Goal: Information Seeking & Learning: Find specific fact

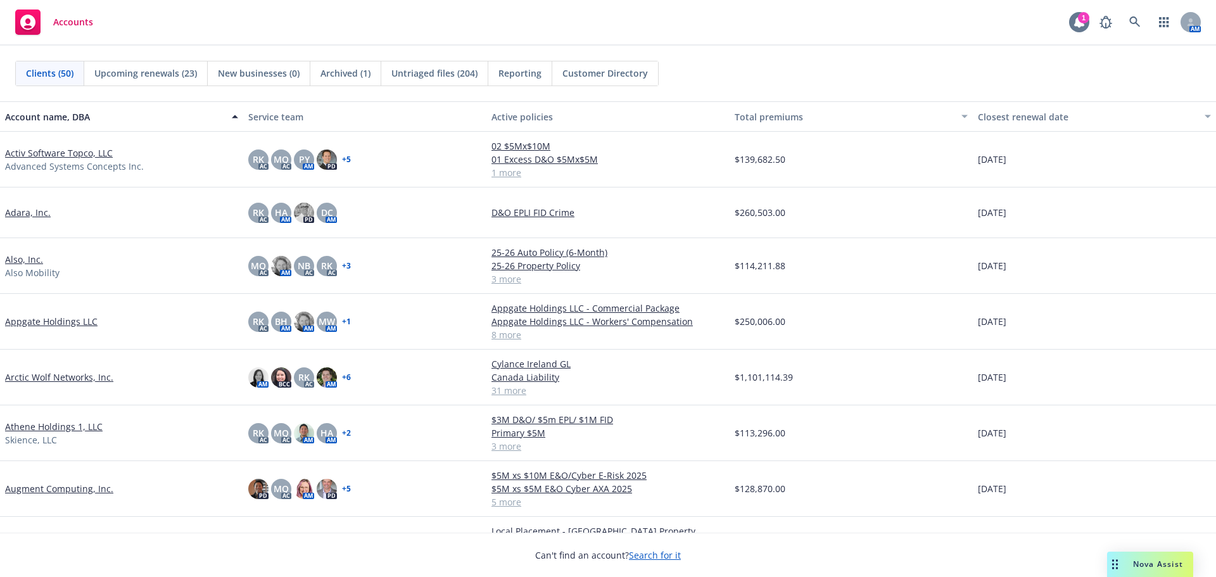
click at [1077, 26] on icon at bounding box center [1080, 21] width 10 height 11
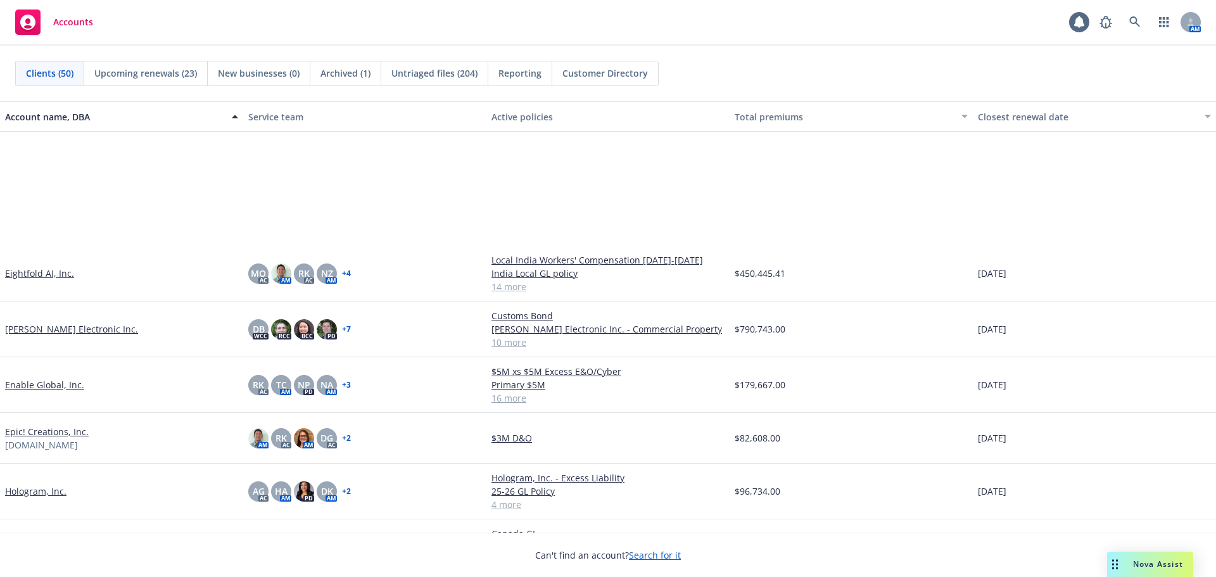
scroll to position [1077, 0]
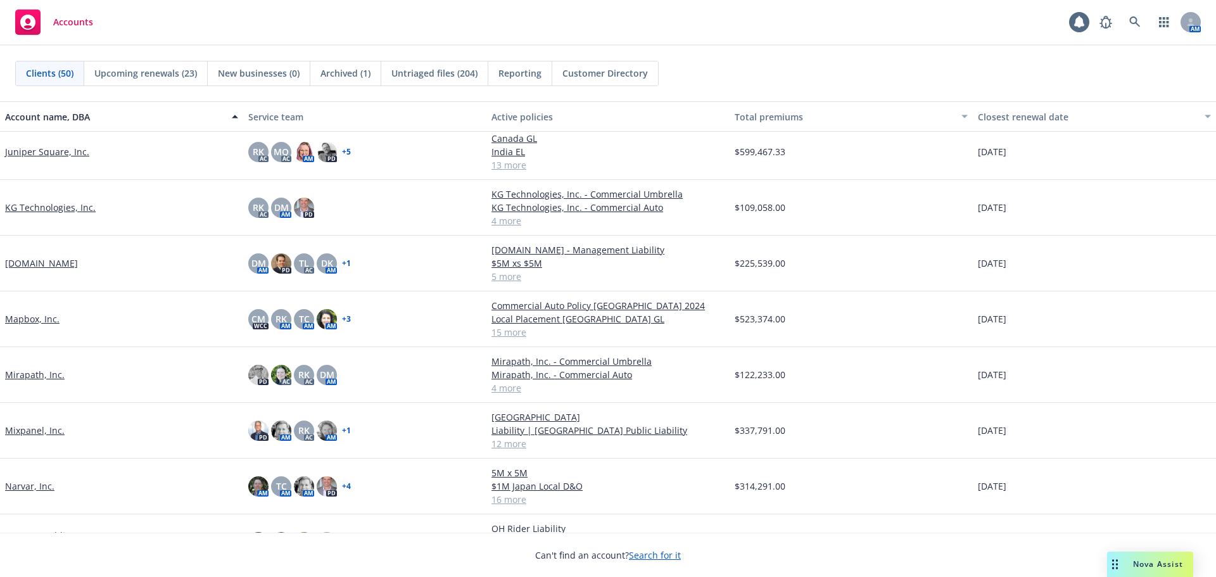
click at [41, 318] on link "Mapbox, Inc." at bounding box center [32, 318] width 54 height 13
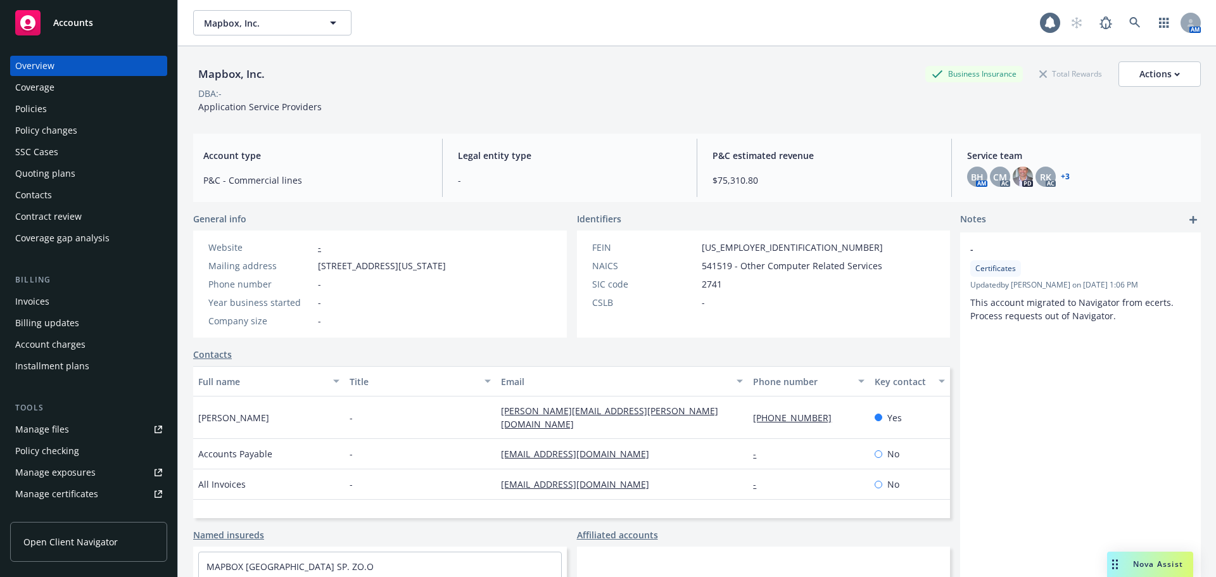
click at [84, 113] on div "Policies" at bounding box center [88, 109] width 147 height 20
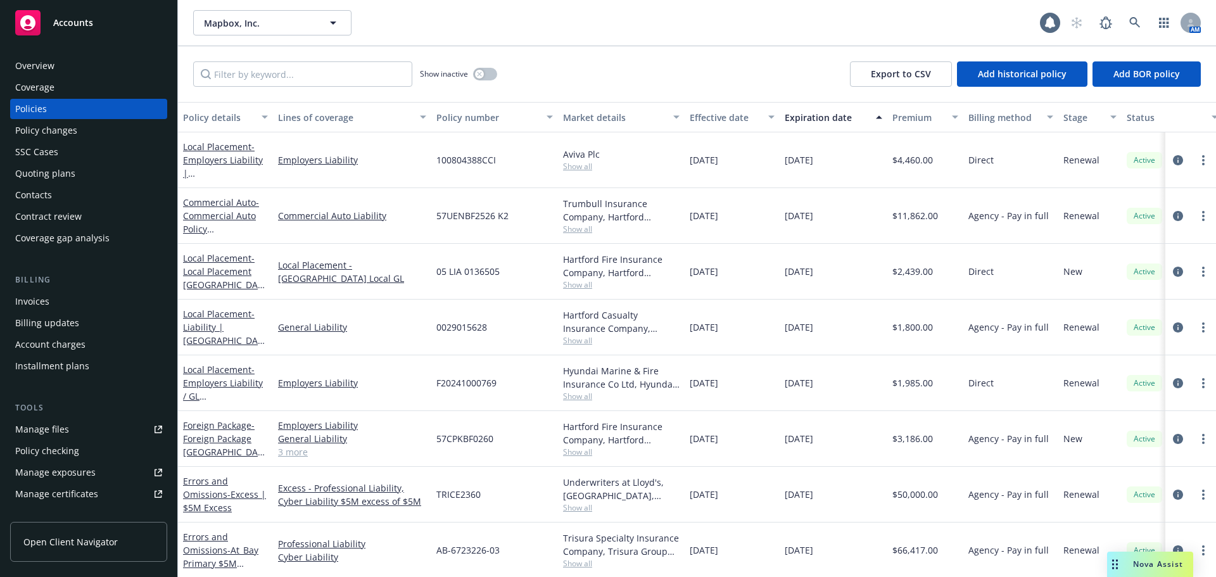
click at [16, 8] on link "Accounts" at bounding box center [88, 22] width 157 height 35
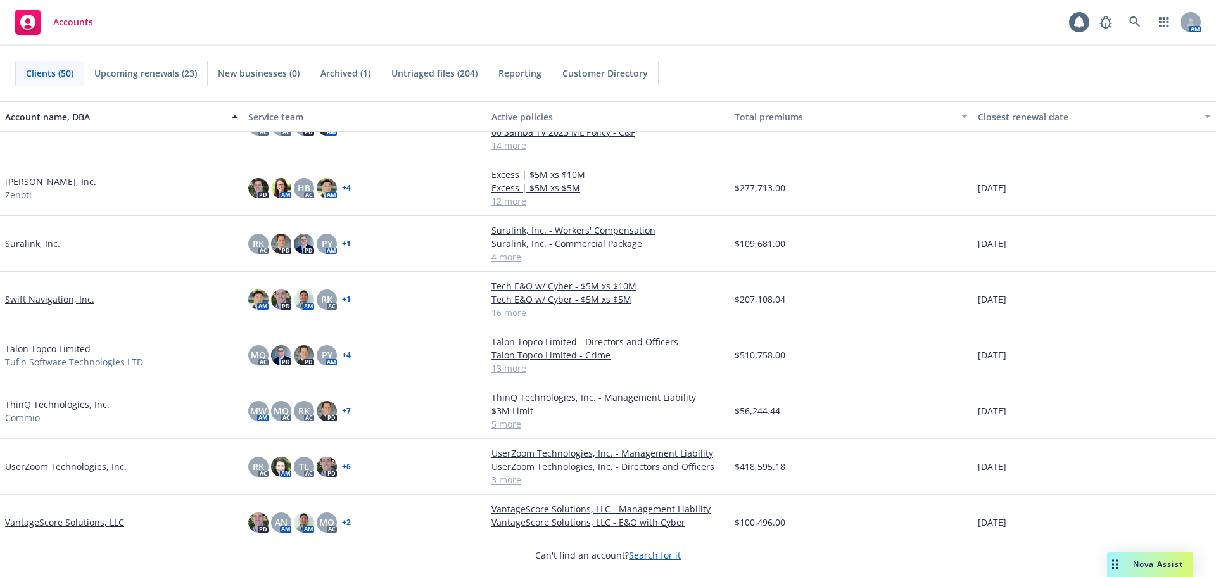
scroll to position [2027, 0]
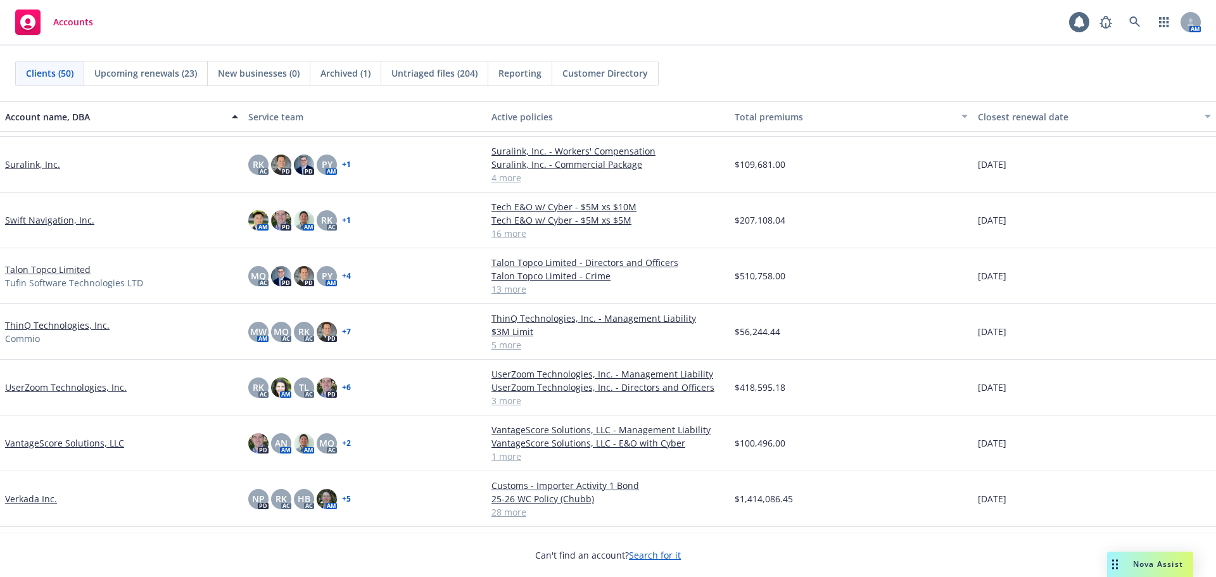
click at [67, 267] on link "Talon Topco Limited" at bounding box center [48, 269] width 86 height 13
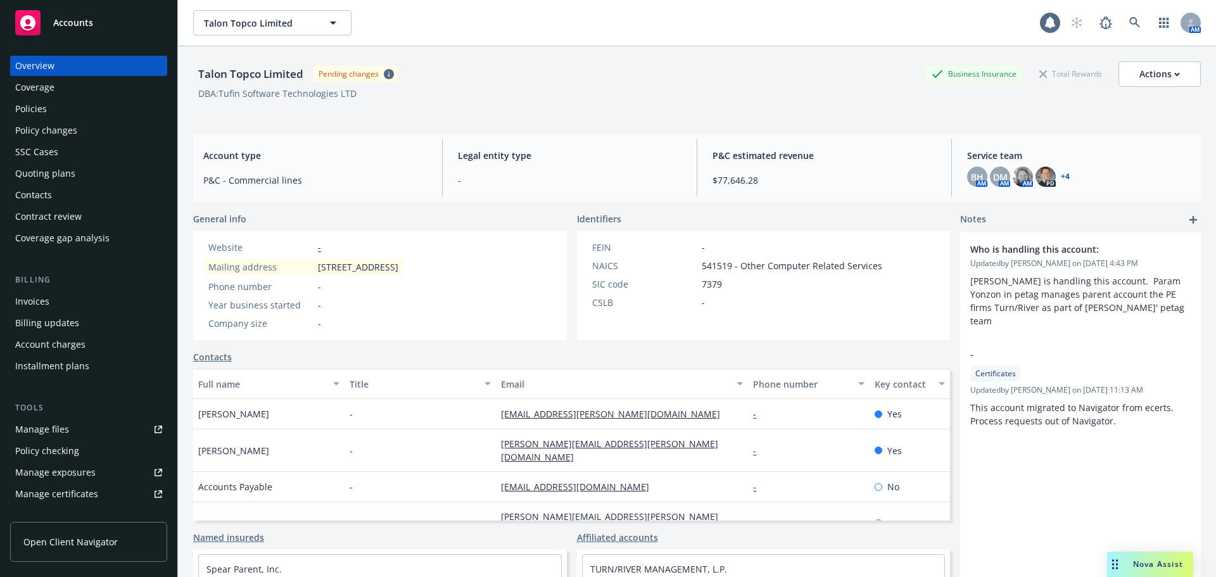
click at [44, 108] on div "Policies" at bounding box center [31, 109] width 32 height 20
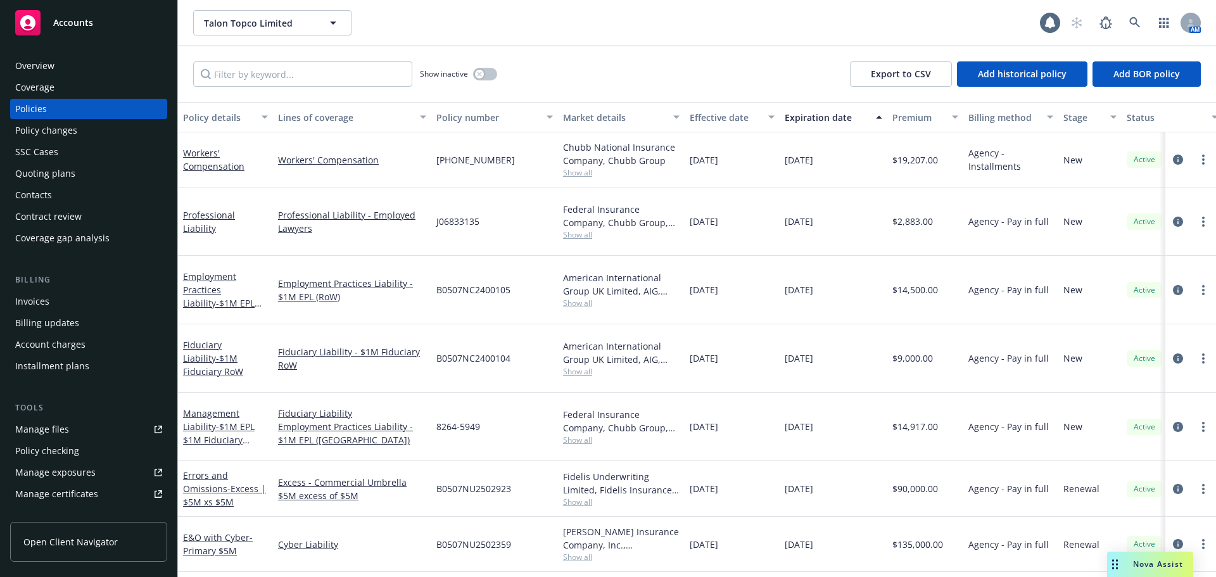
click at [40, 20] on rect at bounding box center [27, 22] width 25 height 25
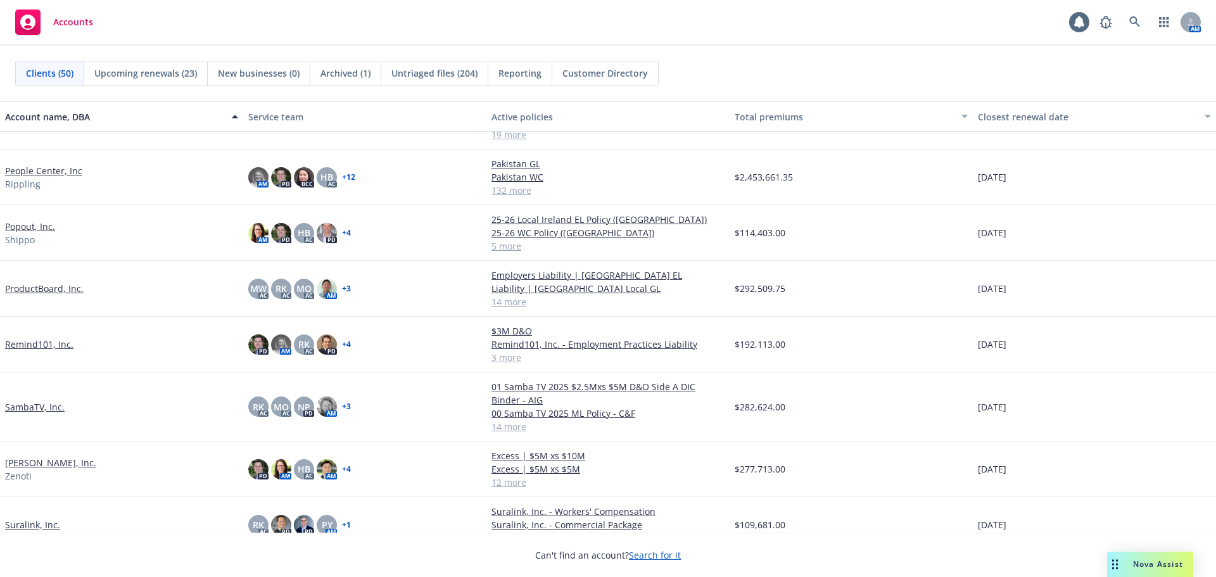
scroll to position [1964, 0]
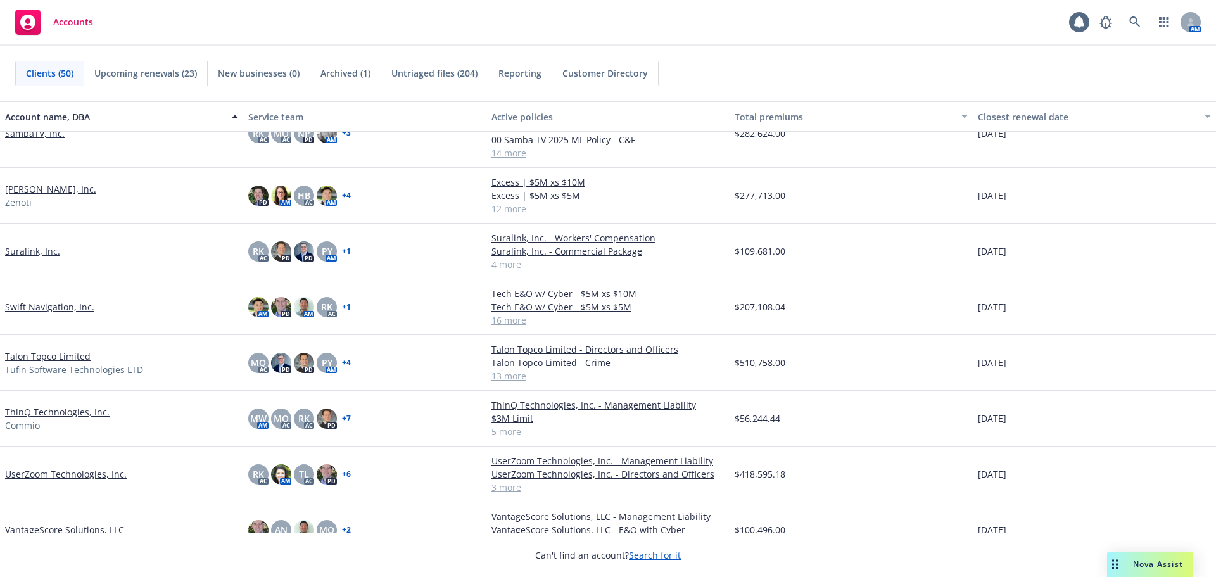
click at [57, 355] on link "Talon Topco Limited" at bounding box center [48, 356] width 86 height 13
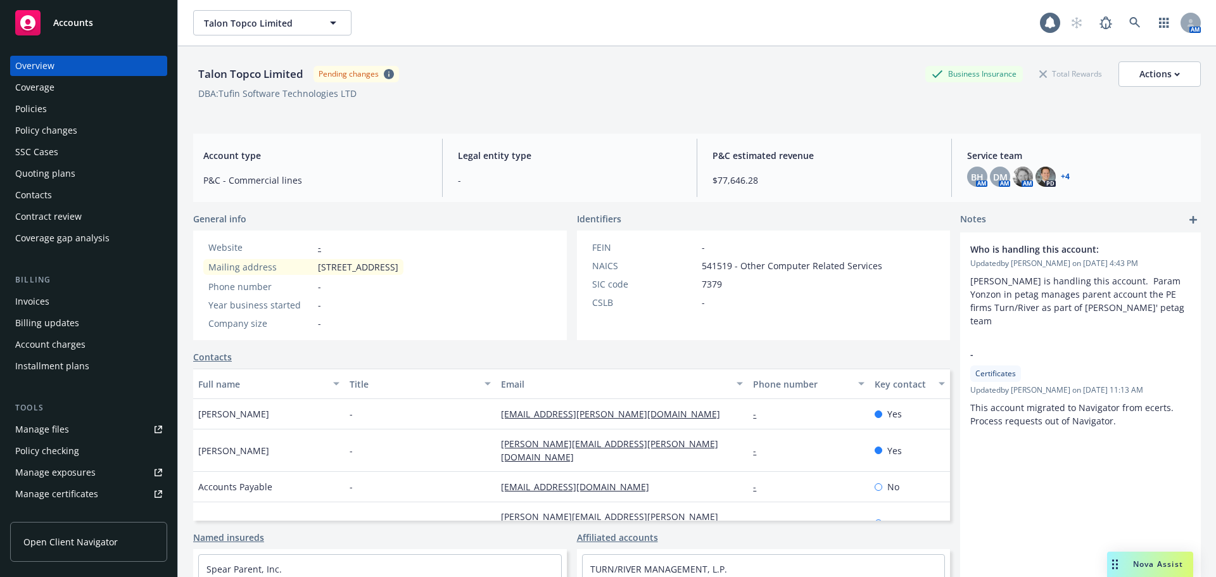
click at [61, 99] on div "Policies" at bounding box center [88, 109] width 147 height 20
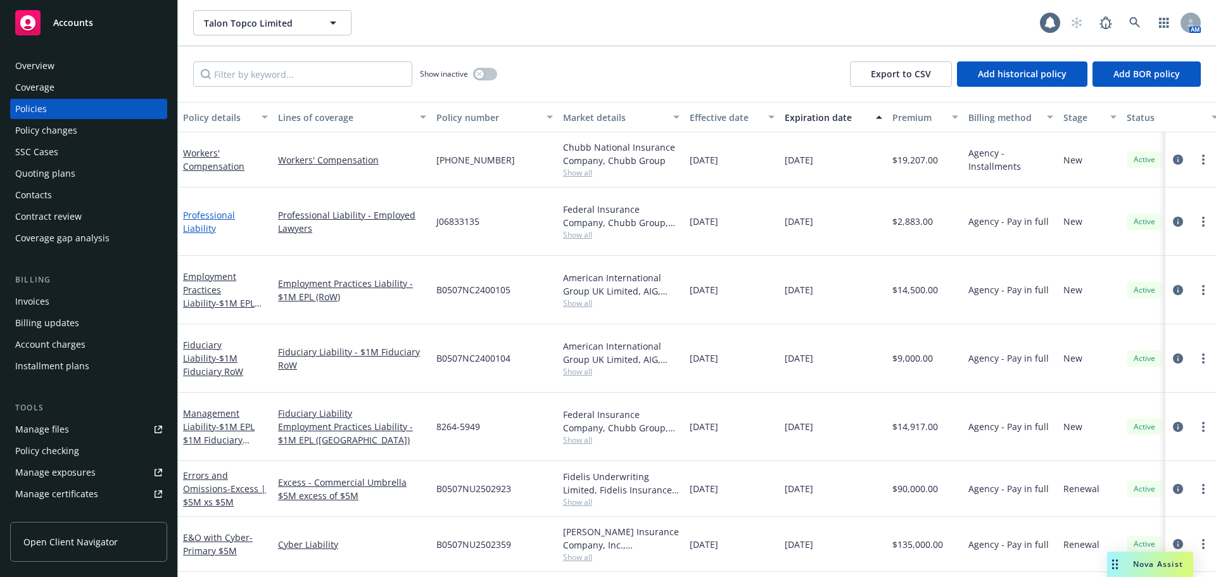
click at [219, 219] on link "Professional Liability" at bounding box center [209, 221] width 52 height 25
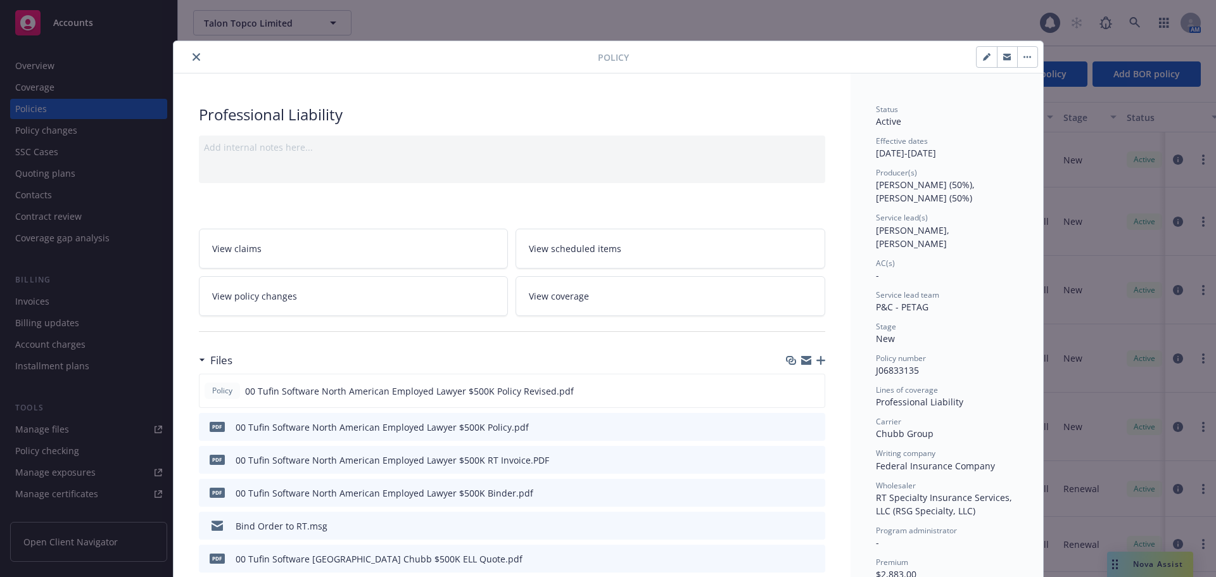
click at [190, 51] on button "close" at bounding box center [196, 56] width 15 height 15
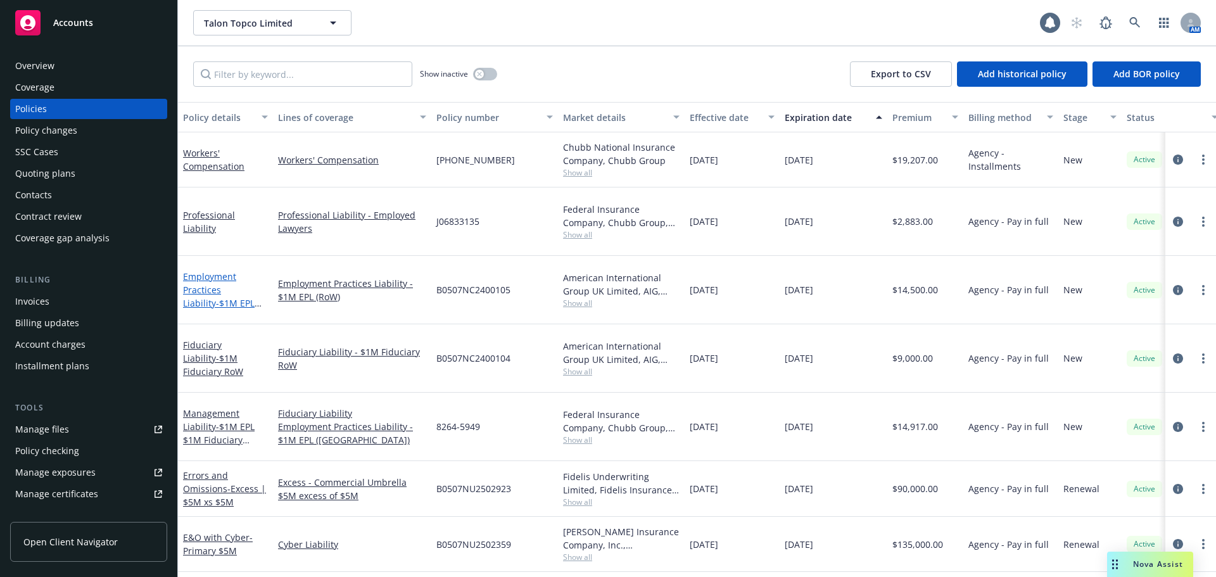
click at [207, 271] on link "Employment Practices Liability - $1M EPL RoW" at bounding box center [219, 297] width 72 height 52
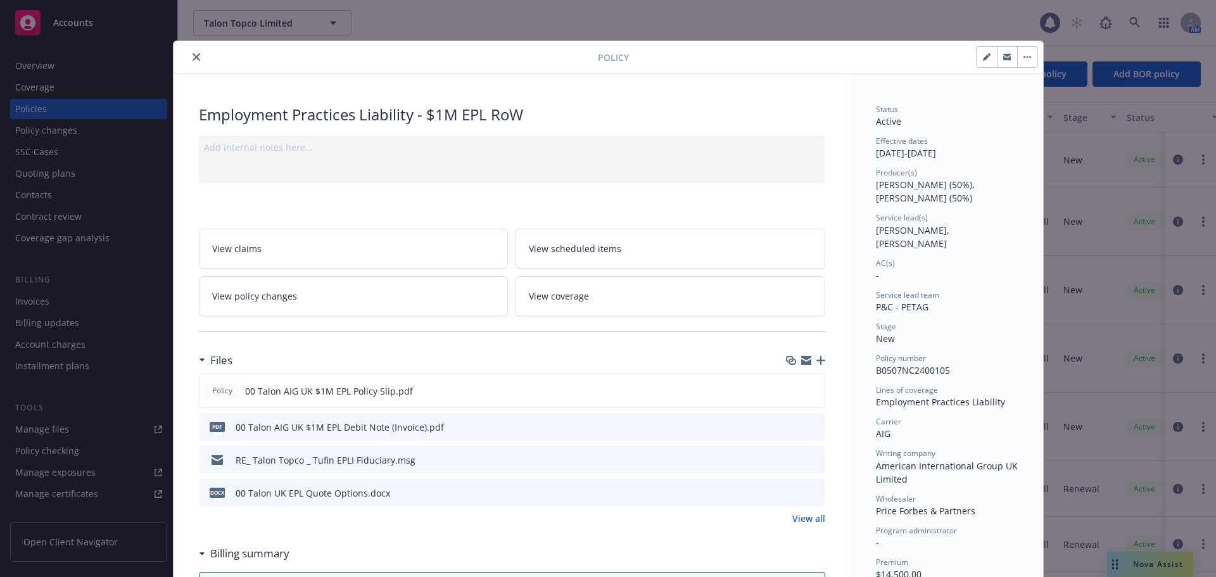
click at [189, 52] on button "close" at bounding box center [196, 56] width 15 height 15
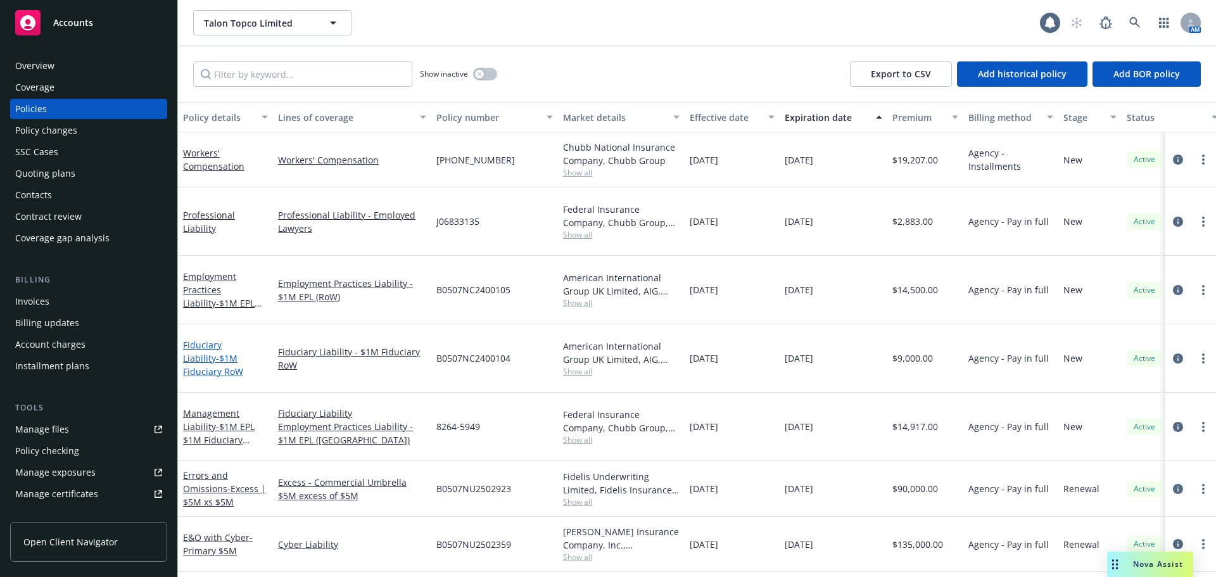
click at [219, 352] on span "- $1M Fiduciary RoW" at bounding box center [213, 364] width 60 height 25
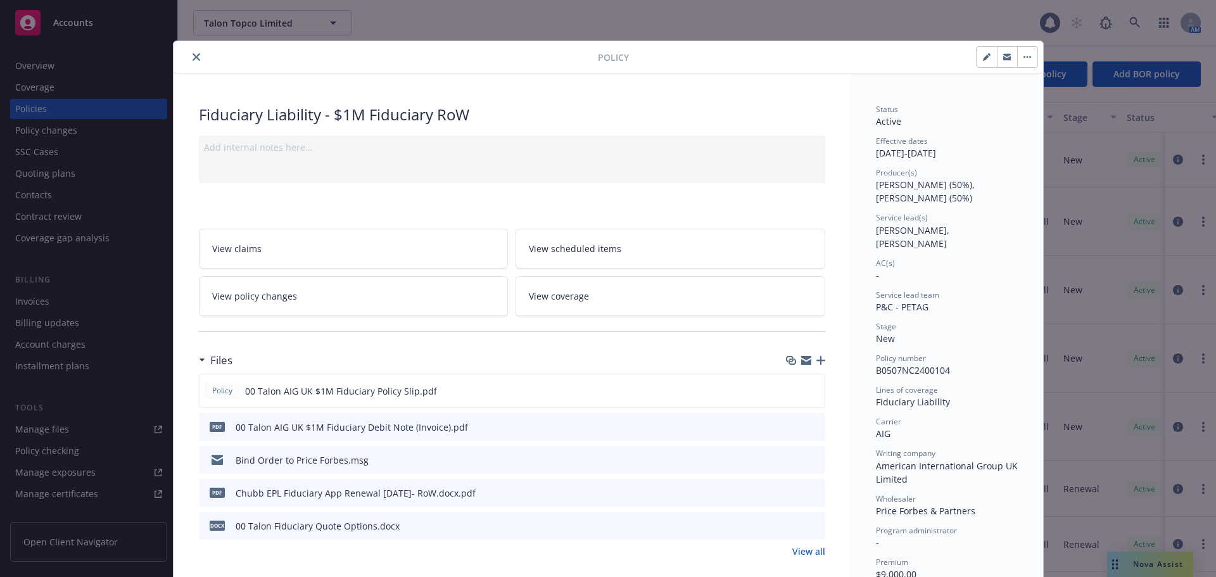
click at [189, 56] on button "close" at bounding box center [196, 56] width 15 height 15
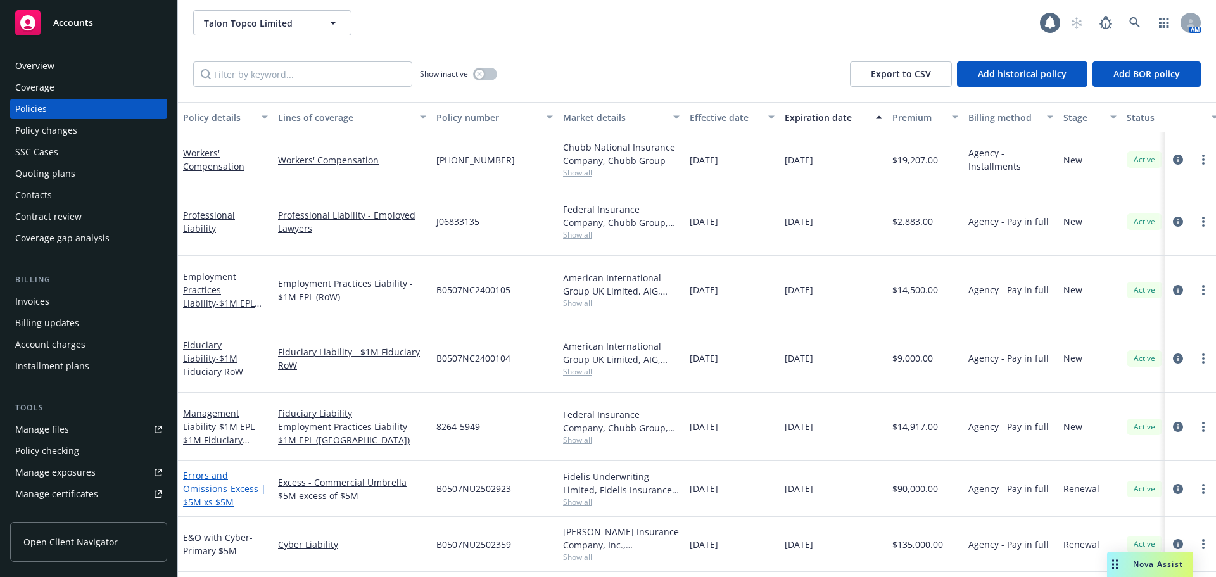
click at [220, 483] on span "- Excess | $5M xs $5M" at bounding box center [224, 495] width 83 height 25
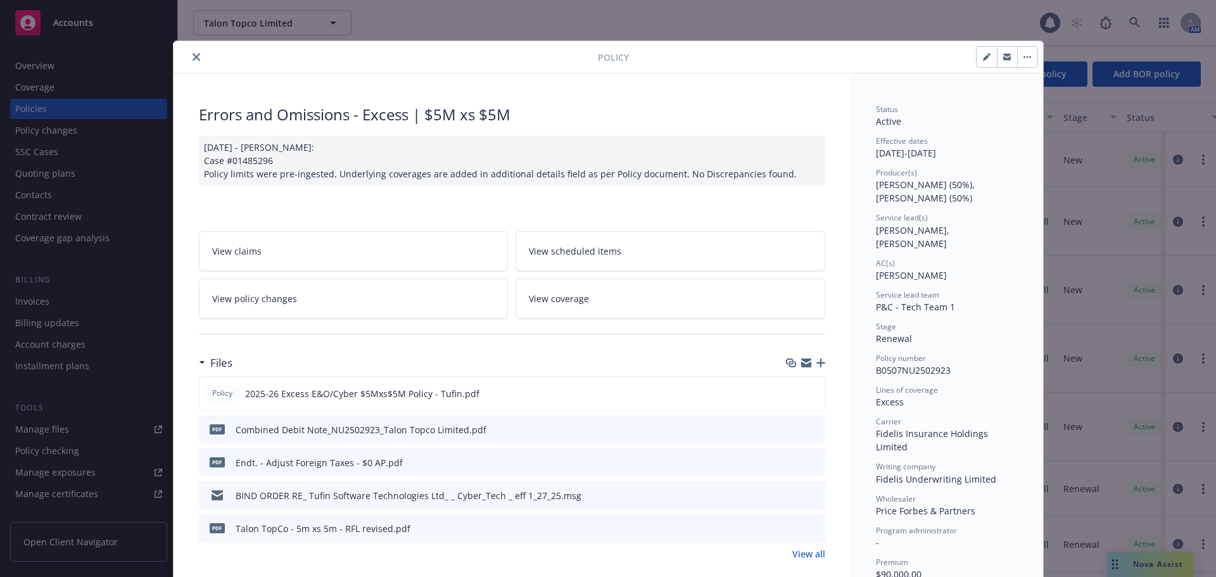
click at [193, 54] on icon "close" at bounding box center [197, 57] width 8 height 8
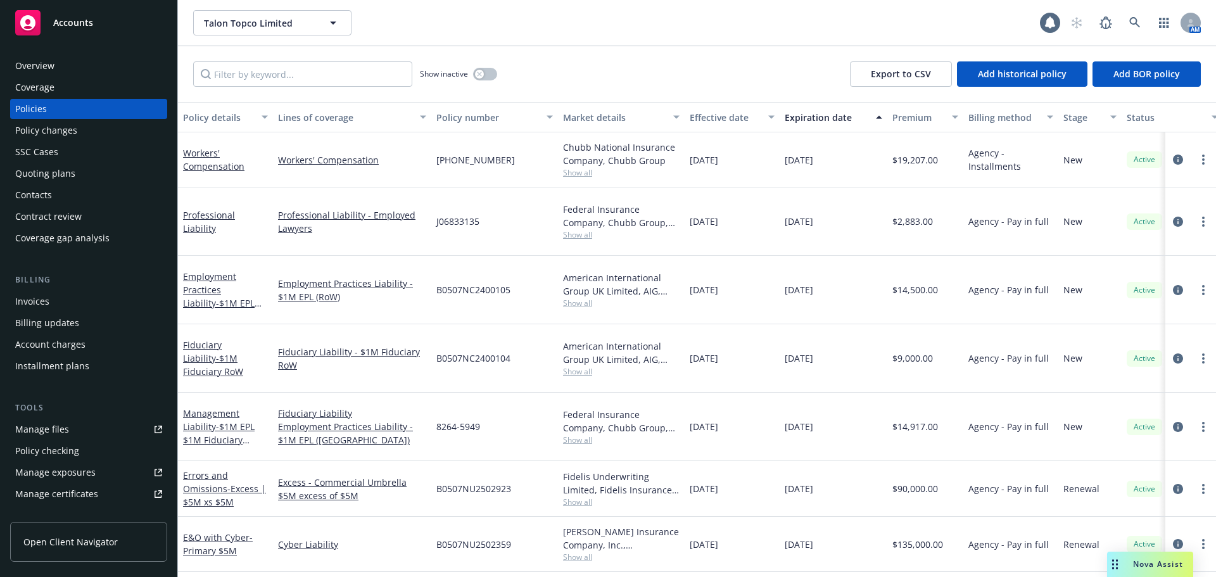
click at [98, 29] on div "Accounts" at bounding box center [88, 22] width 147 height 25
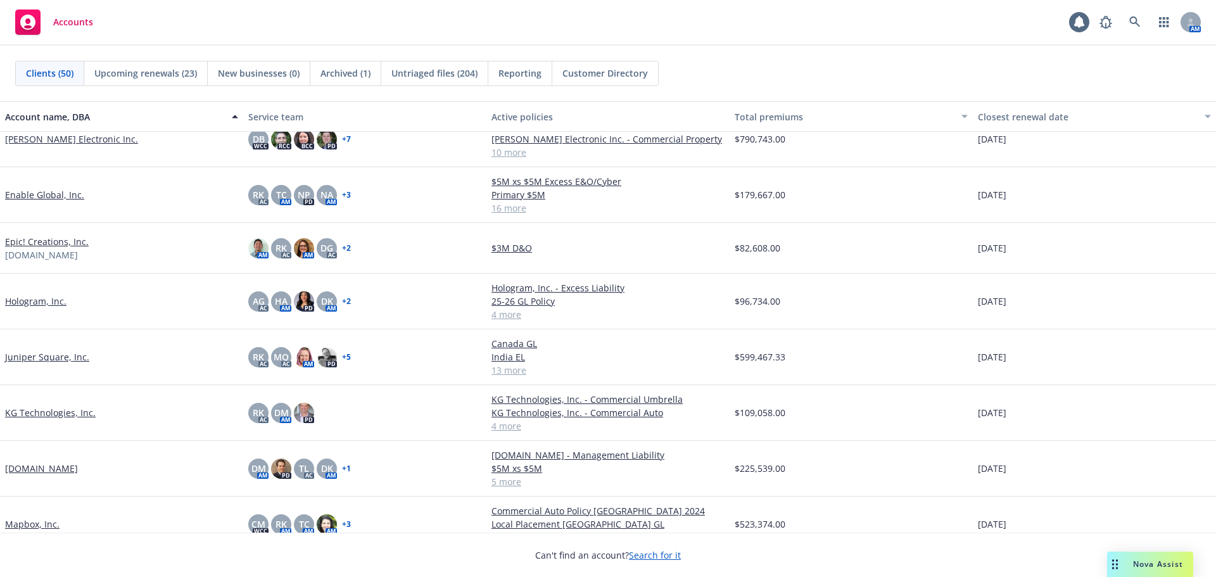
scroll to position [824, 0]
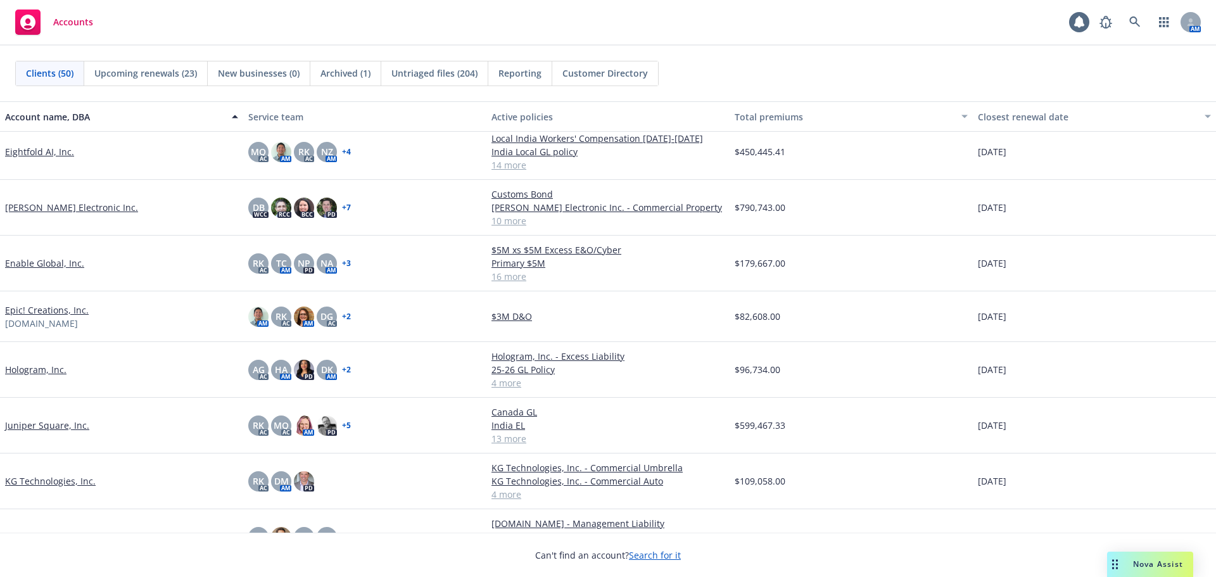
click at [54, 367] on link "Hologram, Inc." at bounding box center [35, 369] width 61 height 13
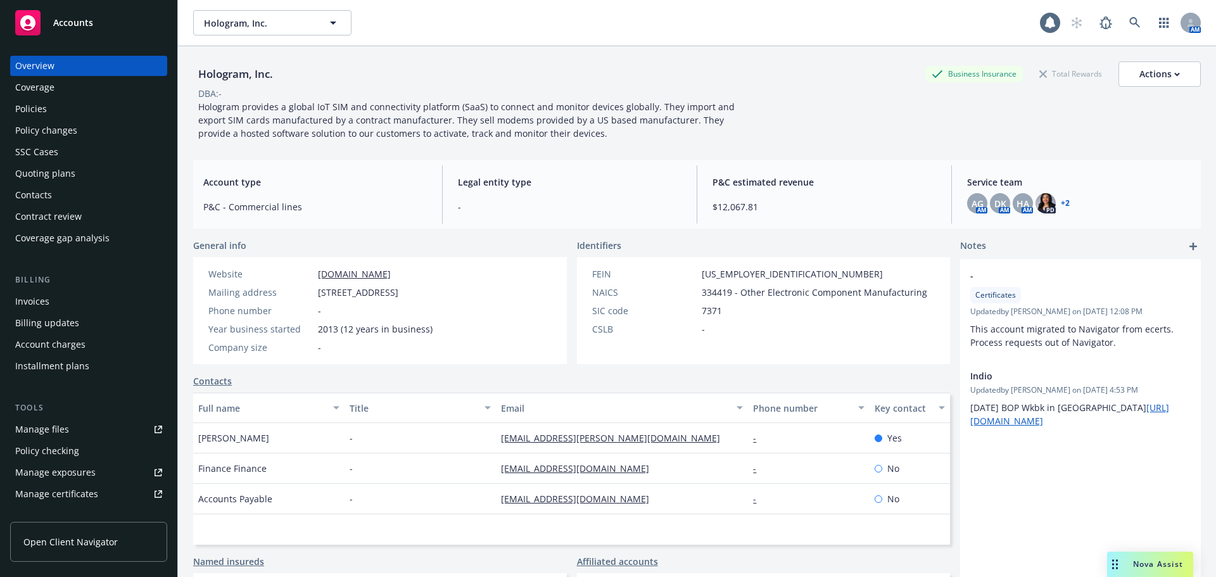
click at [75, 309] on div "Invoices" at bounding box center [88, 301] width 147 height 20
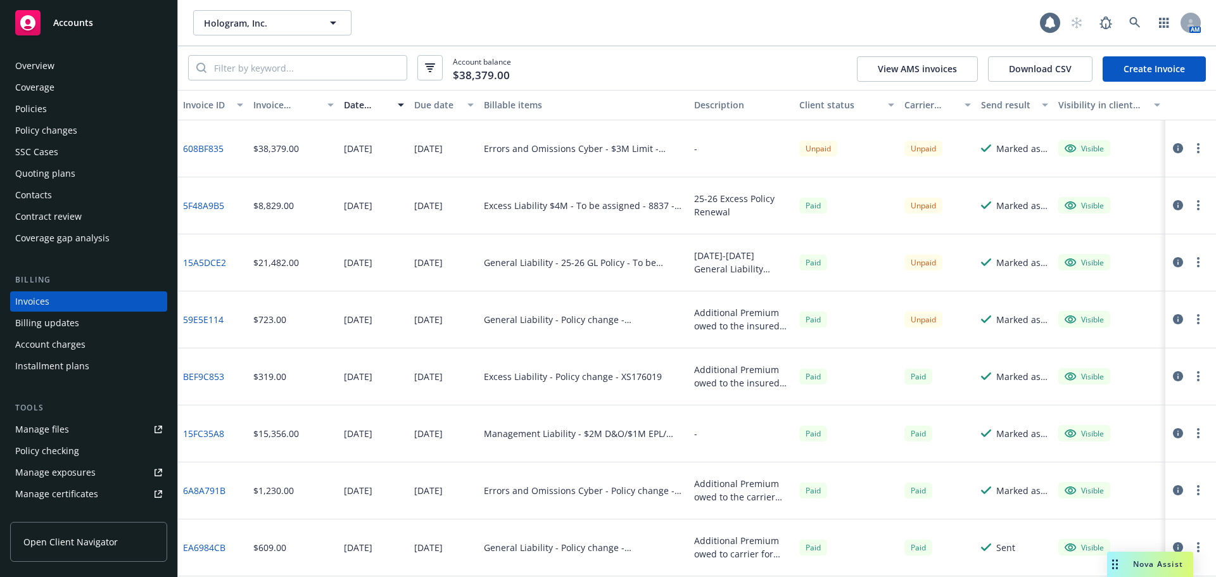
click at [91, 203] on div "Contacts" at bounding box center [88, 195] width 147 height 20
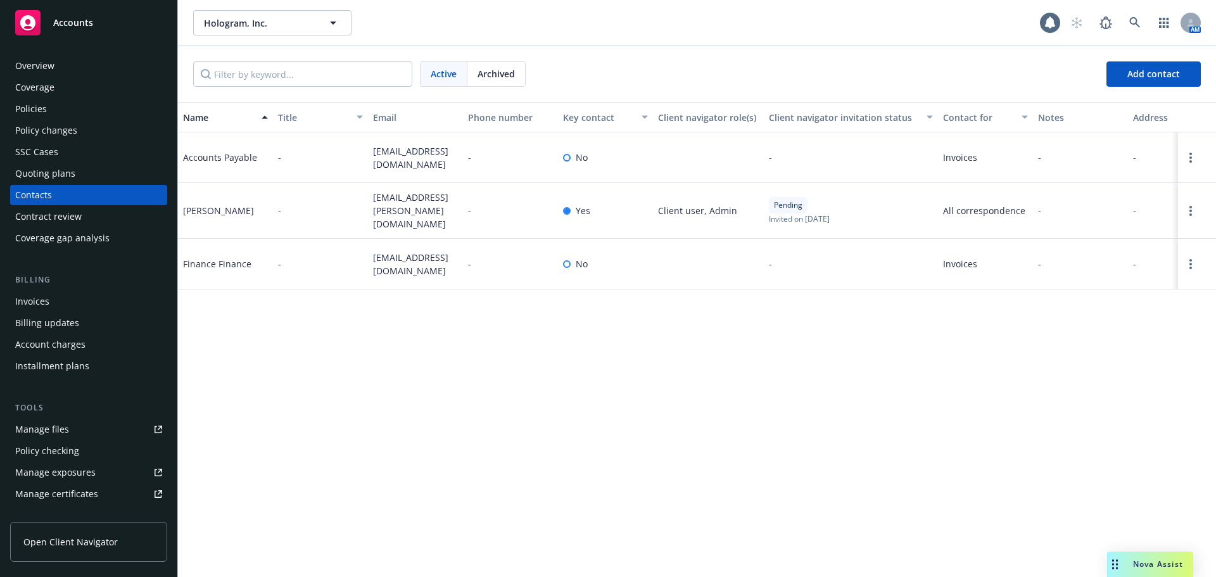
click at [133, 115] on div "Policies" at bounding box center [88, 109] width 147 height 20
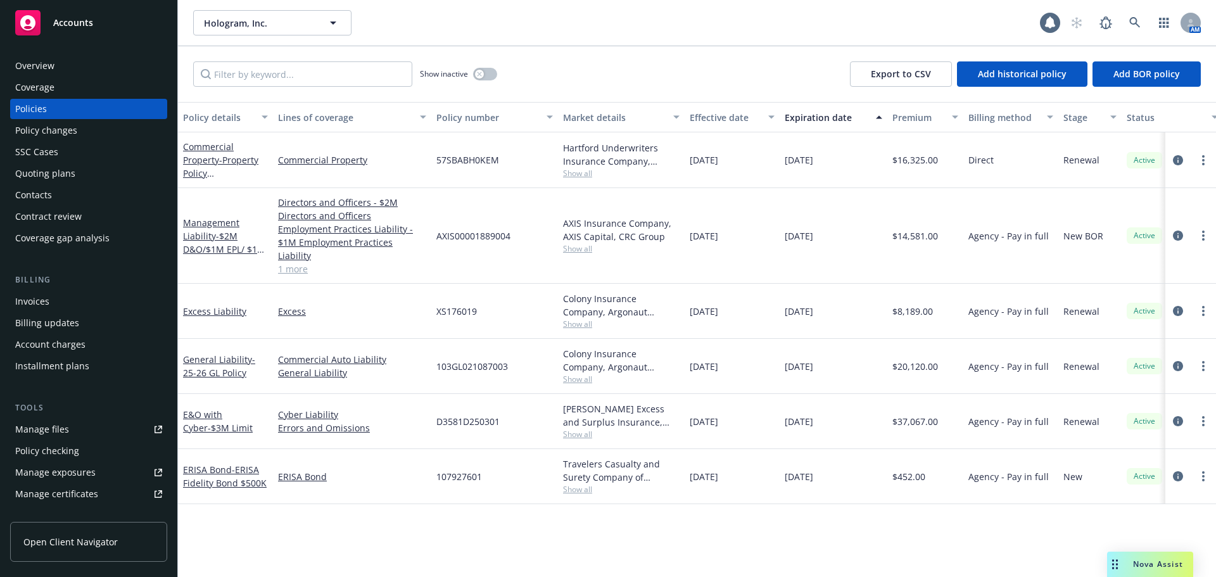
click at [137, 305] on div "Invoices" at bounding box center [88, 301] width 147 height 20
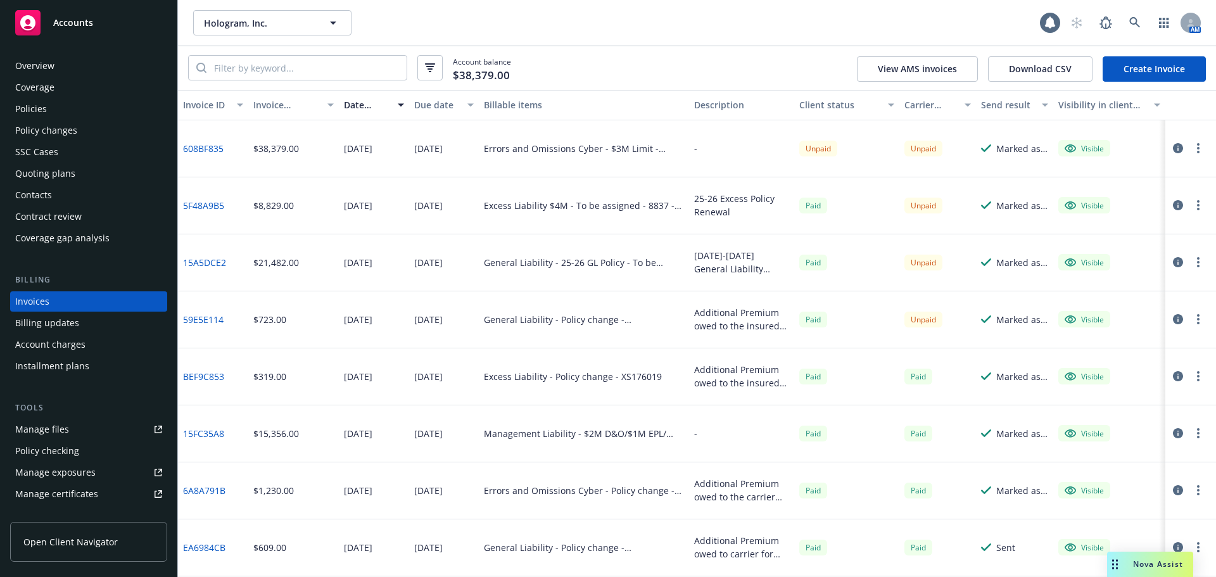
click at [141, 115] on div "Policies" at bounding box center [88, 109] width 147 height 20
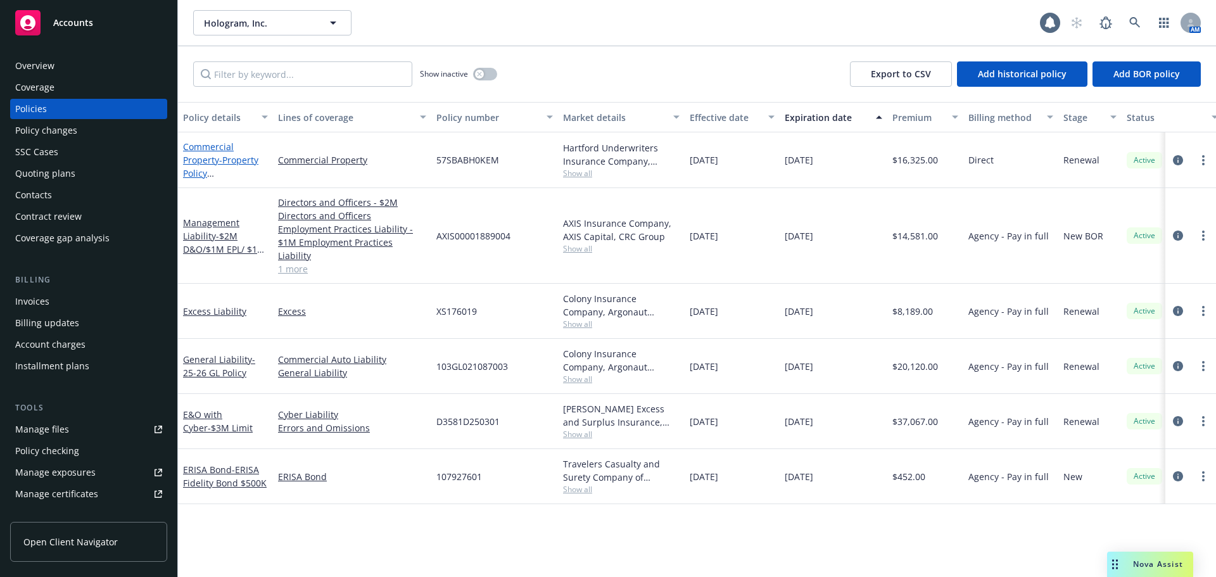
click at [233, 162] on span "- Property Policy ([GEOGRAPHIC_DATA])" at bounding box center [224, 180] width 82 height 52
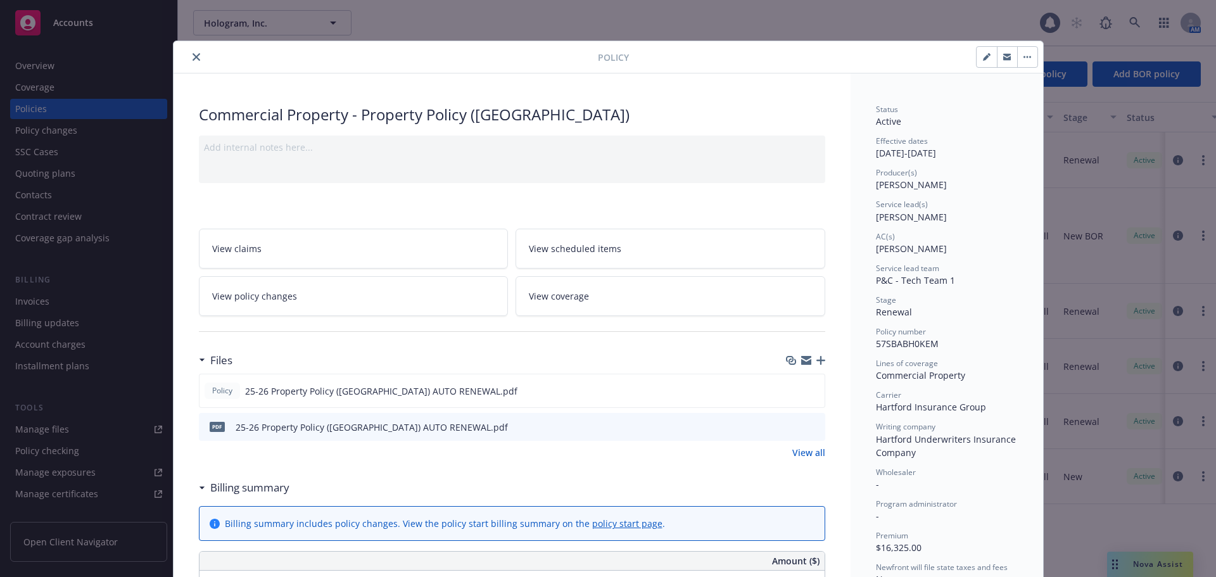
click at [193, 54] on icon "close" at bounding box center [197, 57] width 8 height 8
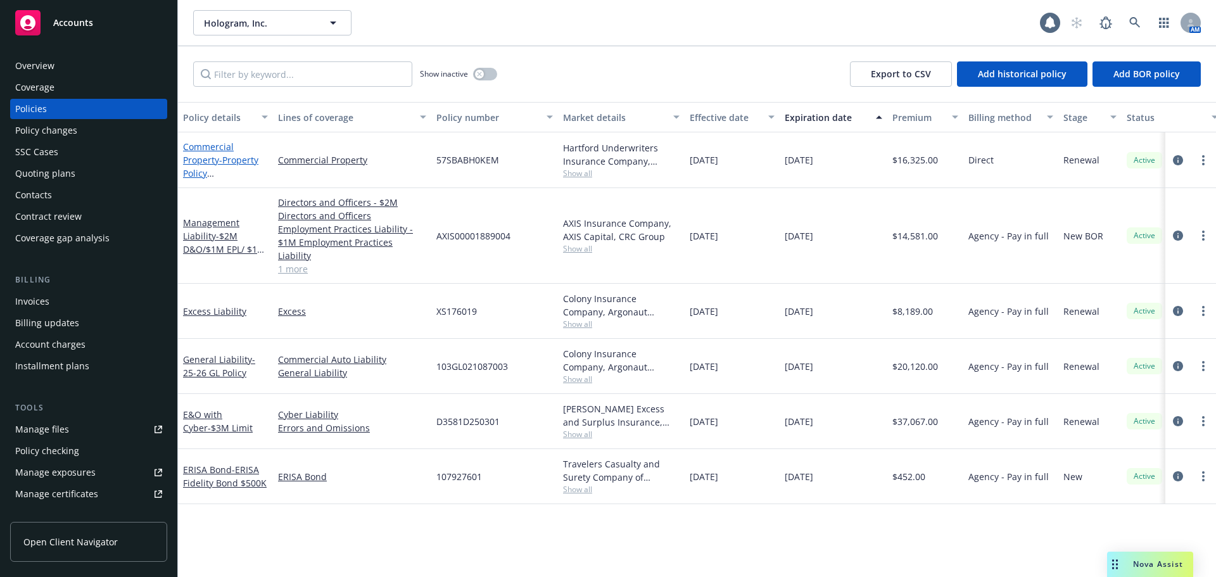
click at [217, 175] on span "- Property Policy ([GEOGRAPHIC_DATA])" at bounding box center [224, 180] width 82 height 52
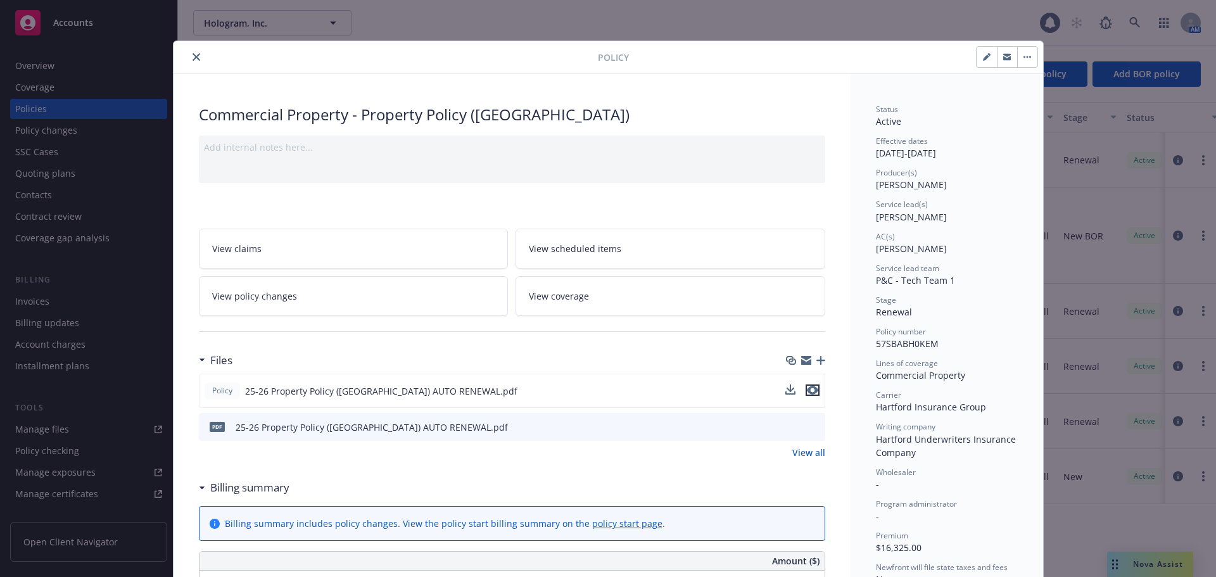
click at [811, 386] on icon "preview file" at bounding box center [812, 390] width 11 height 9
click at [193, 56] on icon "close" at bounding box center [197, 57] width 8 height 8
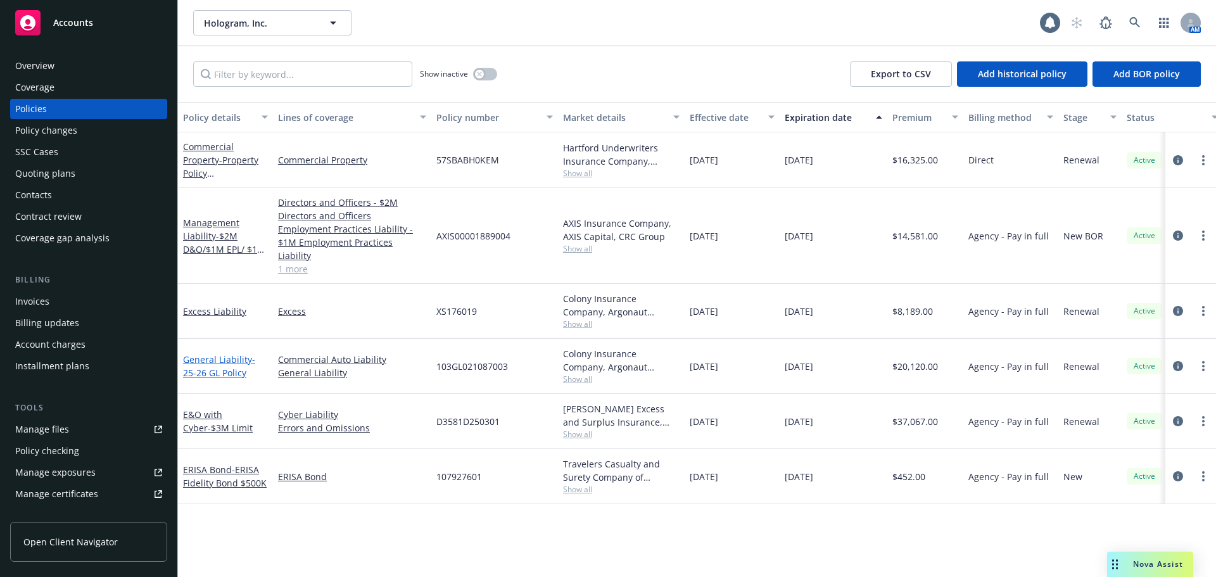
click at [248, 354] on link "General Liability - 25-26 GL Policy" at bounding box center [219, 366] width 72 height 25
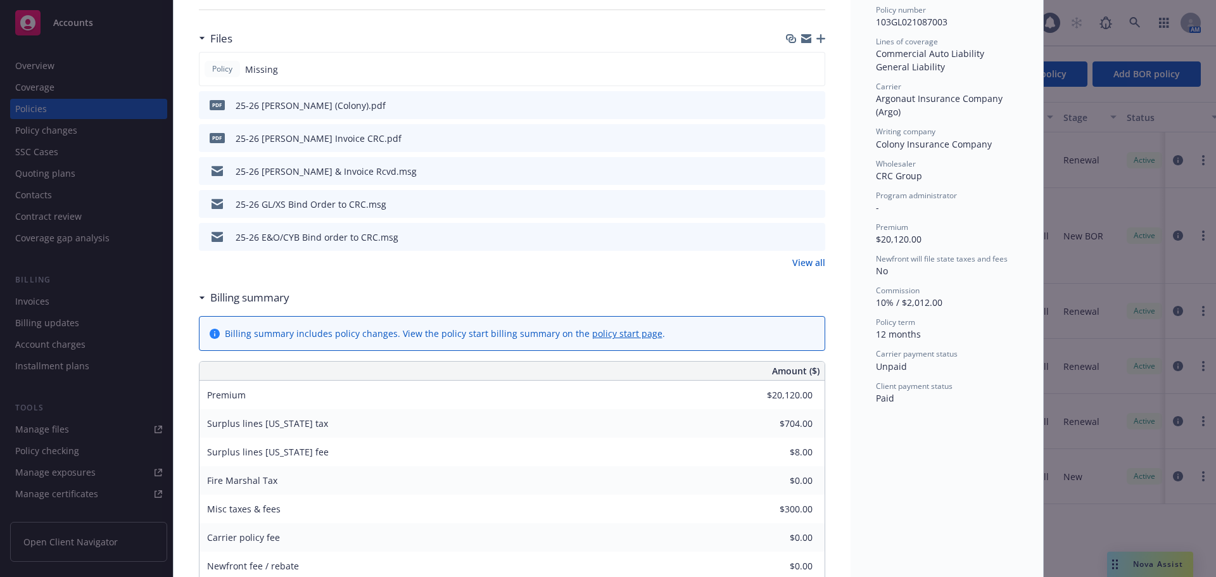
scroll to position [317, 0]
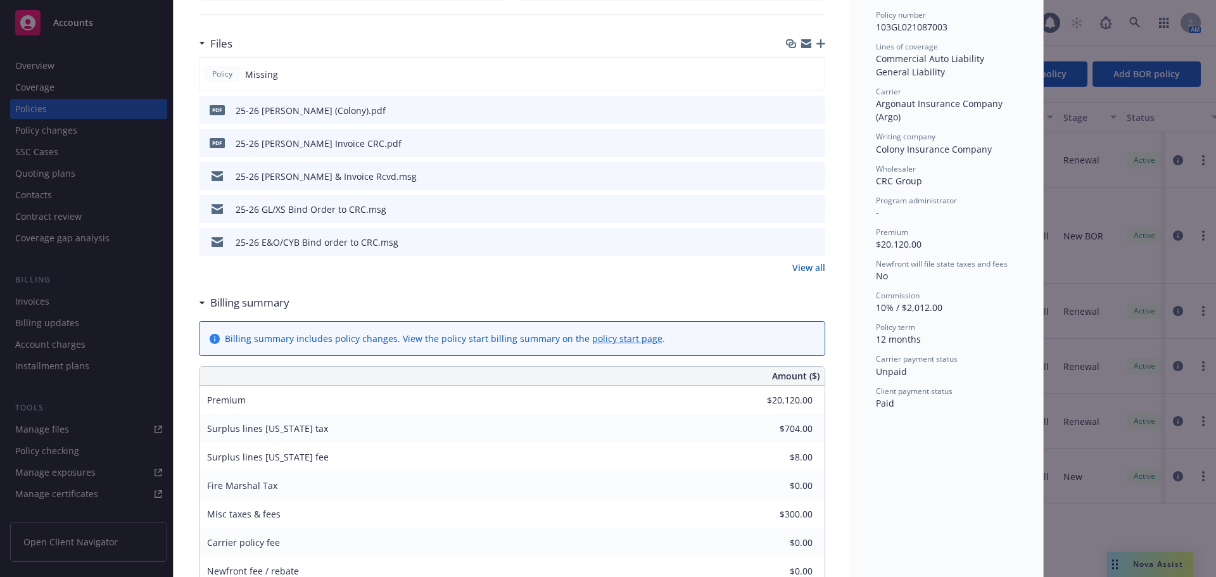
click at [810, 109] on icon "preview file" at bounding box center [813, 109] width 11 height 9
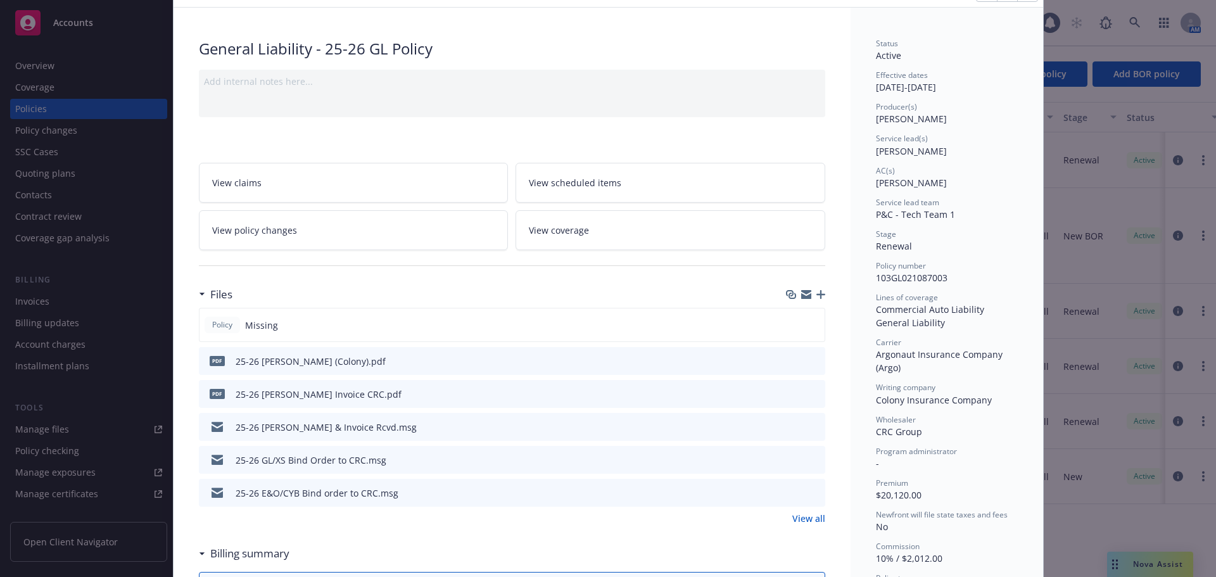
scroll to position [0, 0]
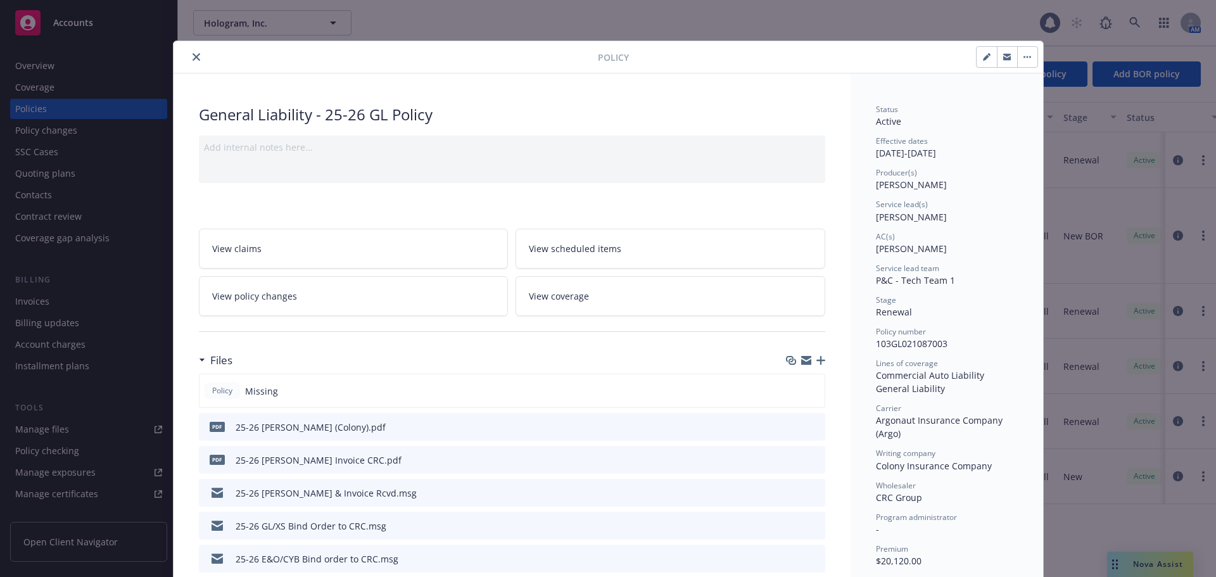
click at [193, 54] on icon "close" at bounding box center [197, 57] width 8 height 8
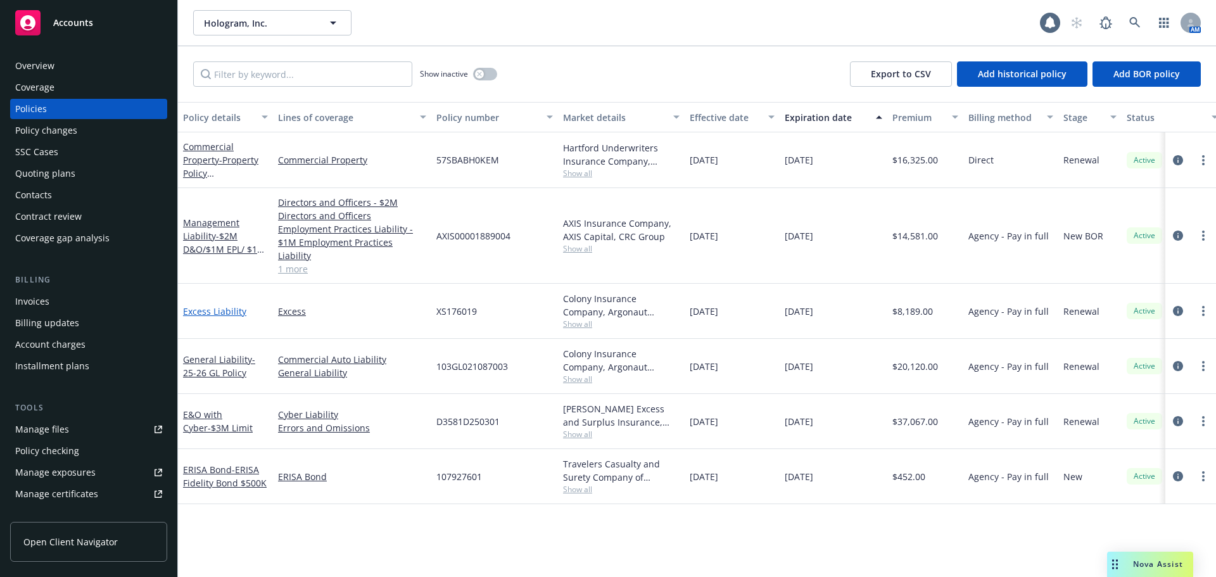
click at [212, 305] on link "Excess Liability" at bounding box center [214, 311] width 63 height 12
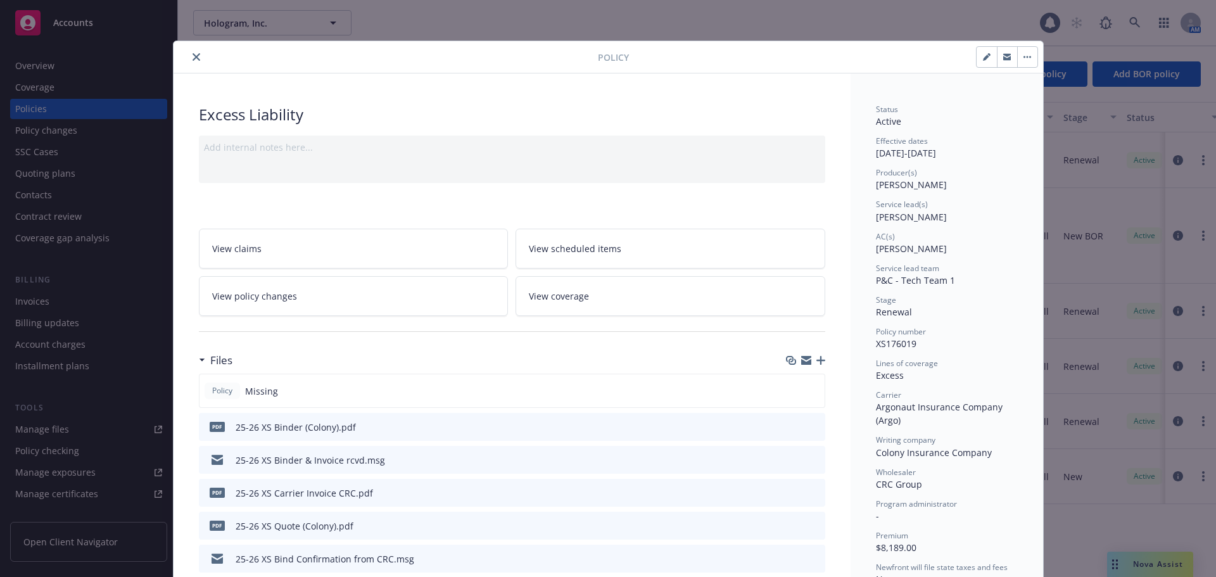
click at [809, 428] on icon "preview file" at bounding box center [813, 426] width 11 height 9
click at [195, 56] on button "close" at bounding box center [196, 56] width 15 height 15
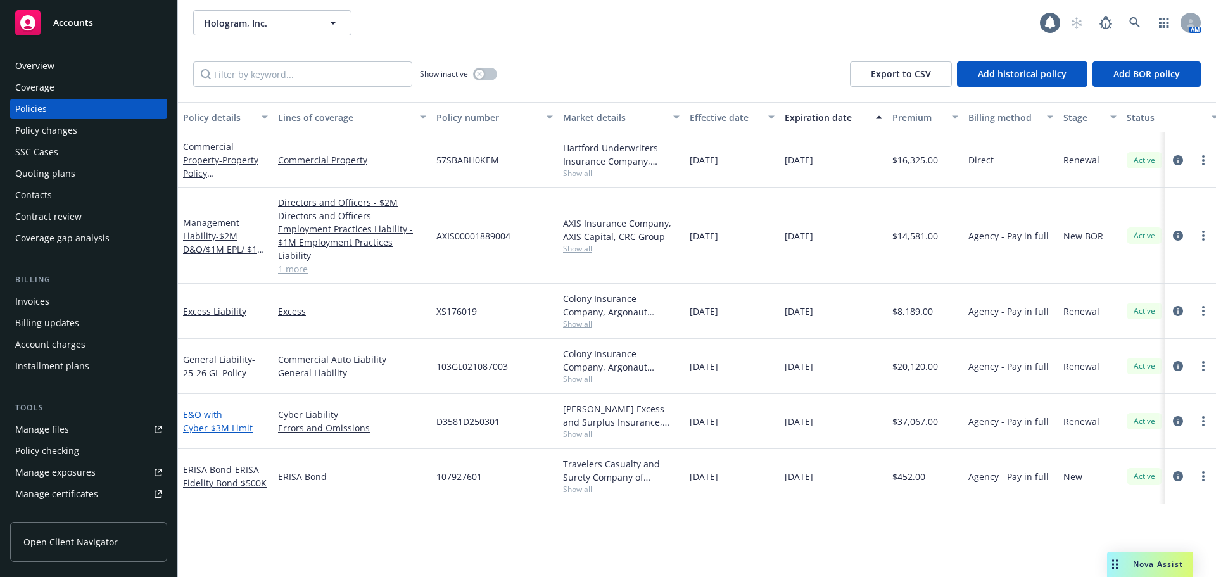
click at [210, 409] on link "E&O with Cyber - $3M Limit" at bounding box center [218, 421] width 70 height 25
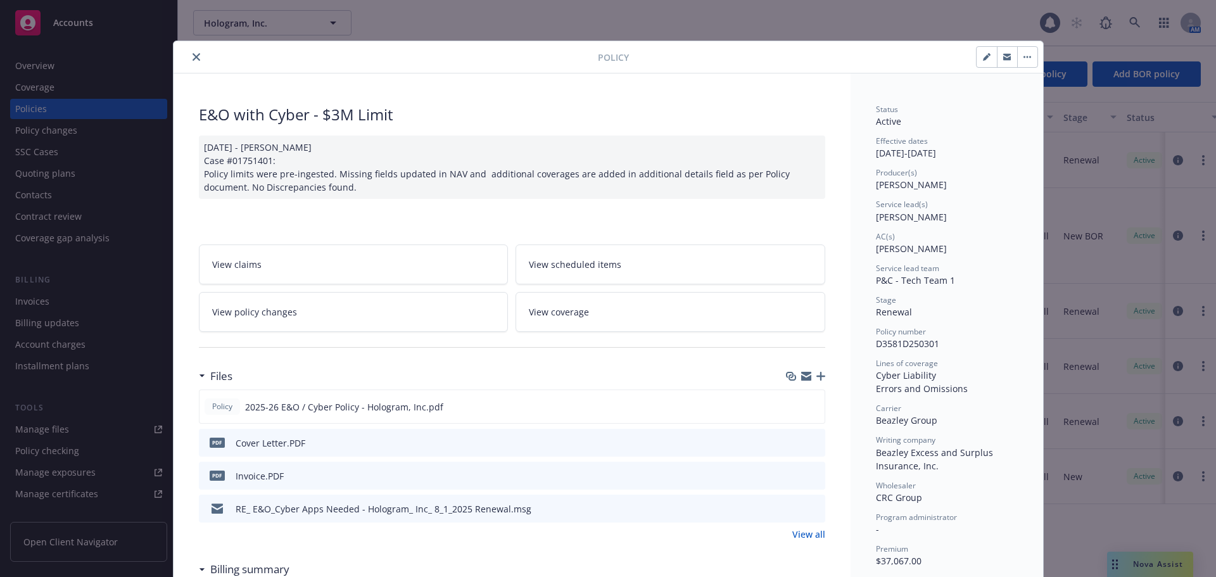
click at [910, 343] on span "D3581D250301" at bounding box center [907, 344] width 63 height 12
copy span "D3581D250301"
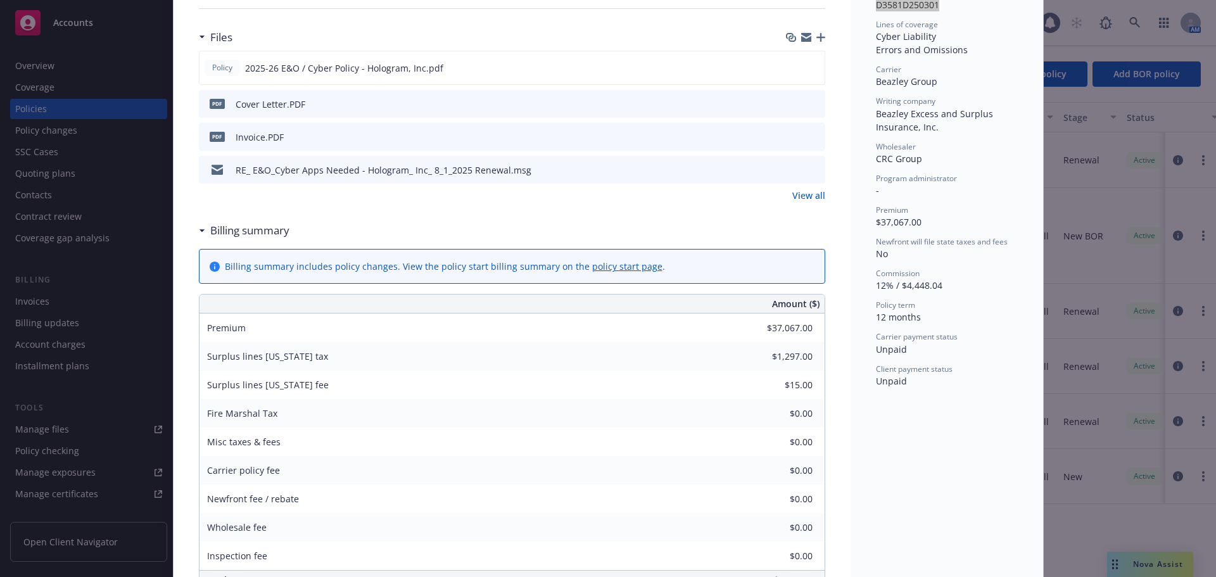
scroll to position [317, 0]
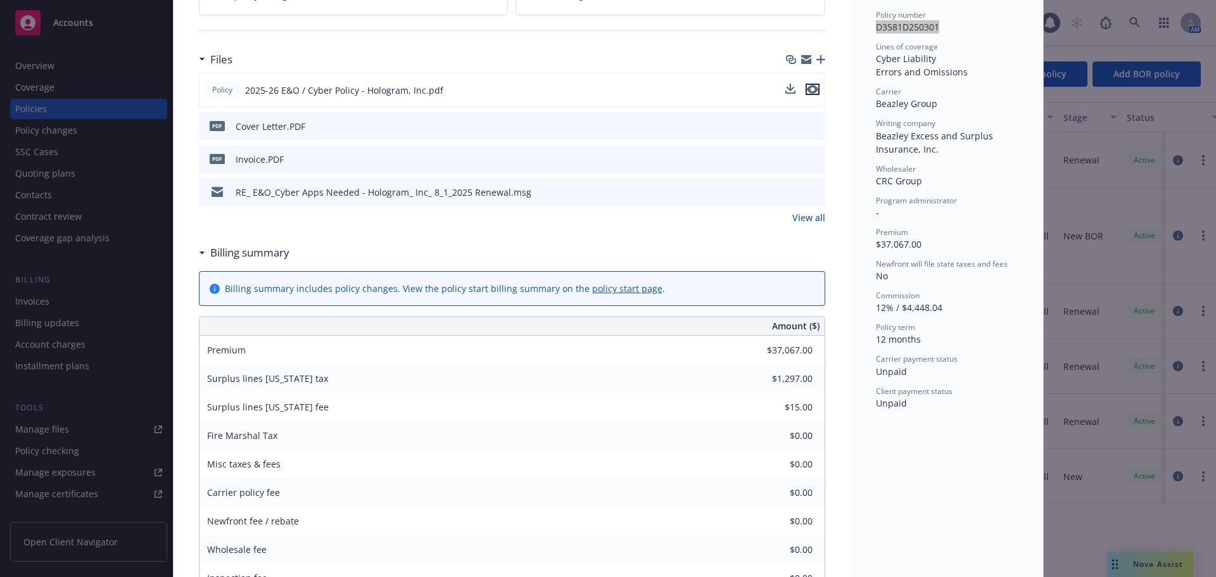
click at [809, 93] on icon "preview file" at bounding box center [812, 89] width 11 height 9
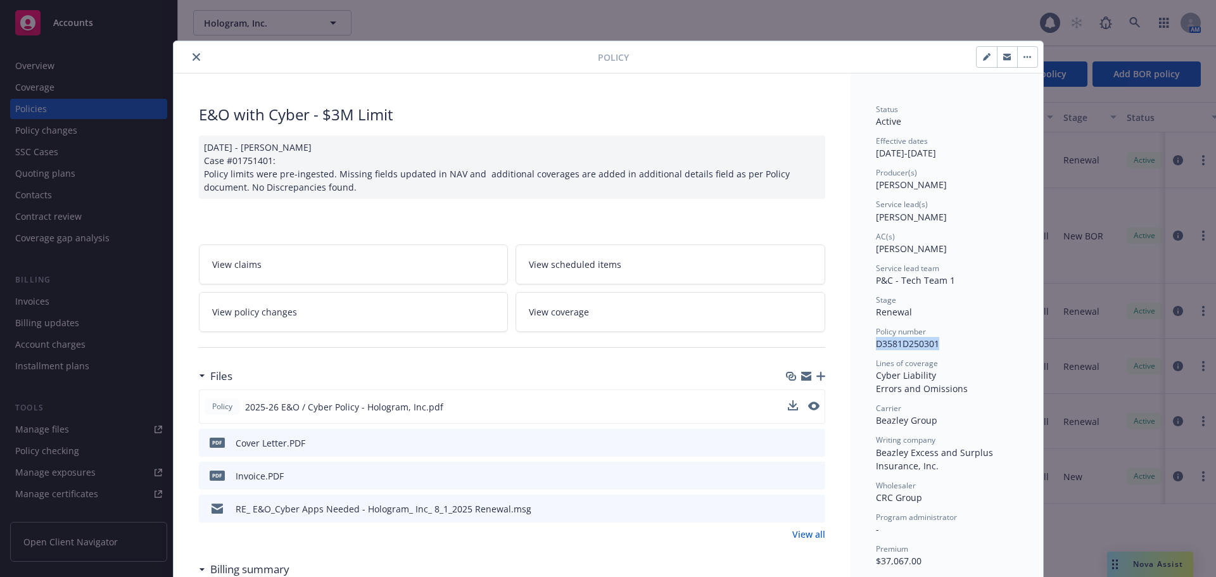
click at [193, 62] on button "close" at bounding box center [196, 56] width 15 height 15
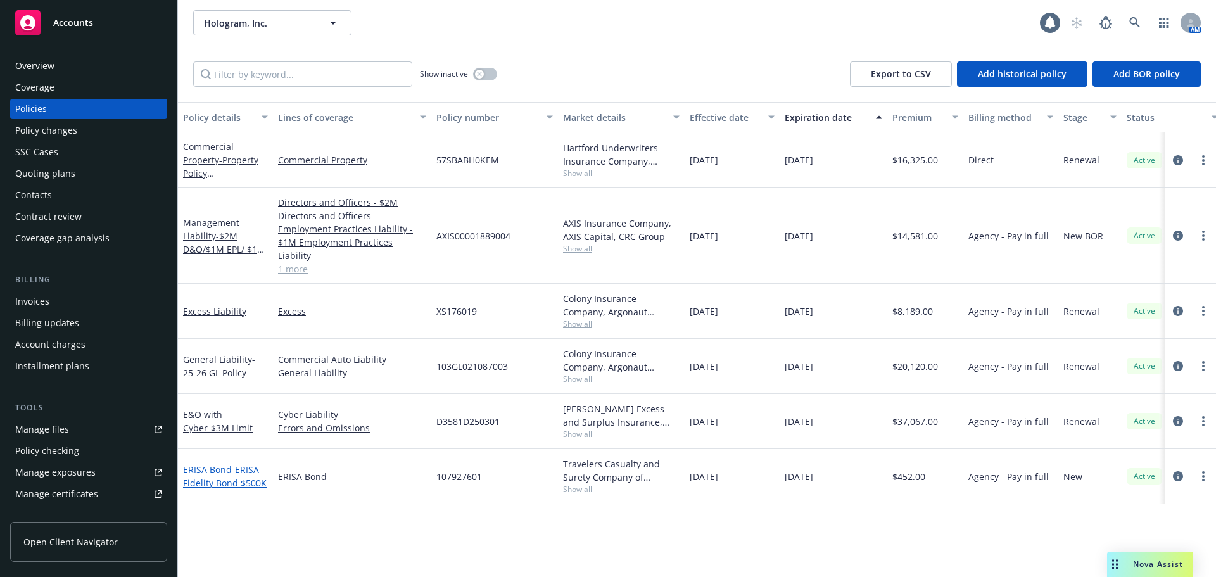
click at [222, 464] on link "ERISA Bond - ERISA Fidelity Bond $500K" at bounding box center [225, 476] width 84 height 25
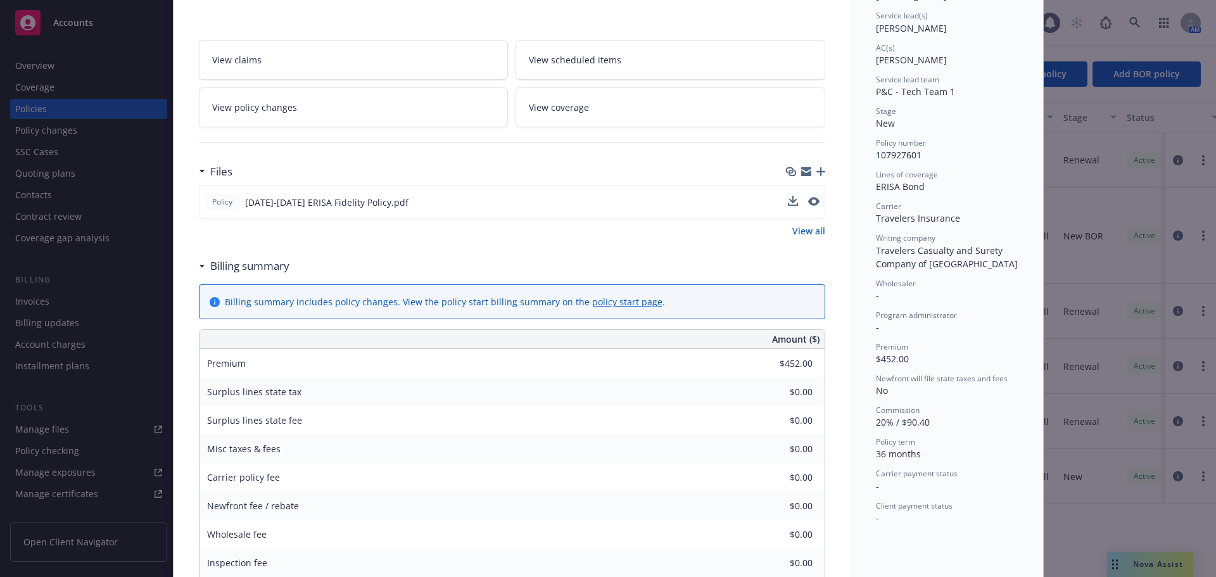
scroll to position [190, 0]
click at [893, 153] on span "107927601" at bounding box center [899, 154] width 46 height 12
copy span "107927601"
click at [898, 251] on span "Travelers Casualty and Surety Company of [GEOGRAPHIC_DATA]" at bounding box center [947, 255] width 142 height 25
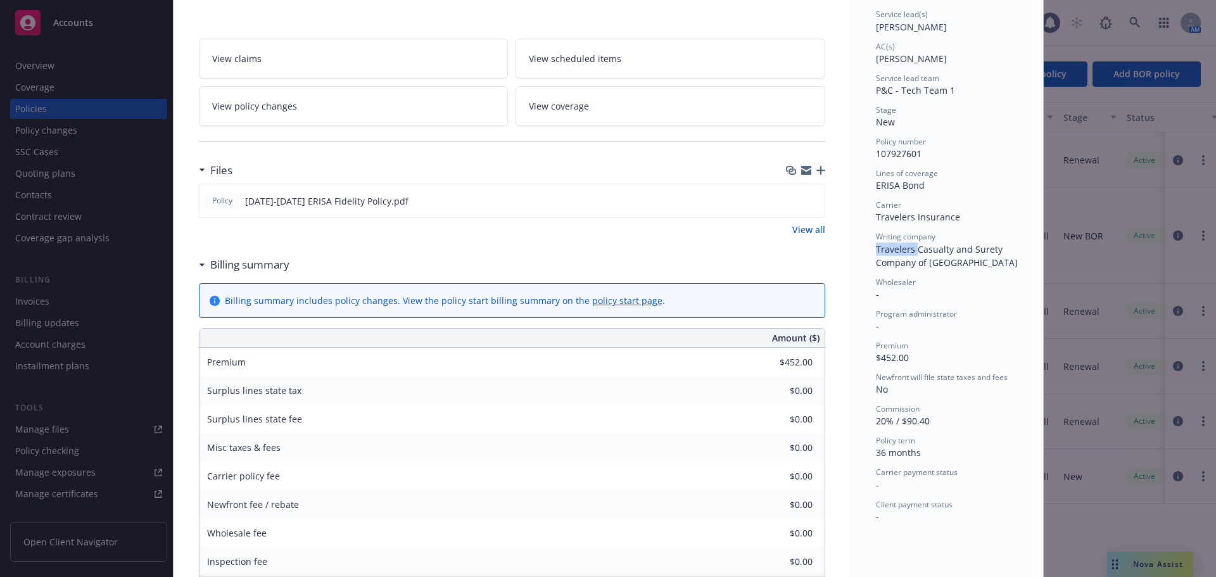
click at [898, 251] on span "Travelers Casualty and Surety Company of [GEOGRAPHIC_DATA]" at bounding box center [947, 255] width 142 height 25
copy span "Travelers Casualty and Surety Company of [GEOGRAPHIC_DATA]"
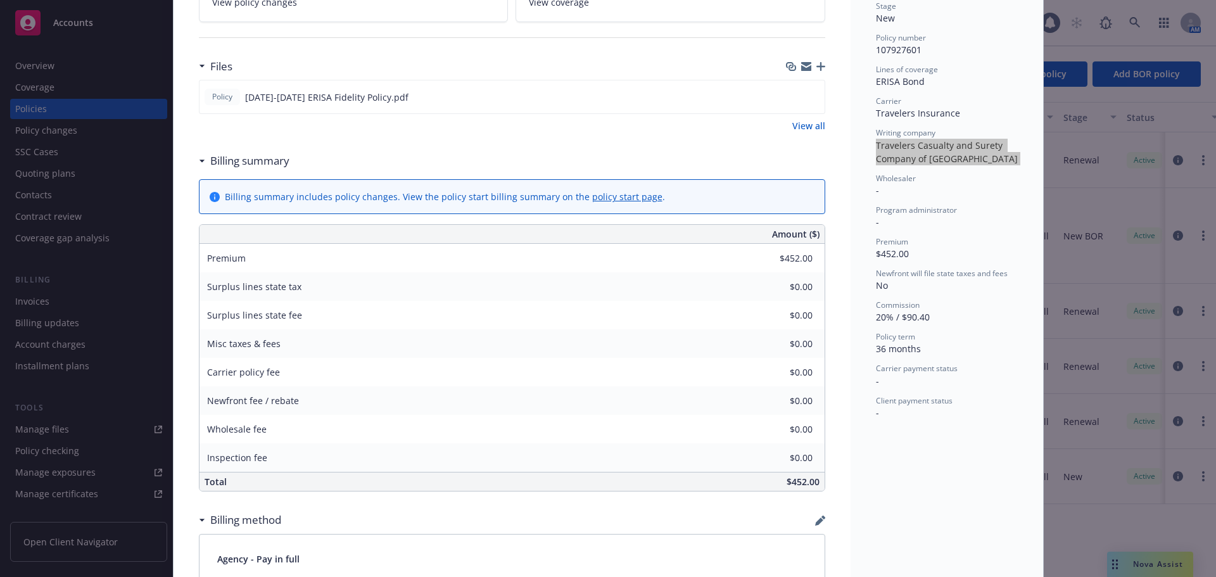
scroll to position [253, 0]
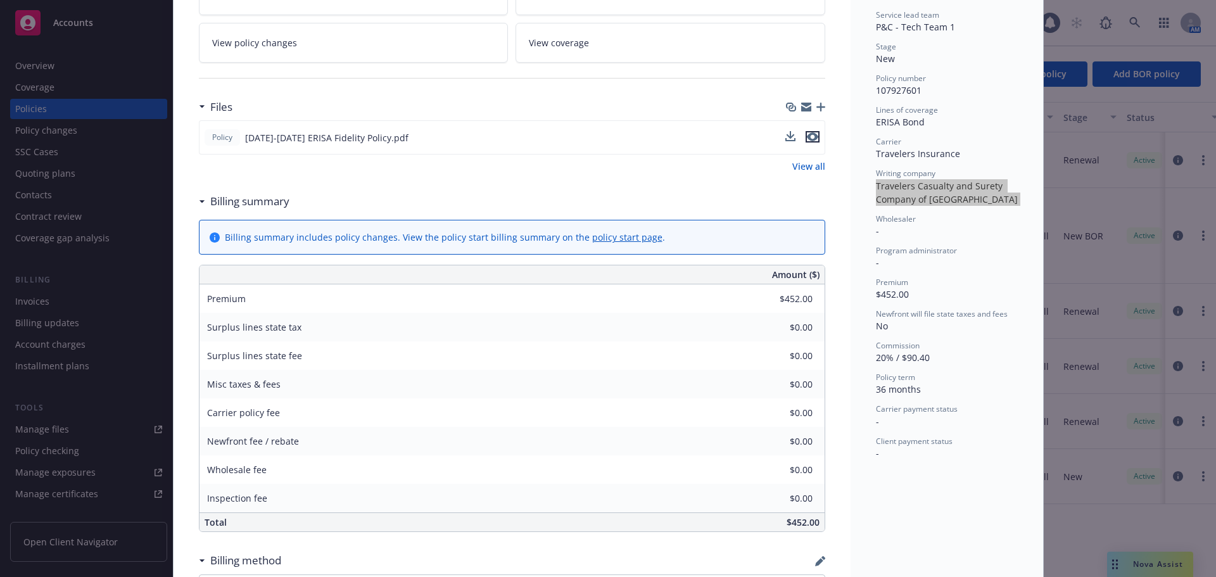
click at [810, 134] on icon "preview file" at bounding box center [812, 136] width 11 height 9
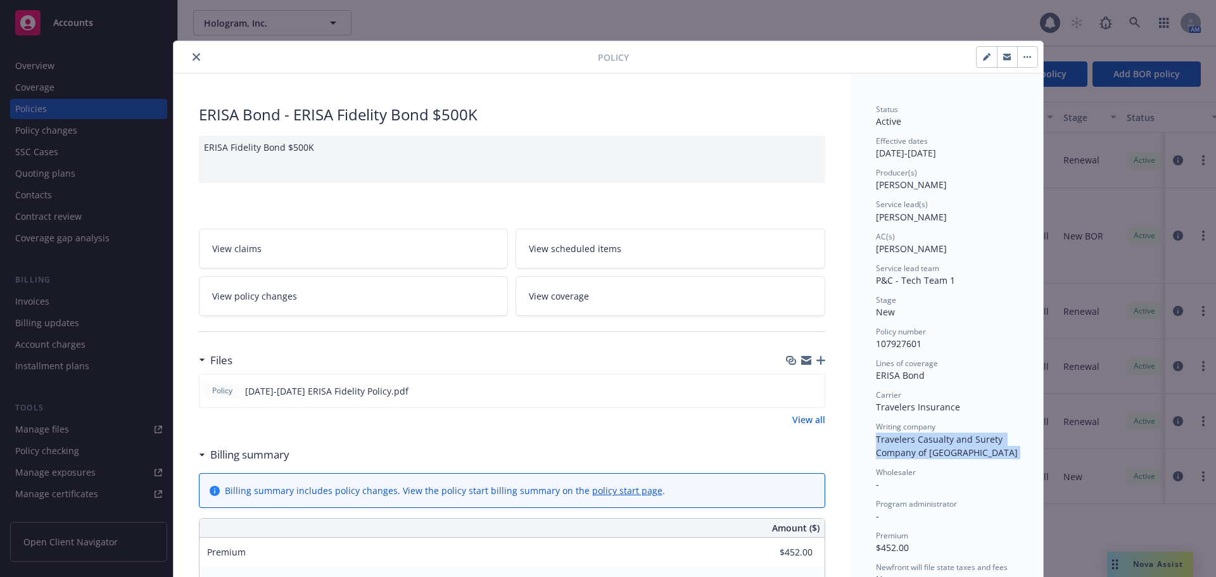
click at [189, 60] on button "close" at bounding box center [196, 56] width 15 height 15
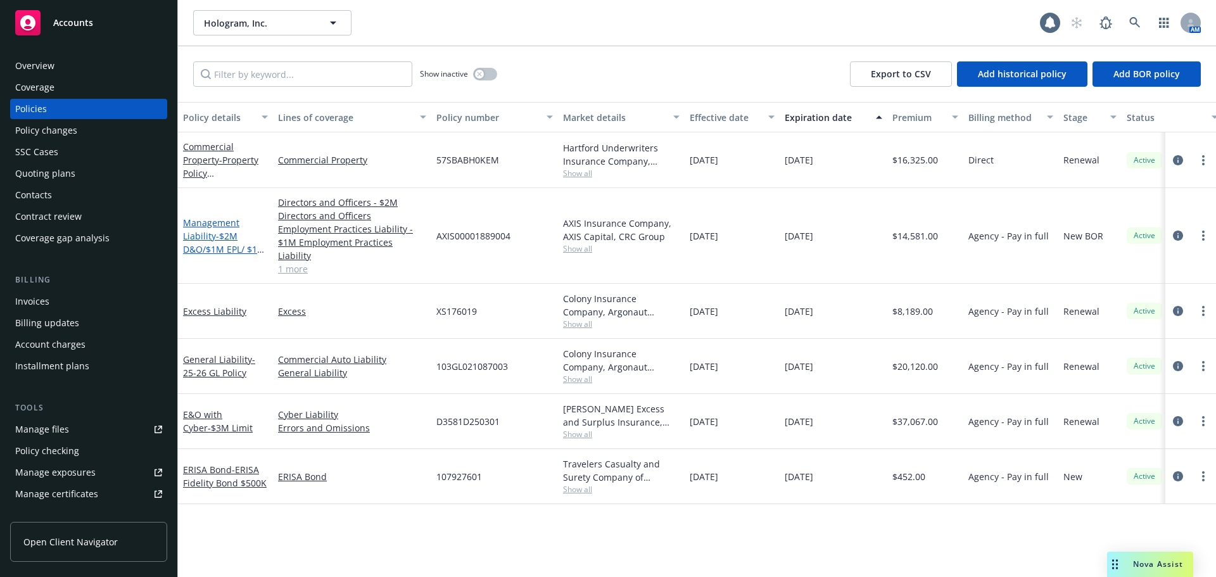
click at [207, 226] on link "Management Liability - $2M D&O/$1M EPL/ $1M FID" at bounding box center [224, 243] width 82 height 52
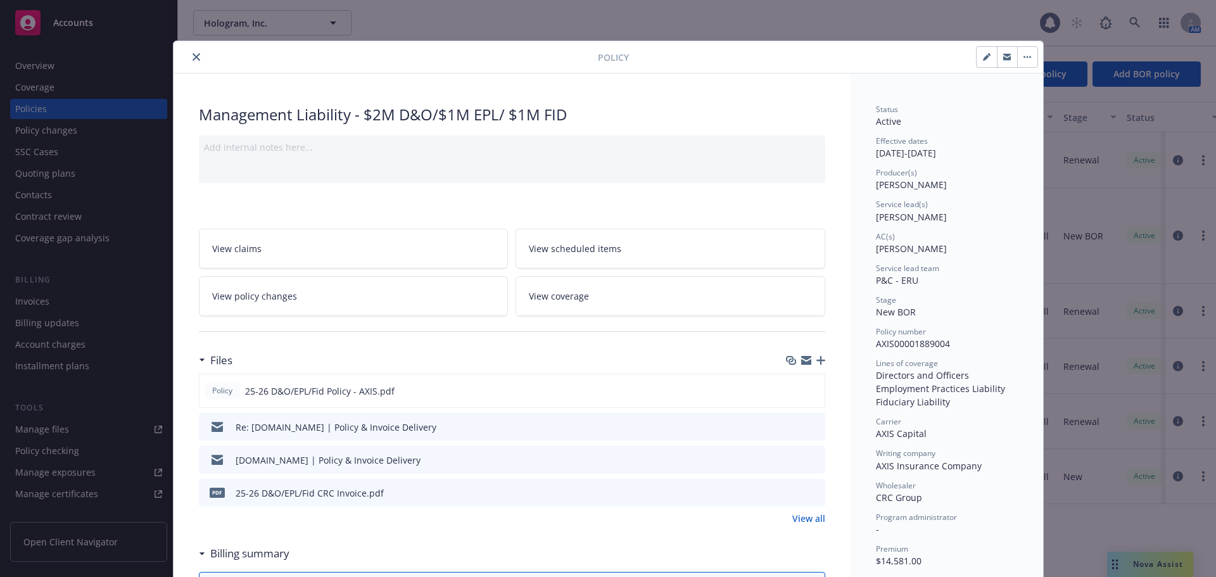
click at [193, 51] on button "close" at bounding box center [196, 56] width 15 height 15
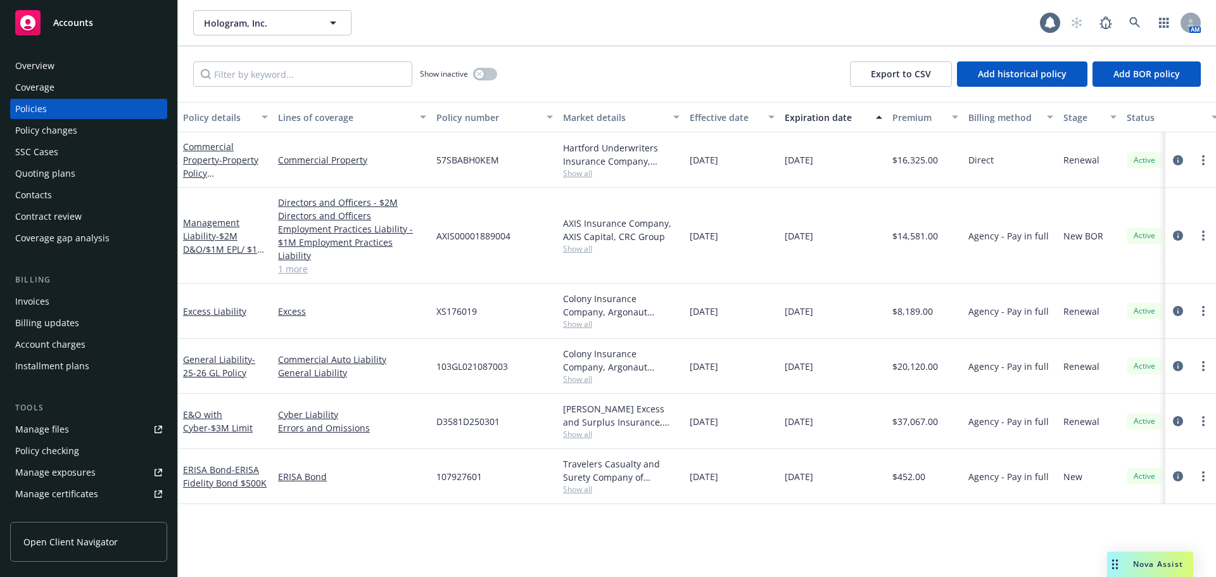
click at [105, 18] on div "Accounts" at bounding box center [88, 22] width 147 height 25
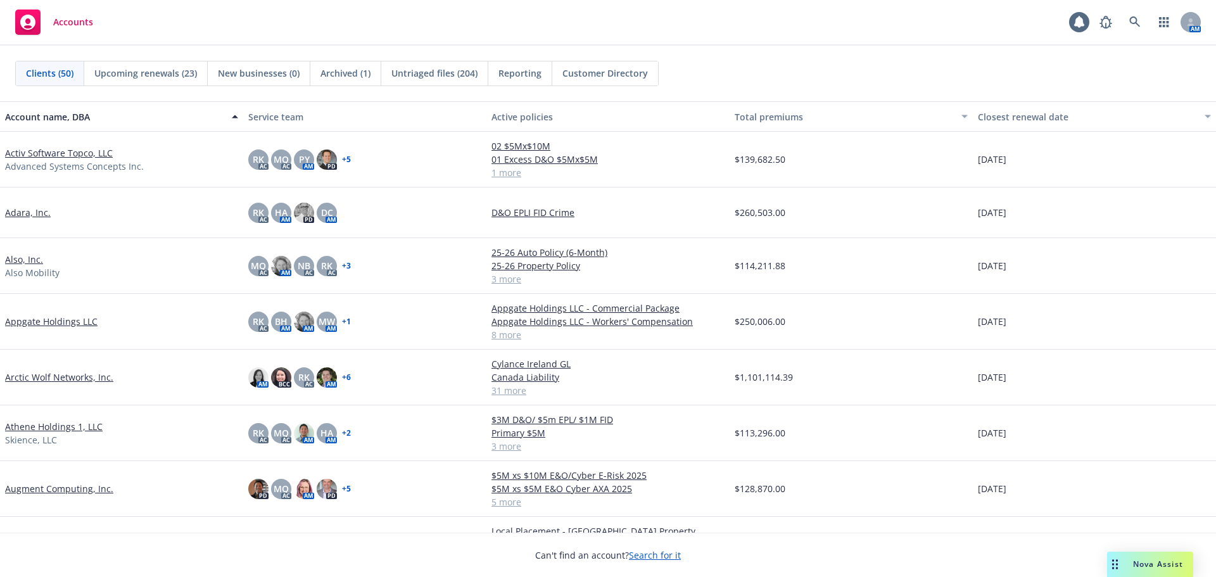
click at [71, 377] on link "Arctic Wolf Networks, Inc." at bounding box center [59, 377] width 108 height 13
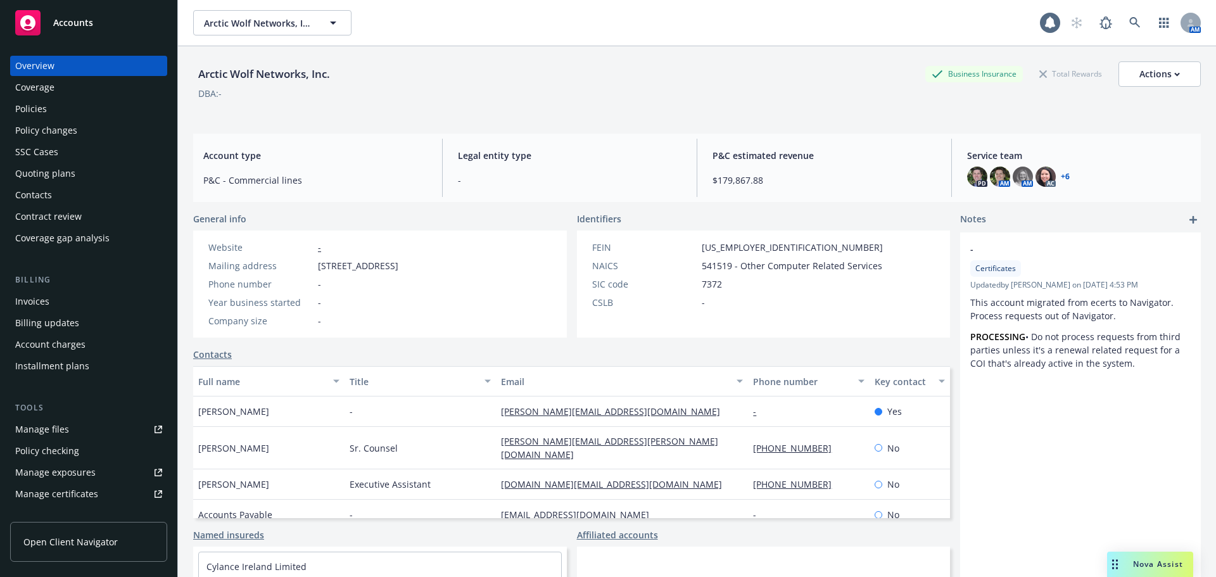
click at [84, 98] on div "Overview Coverage Policies Policy changes SSC Cases Quoting plans Contacts Cont…" at bounding box center [88, 152] width 157 height 193
click at [96, 107] on div "Policies" at bounding box center [88, 109] width 147 height 20
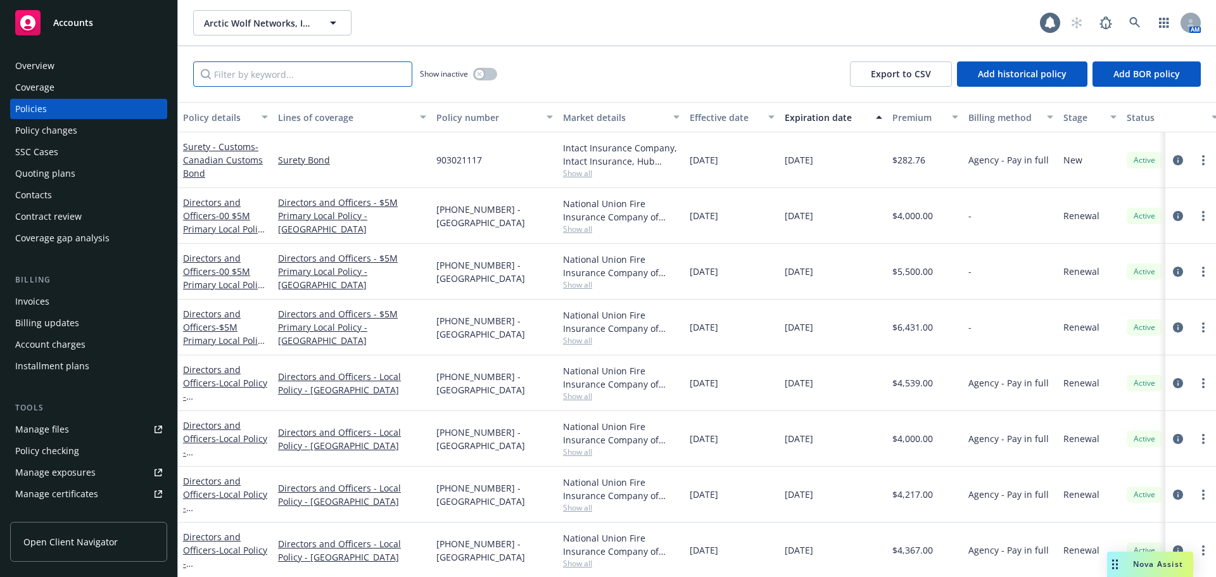
click at [253, 72] on input "Filter by keyword..." at bounding box center [302, 73] width 219 height 25
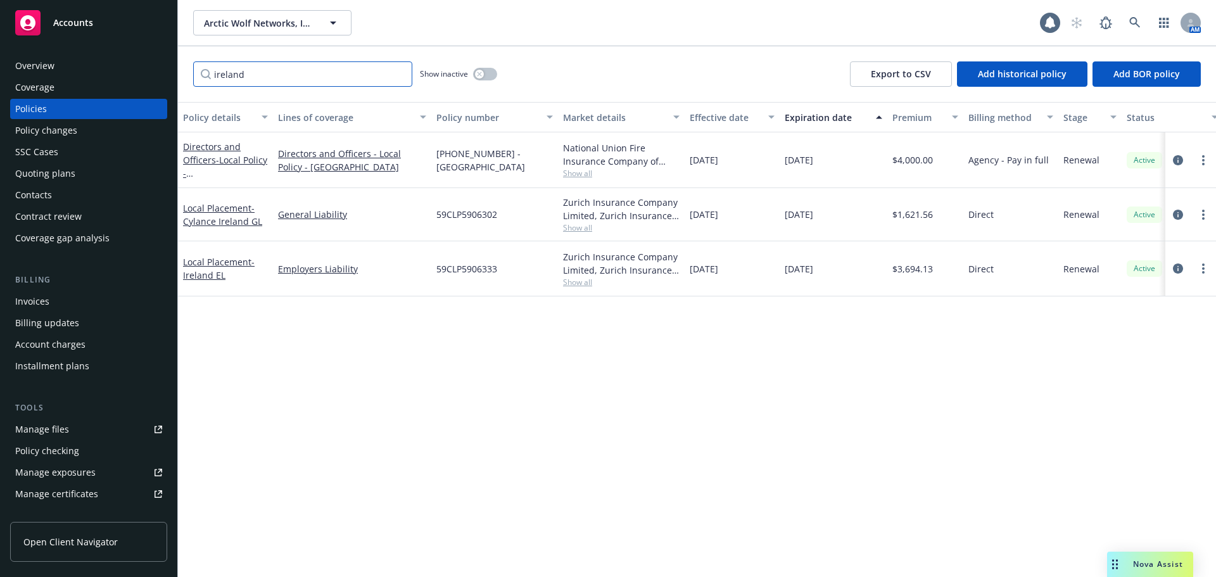
type input "ireland"
click at [488, 72] on button "button" at bounding box center [485, 74] width 24 height 13
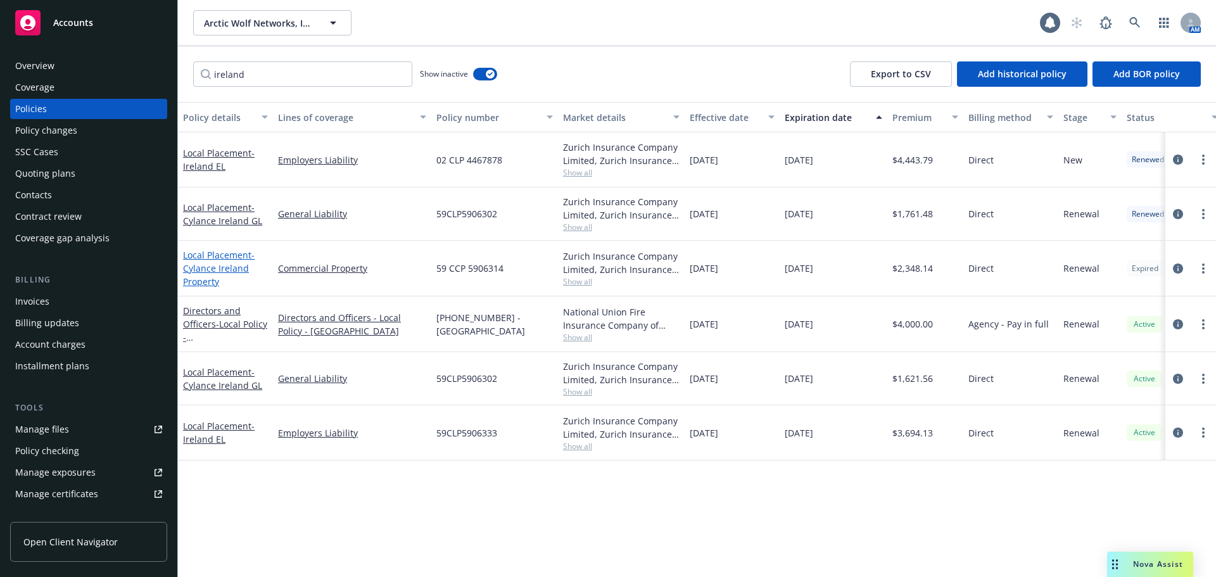
click at [225, 270] on span "- Cylance Ireland Property" at bounding box center [219, 268] width 72 height 39
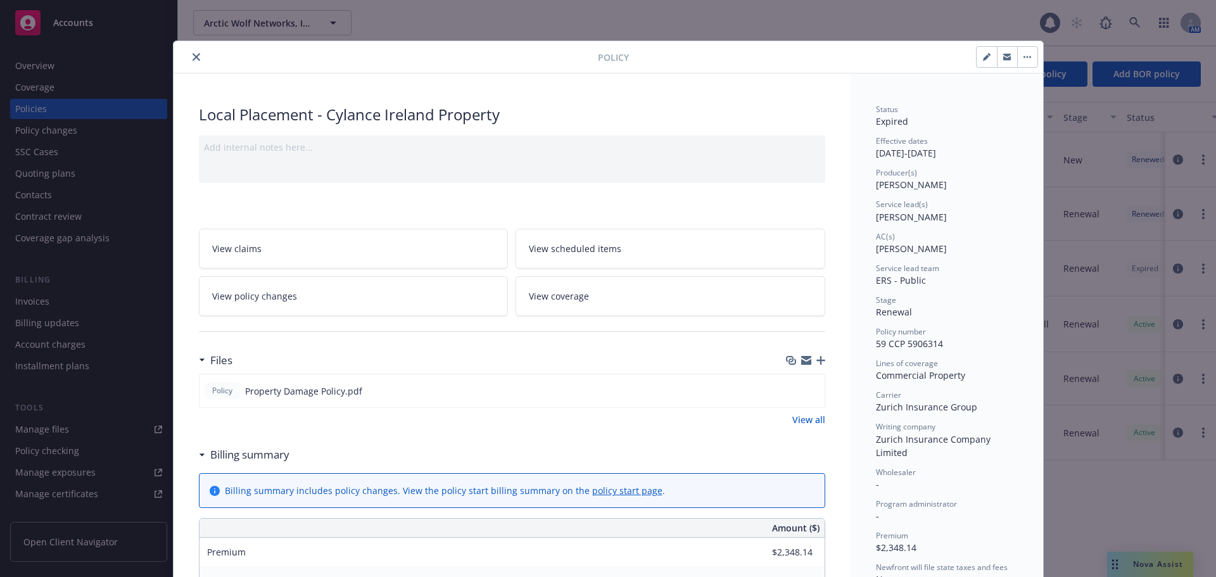
click at [1028, 56] on button "button" at bounding box center [1028, 57] width 20 height 20
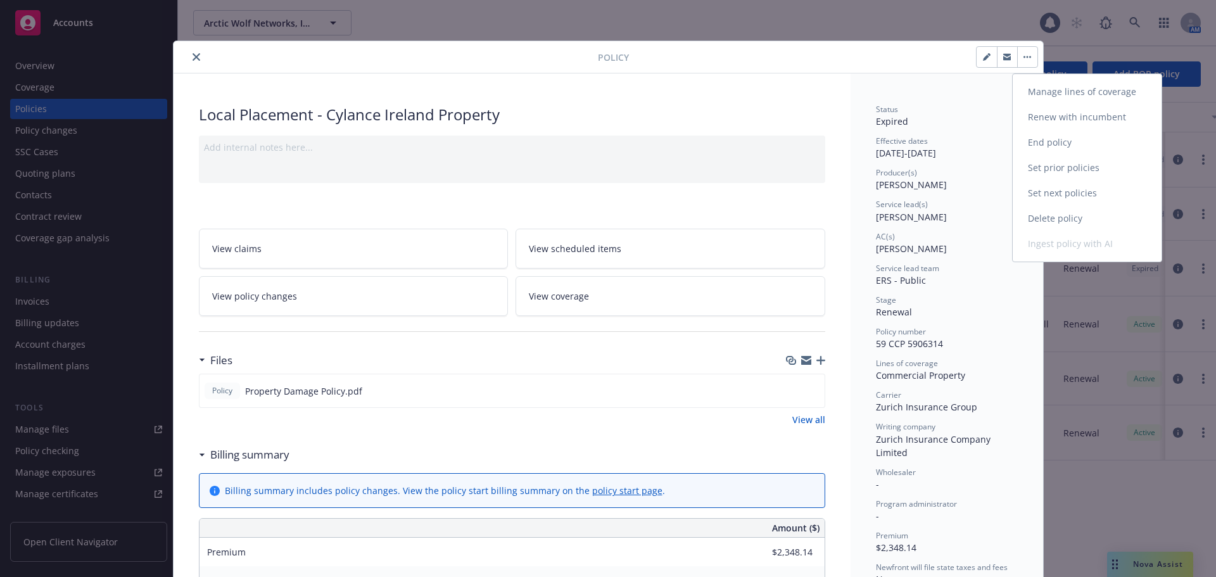
click at [1075, 116] on link "Renew with incumbent" at bounding box center [1087, 117] width 149 height 25
select select "12"
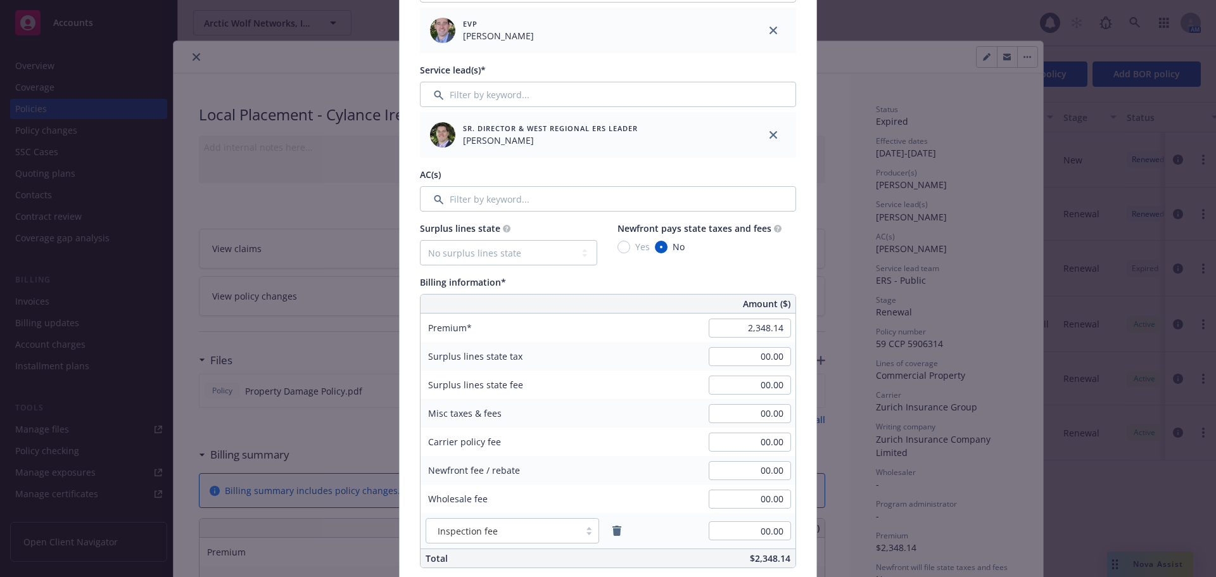
scroll to position [507, 0]
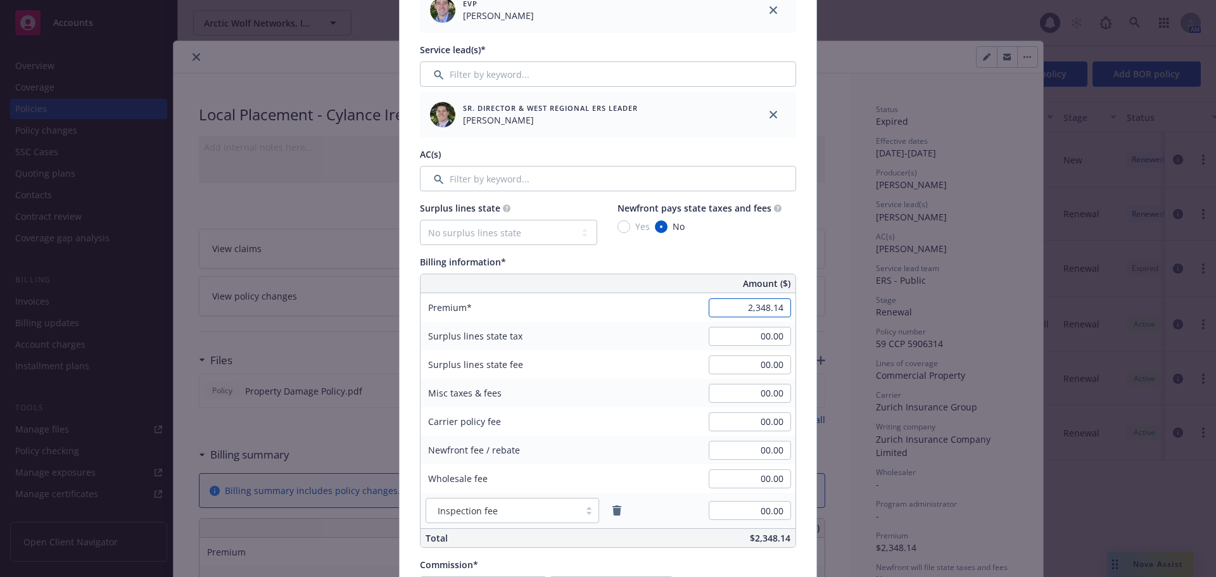
paste input "708.31"
type input "2,708.31"
click at [798, 307] on div "Policy number* 59 CCP 5906314 Policy number not available at this time Policy d…" at bounding box center [608, 359] width 417 height 1555
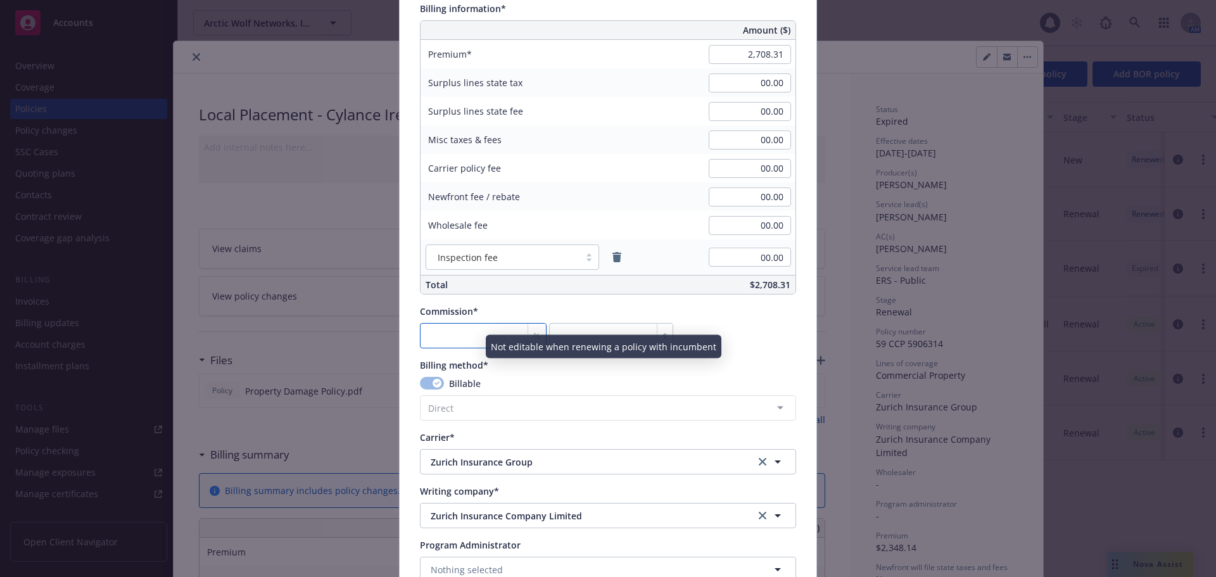
click at [474, 333] on input "number" at bounding box center [483, 335] width 127 height 25
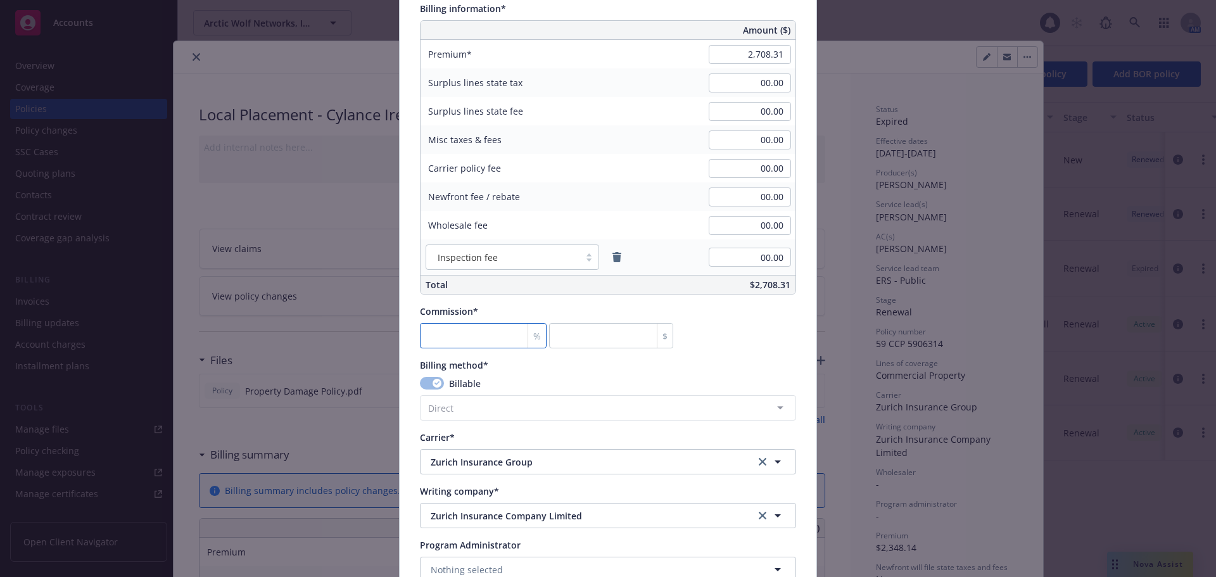
type input "0"
click at [756, 335] on div "Commission* % 0 $" at bounding box center [608, 327] width 376 height 44
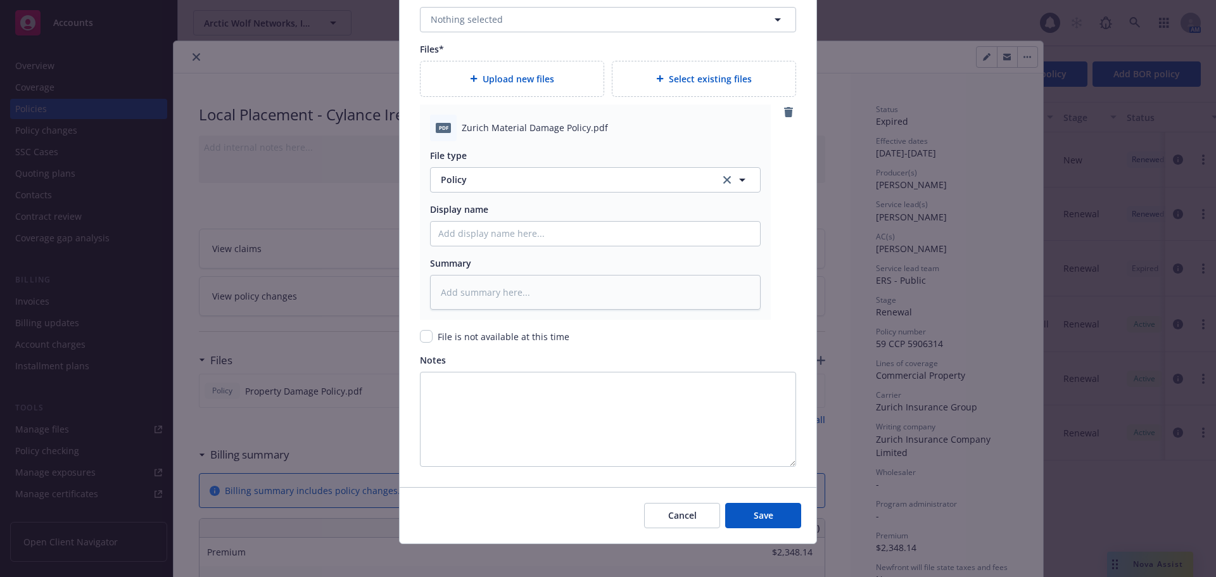
scroll to position [1388, 0]
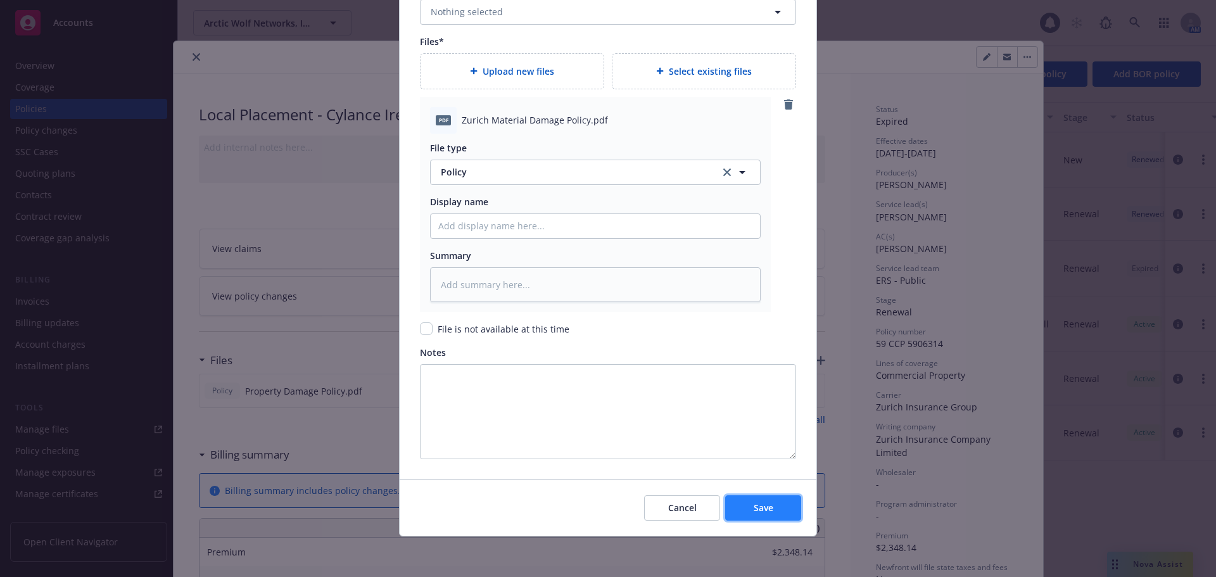
click at [760, 502] on span "Save" at bounding box center [764, 508] width 20 height 12
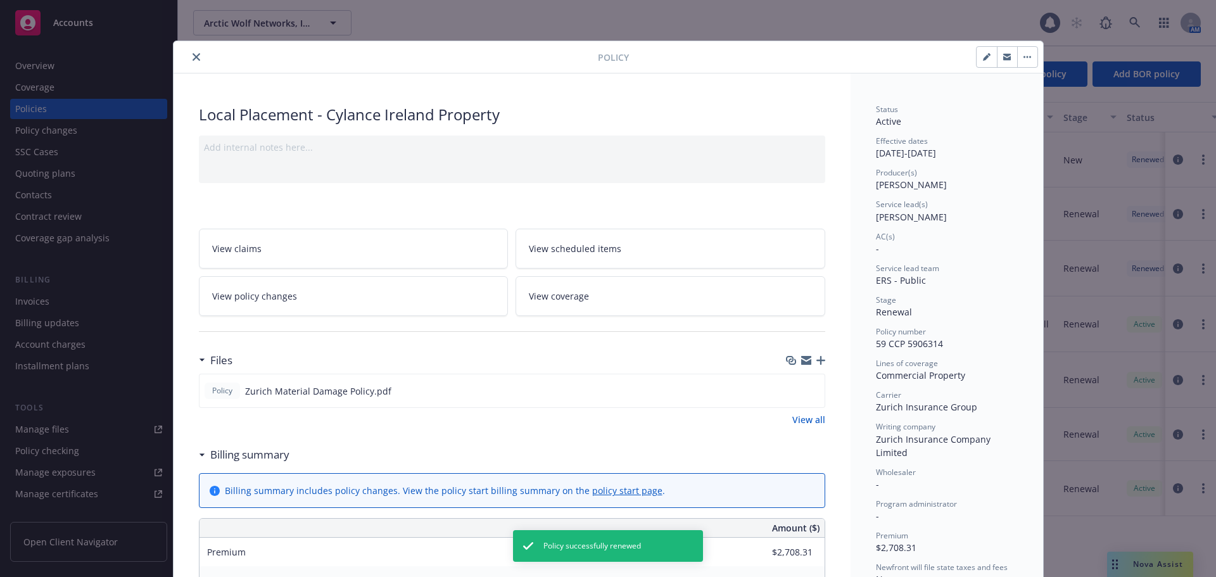
click at [817, 359] on icon "button" at bounding box center [821, 360] width 9 height 9
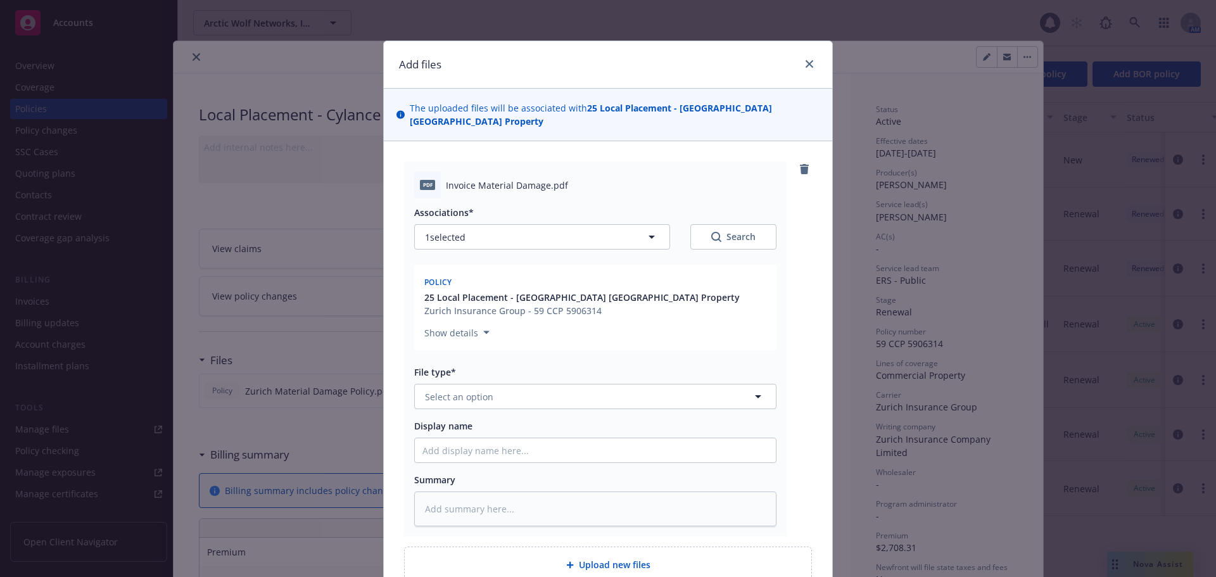
type textarea "x"
click at [514, 384] on button "Select an option" at bounding box center [595, 396] width 362 height 25
type input "invoi"
click at [511, 456] on div "Invoice - Third Party" at bounding box center [470, 465] width 95 height 18
click at [775, 312] on div "pdf Invoice Material Damage.pdf Associations* 1 selected Search Policy 25 Local…" at bounding box center [595, 349] width 383 height 375
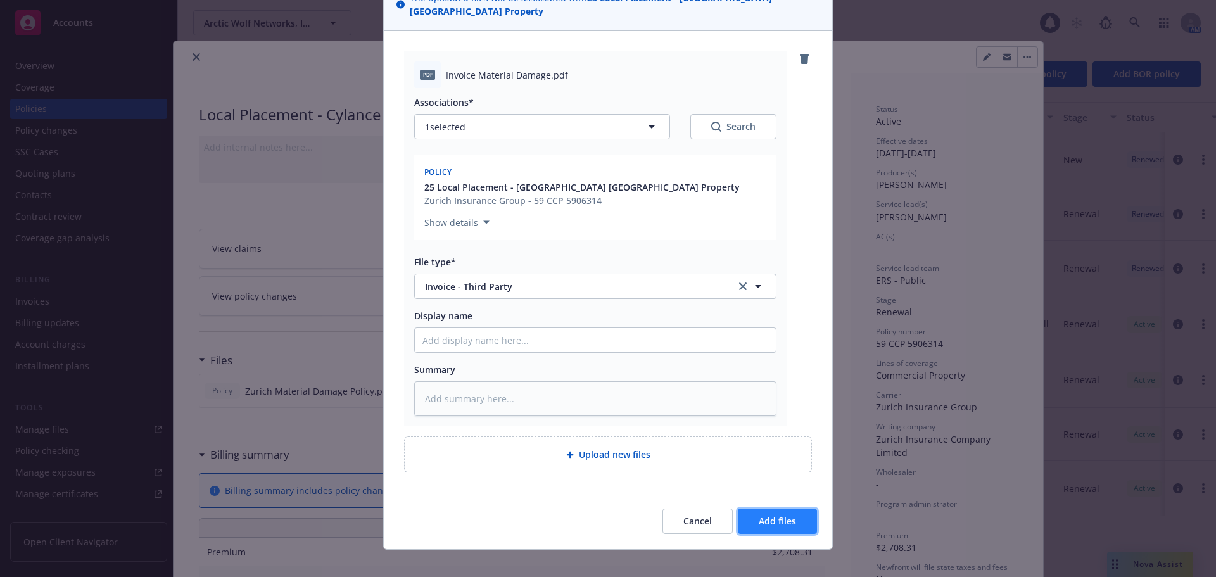
click at [772, 515] on span "Add files" at bounding box center [777, 521] width 37 height 12
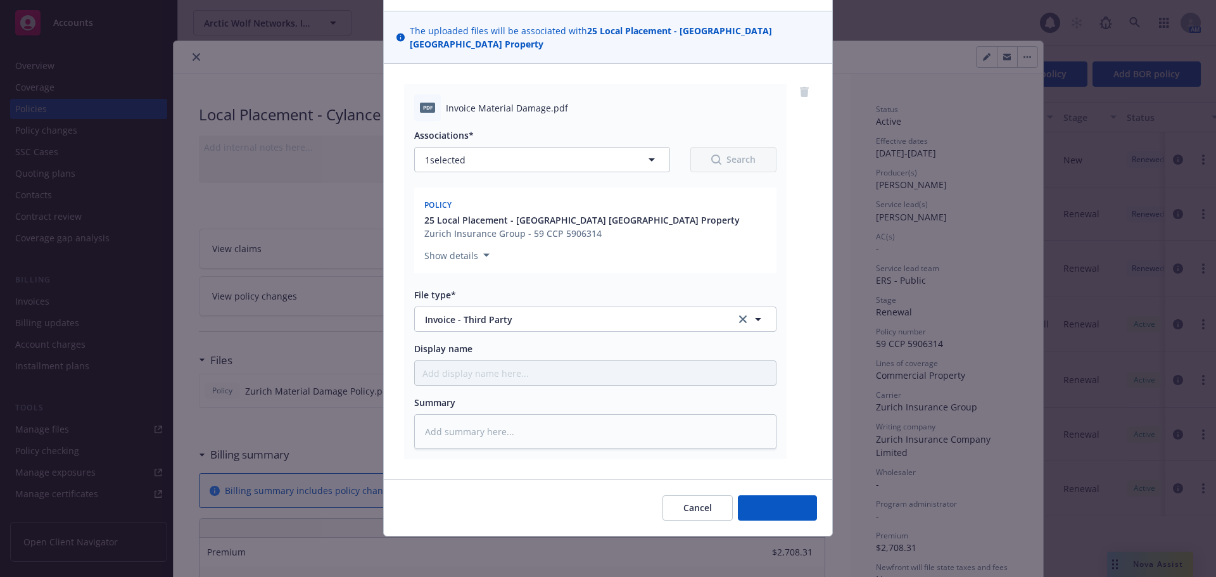
scroll to position [64, 0]
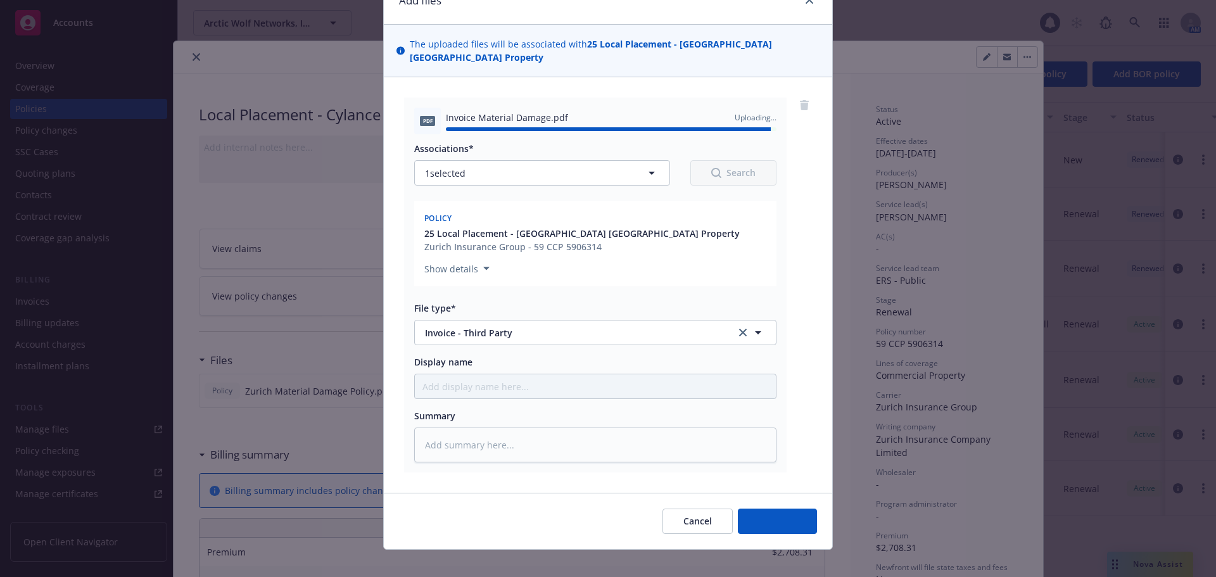
type textarea "x"
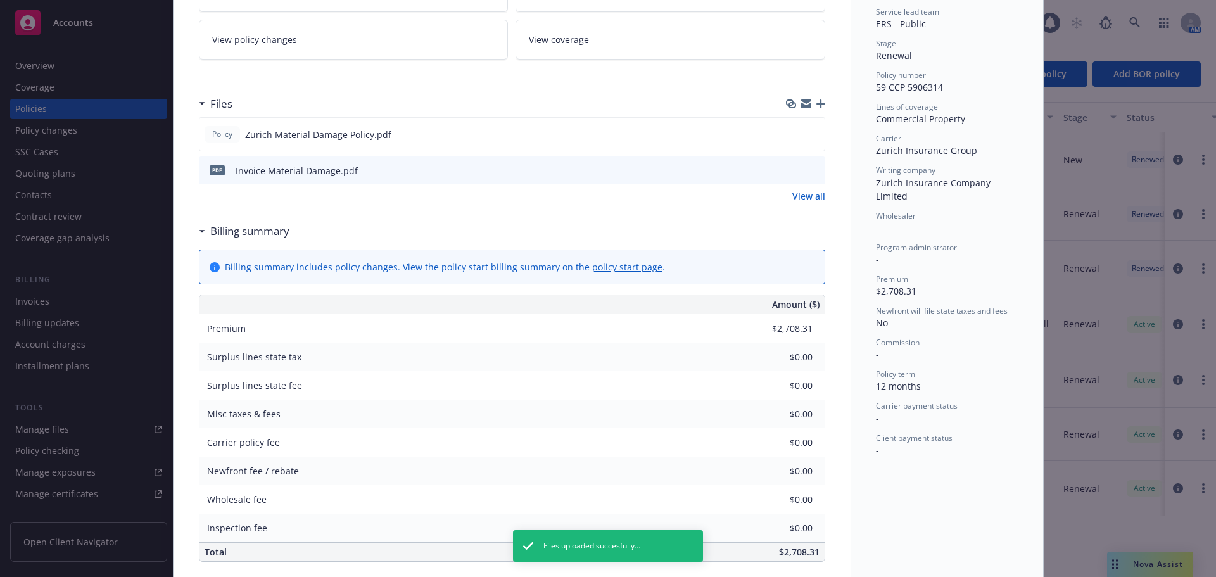
scroll to position [0, 0]
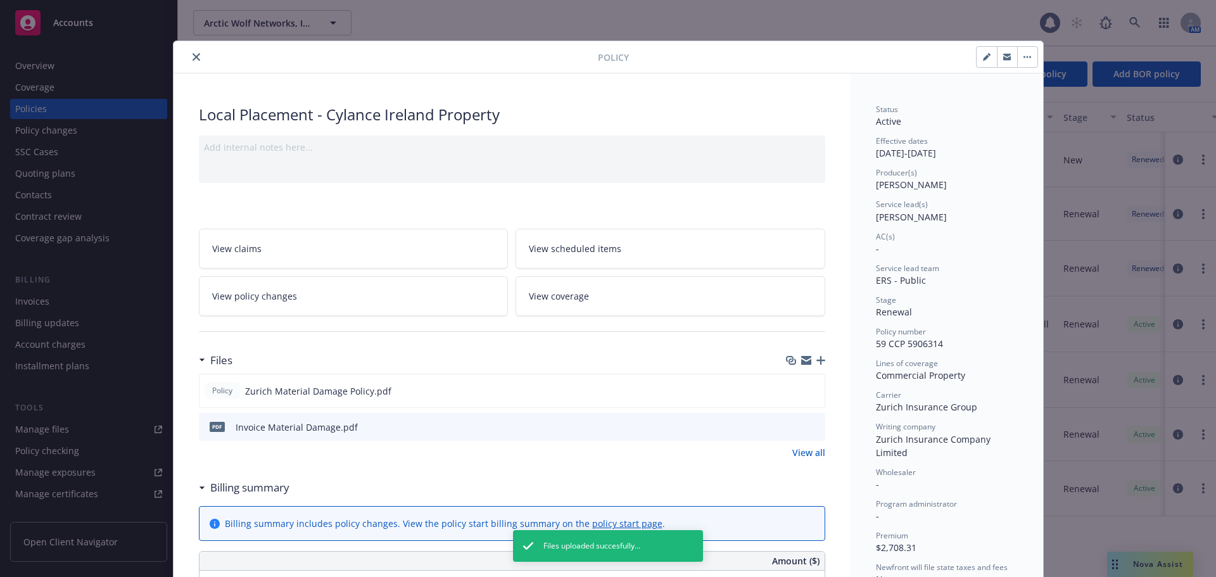
click at [193, 58] on icon "close" at bounding box center [197, 57] width 8 height 8
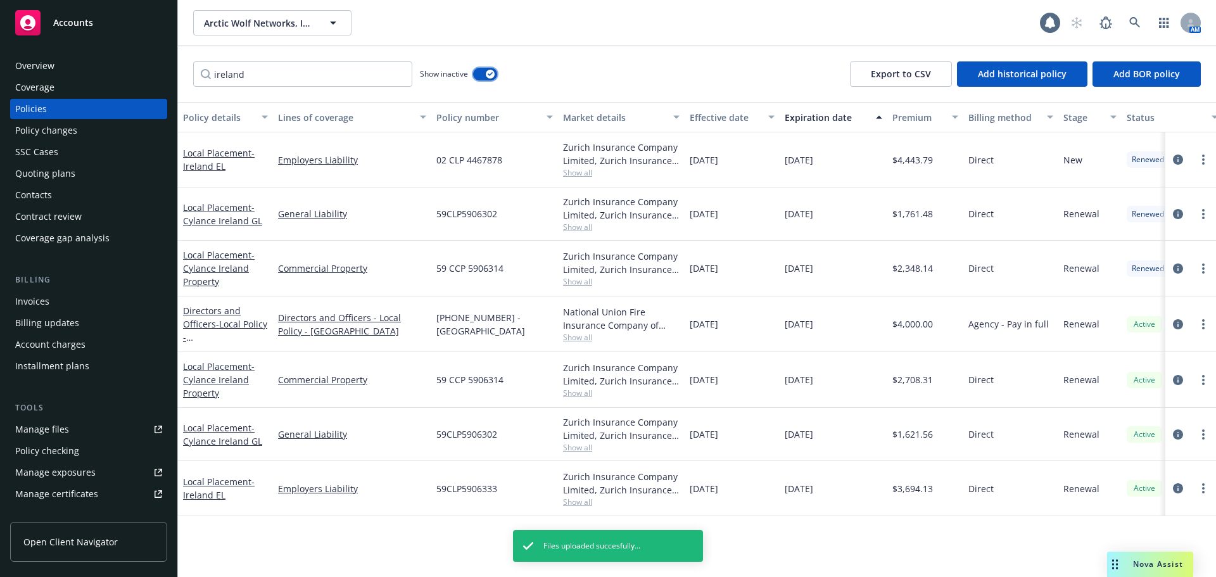
click at [479, 72] on button "button" at bounding box center [485, 74] width 24 height 13
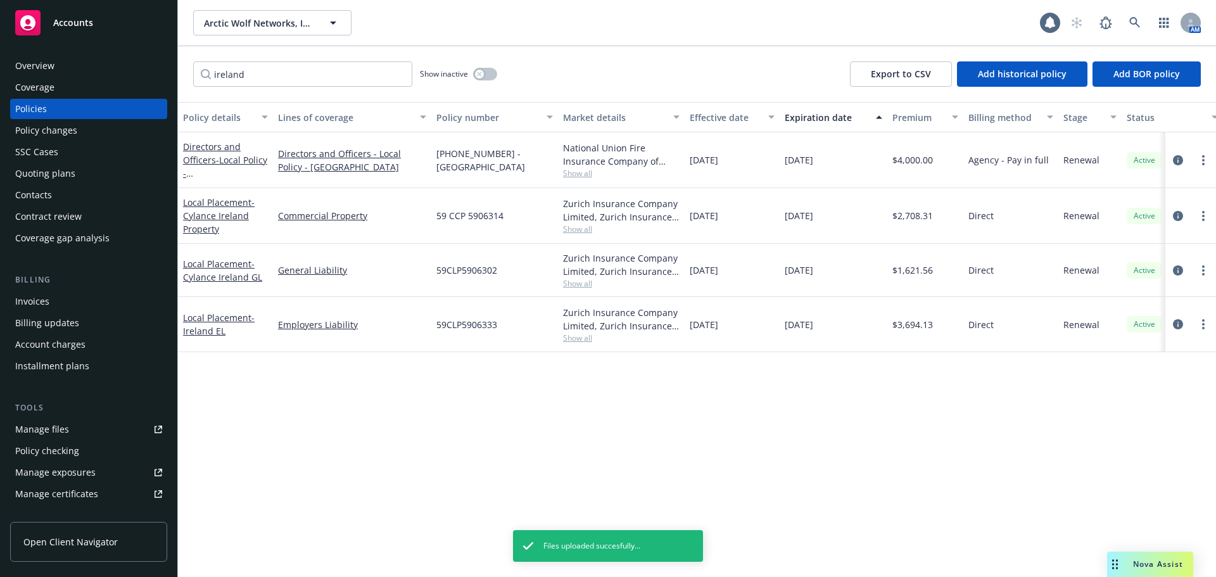
click at [410, 425] on div "Policy details Lines of coverage Policy number Market details Effective date Ex…" at bounding box center [697, 339] width 1038 height 475
click at [398, 75] on input "ireland" at bounding box center [302, 73] width 219 height 25
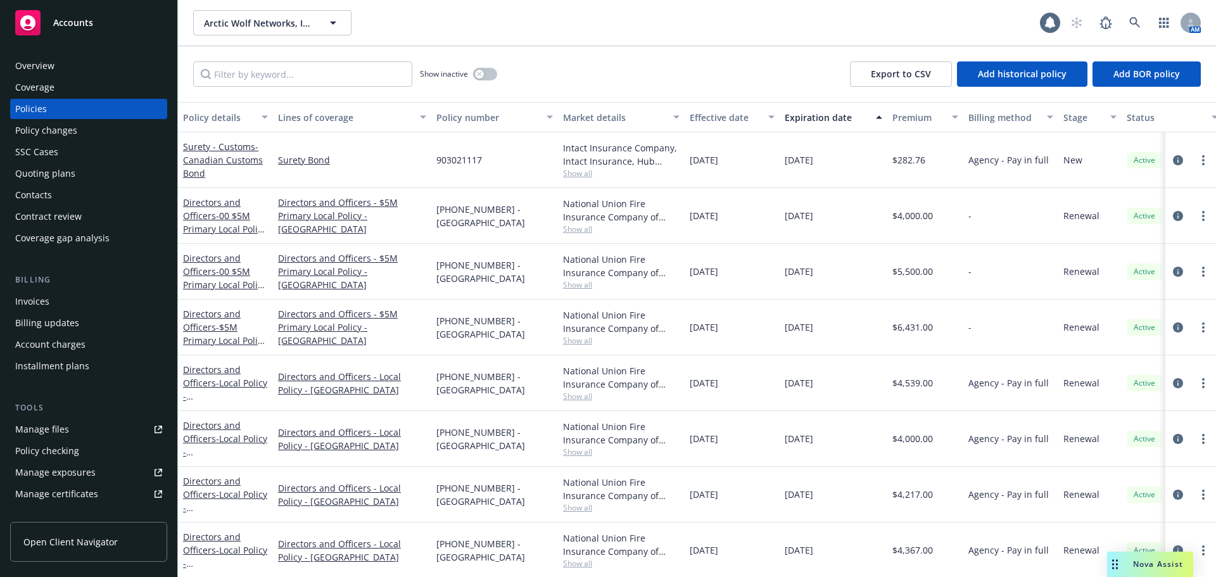
click at [684, 75] on div "Show inactive Export to CSV Add historical policy Add BOR policy" at bounding box center [697, 74] width 1038 height 56
click at [142, 25] on div "Accounts" at bounding box center [88, 22] width 147 height 25
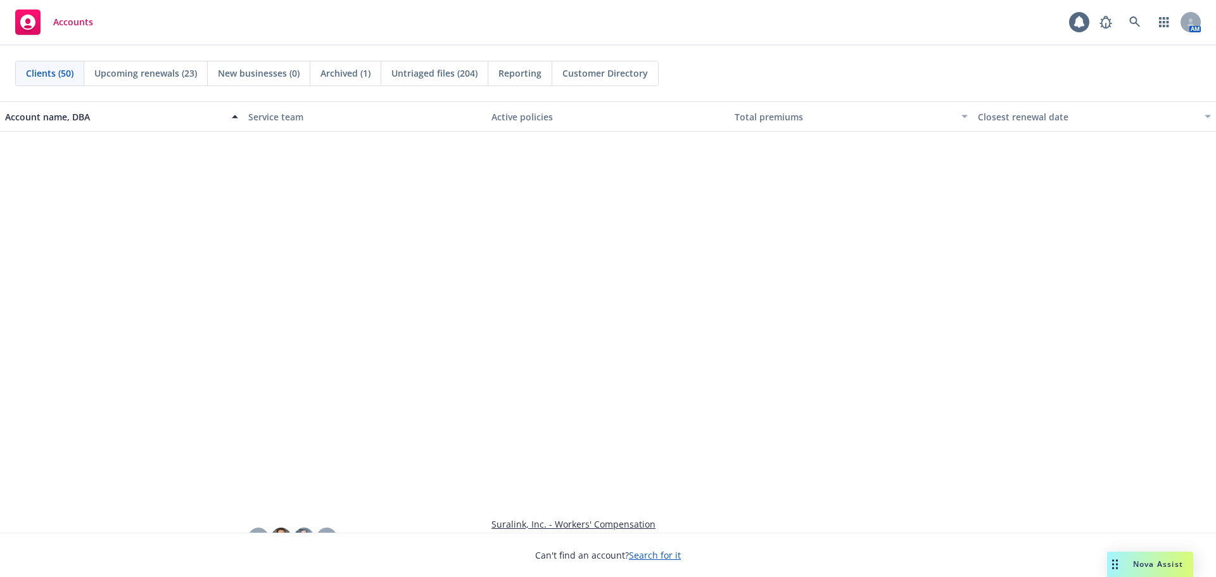
scroll to position [2133, 0]
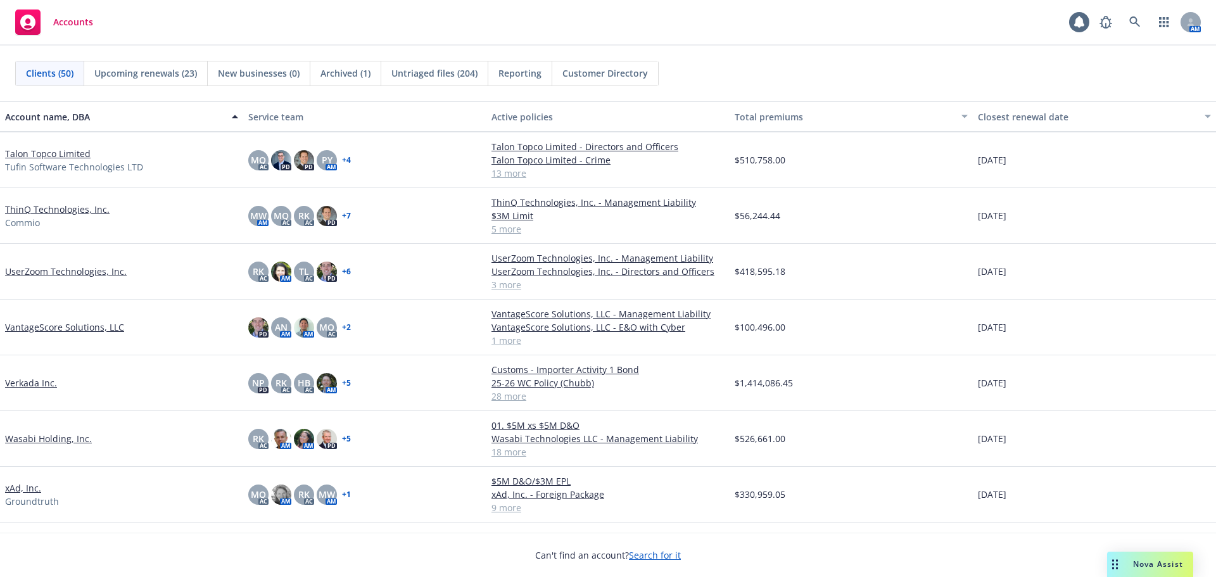
click at [100, 277] on link "UserZoom Technologies, Inc." at bounding box center [66, 271] width 122 height 13
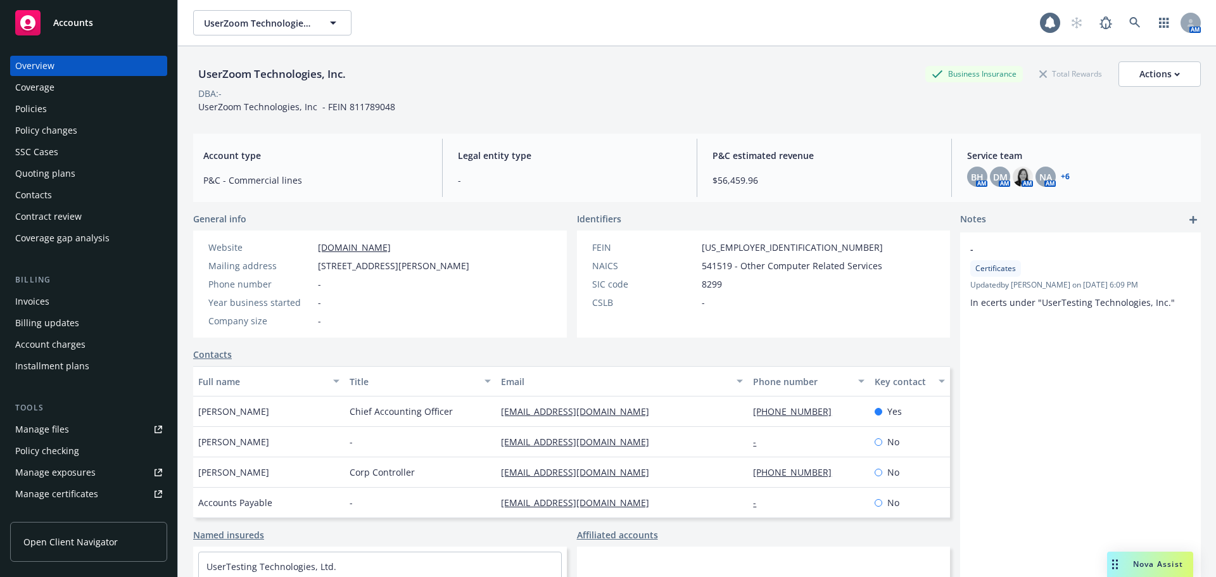
click at [58, 105] on div "Policies" at bounding box center [88, 109] width 147 height 20
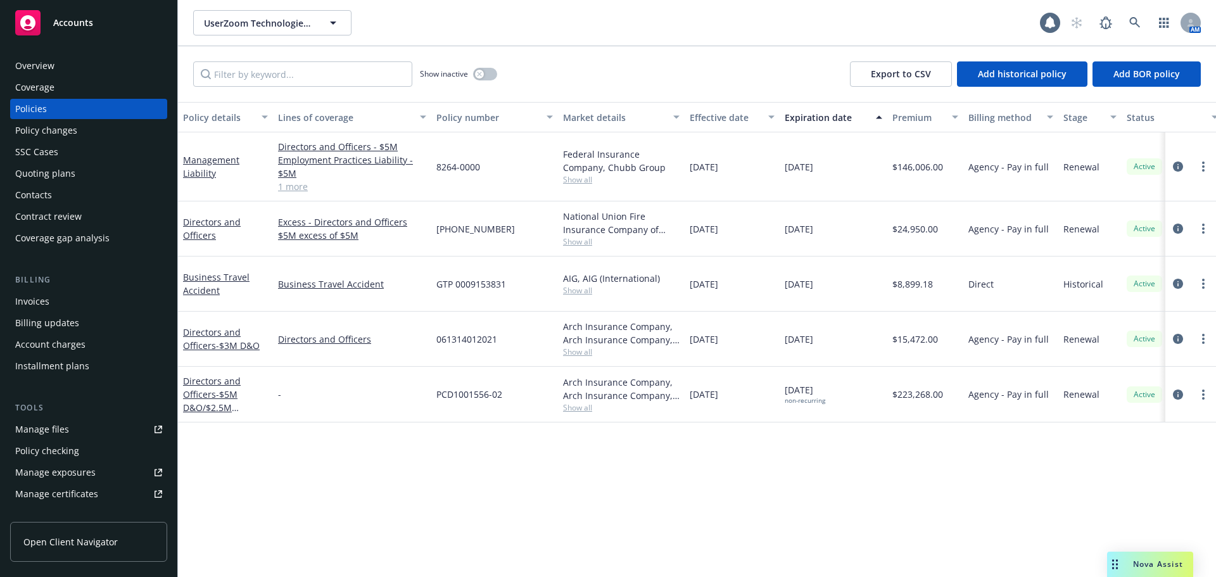
click at [90, 30] on div "Accounts" at bounding box center [88, 22] width 147 height 25
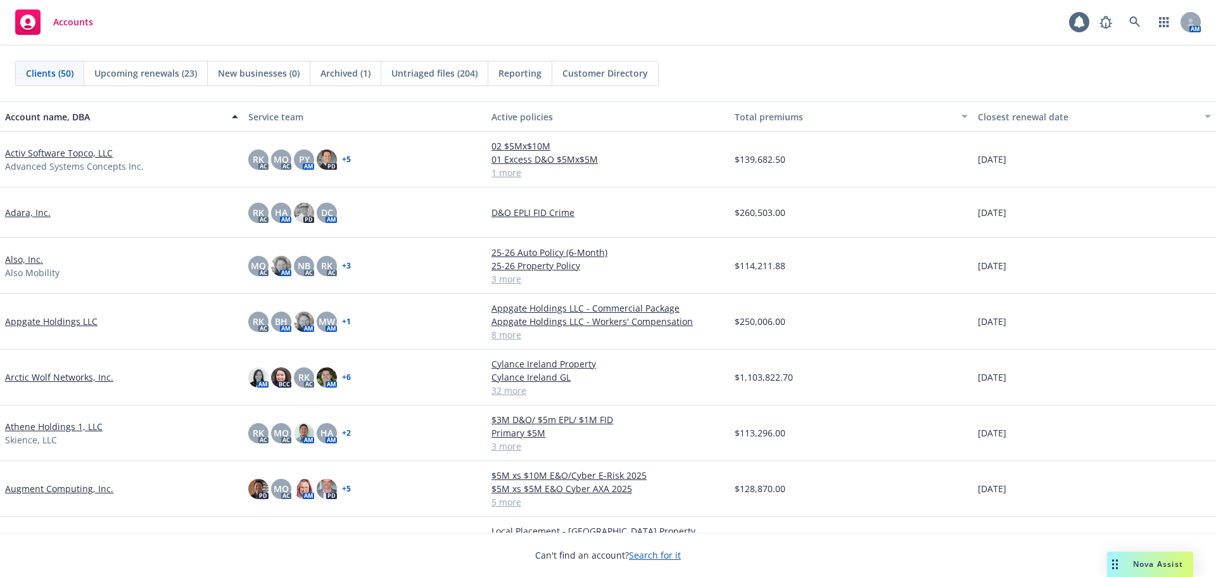
click at [58, 379] on link "Arctic Wolf Networks, Inc." at bounding box center [59, 377] width 108 height 13
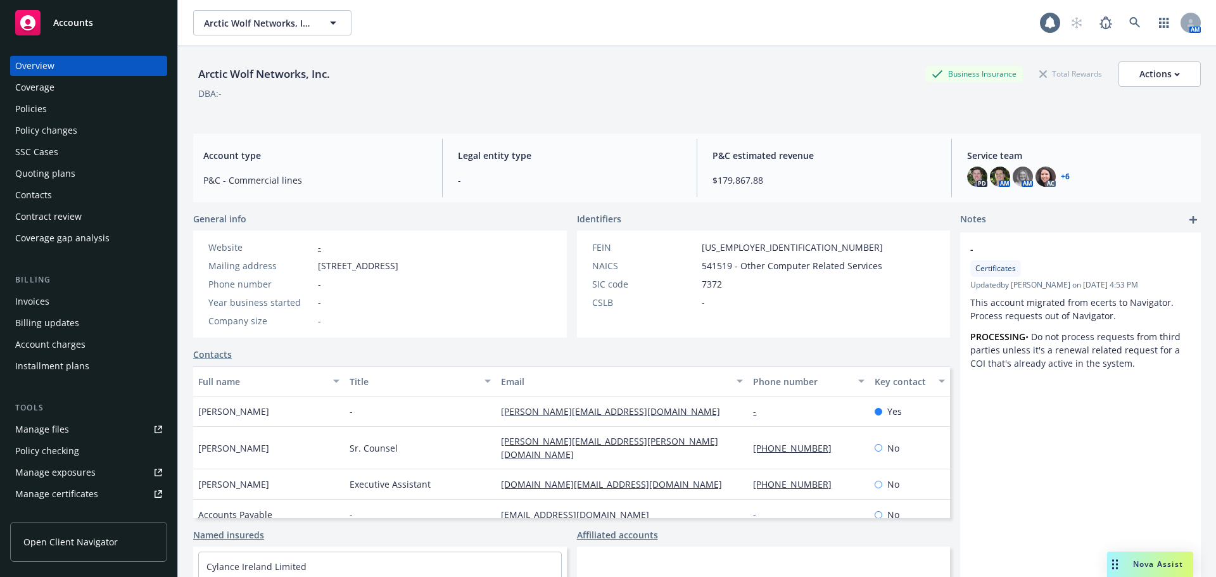
click at [87, 108] on div "Policies" at bounding box center [88, 109] width 147 height 20
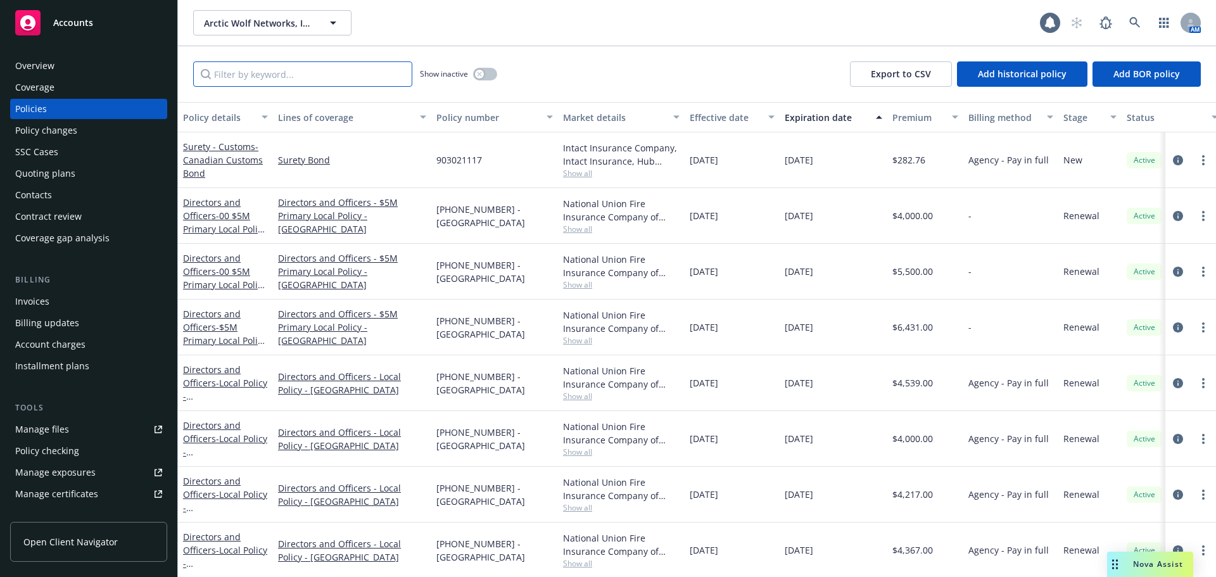
click at [276, 72] on input "Filter by keyword..." at bounding box center [302, 73] width 219 height 25
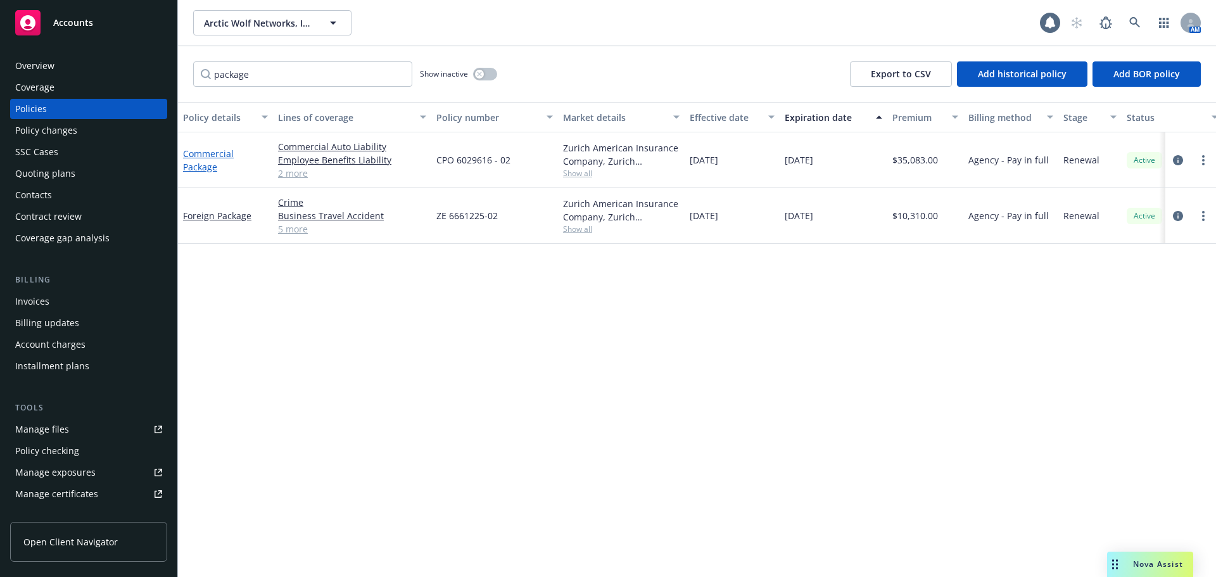
click at [205, 159] on link "Commercial Package" at bounding box center [208, 160] width 51 height 25
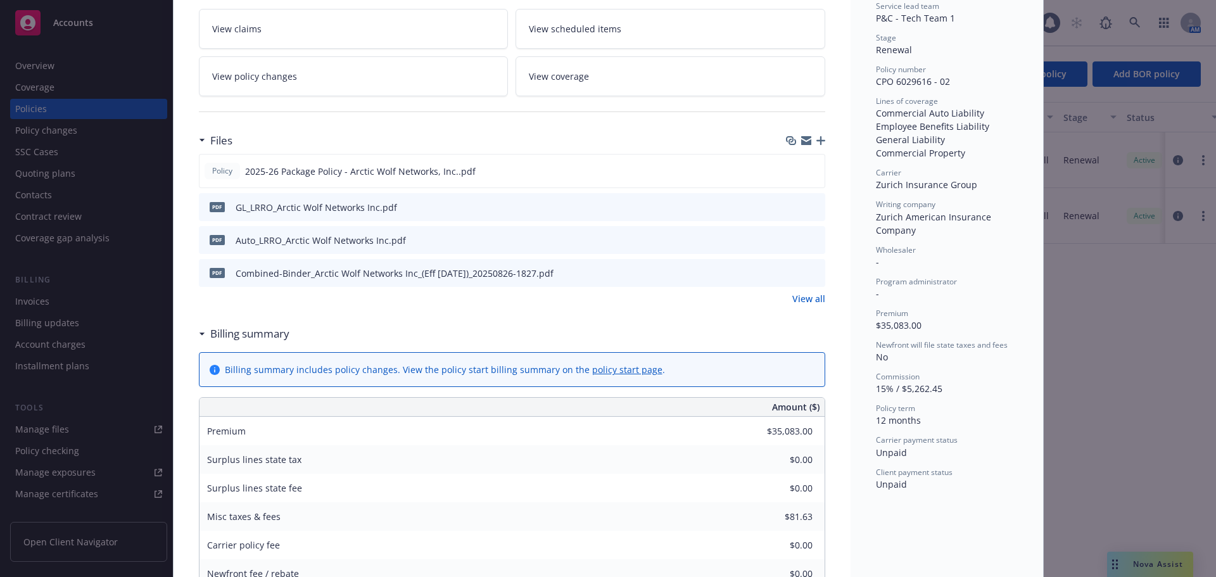
scroll to position [253, 0]
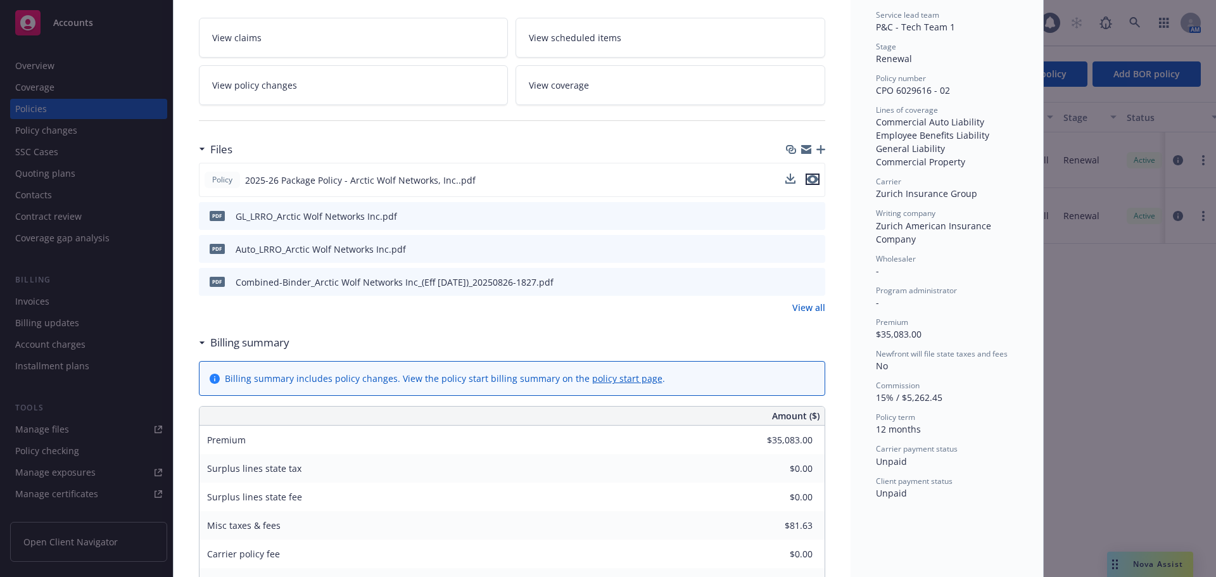
click at [811, 179] on icon "preview file" at bounding box center [812, 179] width 11 height 9
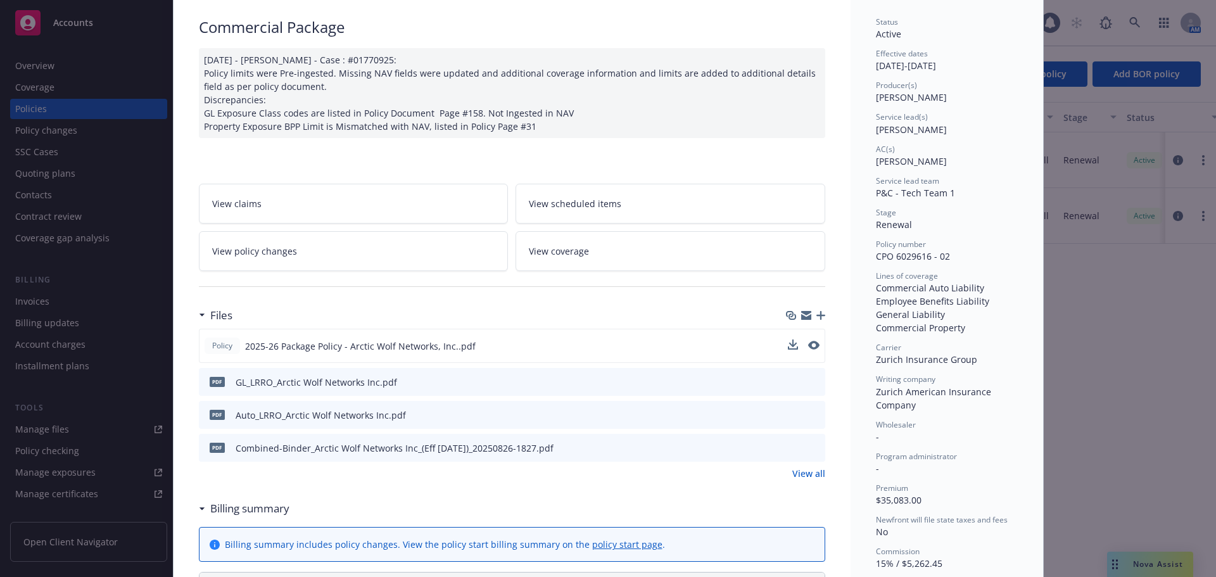
scroll to position [0, 0]
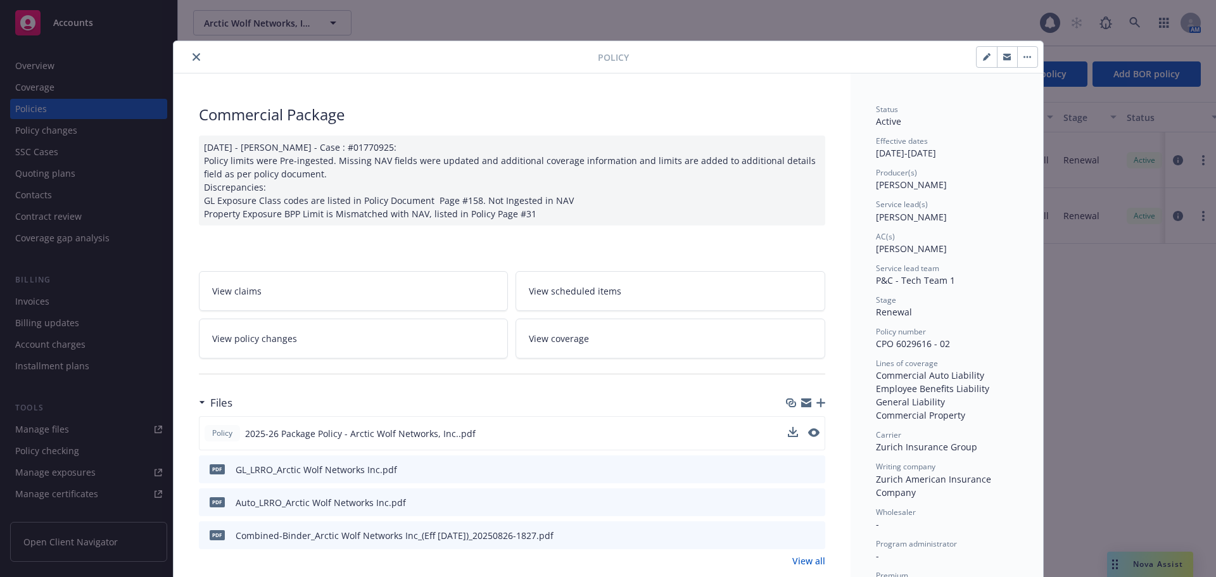
click at [193, 58] on icon "close" at bounding box center [197, 57] width 8 height 8
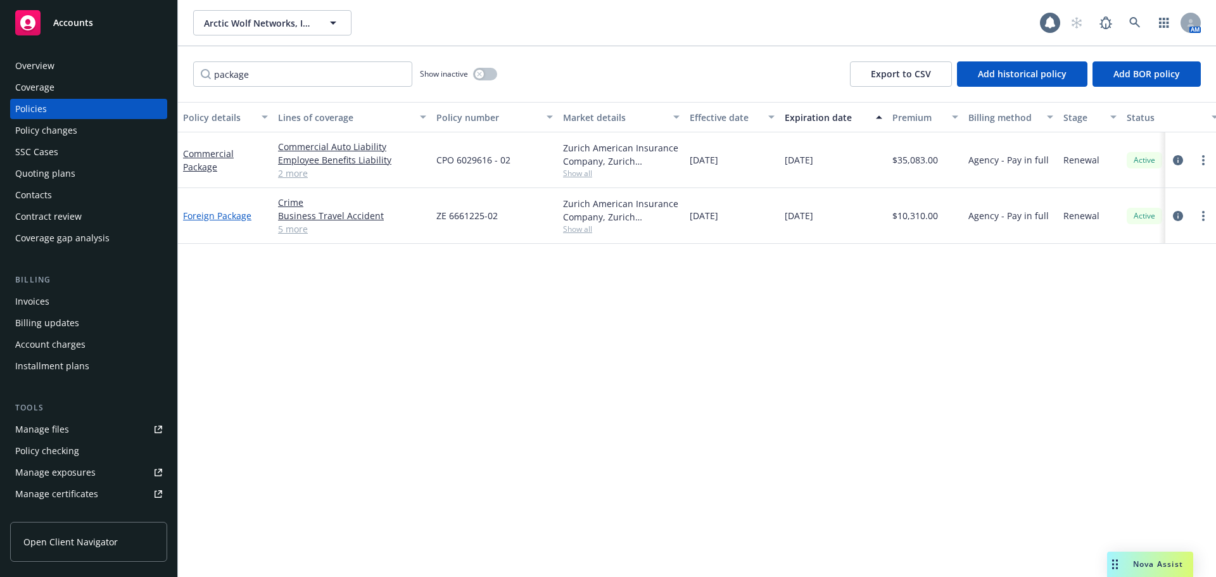
click at [231, 211] on link "Foreign Package" at bounding box center [217, 216] width 68 height 12
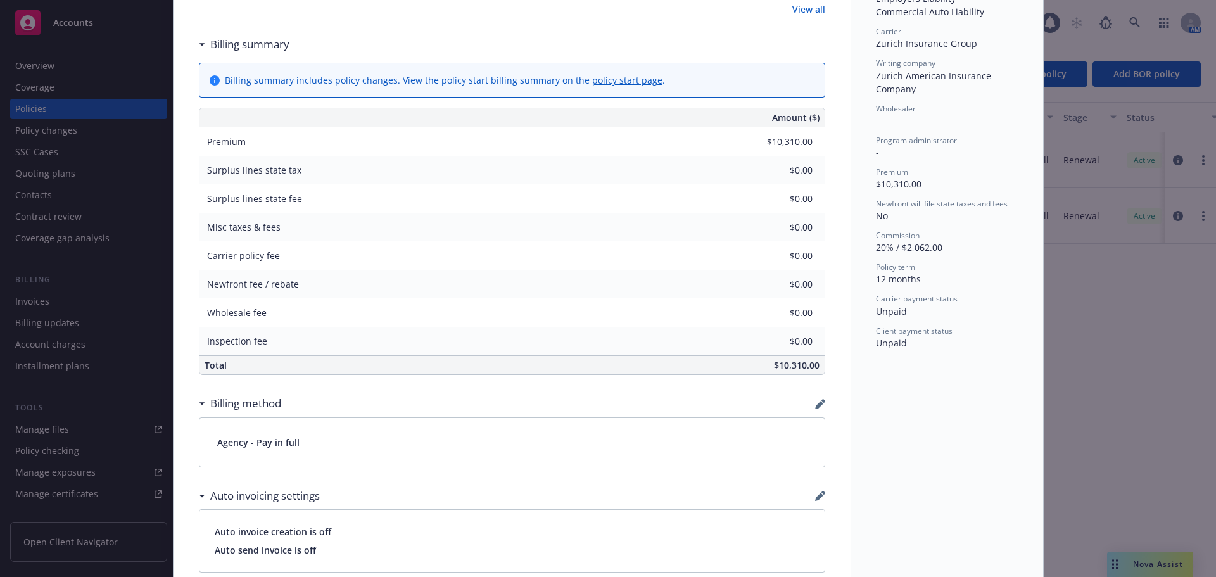
scroll to position [63, 0]
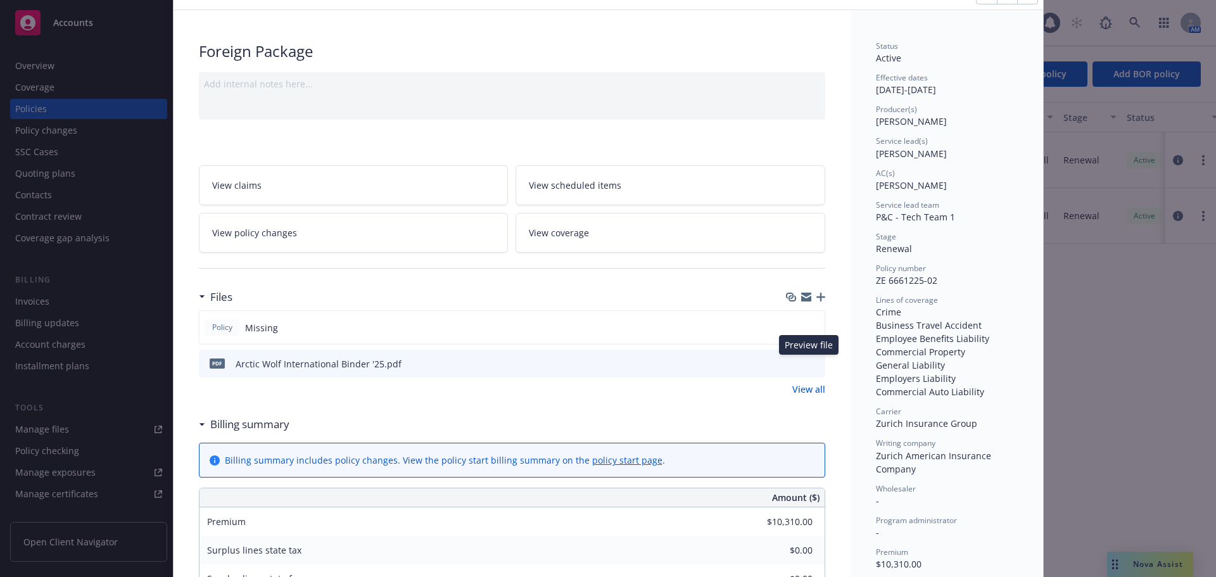
click at [808, 361] on icon "preview file" at bounding box center [813, 363] width 11 height 9
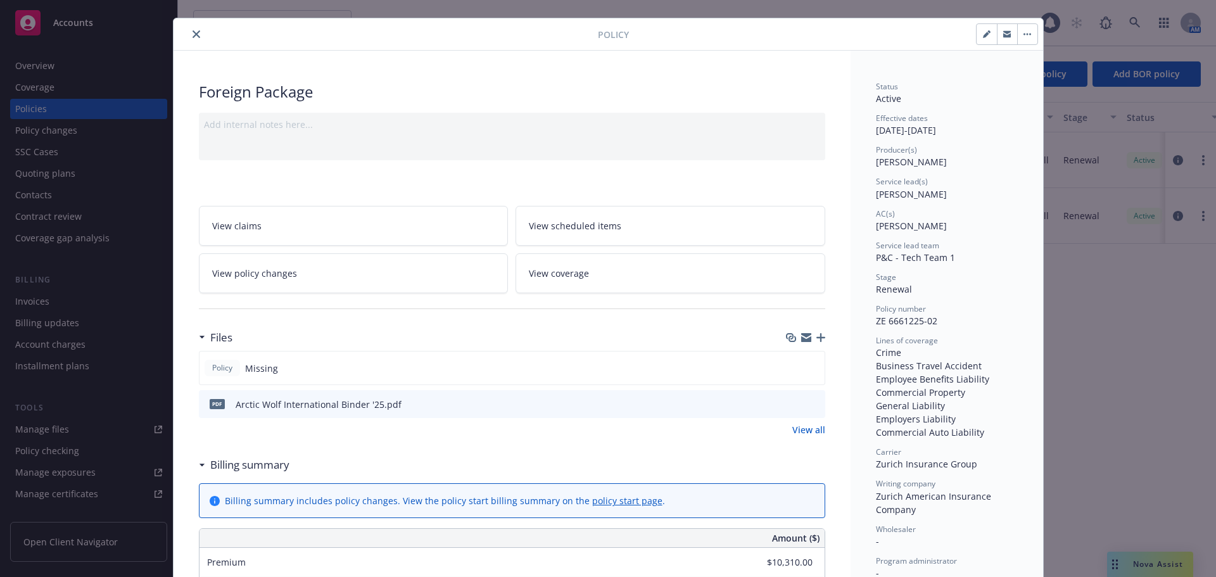
scroll to position [0, 0]
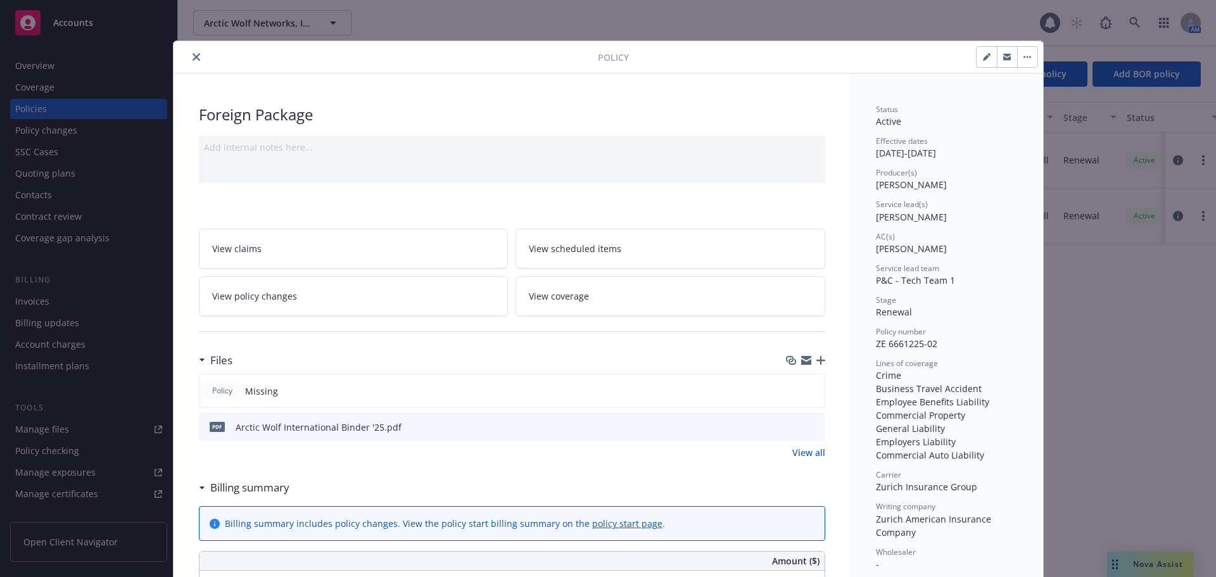
click at [193, 56] on icon "close" at bounding box center [197, 57] width 8 height 8
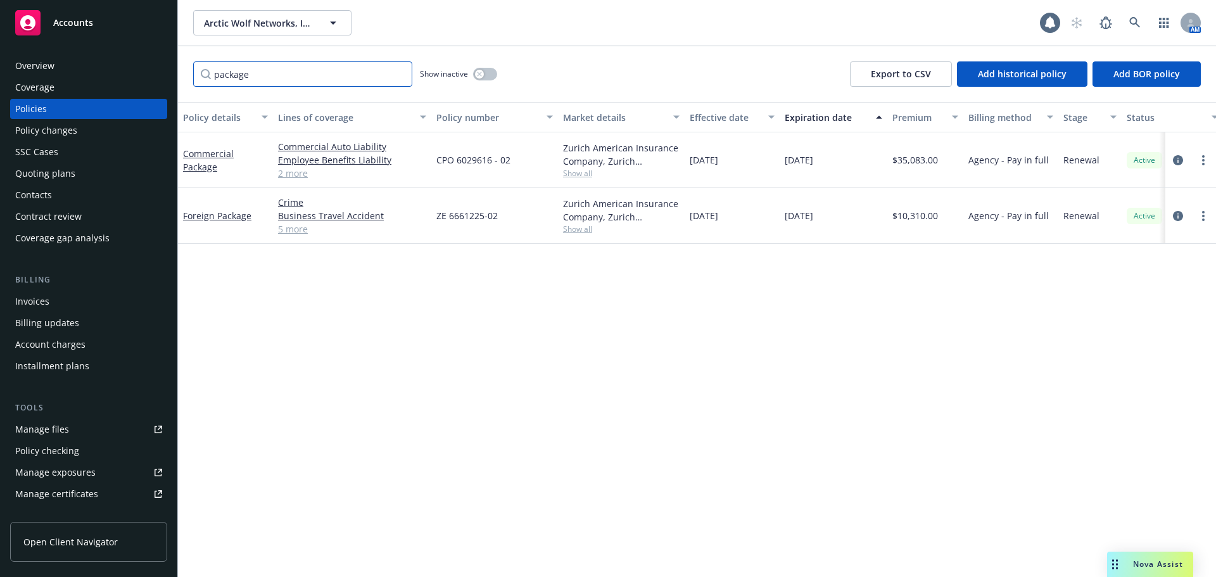
drag, startPoint x: 326, startPoint y: 75, endPoint x: 184, endPoint y: 67, distance: 141.5
click at [184, 67] on div "package Show inactive Export to CSV Add historical policy Add BOR policy" at bounding box center [697, 74] width 1038 height 56
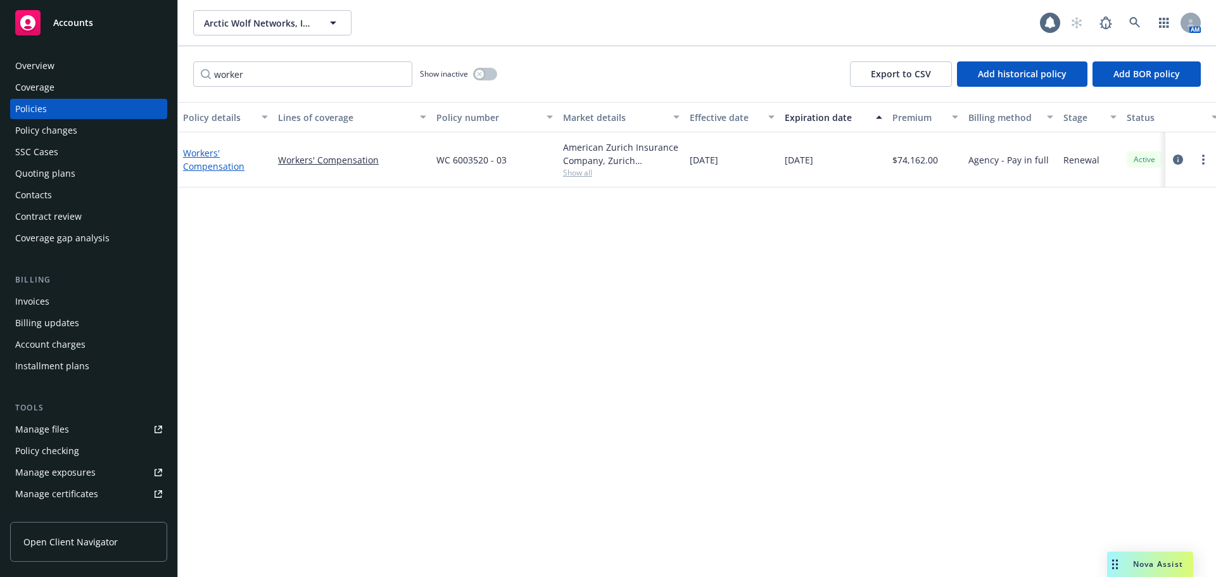
click at [201, 170] on link "Workers' Compensation" at bounding box center [213, 159] width 61 height 25
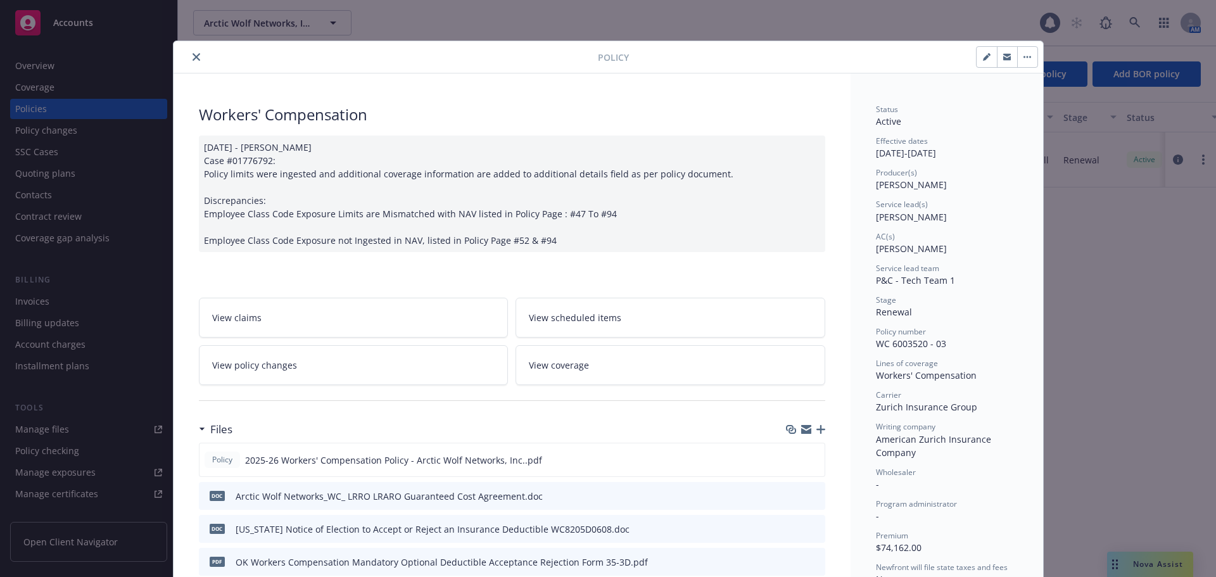
click at [189, 60] on button "close" at bounding box center [196, 56] width 15 height 15
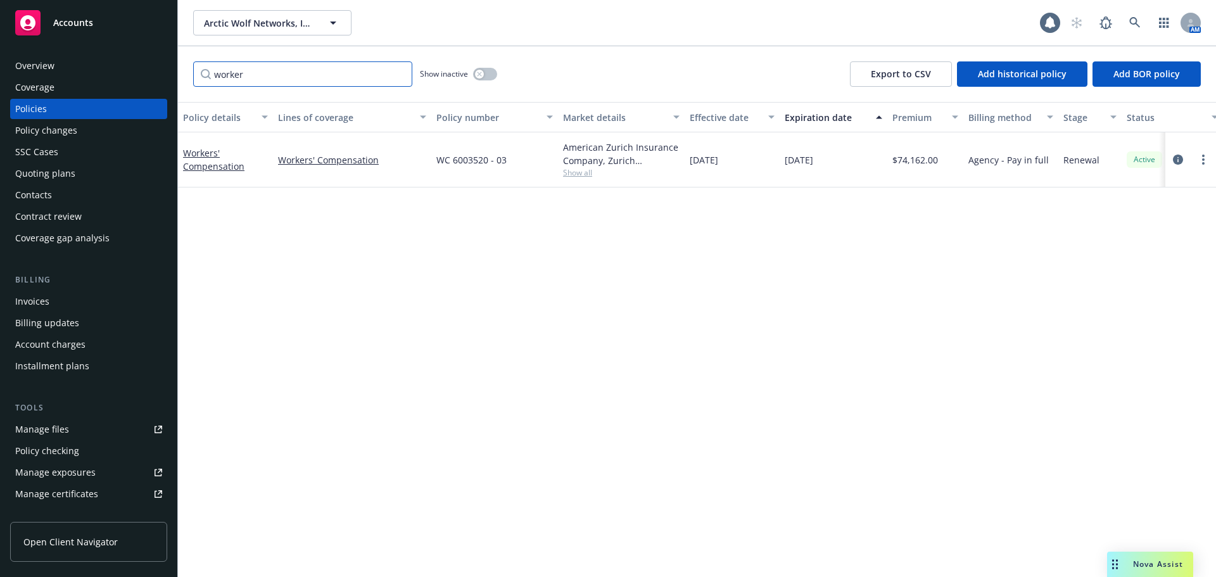
drag, startPoint x: 203, startPoint y: 79, endPoint x: 181, endPoint y: 82, distance: 22.3
click at [181, 82] on div "worker Show inactive Export to CSV Add historical policy Add BOR policy" at bounding box center [697, 74] width 1038 height 56
click at [198, 167] on link "Commercial Umbrella" at bounding box center [208, 159] width 51 height 25
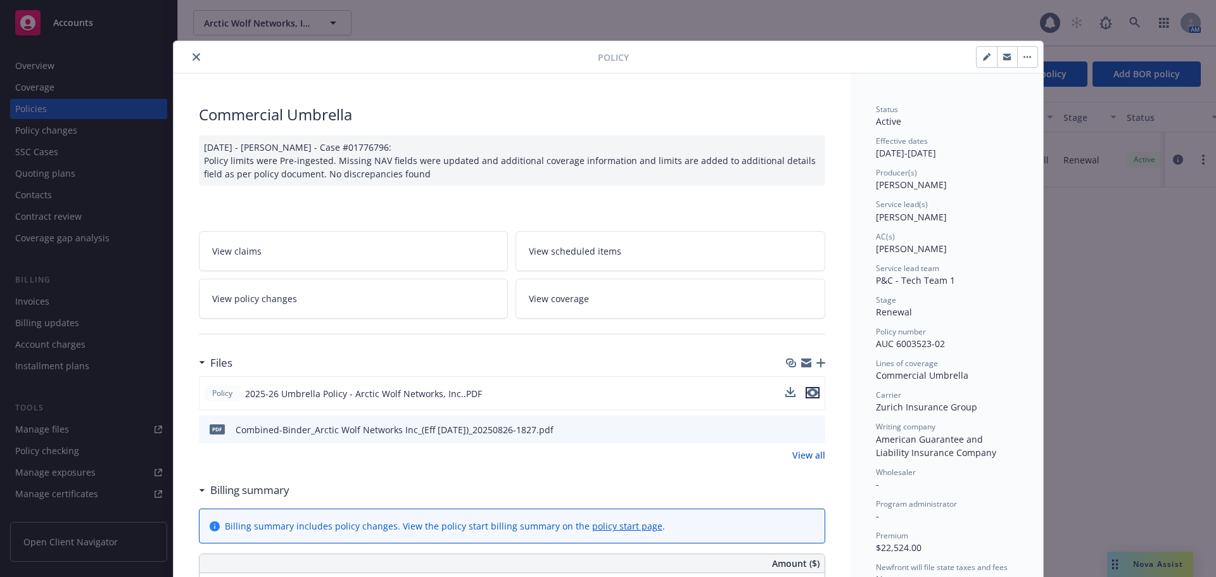
click at [807, 397] on icon "preview file" at bounding box center [812, 392] width 11 height 9
click at [193, 54] on icon "close" at bounding box center [197, 57] width 8 height 8
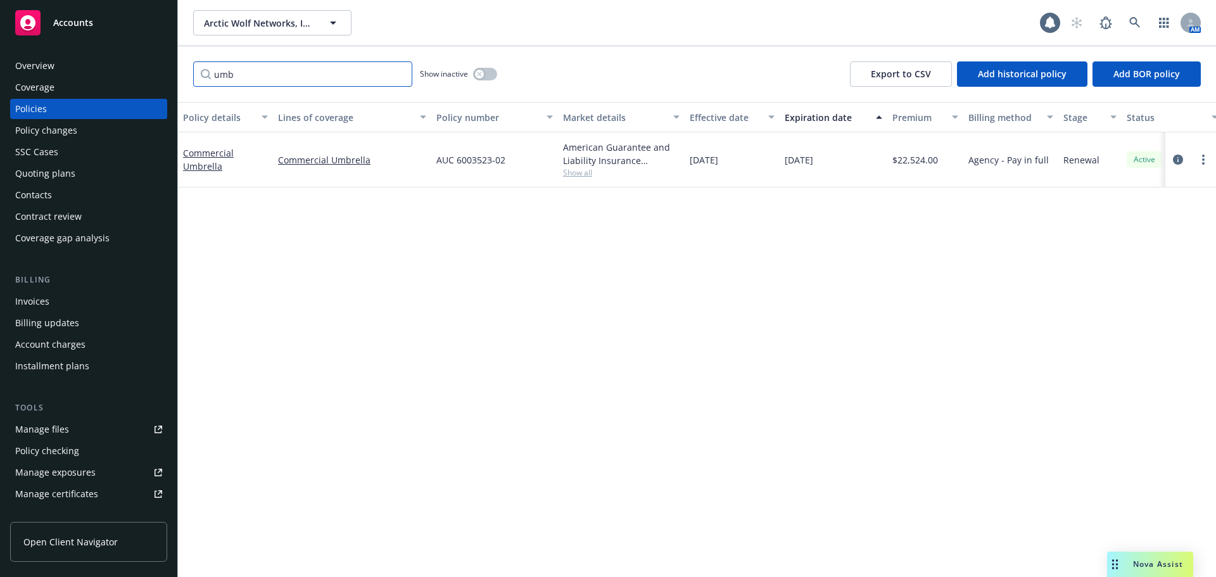
drag, startPoint x: 261, startPoint y: 75, endPoint x: 198, endPoint y: 74, distance: 63.4
click at [198, 74] on input "umb" at bounding box center [302, 73] width 219 height 25
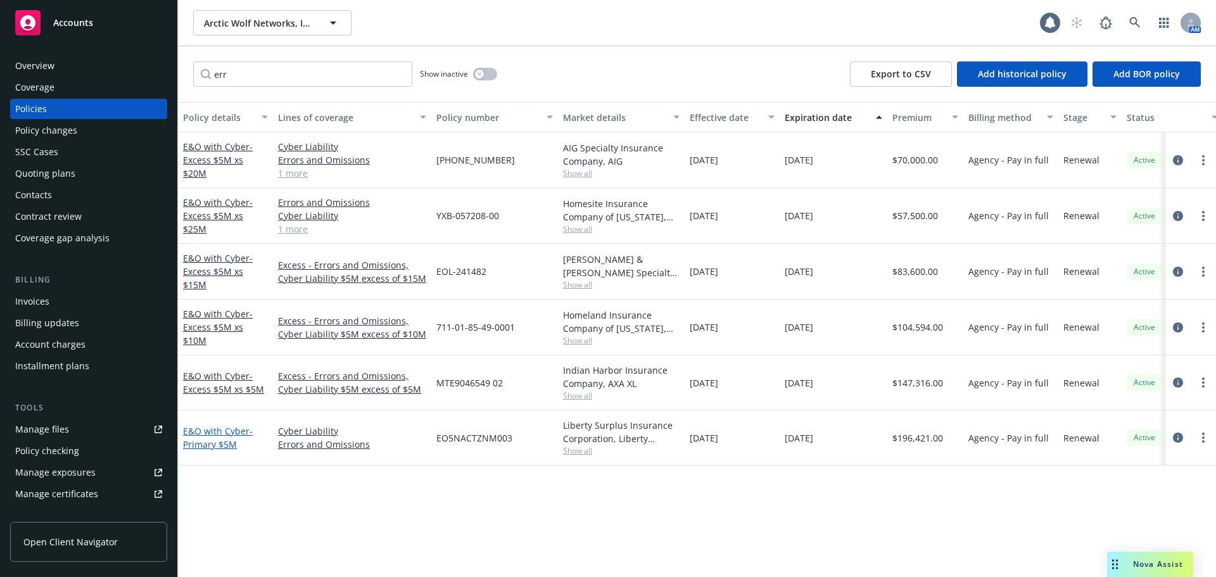
click at [225, 431] on link "E&O with Cyber - Primary $5M" at bounding box center [218, 437] width 70 height 25
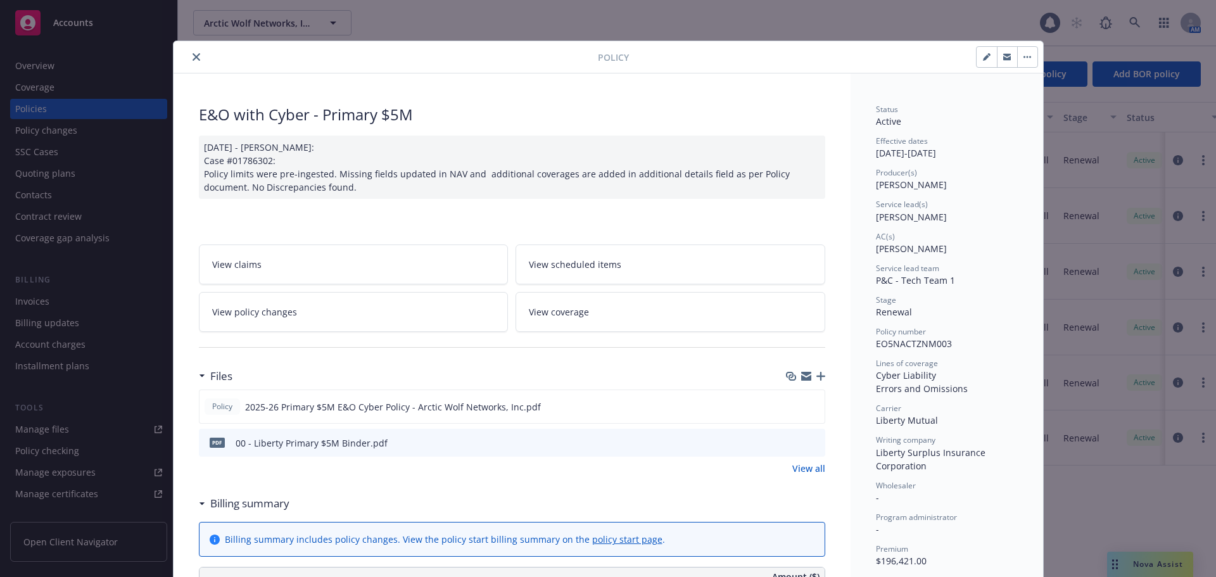
click at [194, 58] on icon "close" at bounding box center [197, 57] width 8 height 8
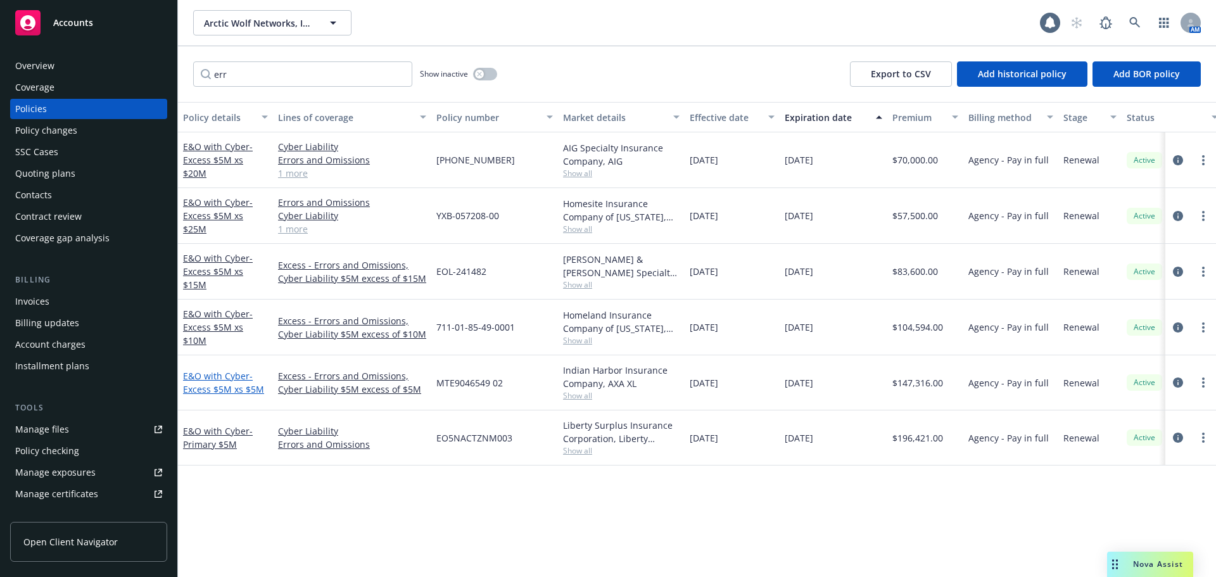
click at [228, 390] on span "- Excess $5M xs $5M" at bounding box center [223, 382] width 81 height 25
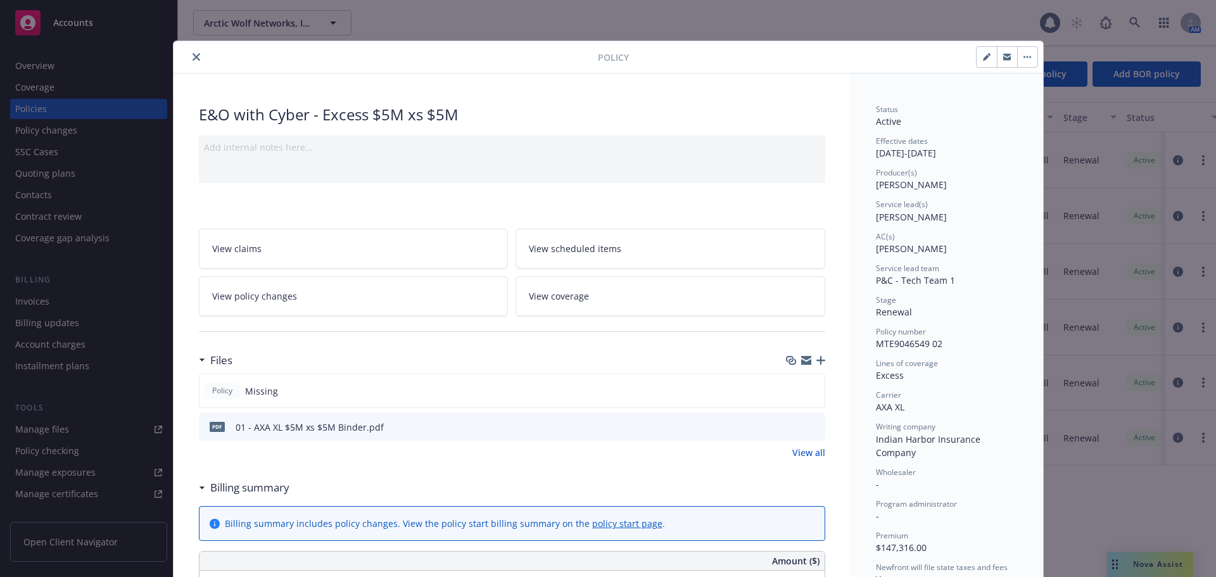
click at [189, 52] on button "close" at bounding box center [196, 56] width 15 height 15
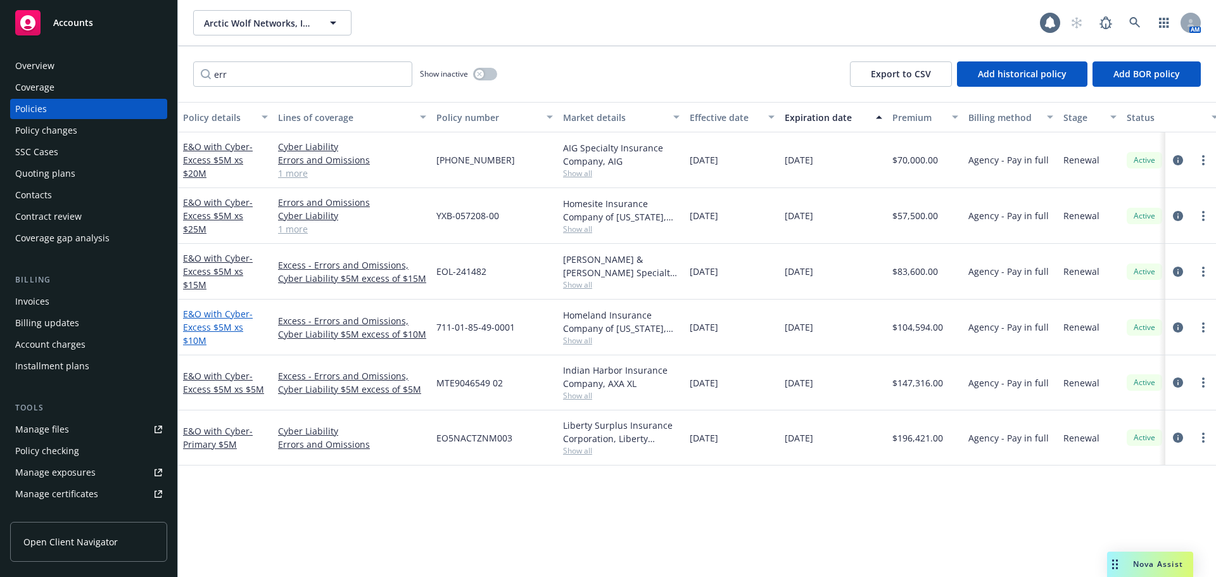
click at [245, 331] on span "- Excess $5M xs $10M" at bounding box center [218, 327] width 70 height 39
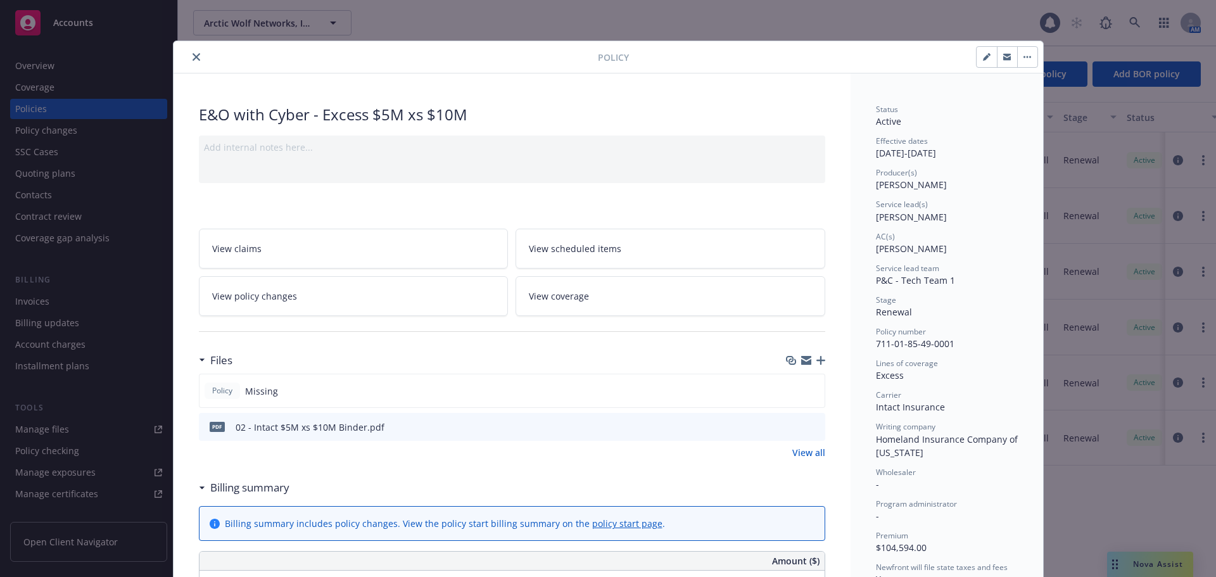
click at [193, 58] on icon "close" at bounding box center [197, 57] width 8 height 8
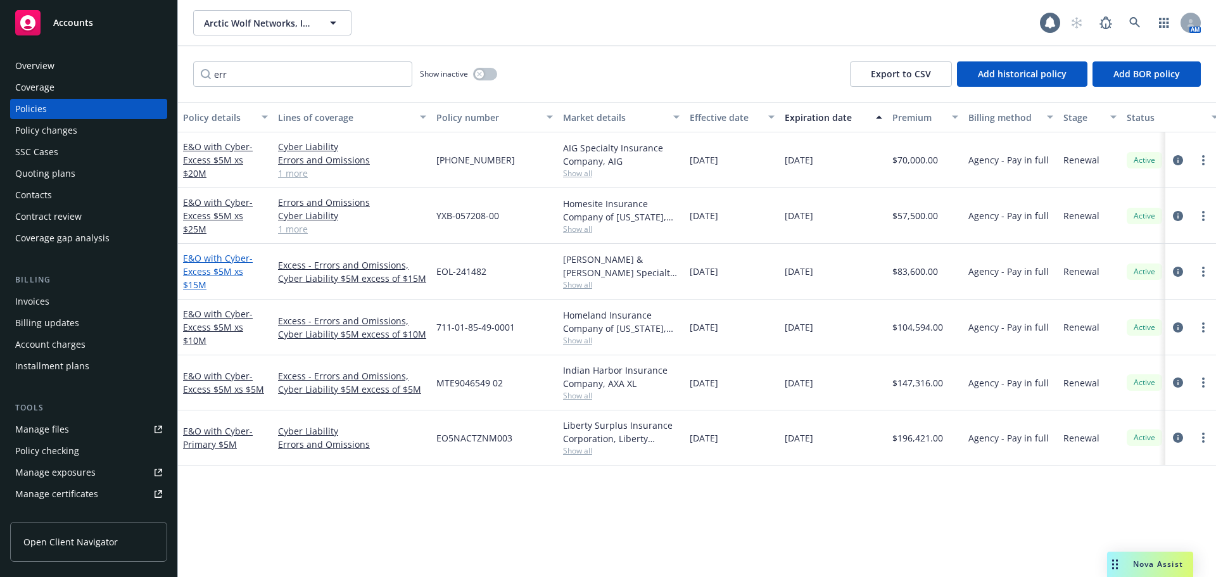
click at [246, 274] on span "- Excess $5M xs $15M" at bounding box center [218, 271] width 70 height 39
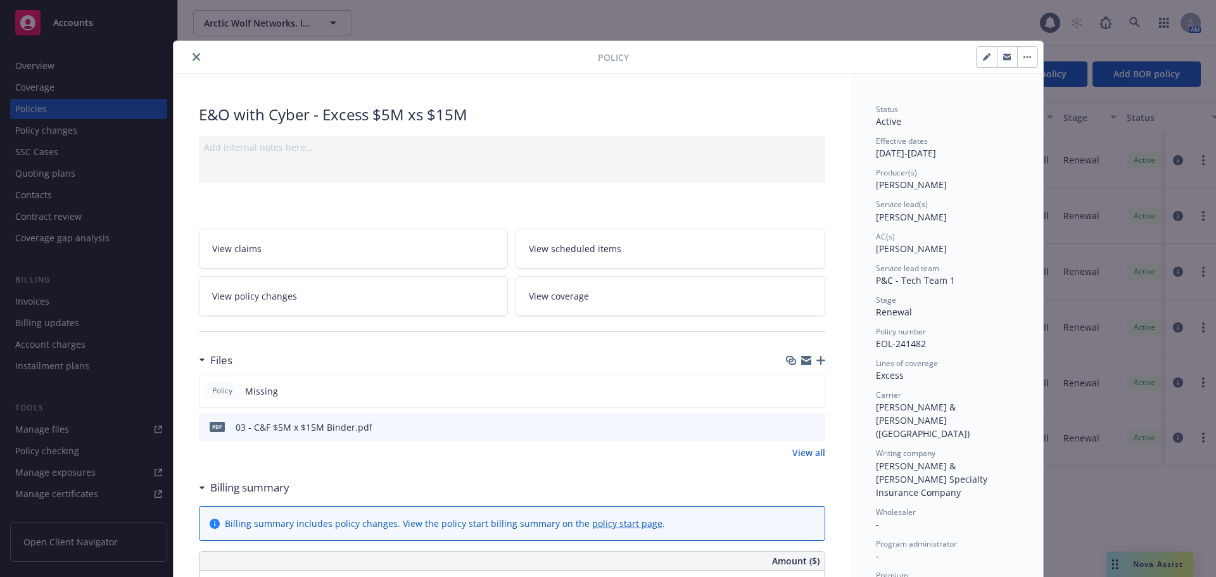
drag, startPoint x: 193, startPoint y: 54, endPoint x: 230, endPoint y: 129, distance: 83.3
click at [193, 54] on icon "close" at bounding box center [197, 57] width 8 height 8
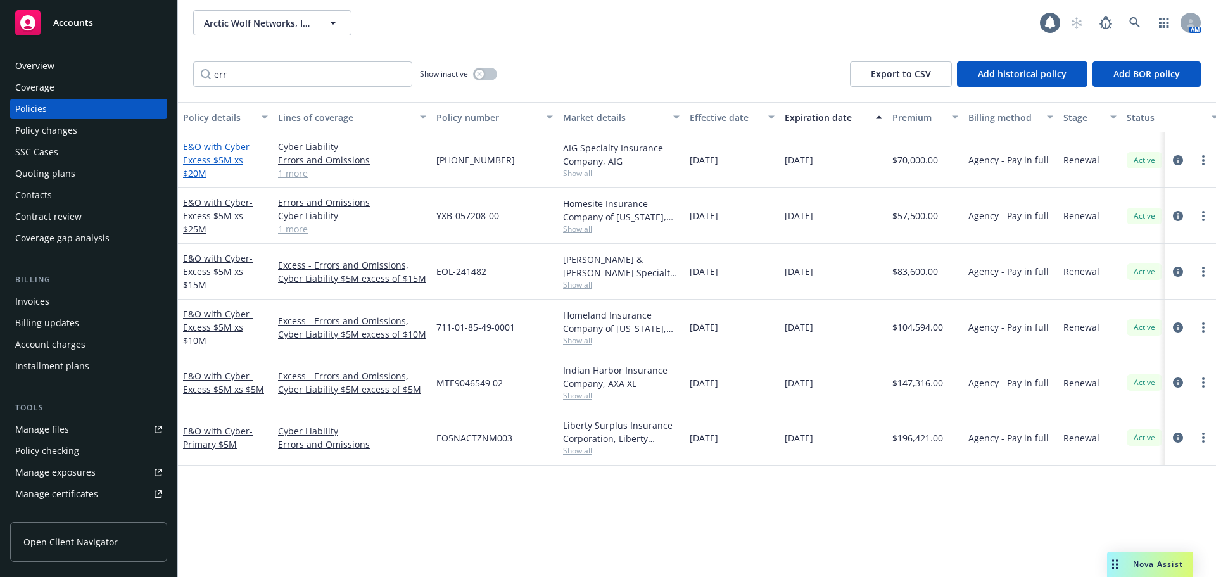
click at [241, 167] on span "- Excess $5M xs $20M" at bounding box center [218, 160] width 70 height 39
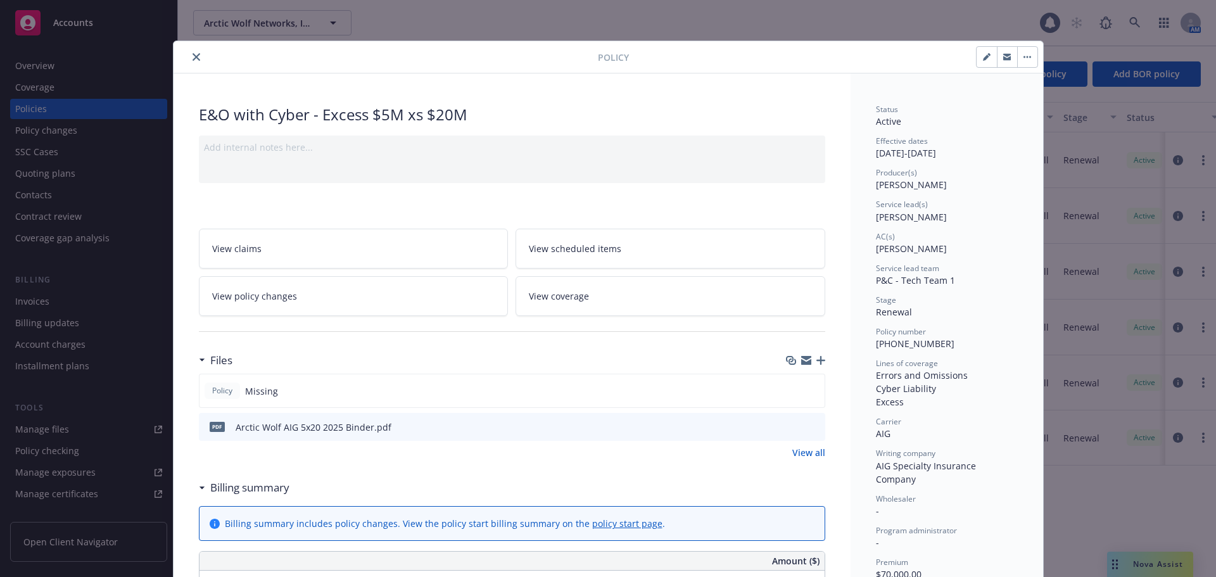
click at [891, 345] on span "[PHONE_NUMBER]" at bounding box center [915, 344] width 79 height 12
copy span "[PHONE_NUMBER]"
click at [945, 465] on span "AIG Specialty Insurance Company" at bounding box center [927, 472] width 103 height 25
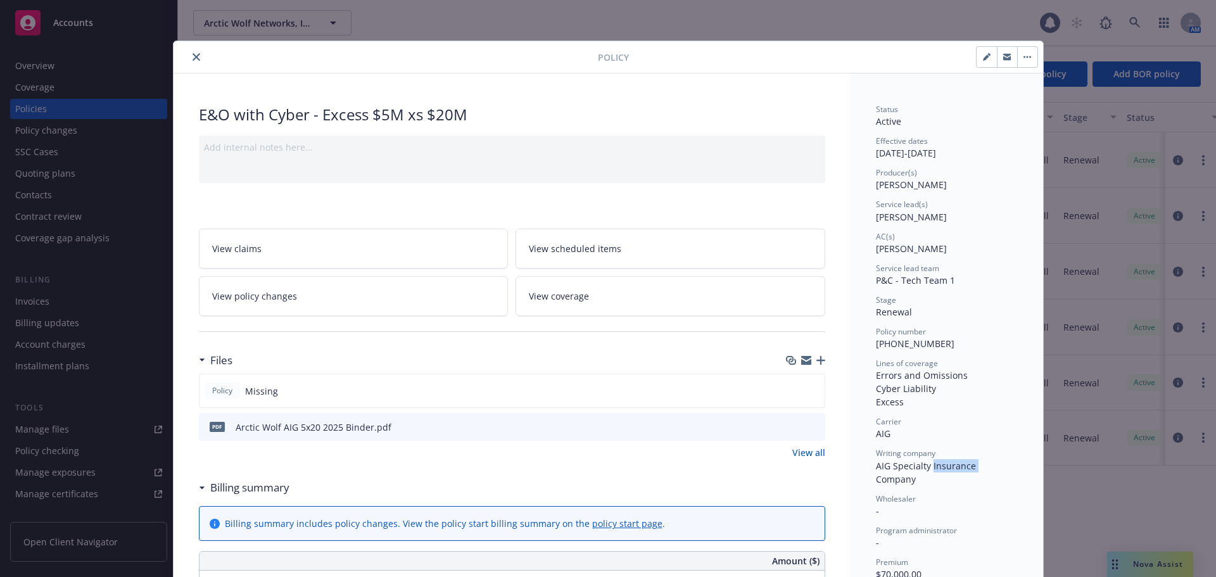
click at [945, 465] on span "AIG Specialty Insurance Company" at bounding box center [927, 472] width 103 height 25
copy span "AIG Specialty Insurance Company"
click at [193, 56] on icon "close" at bounding box center [197, 57] width 8 height 8
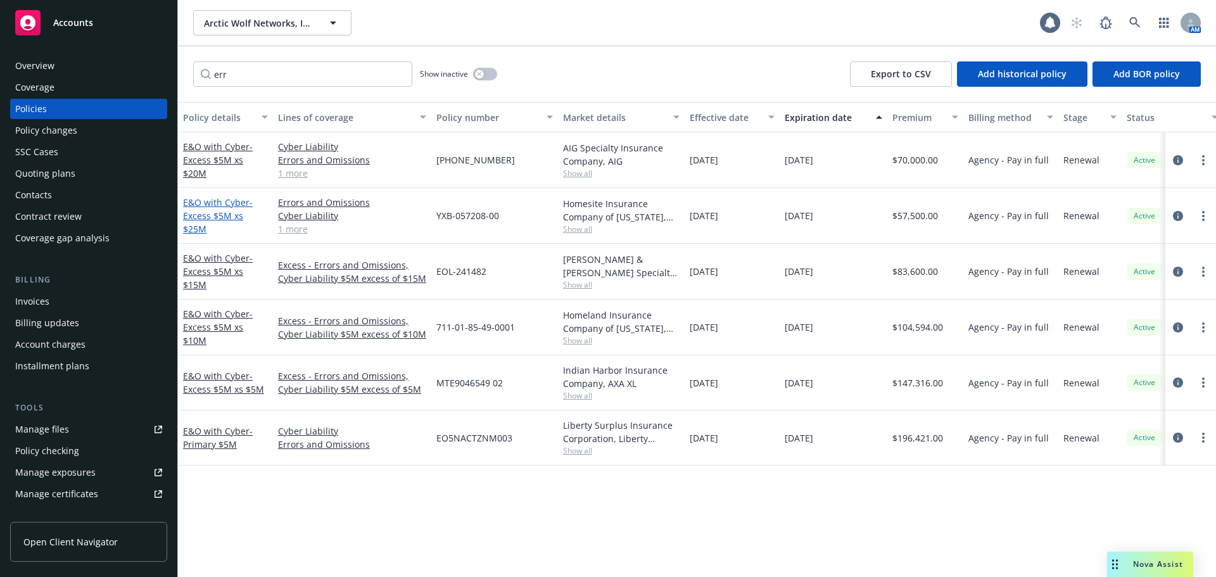
click at [247, 219] on span "- Excess $5M xs $25M" at bounding box center [218, 215] width 70 height 39
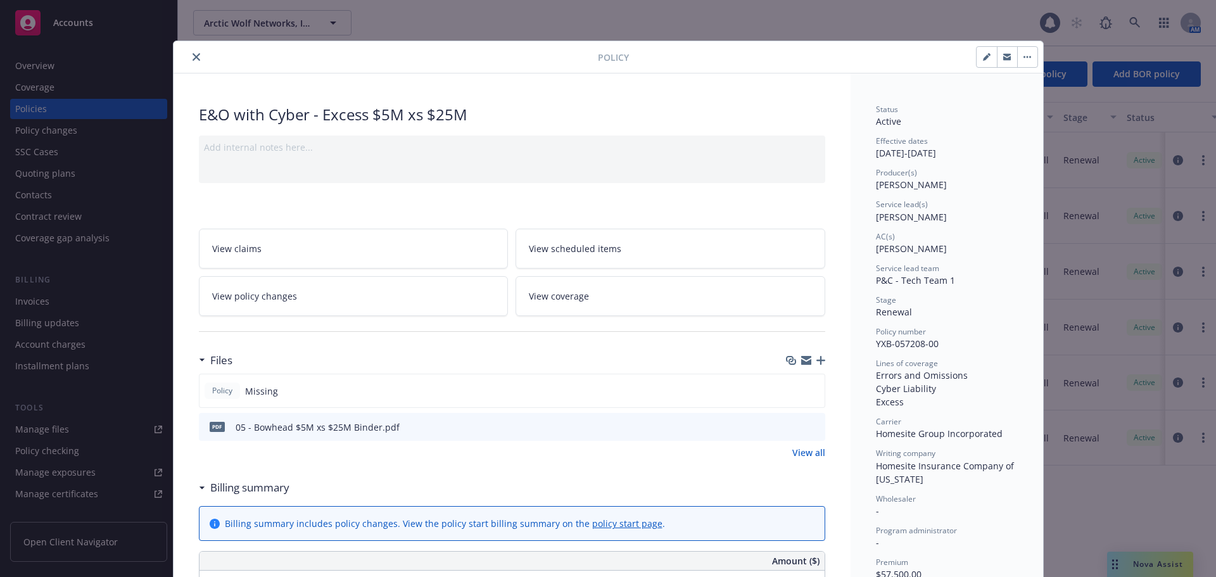
click at [881, 346] on span "YXB-057208-00" at bounding box center [907, 344] width 63 height 12
click at [881, 345] on span "YXB-057208-00" at bounding box center [907, 344] width 63 height 12
copy span "YXB-057208-00"
click at [890, 464] on span "Homesite Insurance Company of [US_STATE]" at bounding box center [946, 472] width 141 height 25
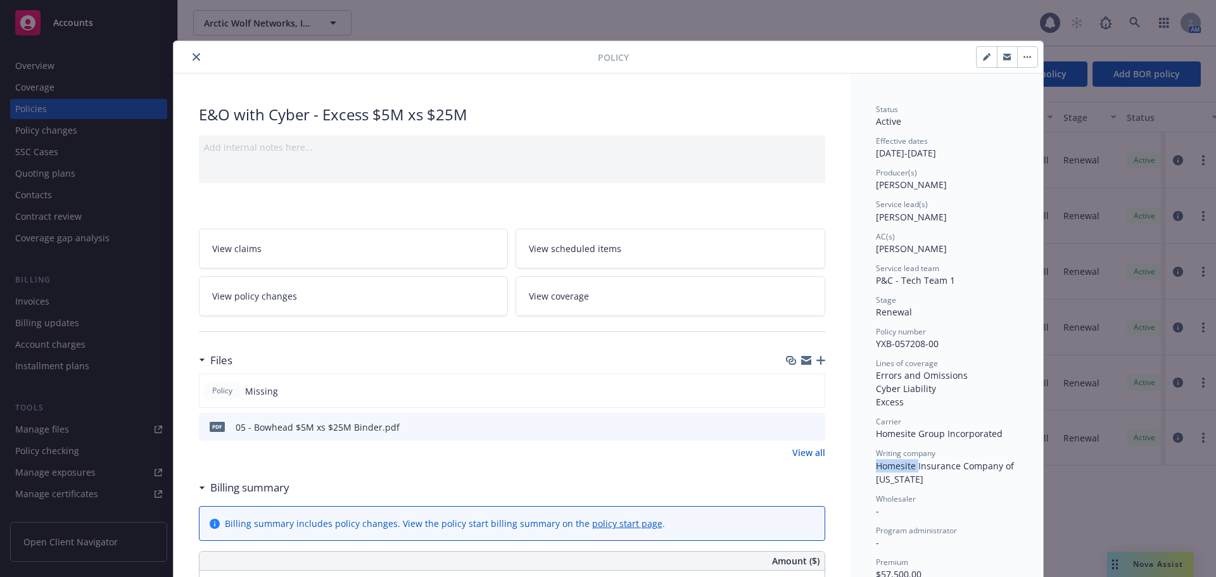
click at [890, 464] on span "Homesite Insurance Company of [US_STATE]" at bounding box center [946, 472] width 141 height 25
copy span "Homesite Insurance Company of [US_STATE]"
drag, startPoint x: 193, startPoint y: 60, endPoint x: 314, endPoint y: 78, distance: 123.0
click at [193, 60] on icon "close" at bounding box center [197, 57] width 8 height 8
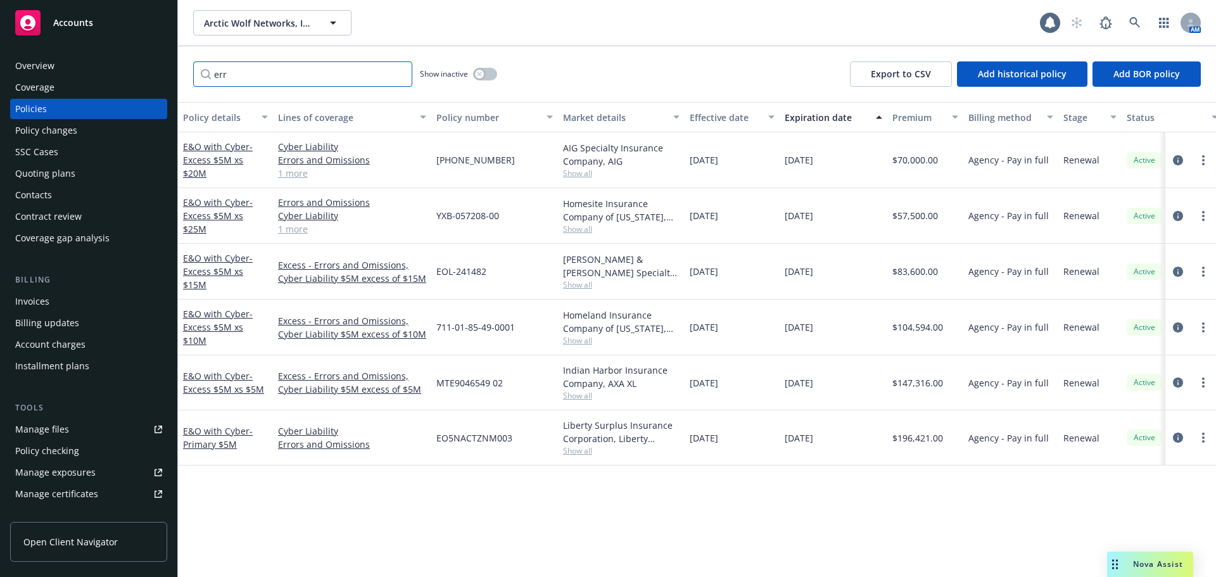
drag, startPoint x: 286, startPoint y: 75, endPoint x: 175, endPoint y: 78, distance: 110.9
click at [175, 78] on div "Accounts Overview Coverage Policies Policy changes SSC Cases Quoting plans Cont…" at bounding box center [608, 288] width 1216 height 577
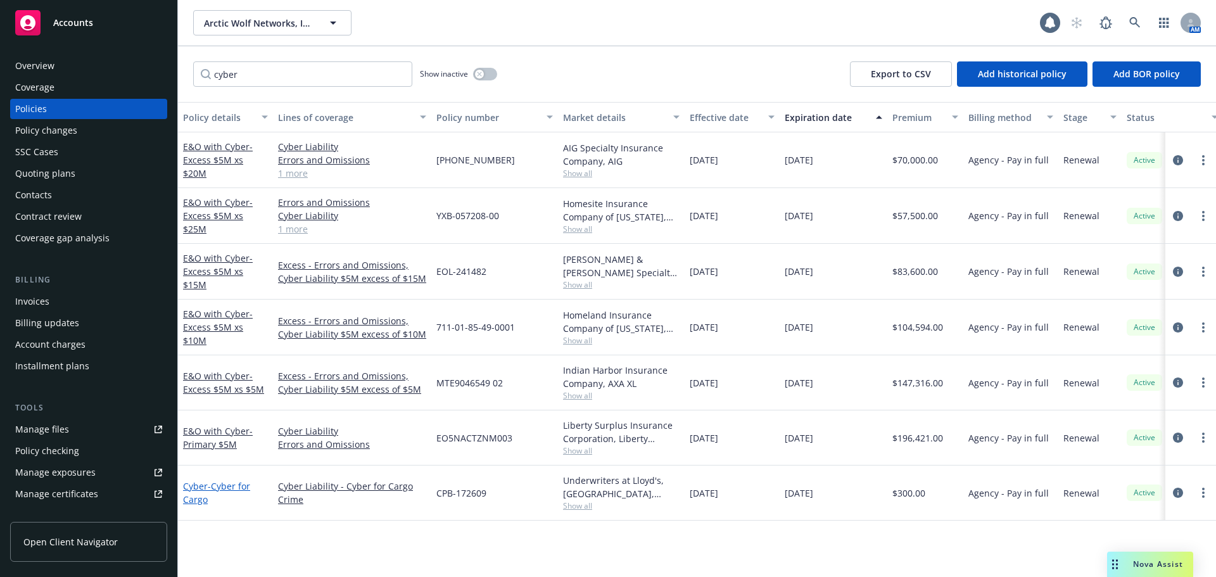
click at [194, 485] on link "Cyber - Cyber for Cargo" at bounding box center [216, 492] width 67 height 25
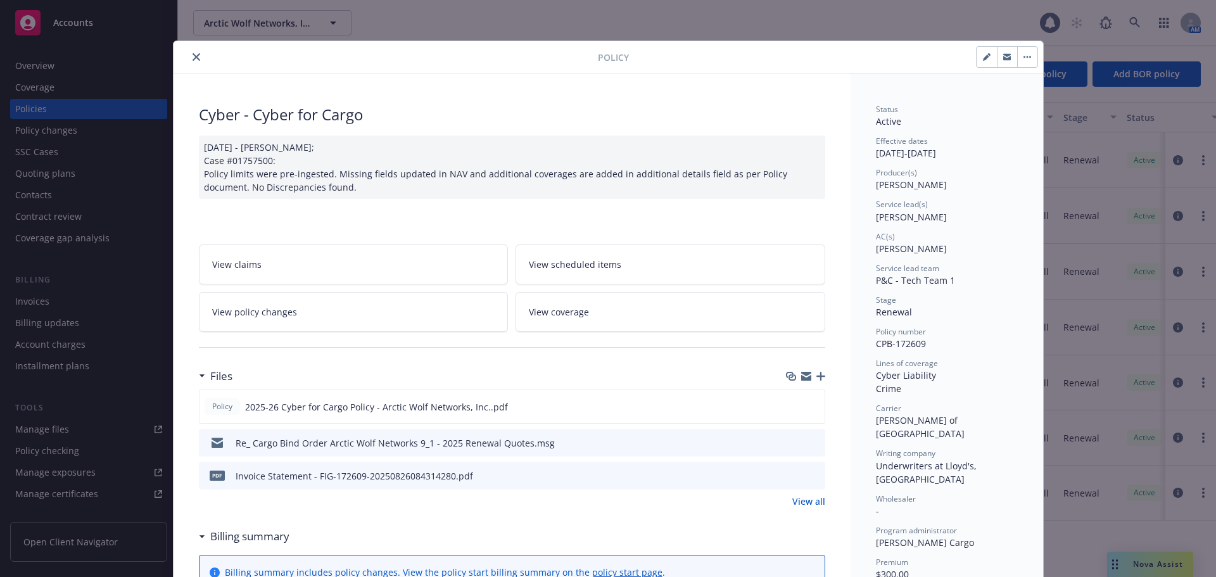
click at [903, 342] on span "CPB-172609" at bounding box center [901, 344] width 50 height 12
copy span "CPB-172609"
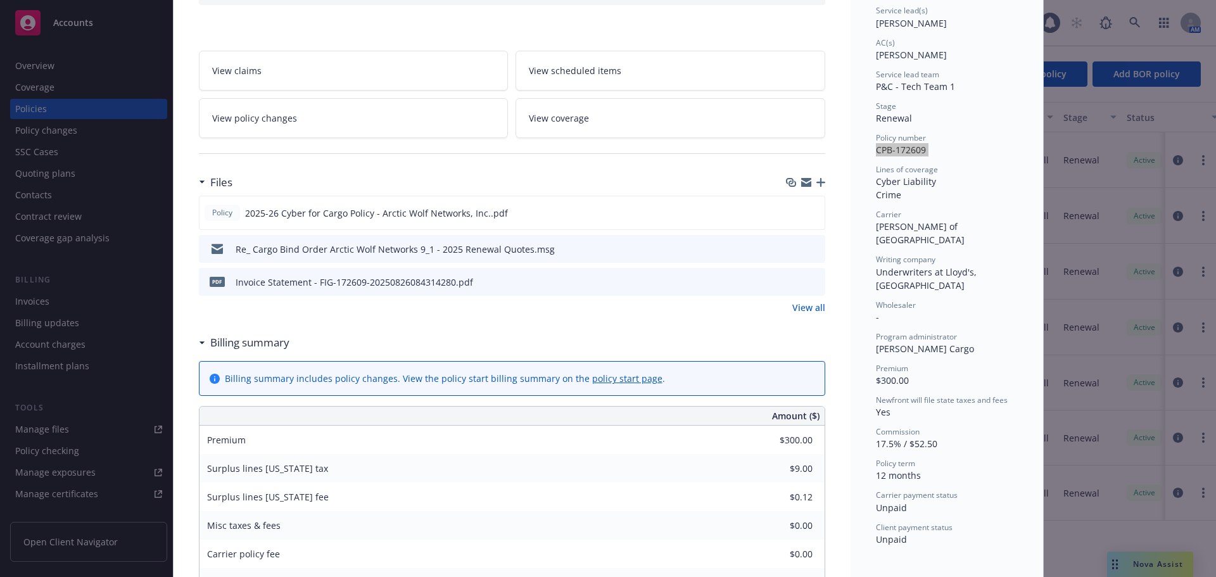
scroll to position [63, 0]
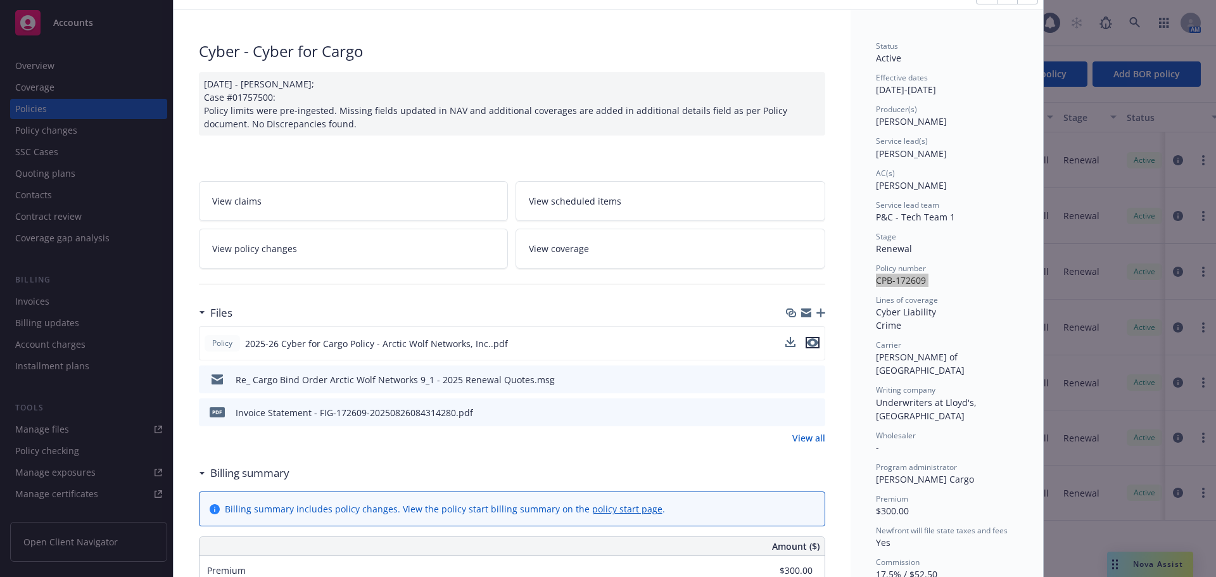
click at [807, 345] on icon "preview file" at bounding box center [812, 342] width 11 height 9
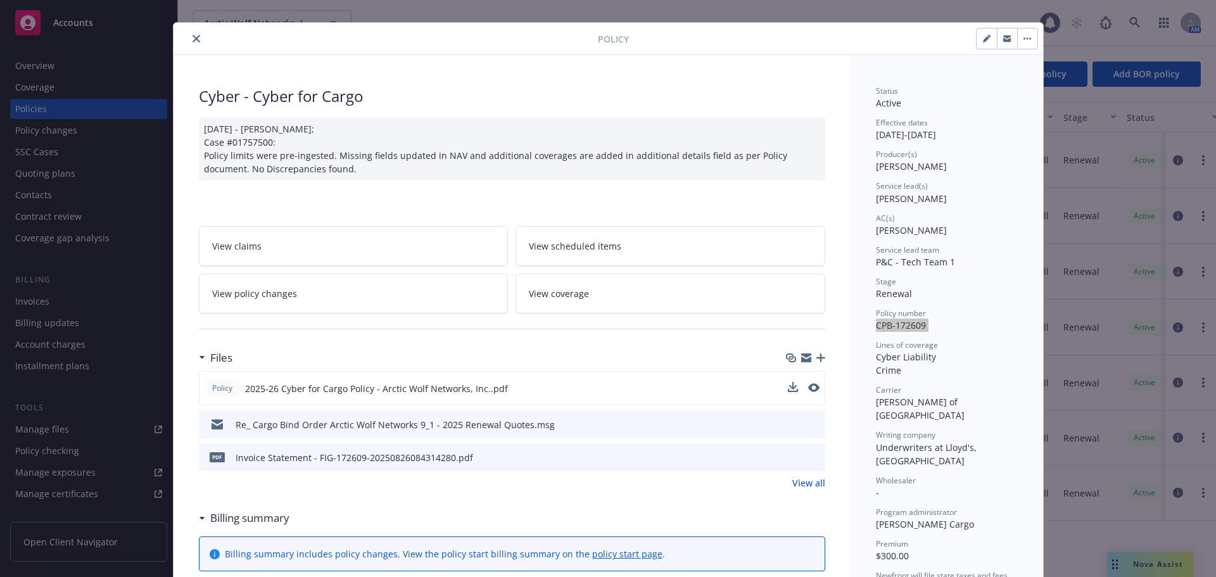
scroll to position [0, 0]
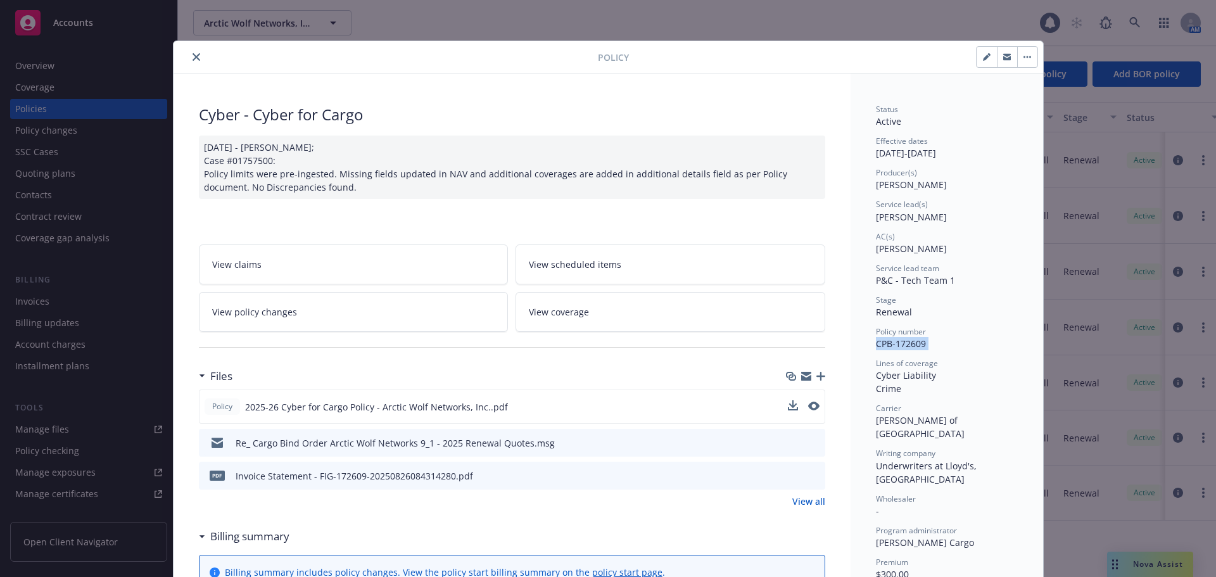
drag, startPoint x: 190, startPoint y: 57, endPoint x: 264, endPoint y: 78, distance: 76.4
click at [193, 57] on icon "close" at bounding box center [197, 57] width 8 height 8
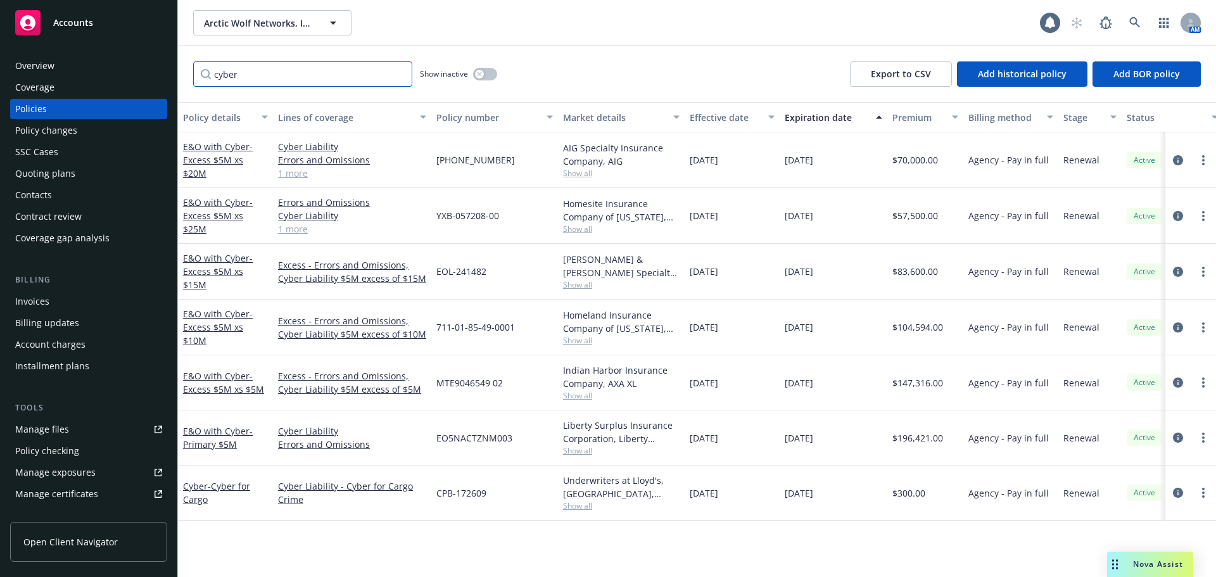
drag, startPoint x: 210, startPoint y: 92, endPoint x: 195, endPoint y: 94, distance: 15.3
click at [195, 94] on div "cyber Show inactive Export to CSV Add historical policy Add BOR policy" at bounding box center [697, 74] width 1038 height 56
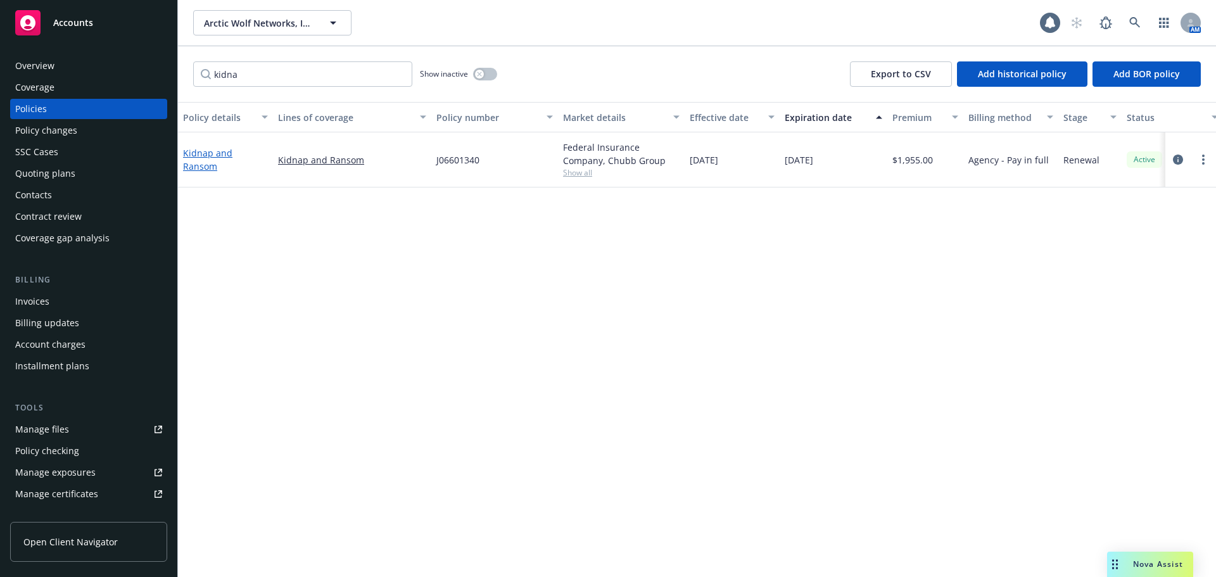
click at [225, 163] on link "Kidnap and Ransom" at bounding box center [207, 159] width 49 height 25
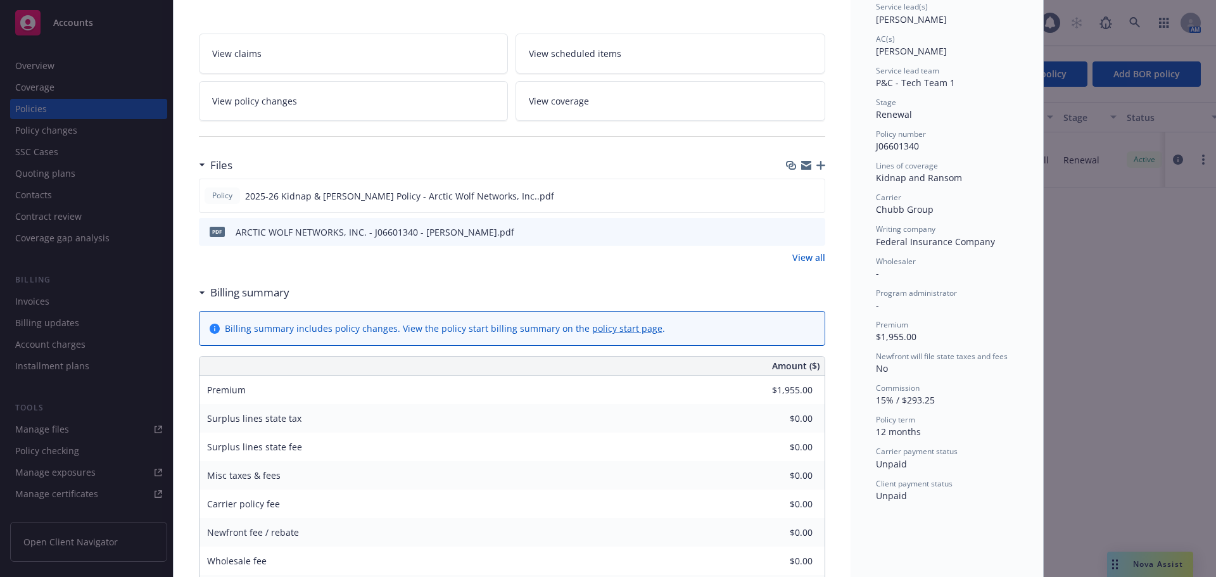
scroll to position [190, 0]
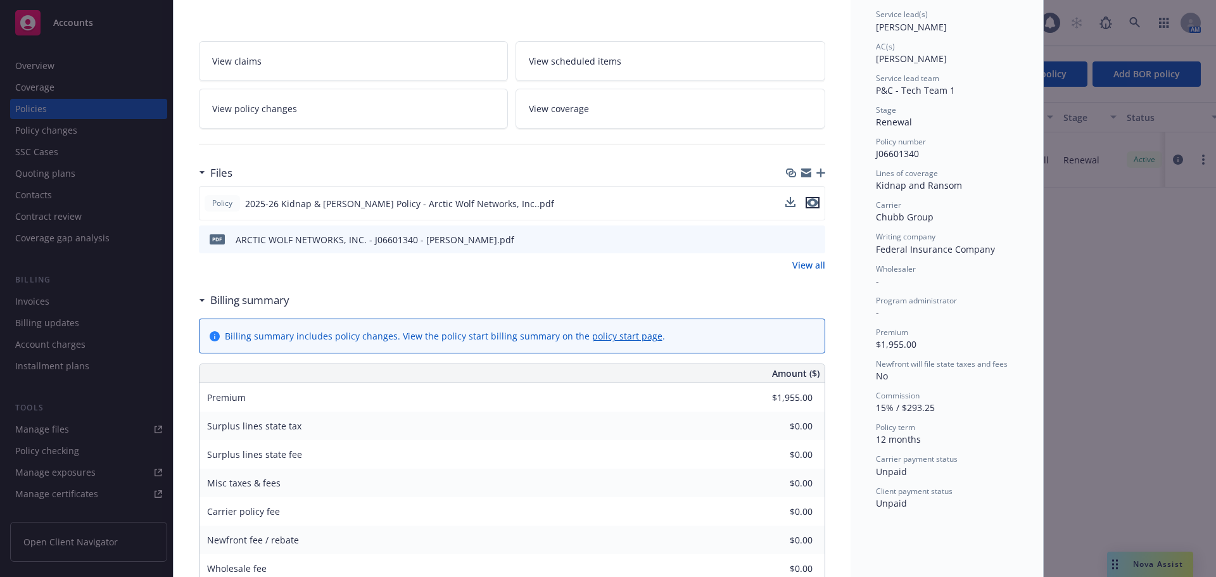
click at [812, 203] on icon "preview file" at bounding box center [812, 202] width 11 height 9
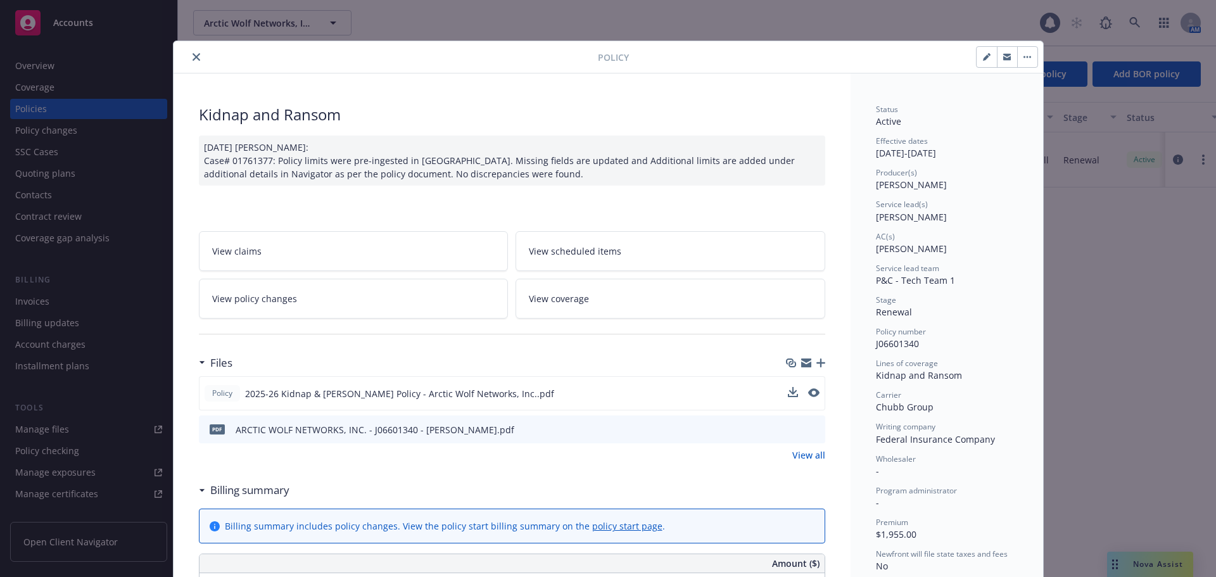
click at [193, 56] on icon "close" at bounding box center [197, 57] width 8 height 8
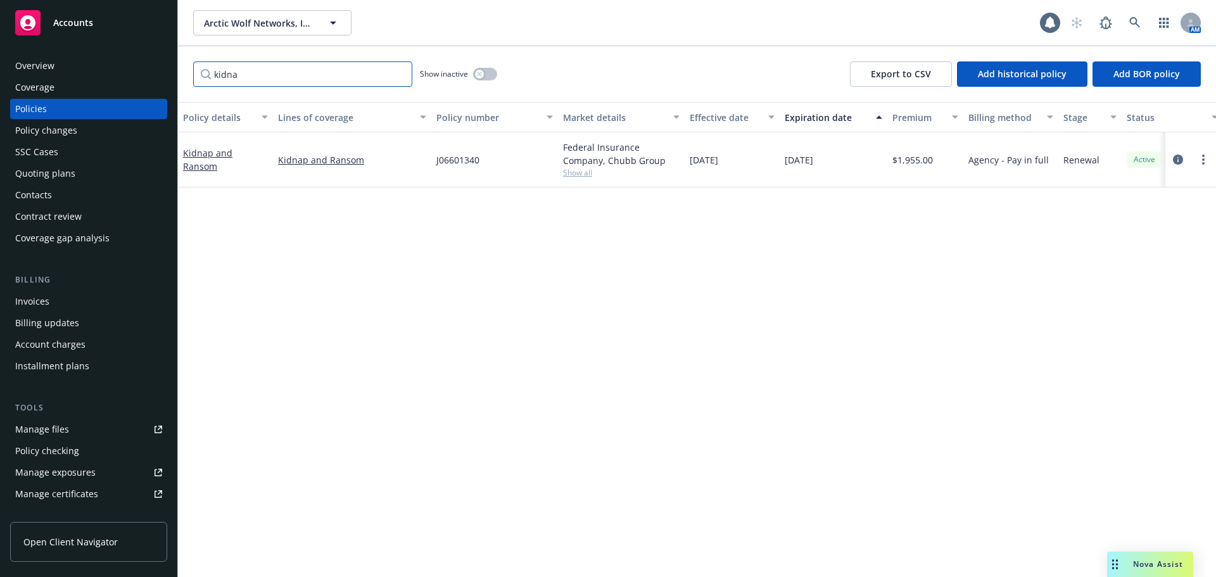
drag, startPoint x: 255, startPoint y: 81, endPoint x: 177, endPoint y: 80, distance: 77.3
click at [177, 80] on div "Accounts Overview Coverage Policies Policy changes SSC Cases Quoting plans Cont…" at bounding box center [608, 288] width 1216 height 577
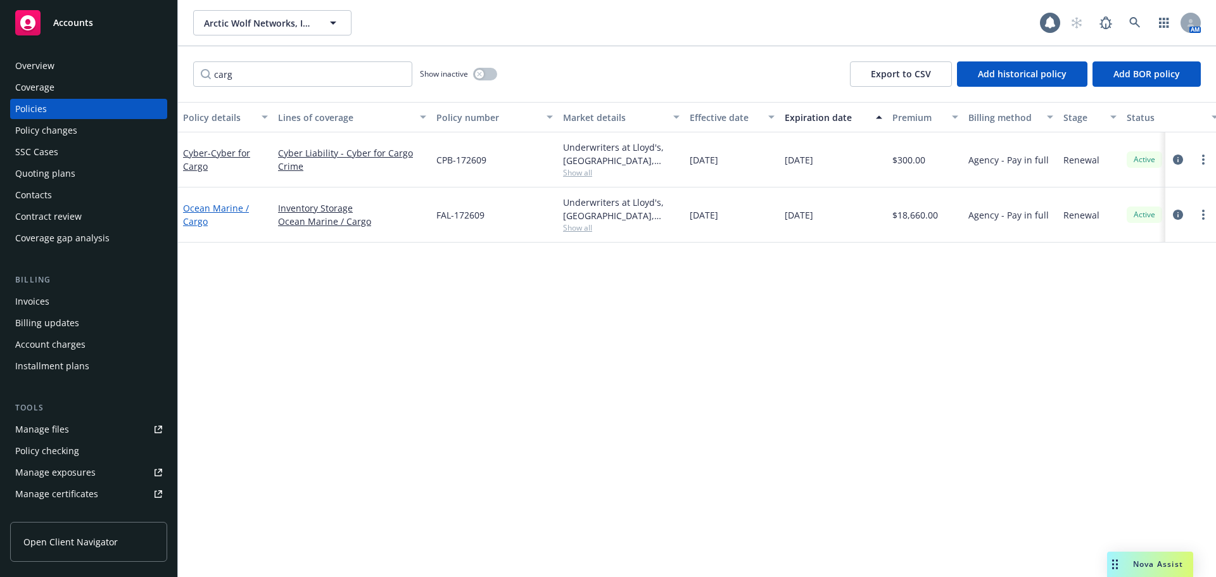
click at [201, 205] on link "Ocean Marine / Cargo" at bounding box center [216, 214] width 66 height 25
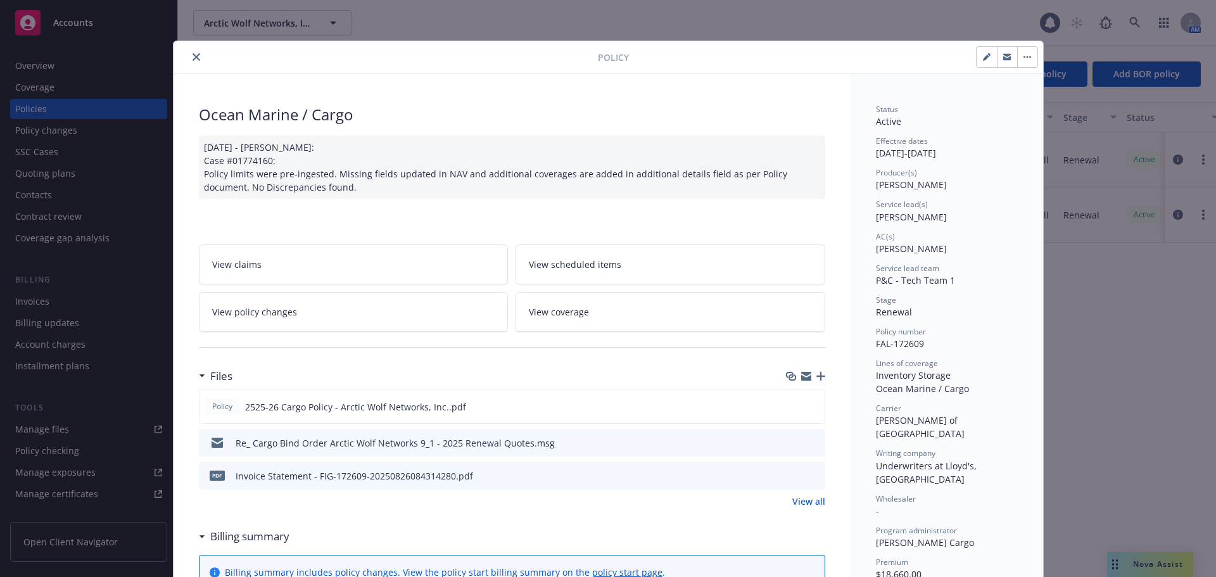
click at [900, 343] on span "FAL-172609" at bounding box center [900, 344] width 48 height 12
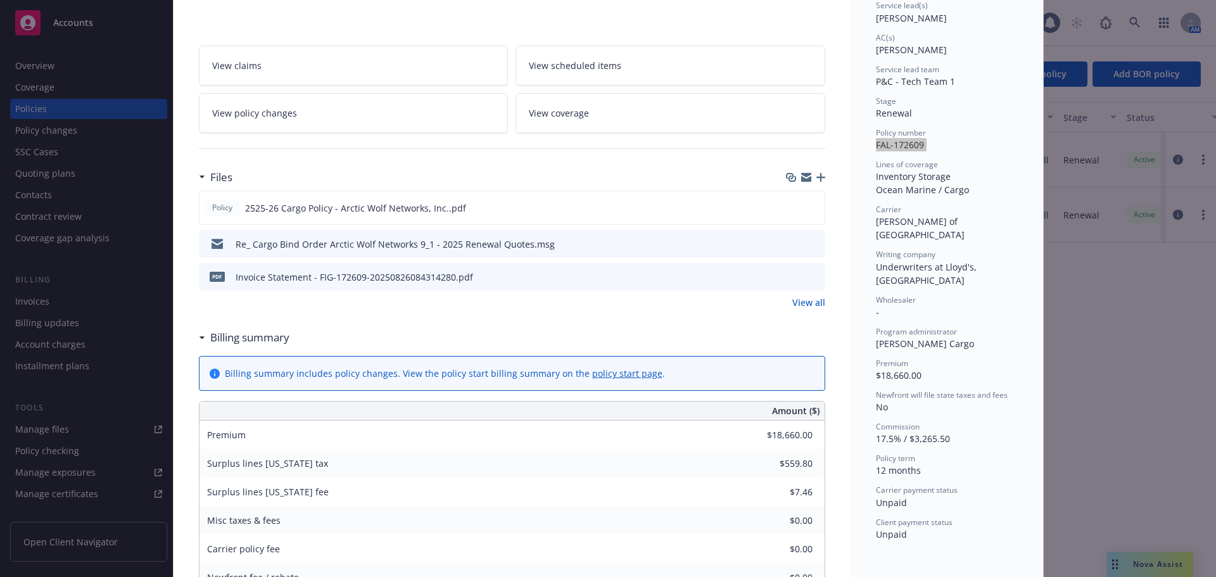
scroll to position [190, 0]
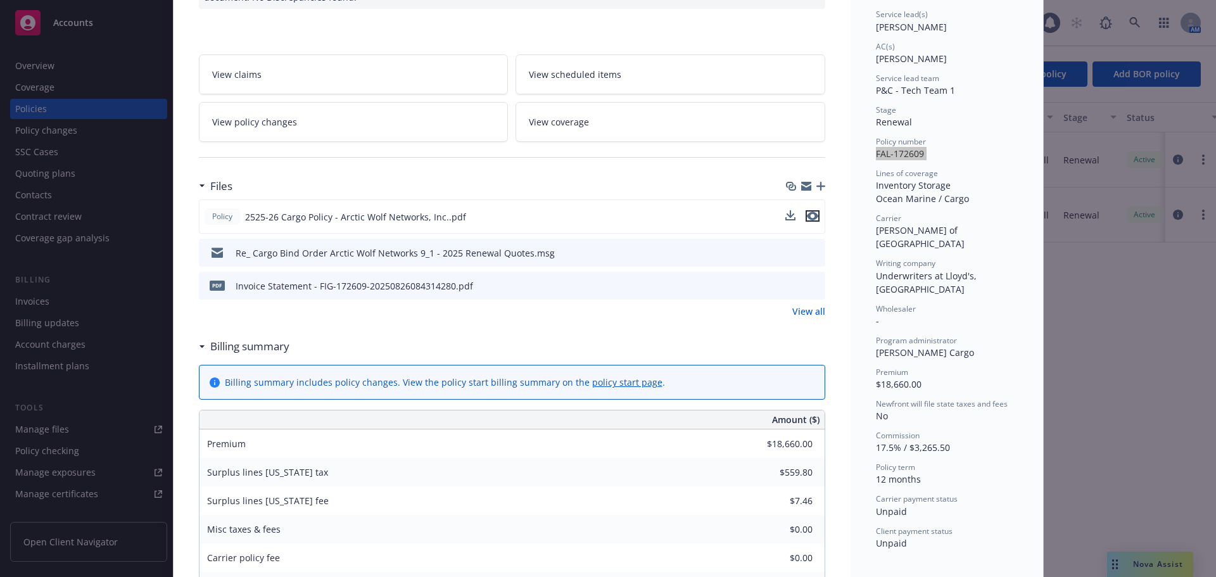
click at [807, 219] on icon "preview file" at bounding box center [812, 216] width 11 height 9
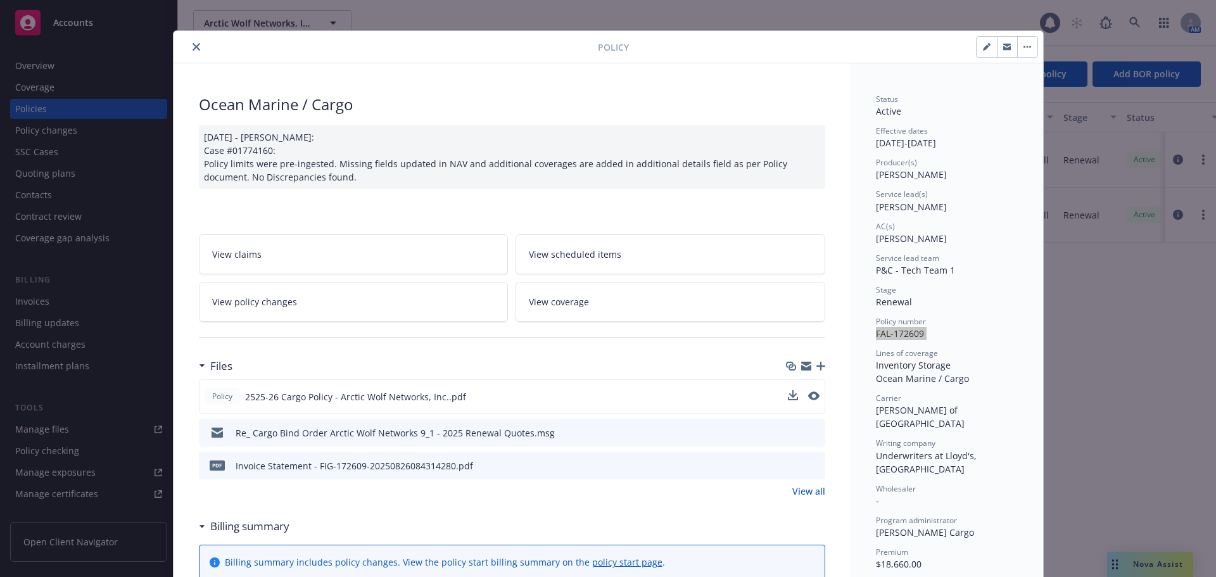
scroll to position [0, 0]
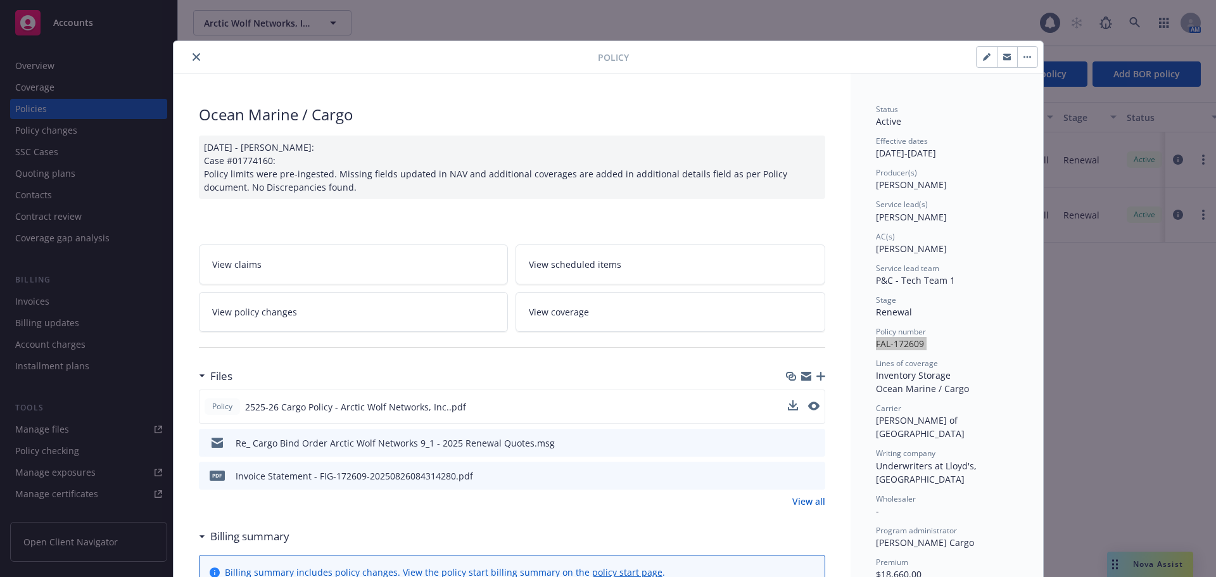
drag, startPoint x: 193, startPoint y: 56, endPoint x: 202, endPoint y: 61, distance: 10.5
click at [193, 56] on icon "close" at bounding box center [197, 57] width 8 height 8
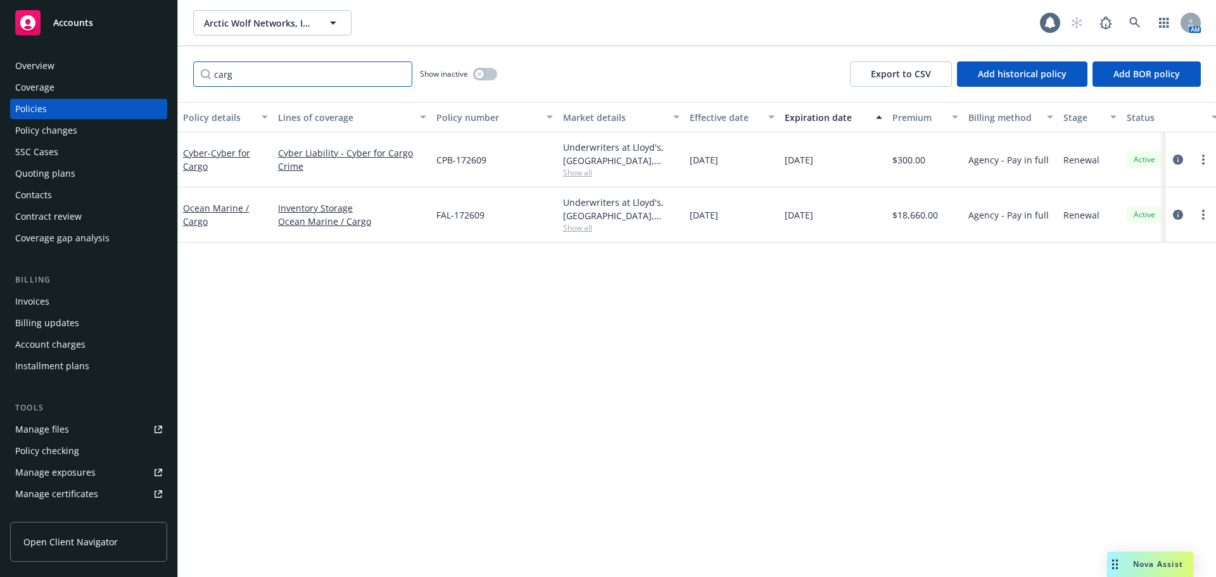
drag, startPoint x: 246, startPoint y: 65, endPoint x: 190, endPoint y: 73, distance: 56.9
click at [190, 73] on div "carg Show inactive Export to CSV Add historical policy Add BOR policy" at bounding box center [697, 74] width 1038 height 56
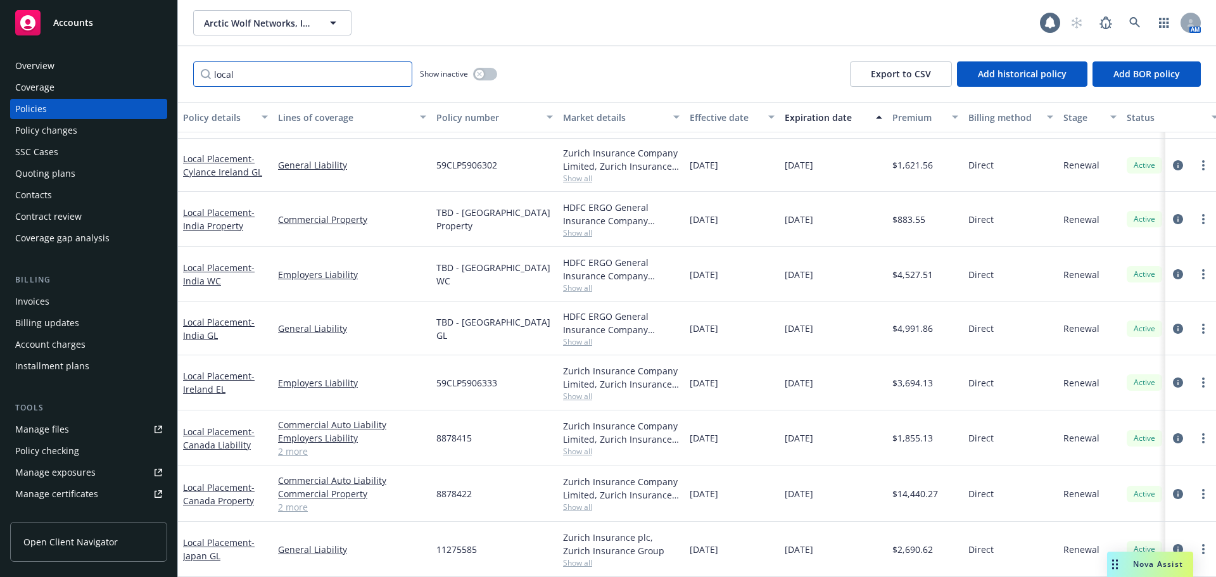
scroll to position [414, 0]
drag, startPoint x: 241, startPoint y: 75, endPoint x: 203, endPoint y: 75, distance: 38.0
click at [203, 75] on input "local" at bounding box center [302, 73] width 219 height 25
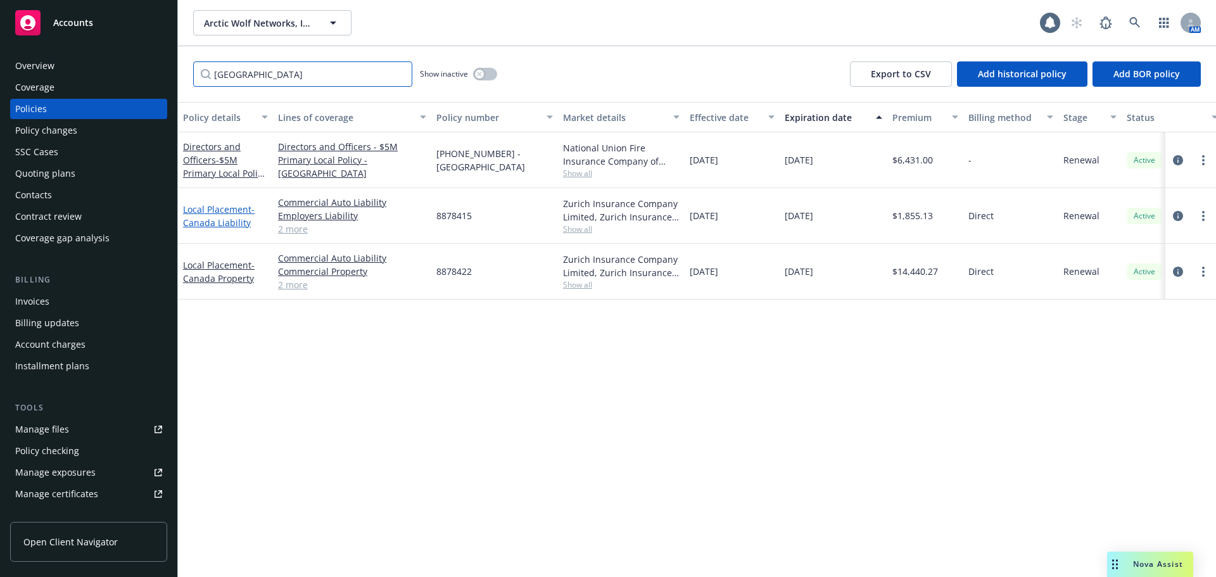
scroll to position [0, 0]
click at [450, 214] on span "8878415" at bounding box center [454, 215] width 35 height 13
copy span "8878415"
click at [210, 215] on div "Local Placement - [GEOGRAPHIC_DATA] Liability" at bounding box center [225, 216] width 85 height 27
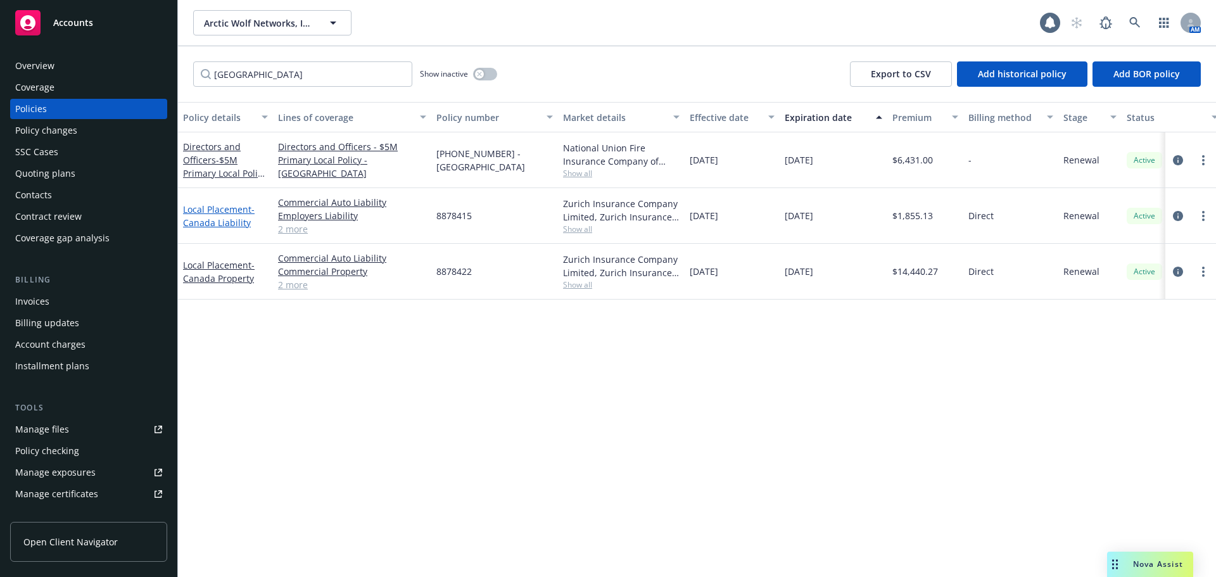
click at [214, 224] on span "- Canada Liability" at bounding box center [219, 215] width 72 height 25
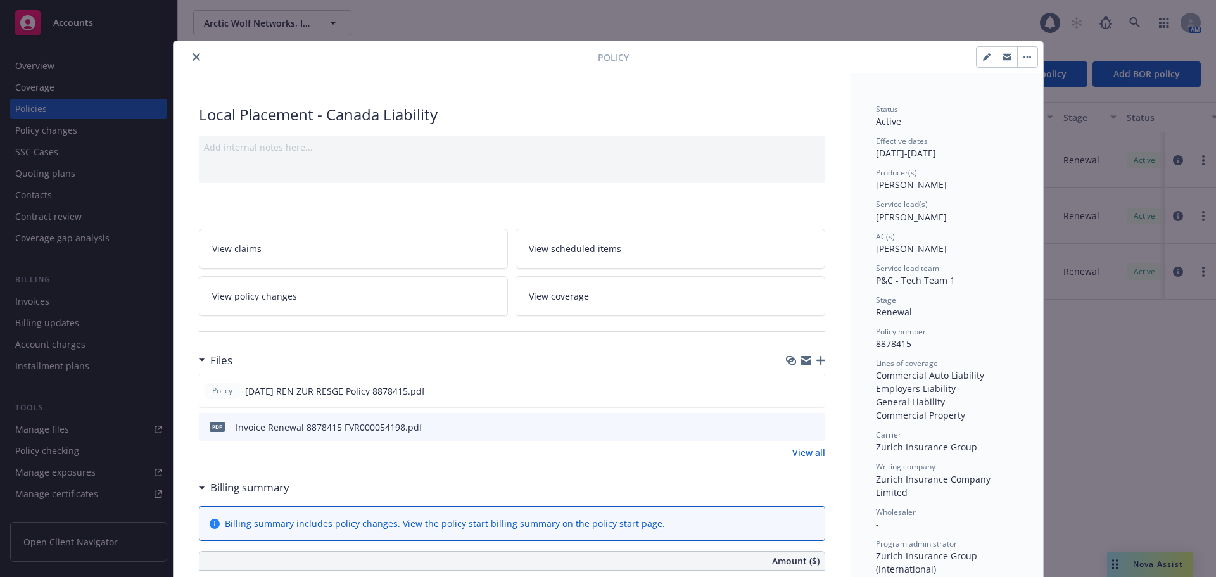
click at [189, 51] on button "close" at bounding box center [196, 56] width 15 height 15
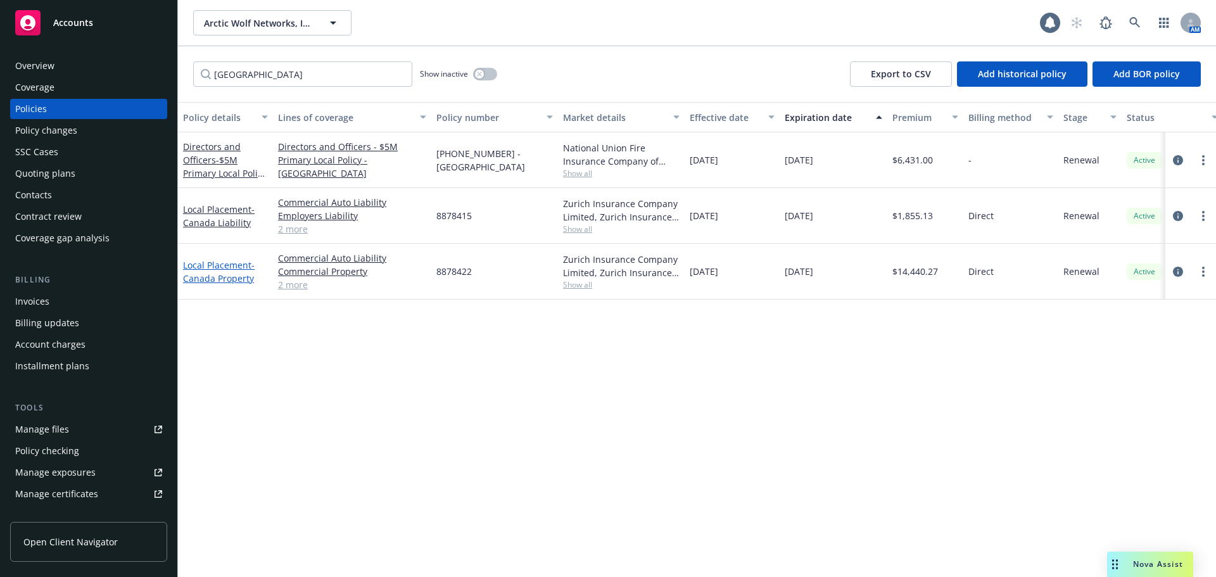
click at [233, 272] on span "- [GEOGRAPHIC_DATA] Property" at bounding box center [219, 271] width 72 height 25
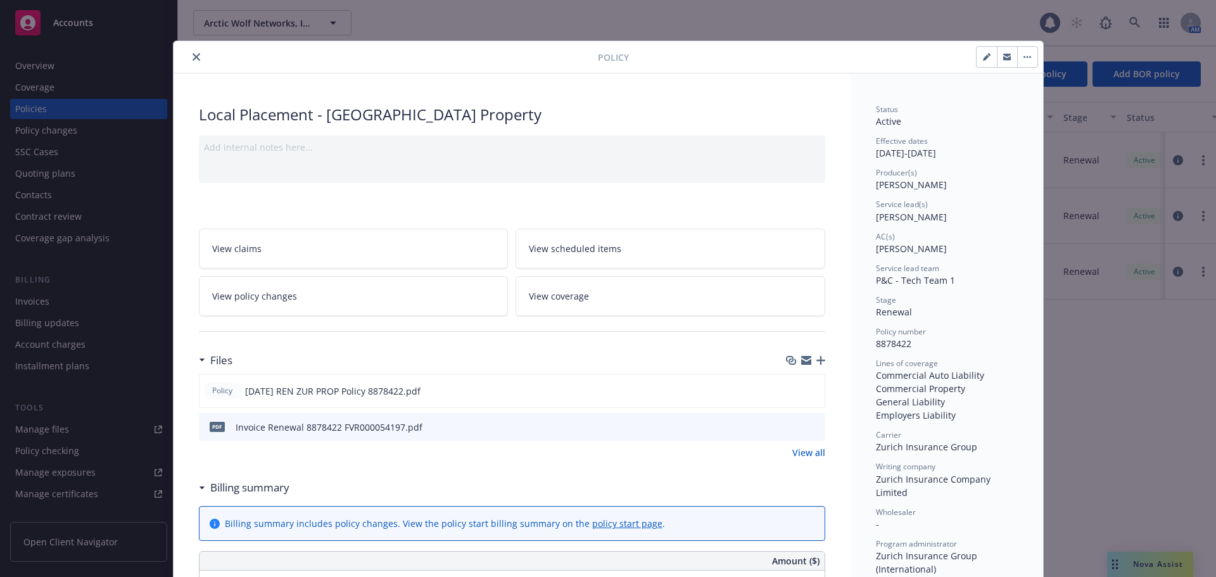
click at [893, 342] on span "8878422" at bounding box center [893, 344] width 35 height 12
copy span "8878422"
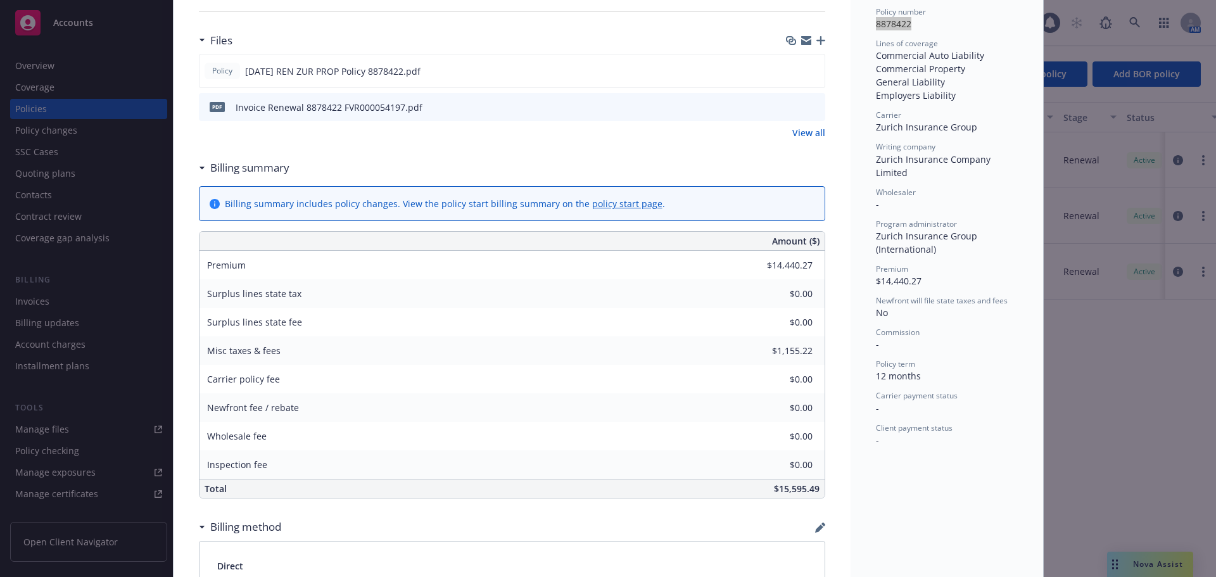
scroll to position [317, 0]
click at [810, 70] on icon "preview file" at bounding box center [812, 73] width 11 height 9
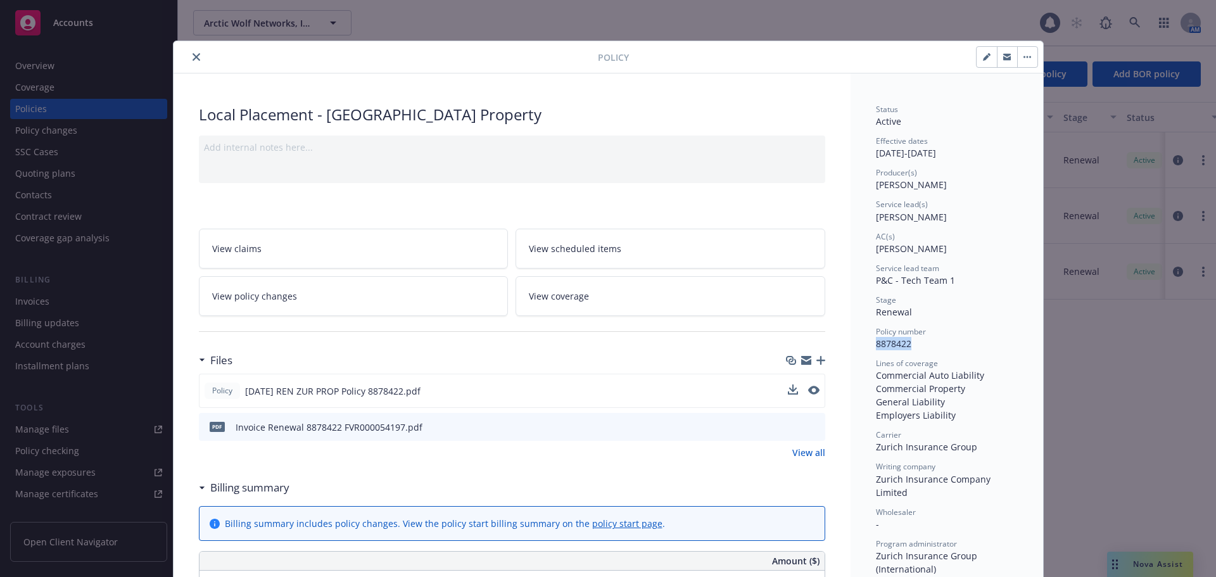
click at [195, 56] on button "close" at bounding box center [196, 56] width 15 height 15
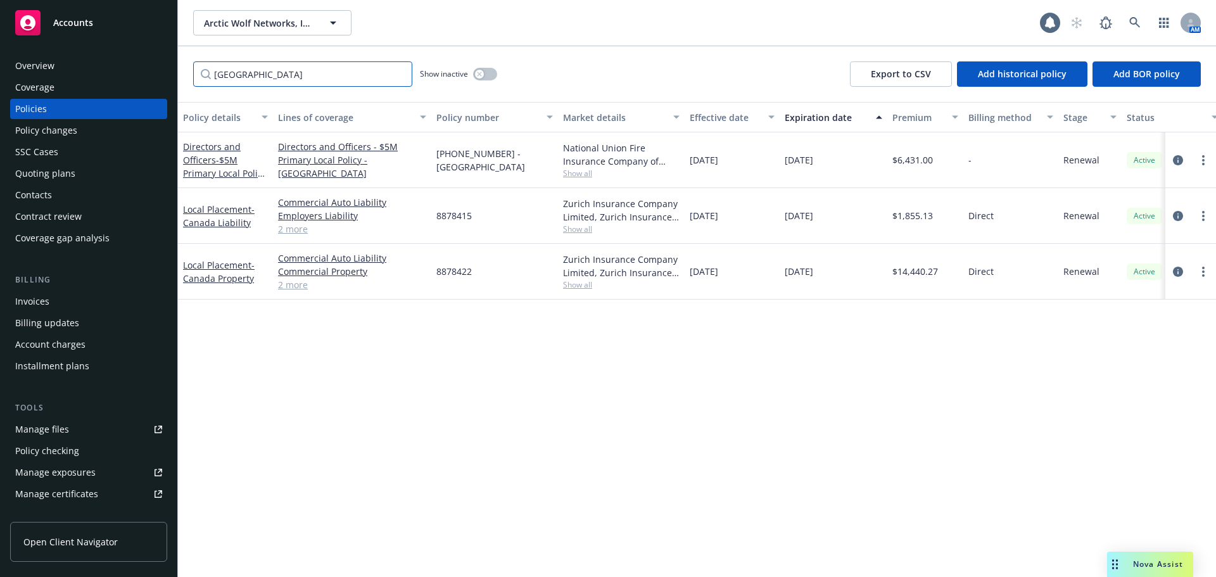
click at [168, 82] on div "Accounts Overview Coverage Policies Policy changes SSC Cases Quoting plans Cont…" at bounding box center [608, 288] width 1216 height 577
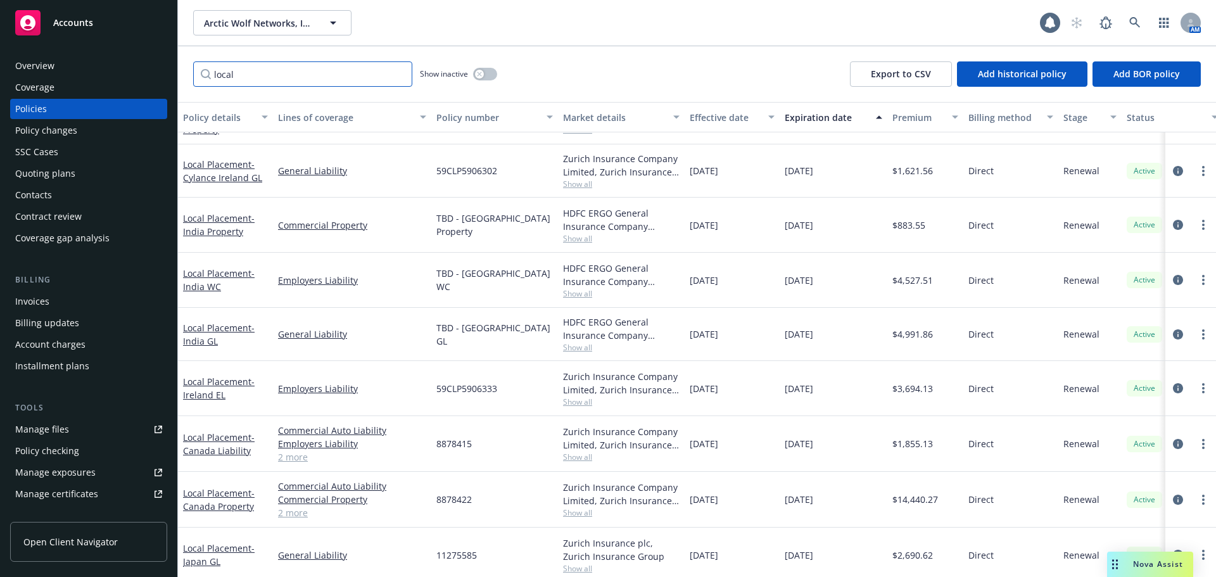
scroll to position [226, 0]
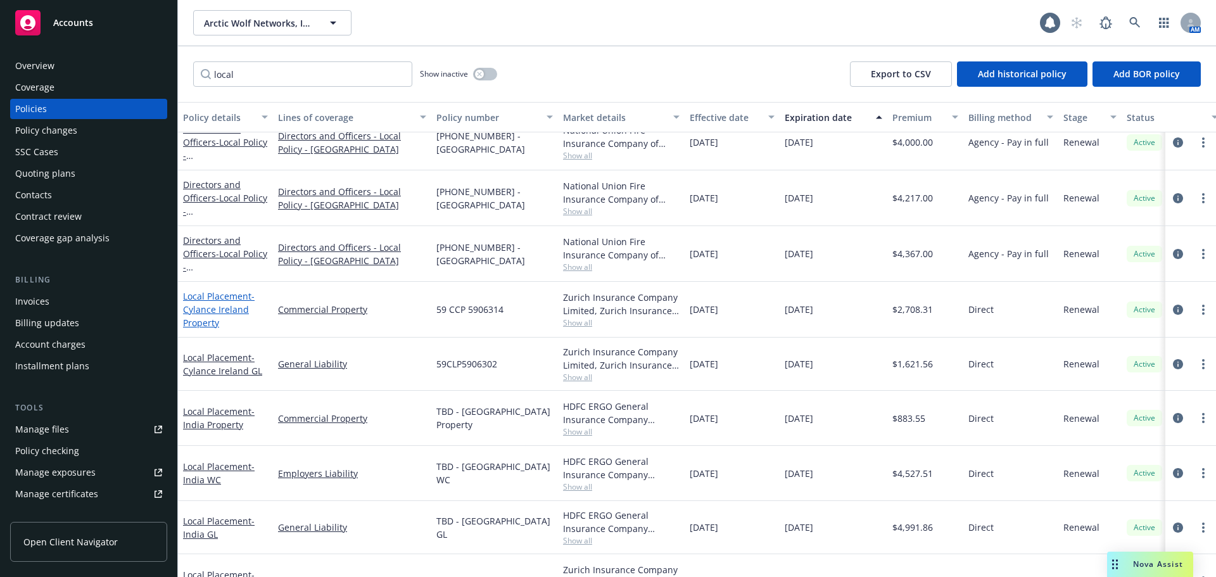
click at [226, 309] on span "- Cylance Ireland Property" at bounding box center [219, 309] width 72 height 39
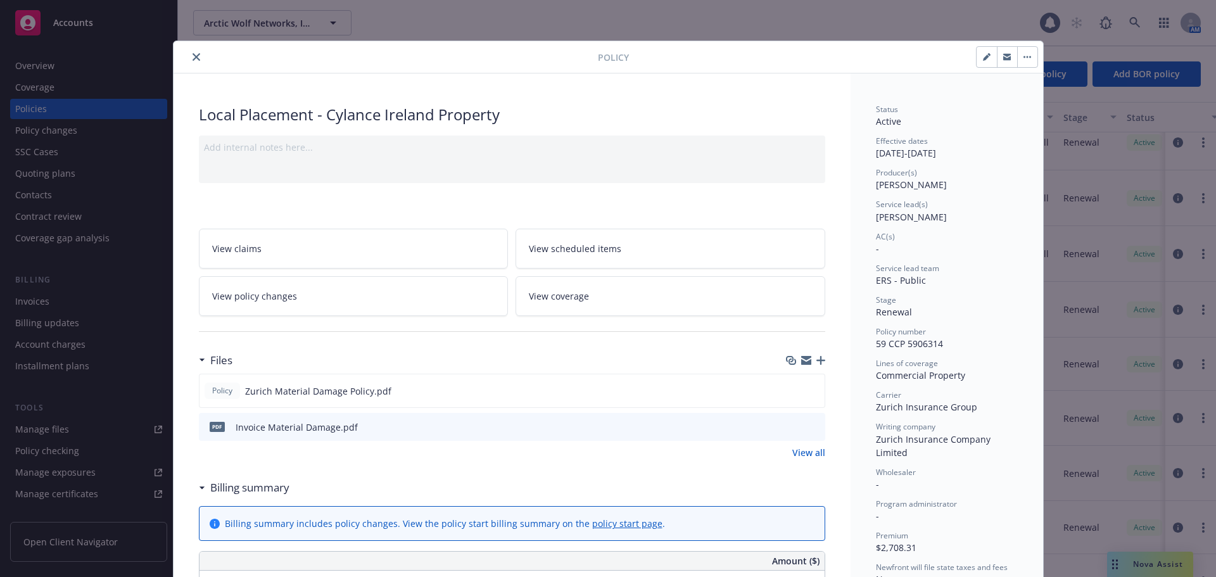
click at [905, 340] on span "59 CCP 5906314" at bounding box center [909, 344] width 67 height 12
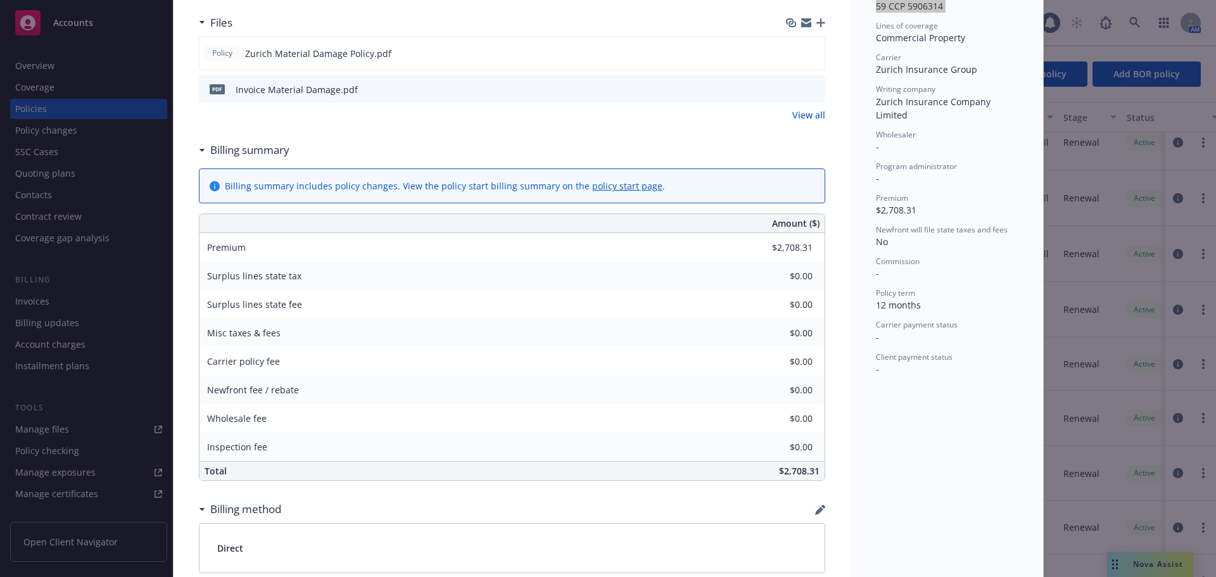
scroll to position [317, 0]
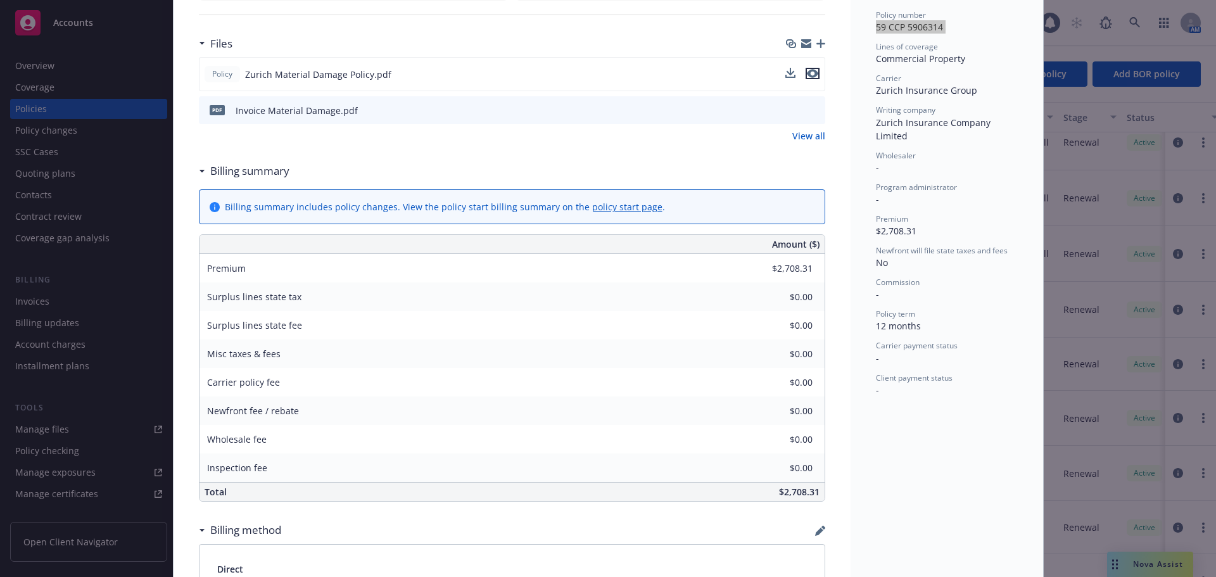
click at [807, 76] on icon "preview file" at bounding box center [812, 73] width 11 height 9
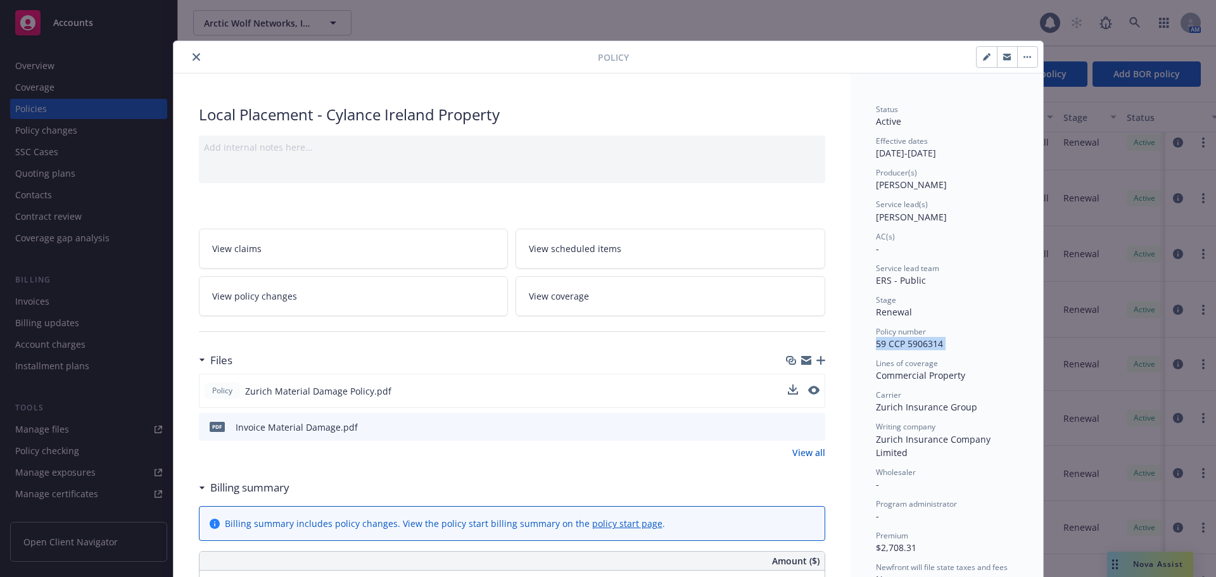
click at [196, 55] on button "close" at bounding box center [196, 56] width 15 height 15
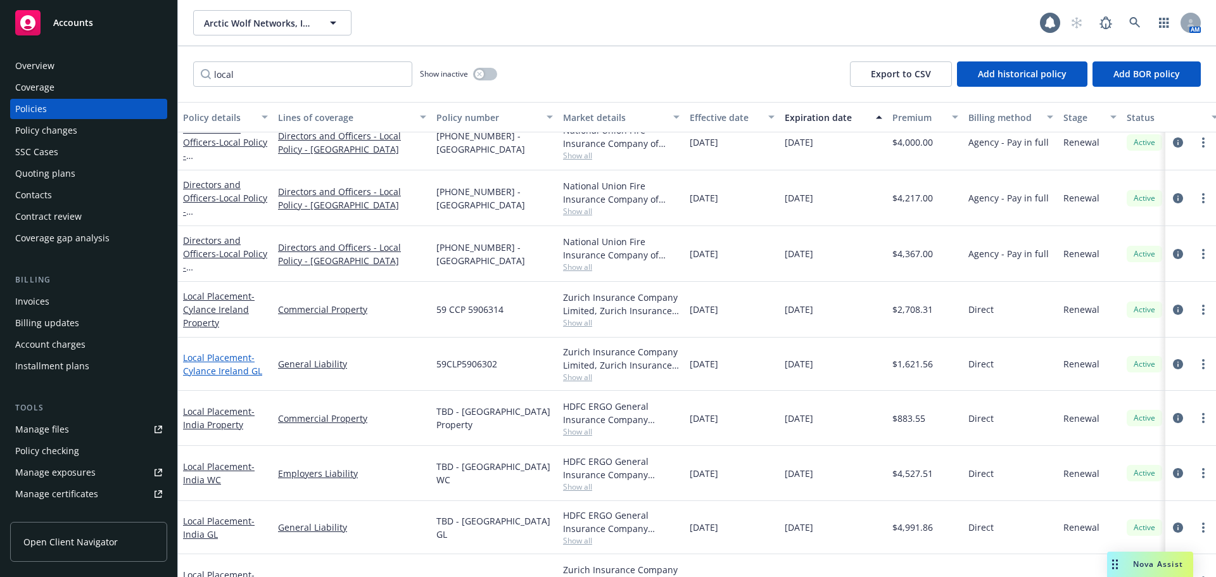
click at [233, 366] on span "- Cylance Ireland GL" at bounding box center [222, 364] width 79 height 25
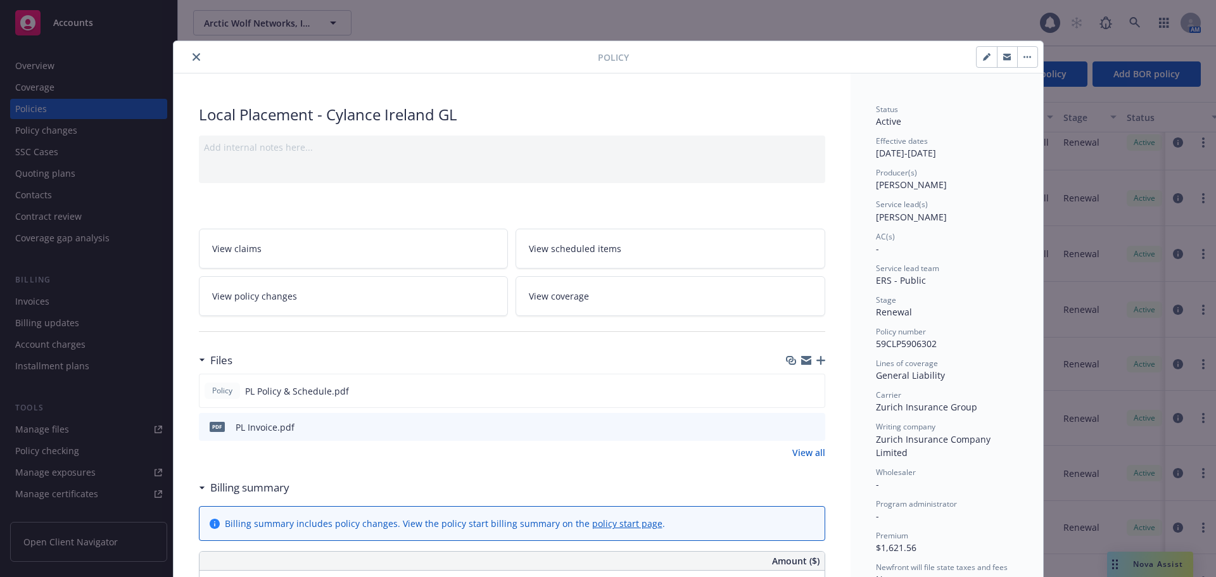
click at [909, 340] on span "59CLP5906302" at bounding box center [906, 344] width 61 height 12
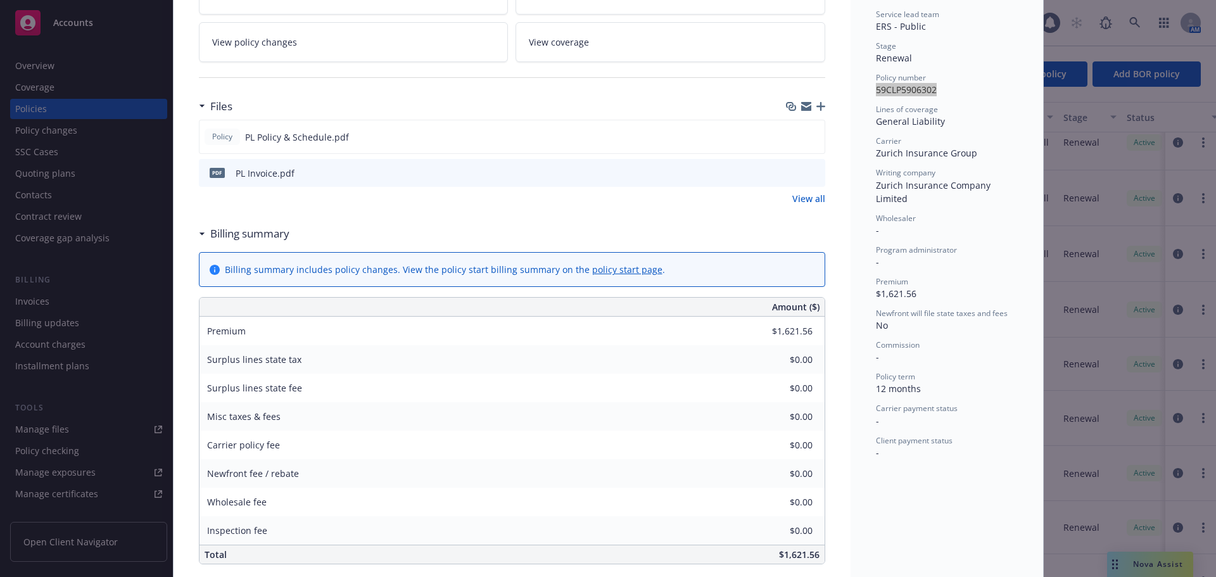
scroll to position [253, 0]
click at [810, 138] on icon "preview file" at bounding box center [812, 136] width 11 height 9
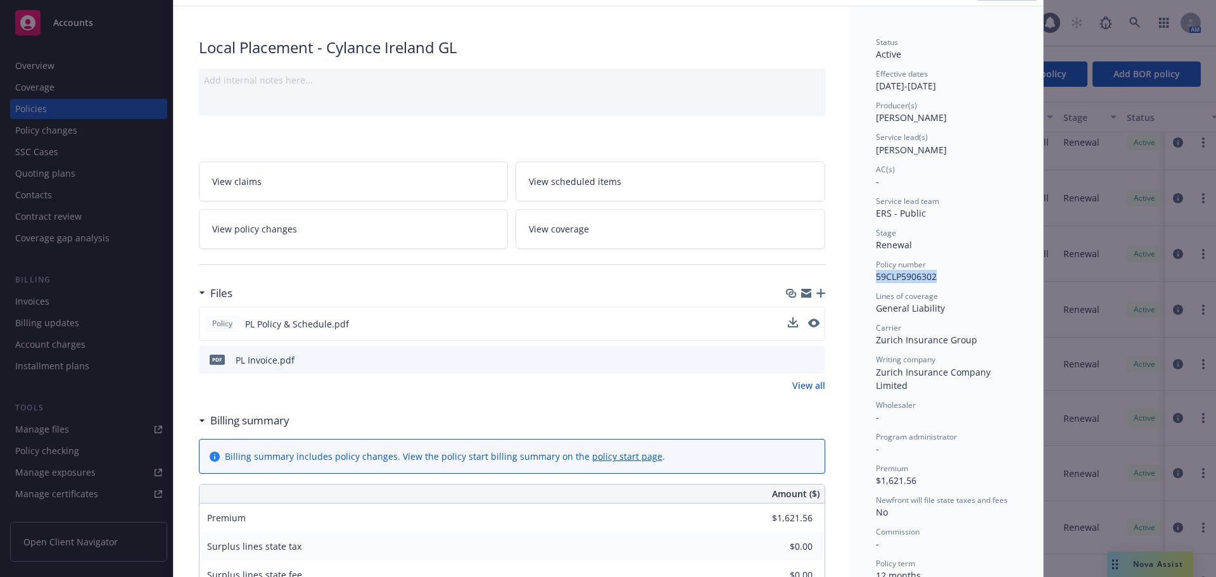
scroll to position [0, 0]
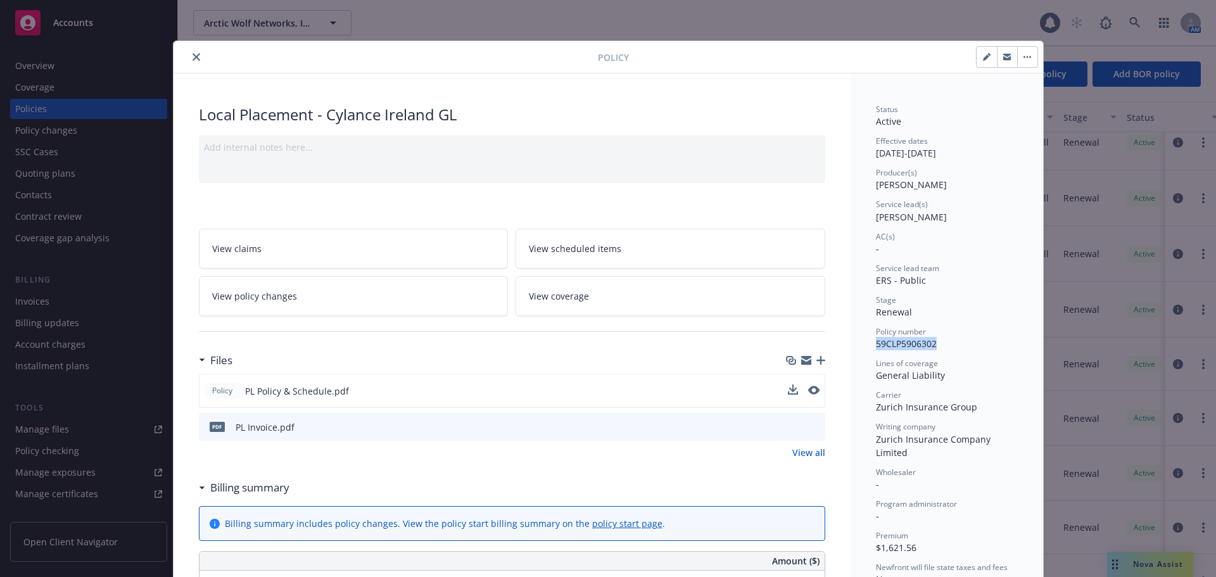
click at [193, 57] on icon "close" at bounding box center [197, 57] width 8 height 8
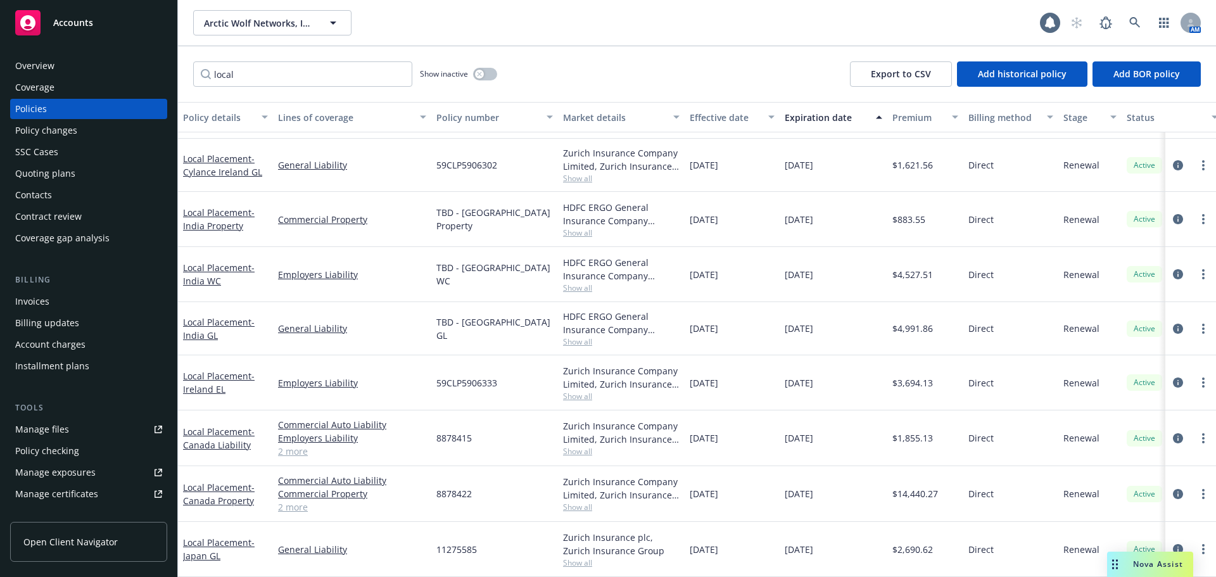
scroll to position [414, 0]
click at [478, 376] on span "59CLP5906333" at bounding box center [467, 382] width 61 height 13
click at [197, 381] on span "- [GEOGRAPHIC_DATA] EL" at bounding box center [219, 382] width 72 height 25
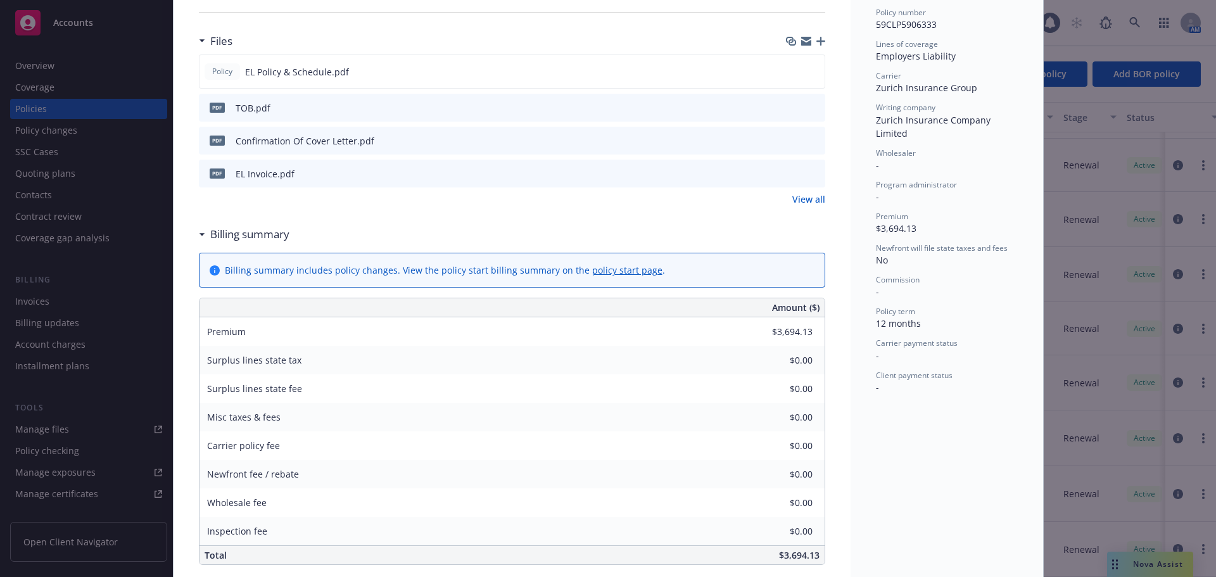
scroll to position [253, 0]
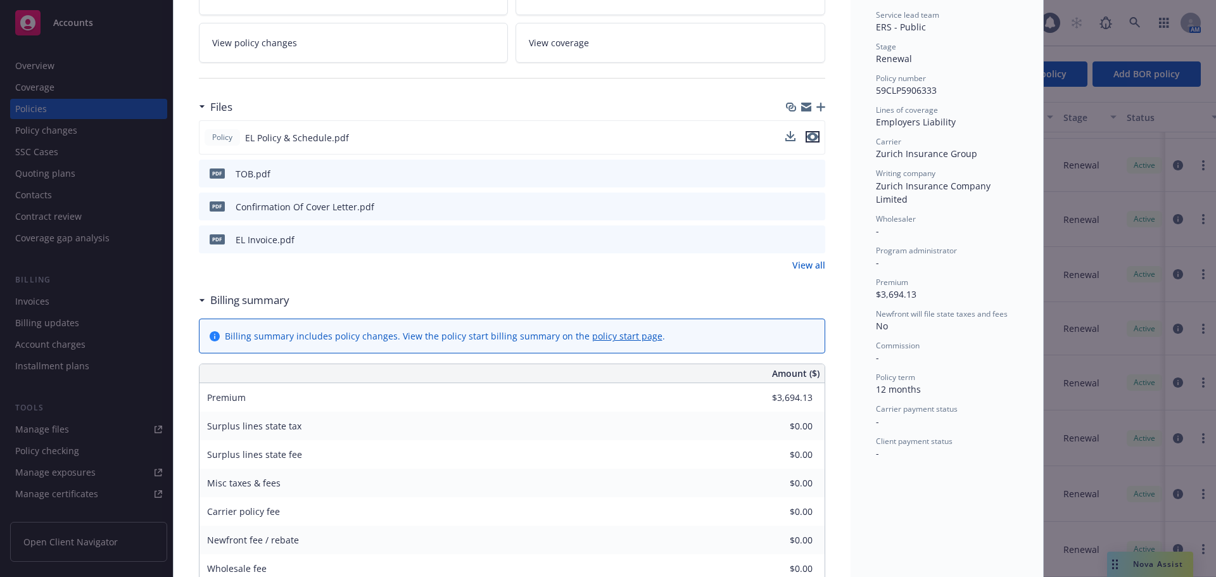
click at [812, 136] on icon "preview file" at bounding box center [812, 136] width 11 height 9
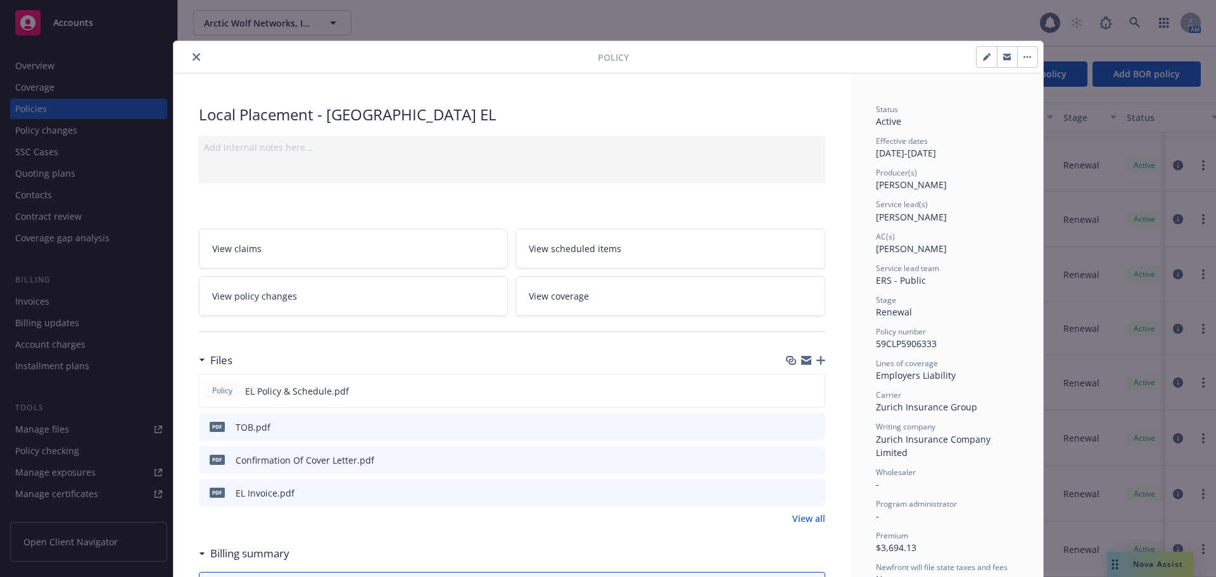
drag, startPoint x: 189, startPoint y: 58, endPoint x: 236, endPoint y: 106, distance: 67.7
click at [193, 58] on icon "close" at bounding box center [197, 57] width 8 height 8
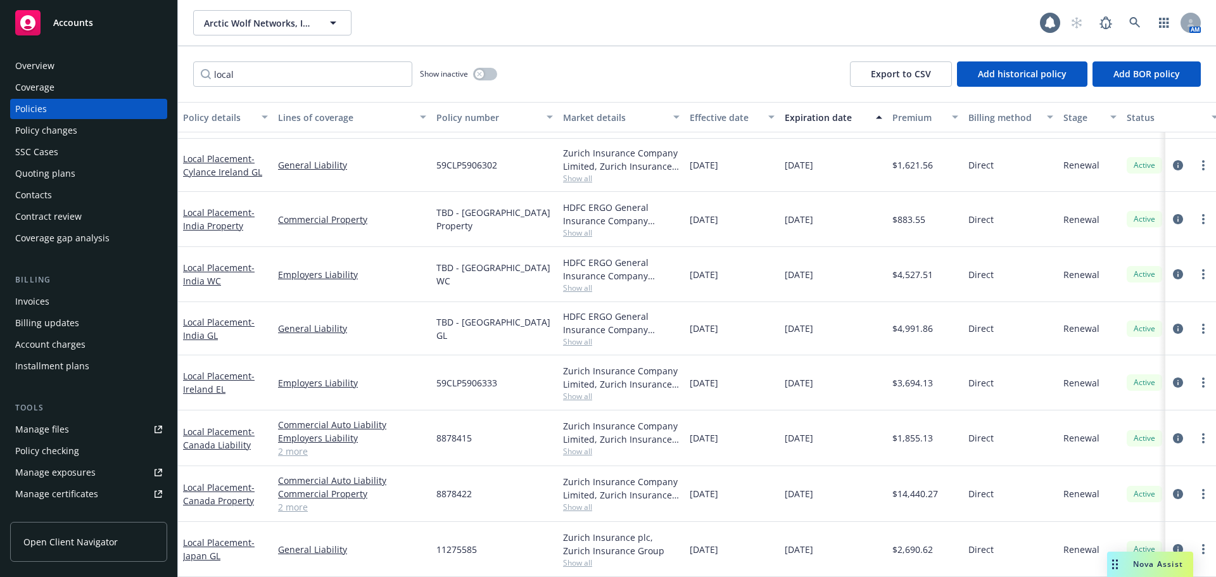
scroll to position [414, 0]
click at [225, 207] on link "Local Placement - [GEOGRAPHIC_DATA] Property" at bounding box center [219, 219] width 72 height 25
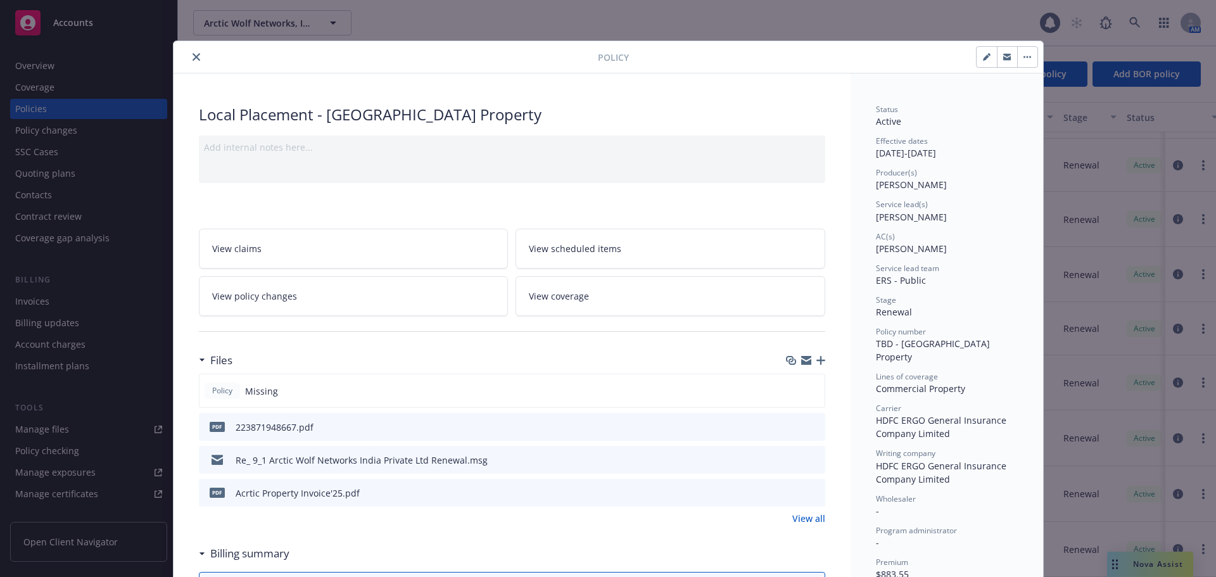
click at [812, 423] on icon "preview file" at bounding box center [813, 426] width 11 height 9
click at [810, 495] on icon "preview file" at bounding box center [813, 492] width 11 height 9
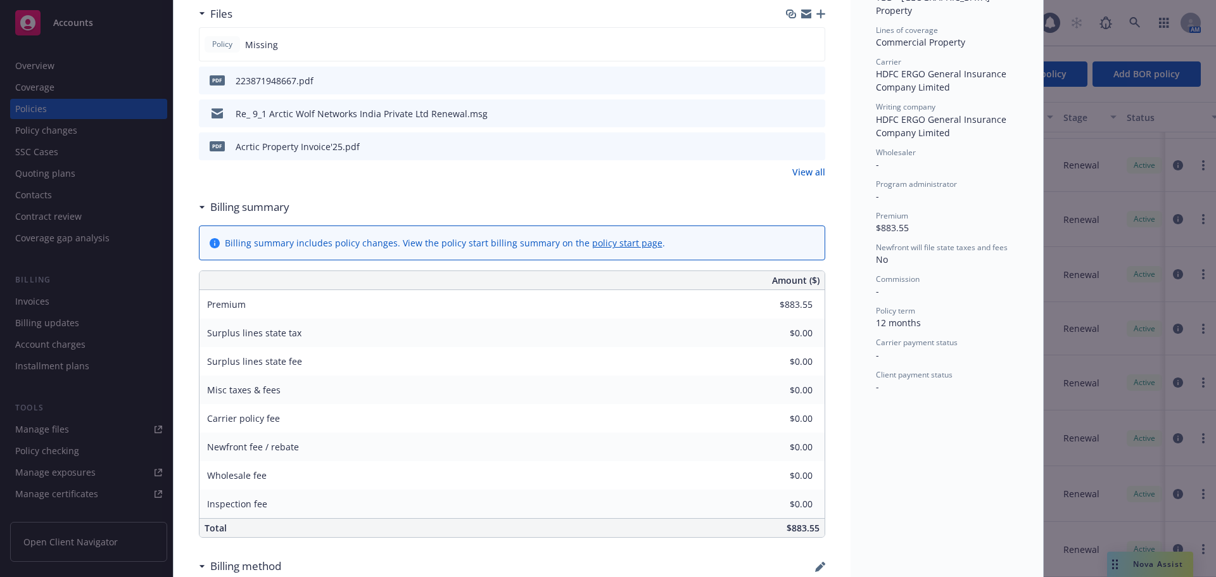
scroll to position [380, 0]
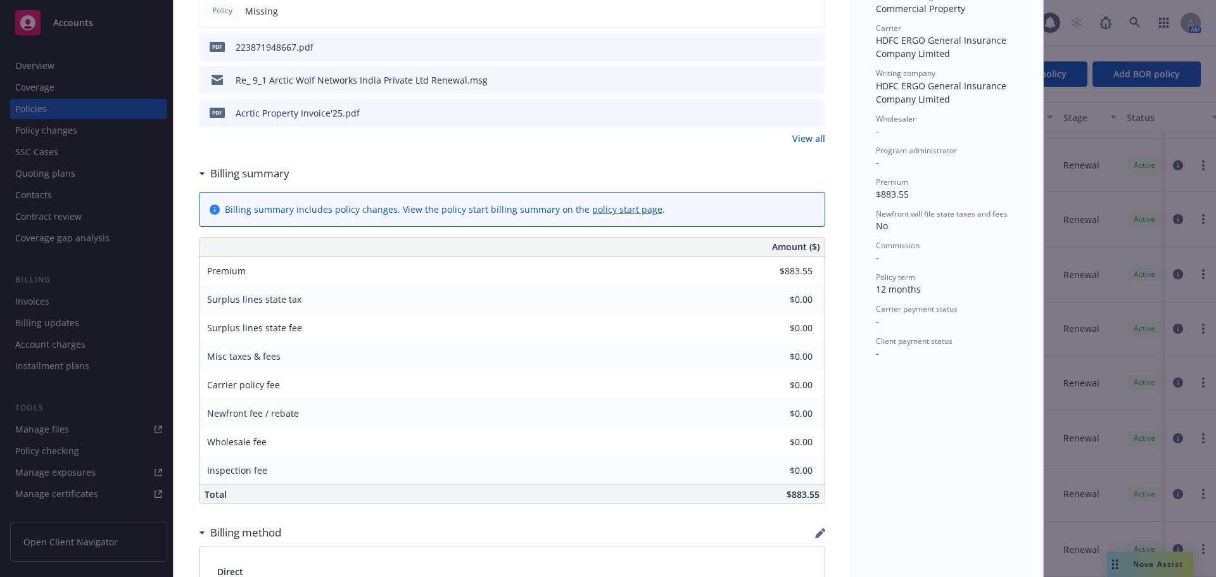
click at [907, 80] on span "HDFC ERGO General Insurance Company Limited" at bounding box center [942, 92] width 133 height 25
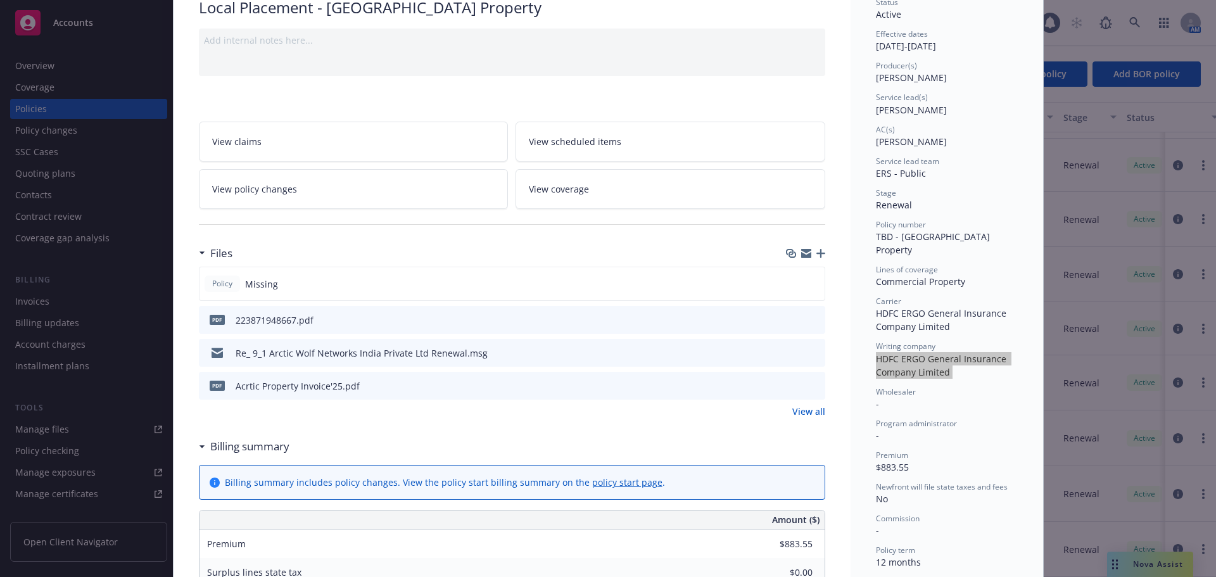
scroll to position [0, 0]
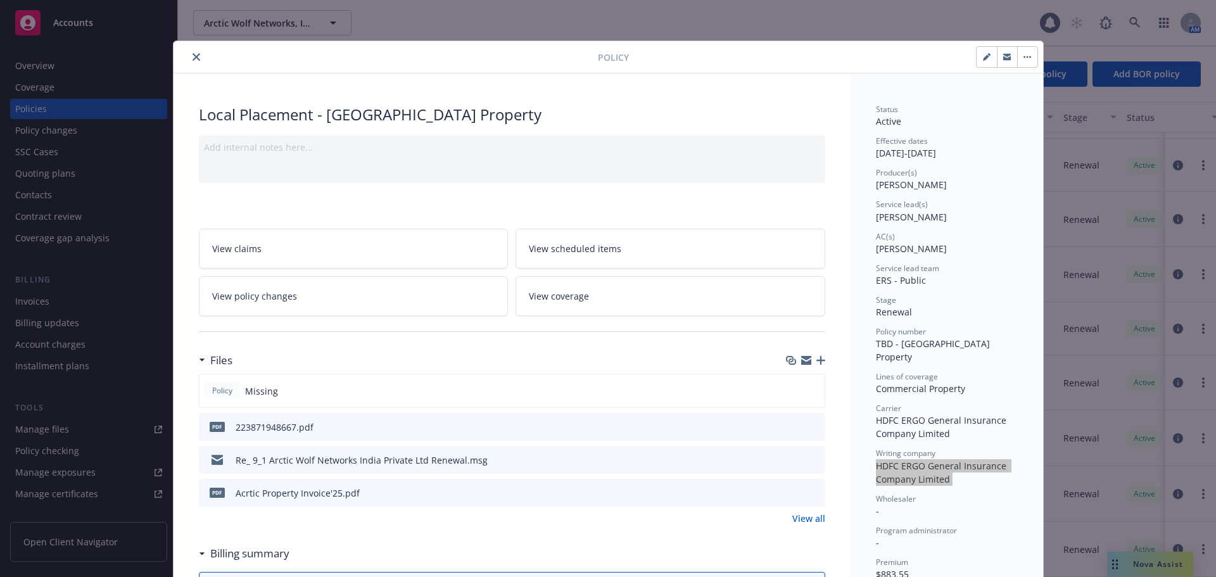
drag, startPoint x: 190, startPoint y: 60, endPoint x: 210, endPoint y: 65, distance: 20.5
click at [193, 60] on icon "close" at bounding box center [197, 57] width 8 height 8
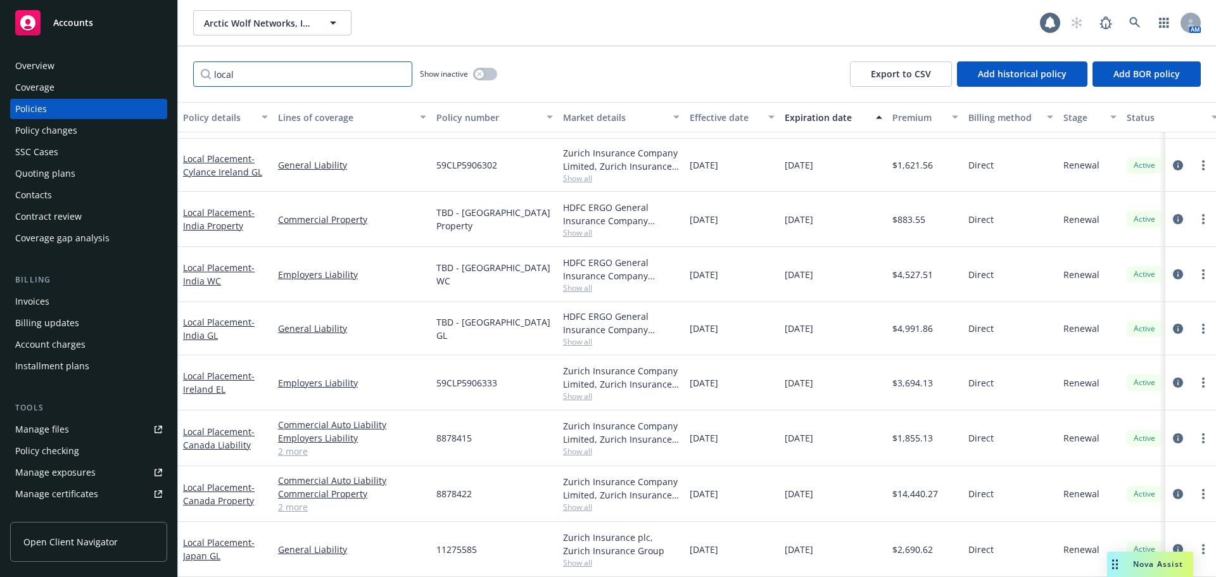
drag, startPoint x: 250, startPoint y: 80, endPoint x: 201, endPoint y: 80, distance: 48.8
click at [201, 80] on input "local" at bounding box center [302, 73] width 219 height 25
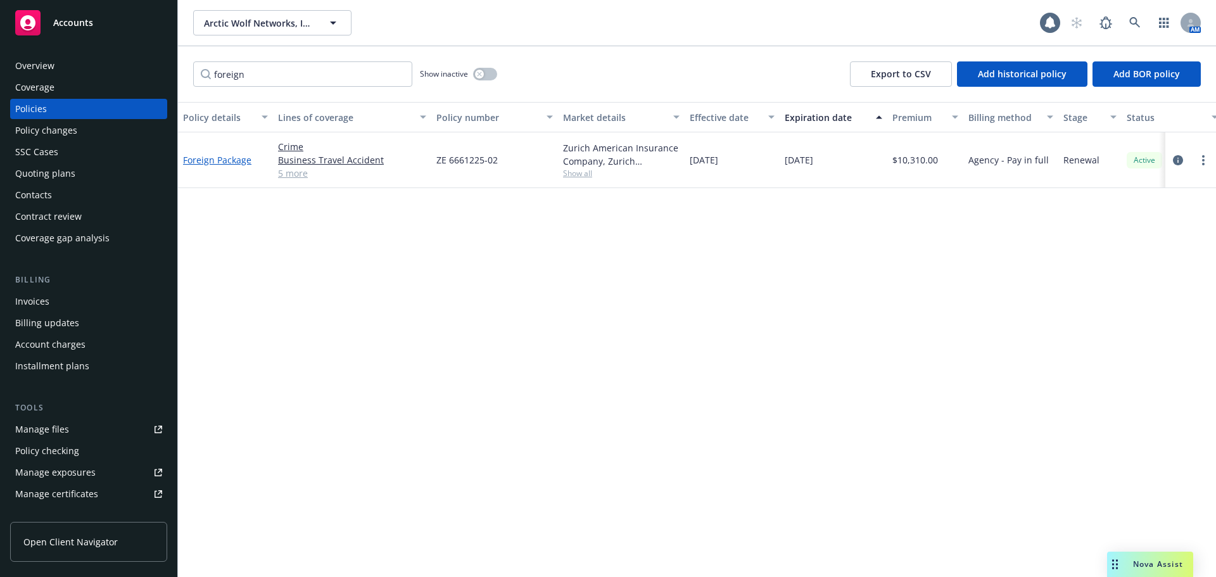
click at [216, 156] on link "Foreign Package" at bounding box center [217, 160] width 68 height 12
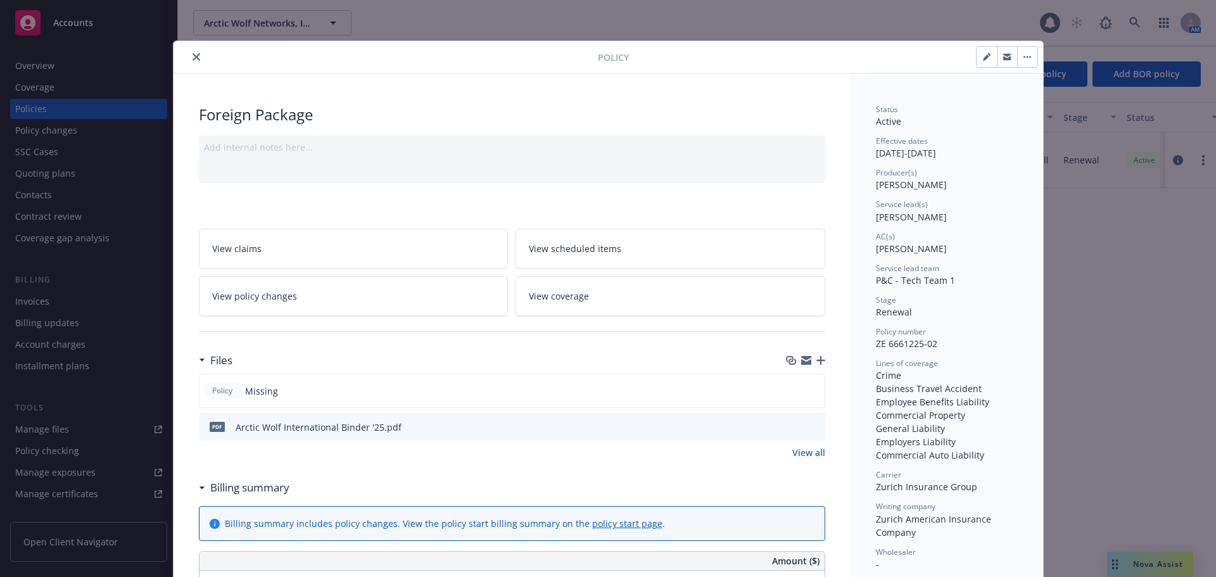
click at [808, 430] on icon "preview file" at bounding box center [813, 426] width 11 height 9
click at [193, 58] on icon "close" at bounding box center [197, 57] width 8 height 8
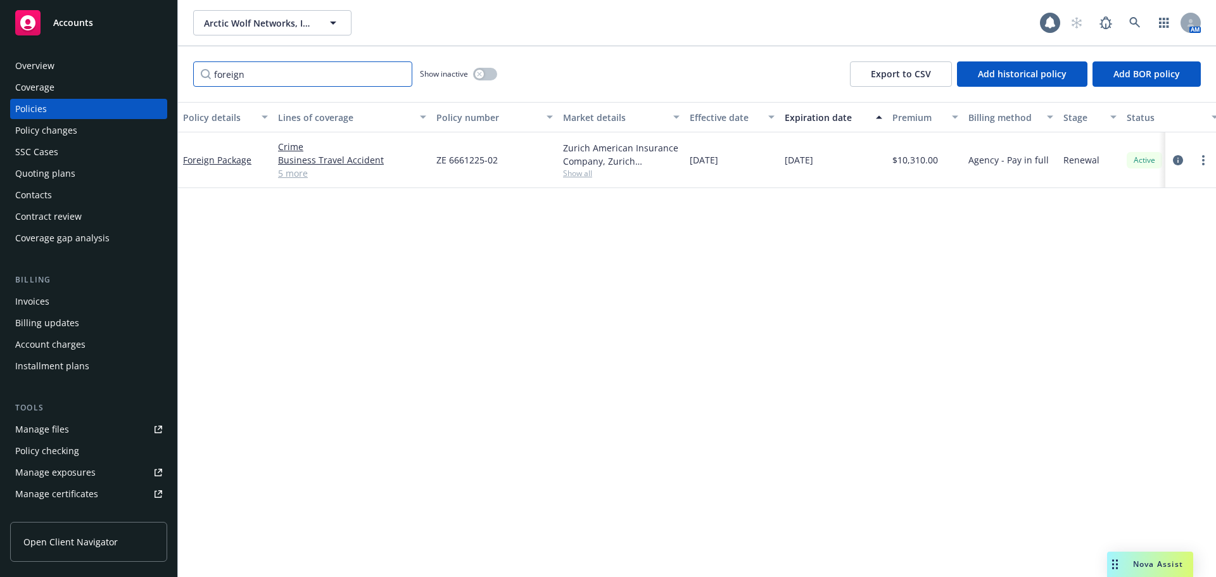
drag, startPoint x: 222, startPoint y: 81, endPoint x: 203, endPoint y: 83, distance: 19.7
click at [203, 83] on input "foreign" at bounding box center [302, 73] width 219 height 25
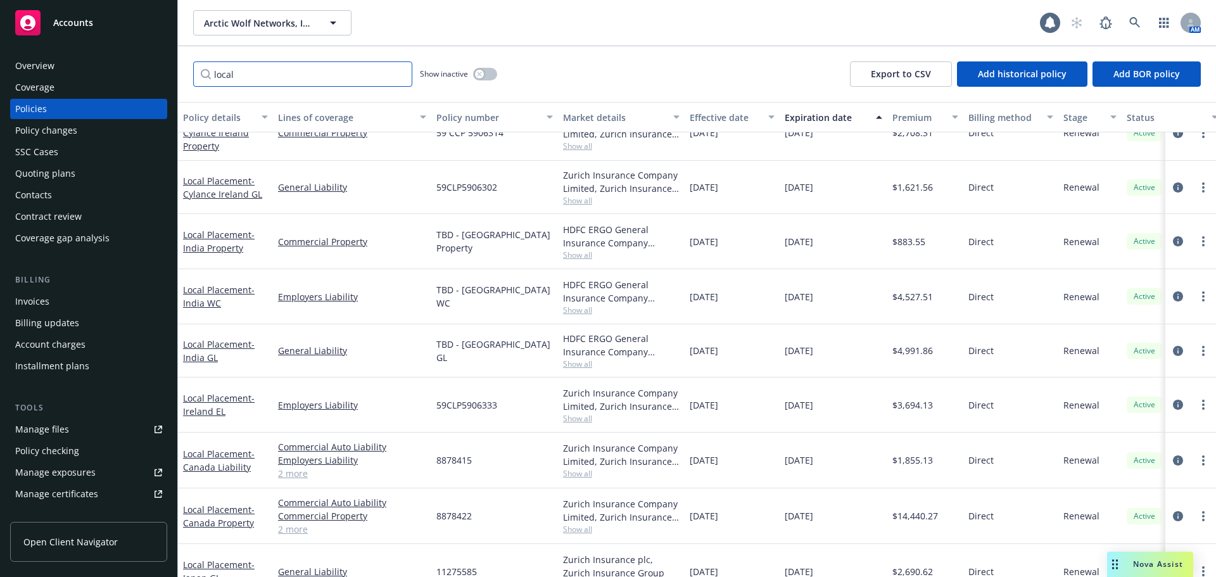
scroll to position [414, 0]
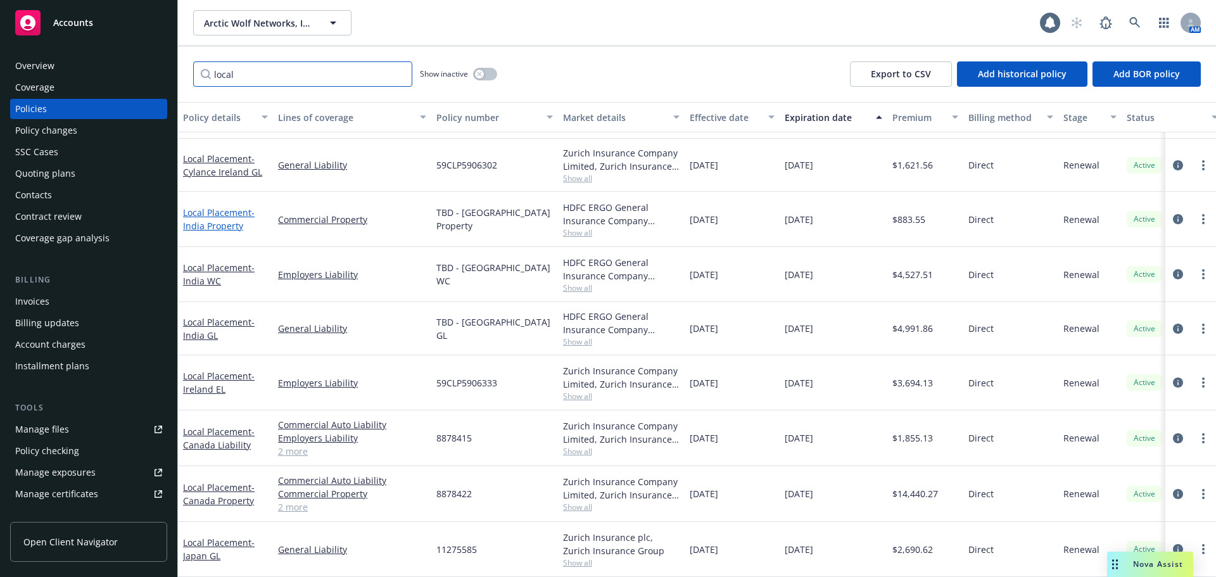
type input "local"
click at [226, 219] on span "- [GEOGRAPHIC_DATA] Property" at bounding box center [219, 219] width 72 height 25
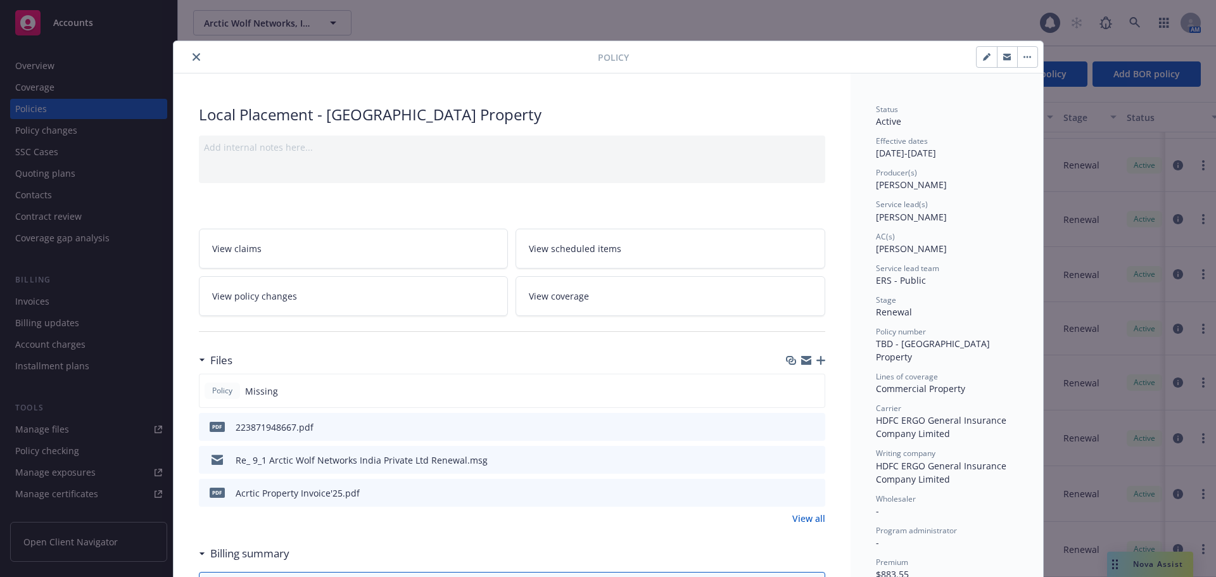
scroll to position [38, 0]
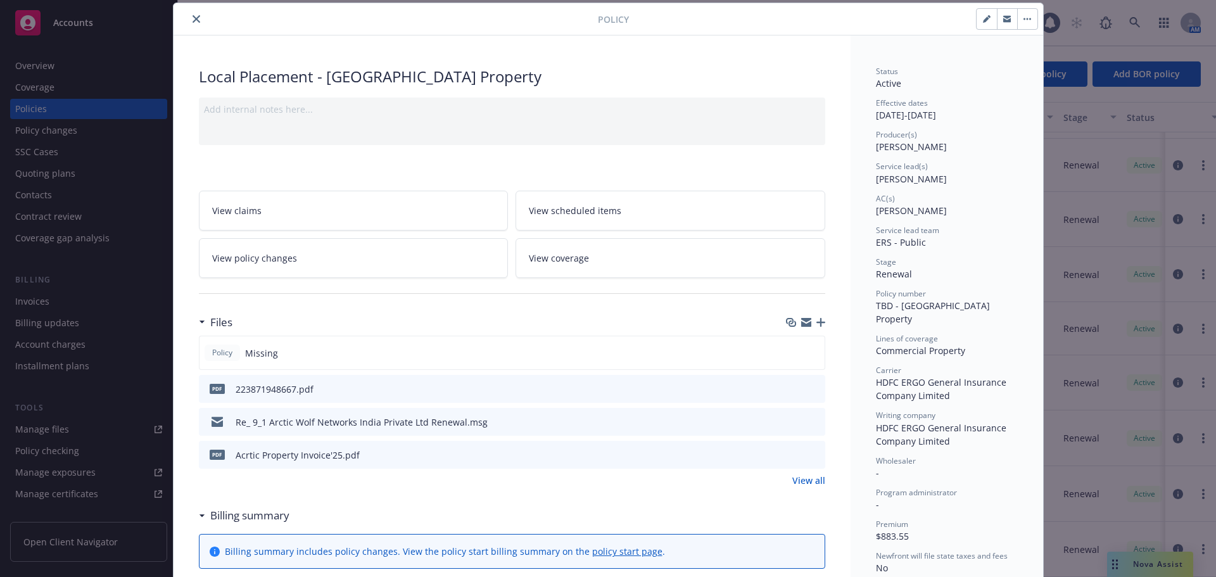
click at [194, 21] on icon "close" at bounding box center [197, 19] width 8 height 8
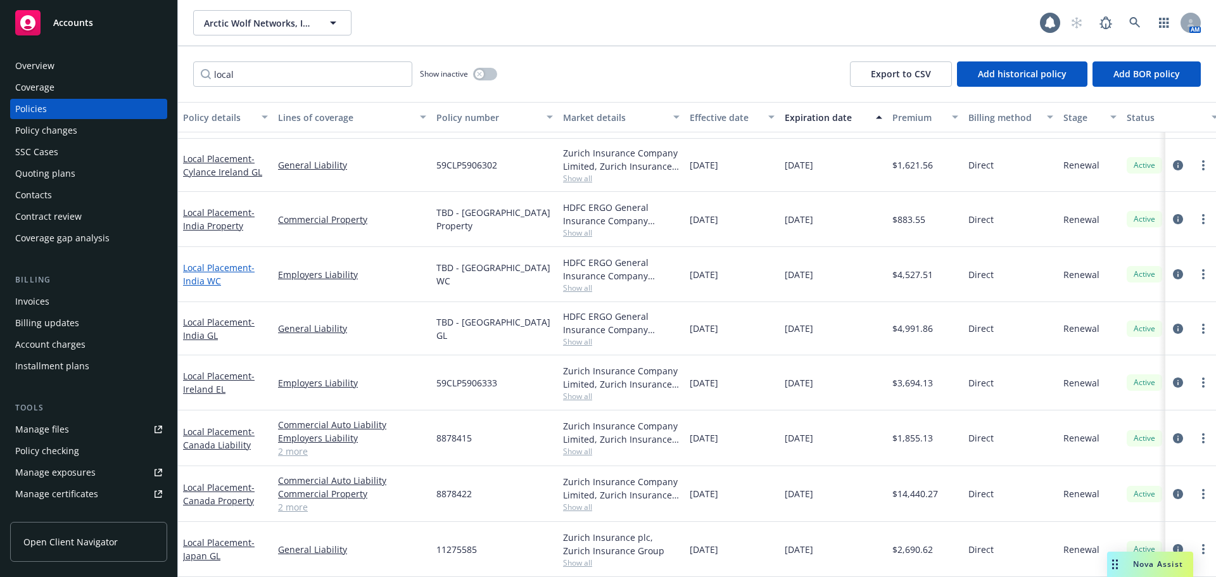
click at [207, 262] on link "Local Placement - [GEOGRAPHIC_DATA] WC" at bounding box center [219, 274] width 72 height 25
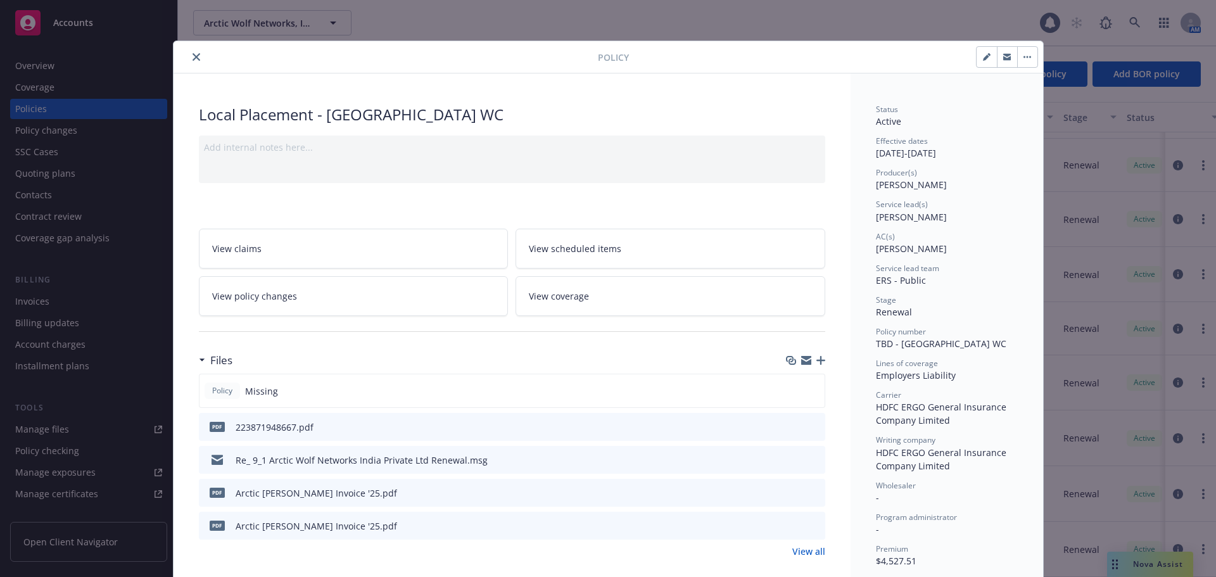
click at [902, 451] on span "HDFC ERGO General Insurance Company Limited" at bounding box center [942, 459] width 133 height 25
click at [193, 59] on icon "close" at bounding box center [197, 57] width 8 height 8
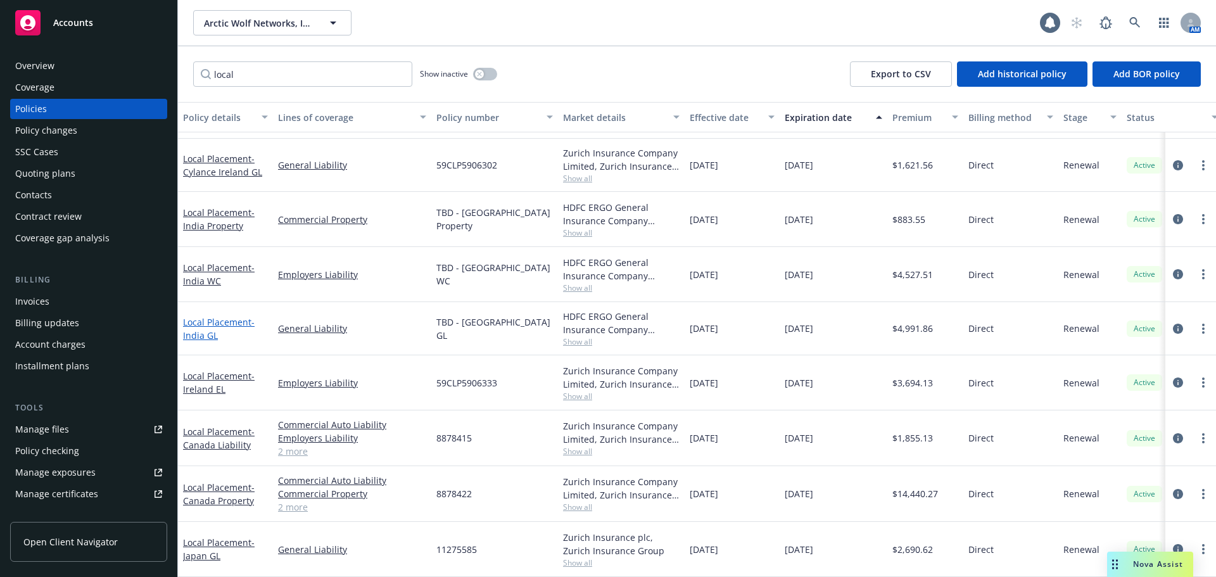
click at [205, 316] on link "Local Placement - [GEOGRAPHIC_DATA] GL" at bounding box center [219, 328] width 72 height 25
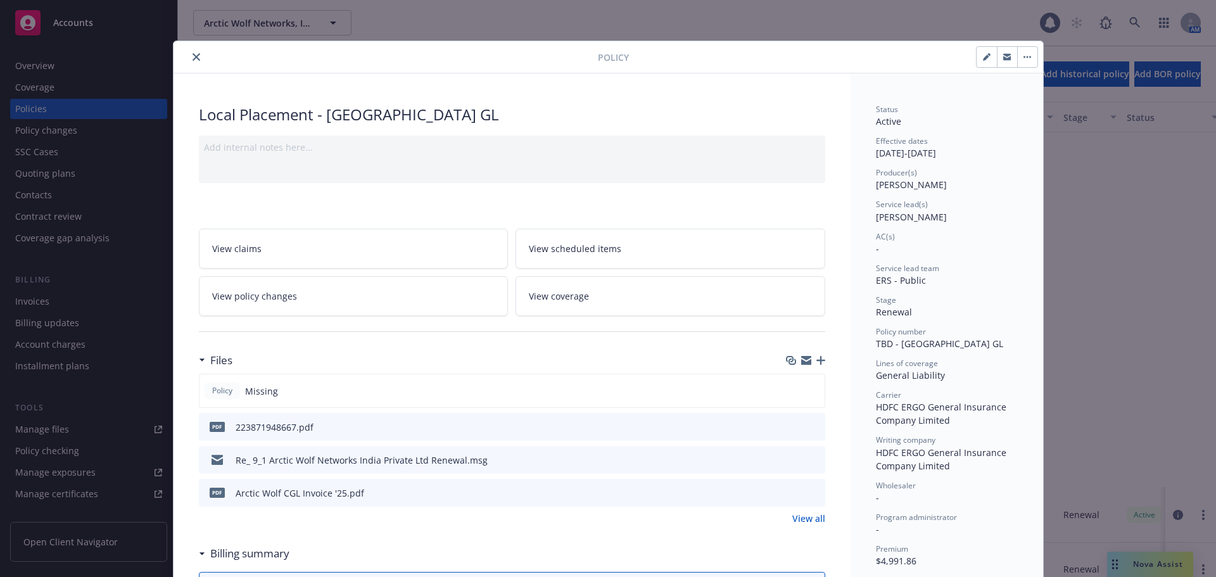
scroll to position [414, 0]
click at [921, 460] on span "HDFC ERGO General Insurance Company Limited" at bounding box center [942, 459] width 133 height 25
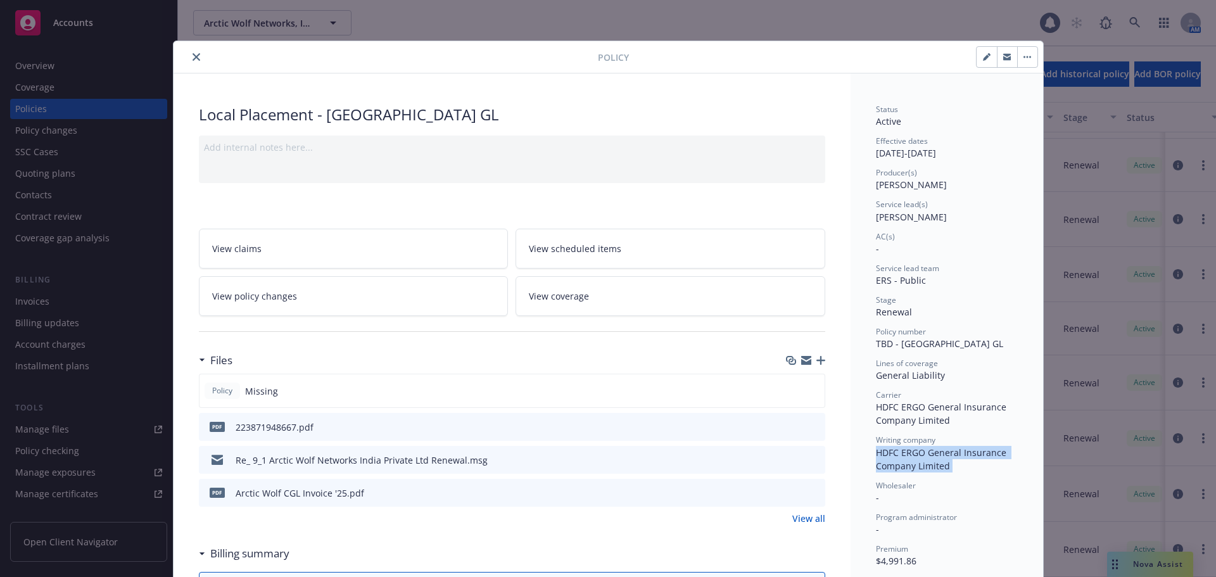
click at [921, 460] on span "HDFC ERGO General Insurance Company Limited" at bounding box center [942, 459] width 133 height 25
copy span "HDFC ERGO General Insurance Company Limited"
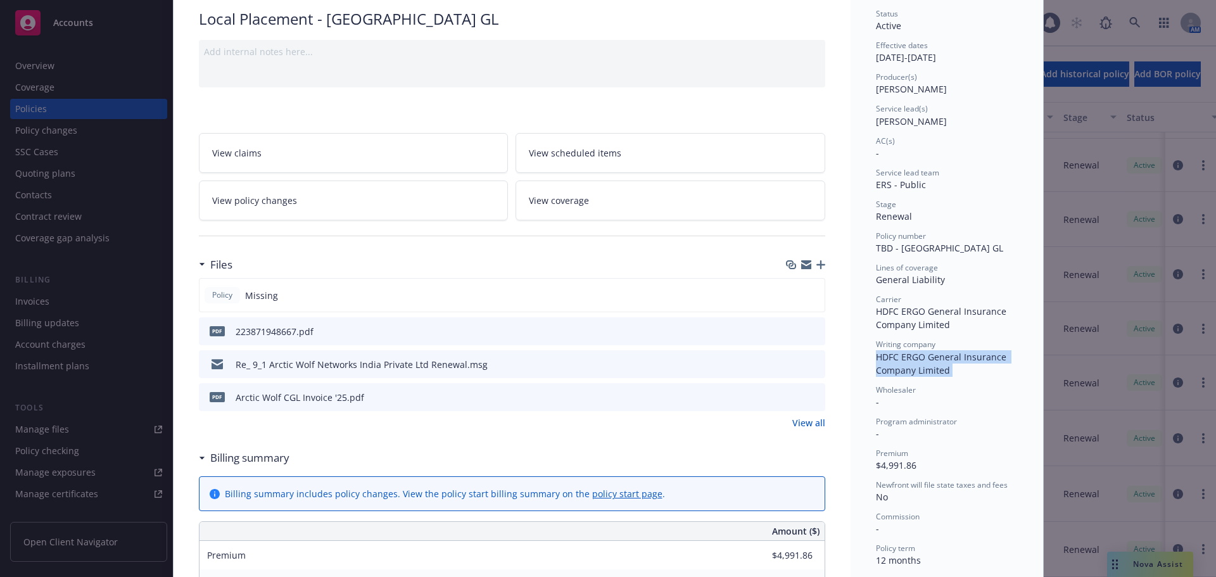
scroll to position [0, 0]
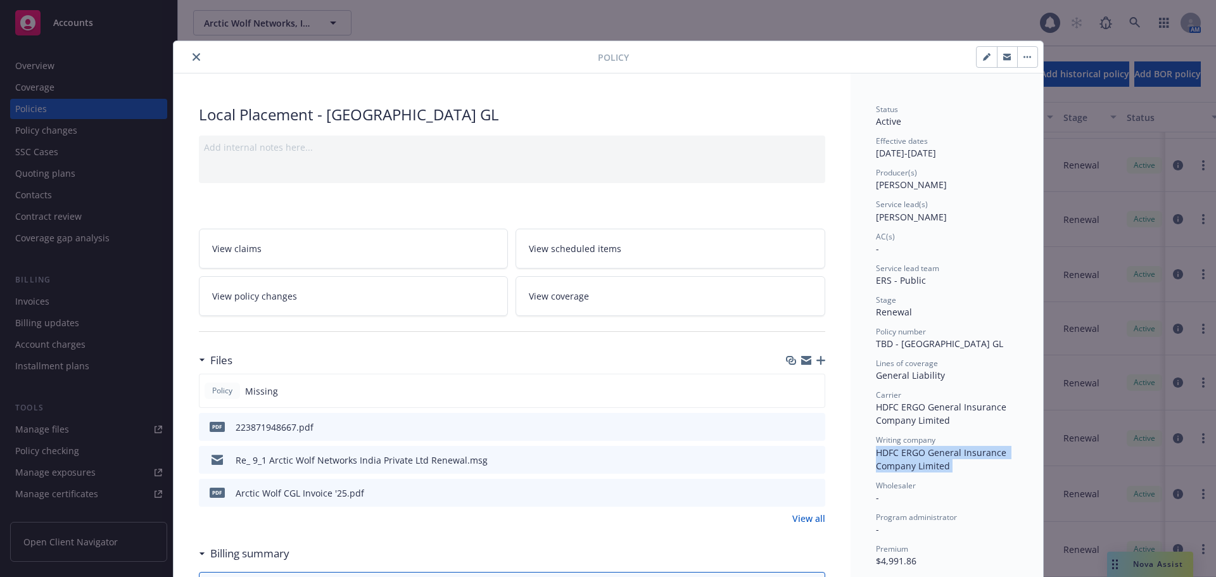
click at [193, 53] on icon "close" at bounding box center [197, 57] width 8 height 8
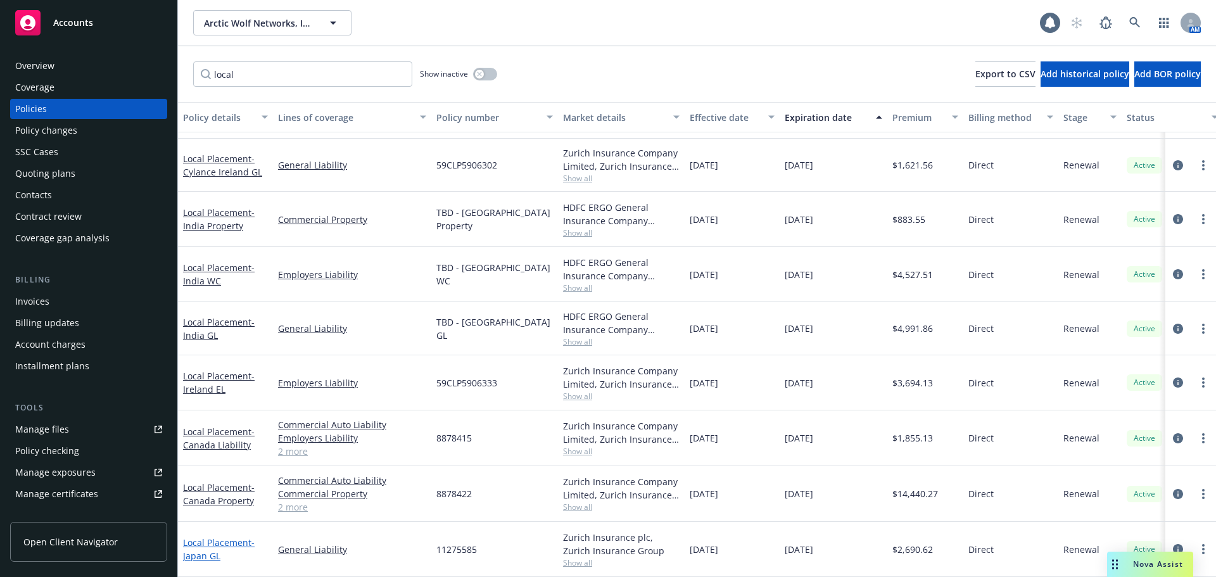
click at [216, 537] on link "Local Placement - Japan GL" at bounding box center [219, 549] width 72 height 25
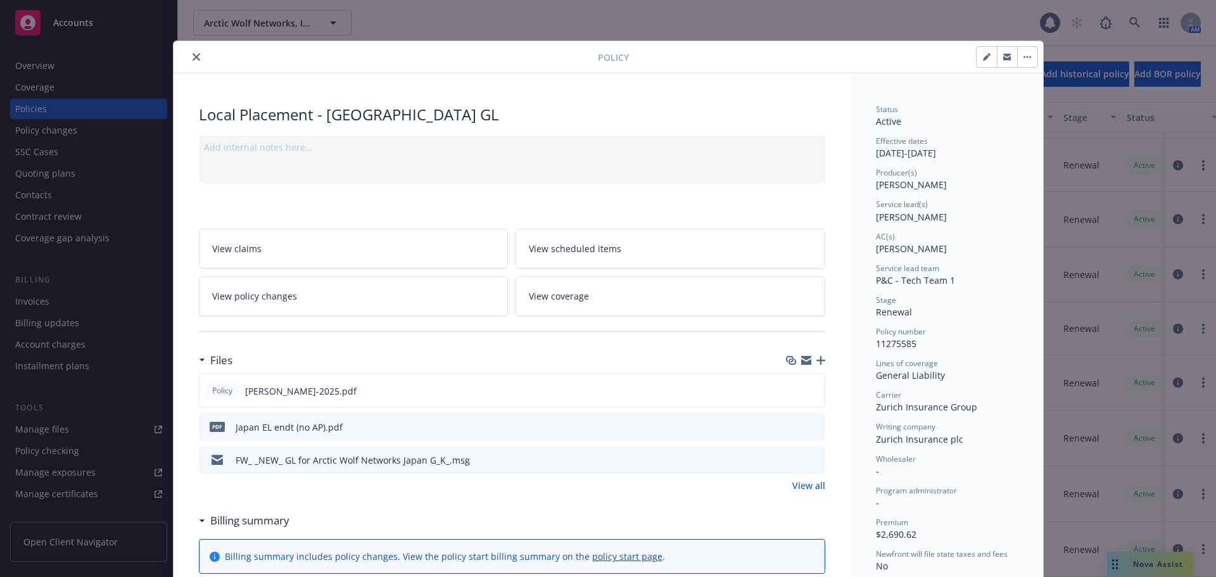
click at [897, 345] on span "11275585" at bounding box center [896, 344] width 41 height 12
click at [897, 344] on span "11275585" at bounding box center [896, 344] width 41 height 12
copy span "11275585"
click at [922, 440] on span "Zurich Insurance plc" at bounding box center [919, 439] width 87 height 12
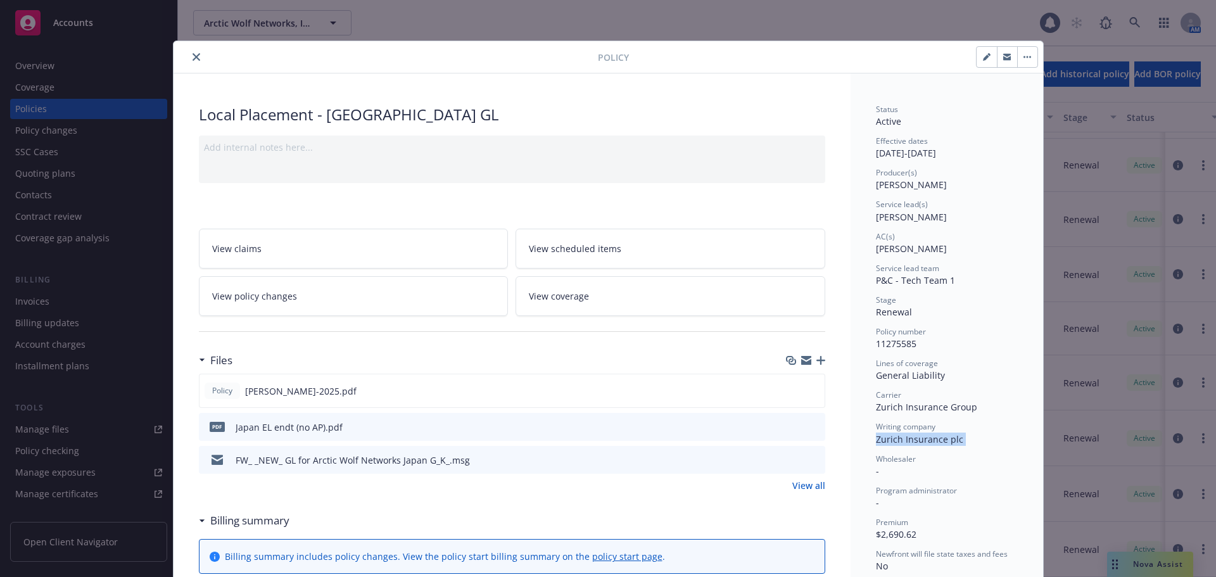
click at [922, 440] on span "Zurich Insurance plc" at bounding box center [919, 439] width 87 height 12
copy span "Zurich Insurance plc"
click at [811, 393] on icon "preview file" at bounding box center [812, 390] width 11 height 9
click at [195, 55] on icon "close" at bounding box center [197, 57] width 8 height 8
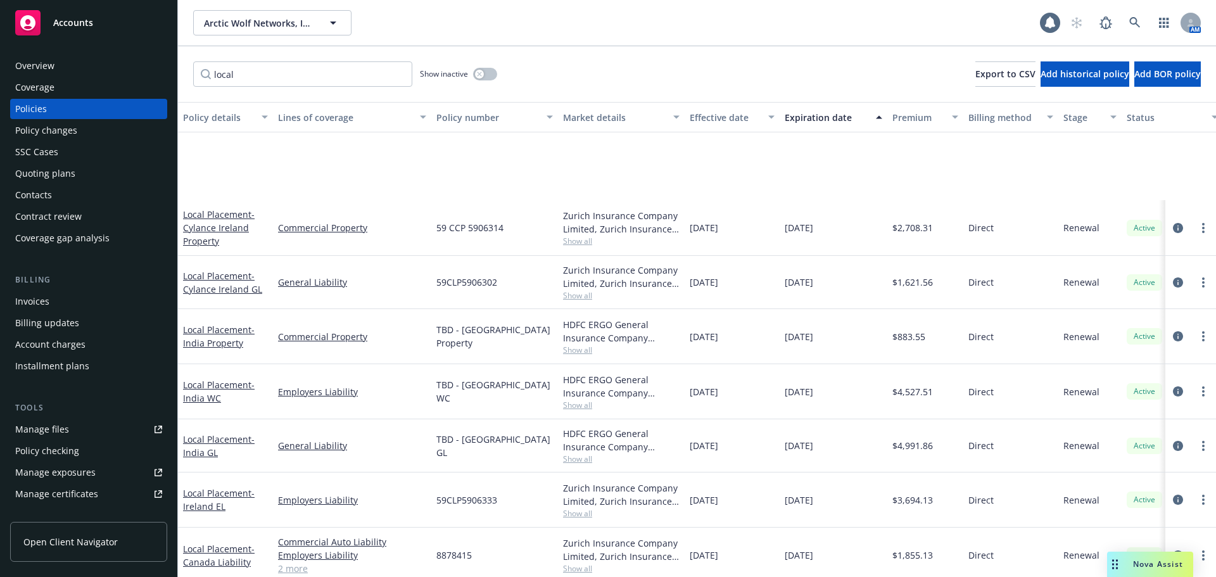
scroll to position [414, 0]
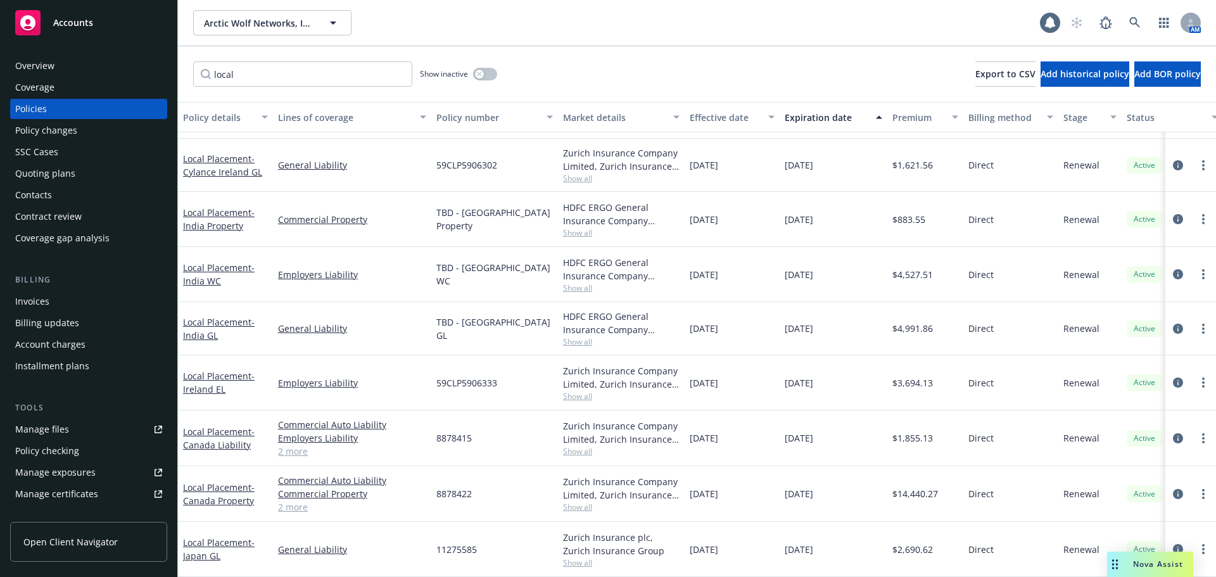
click at [89, 34] on div "Accounts" at bounding box center [88, 22] width 147 height 25
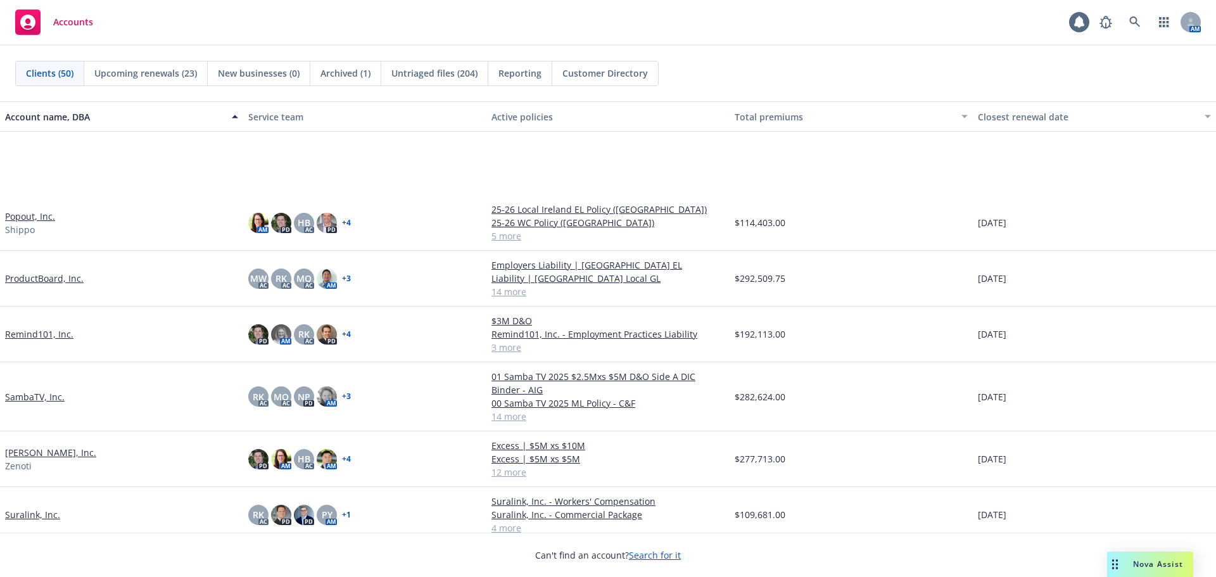
scroll to position [1901, 0]
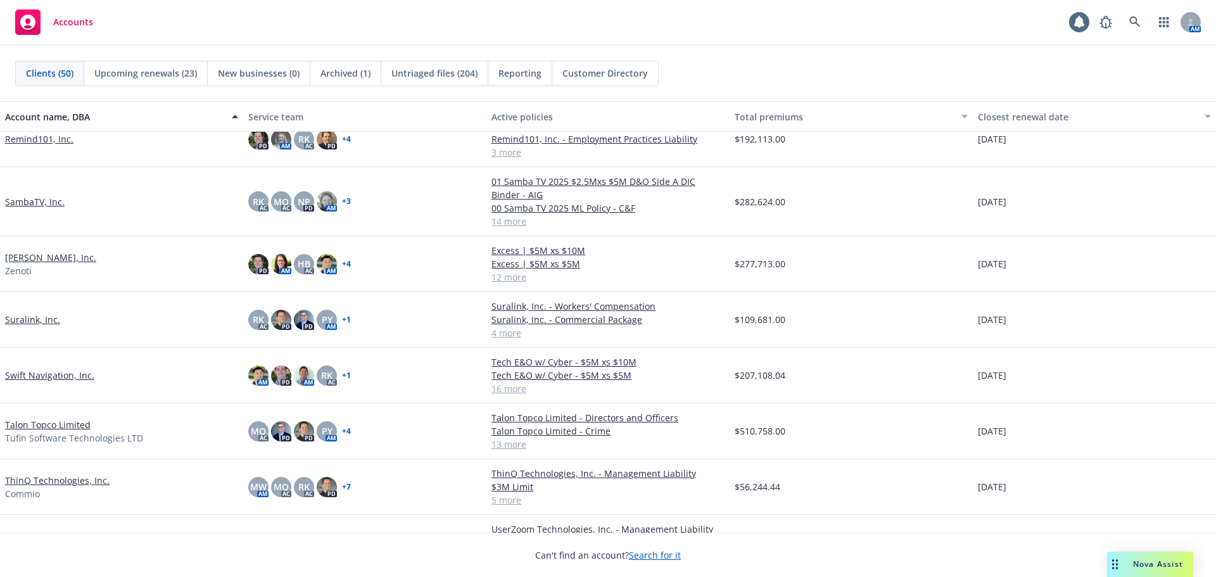
click at [37, 257] on link "[PERSON_NAME], Inc." at bounding box center [50, 257] width 91 height 13
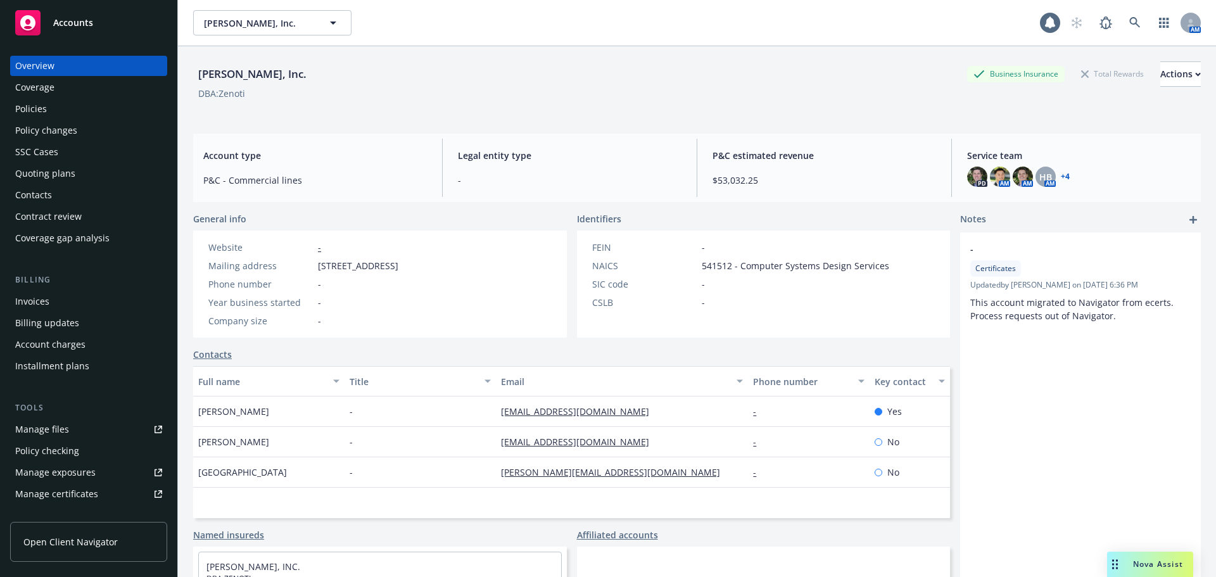
click at [66, 115] on div "Policies" at bounding box center [88, 109] width 147 height 20
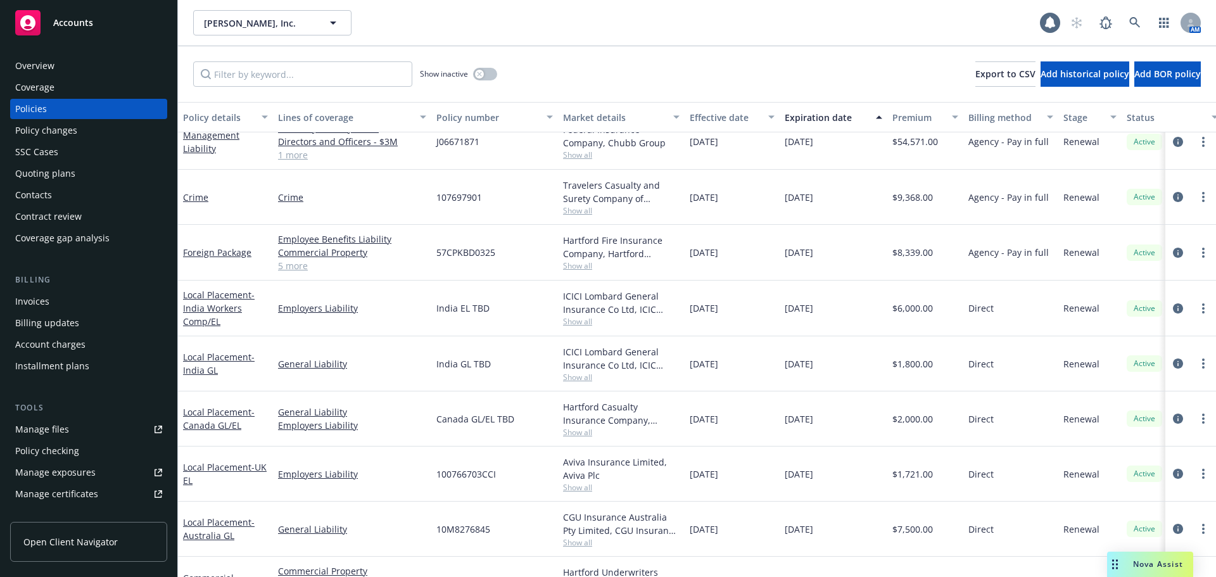
scroll to position [317, 0]
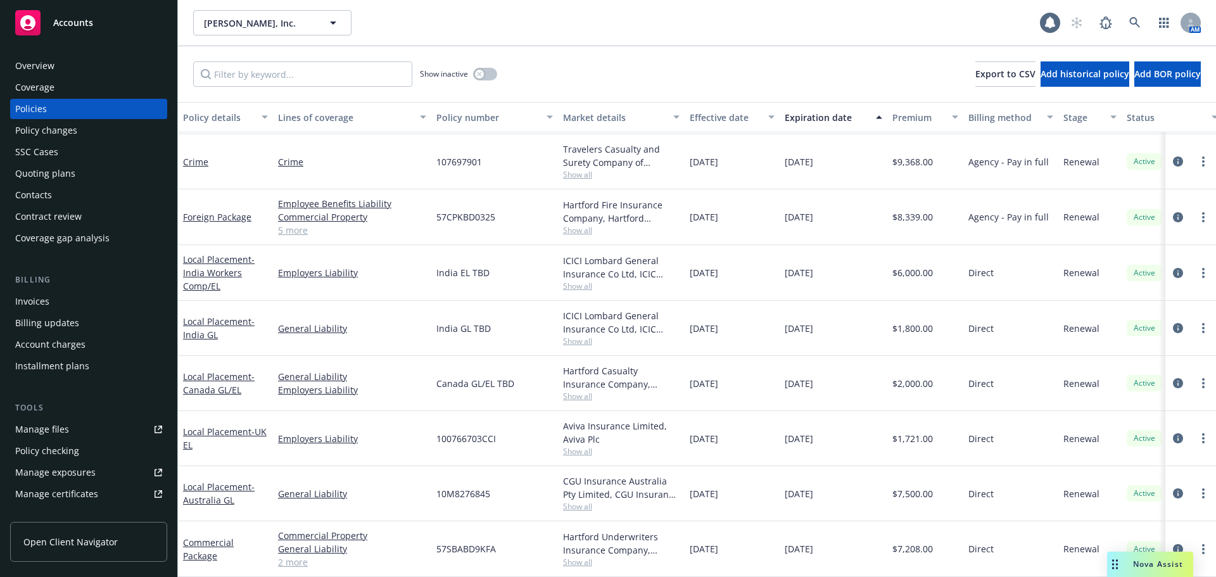
click at [100, 295] on div "Invoices" at bounding box center [88, 301] width 147 height 20
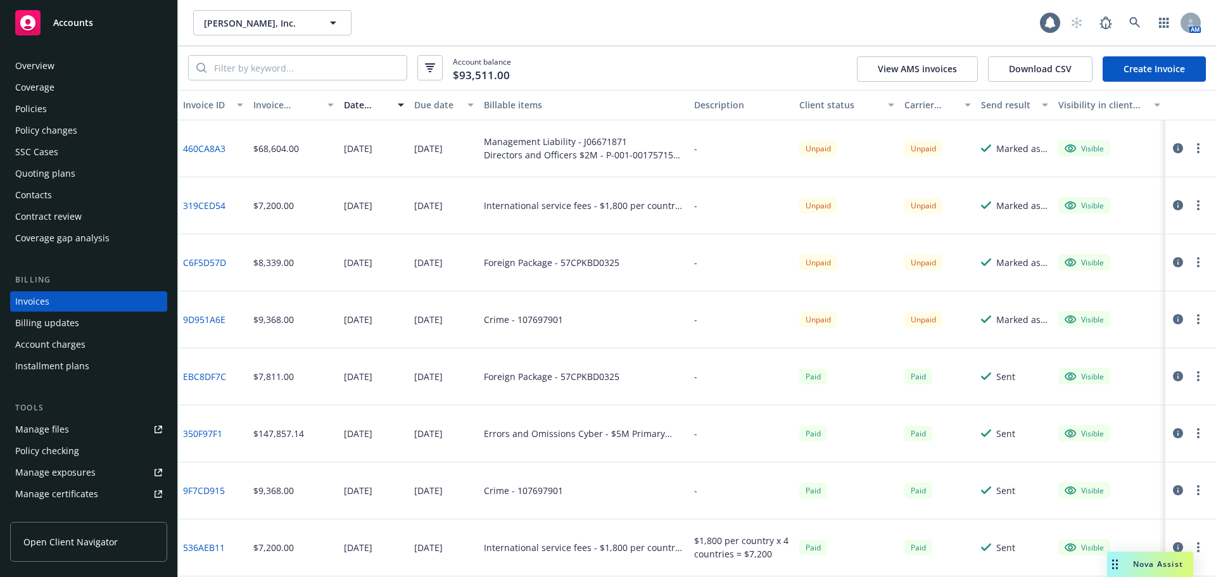
click at [75, 112] on div "Policies" at bounding box center [88, 109] width 147 height 20
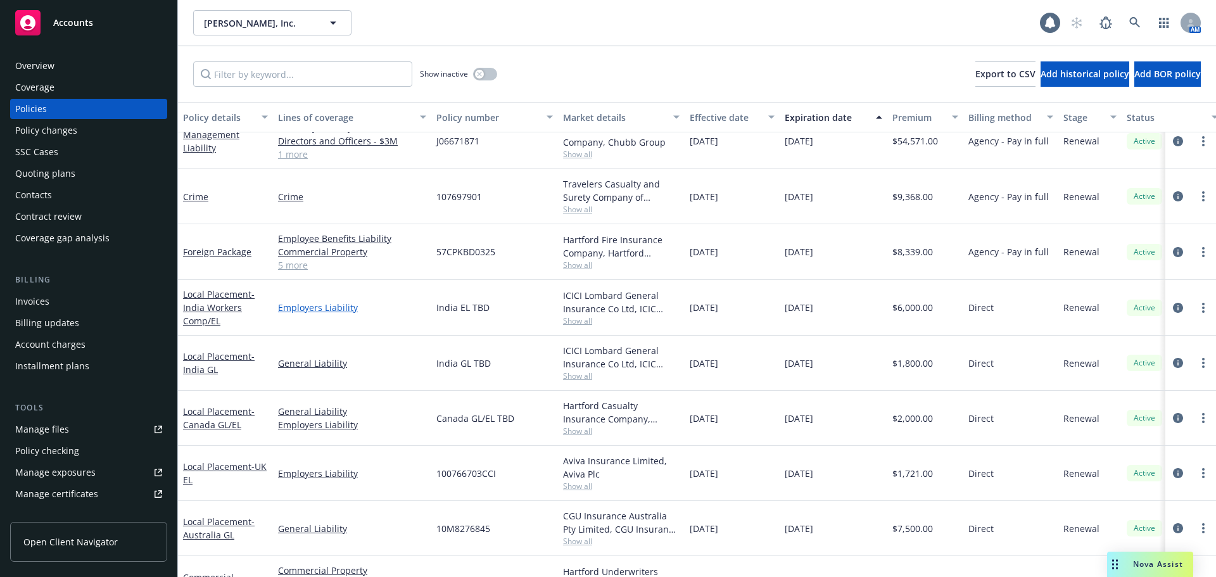
scroll to position [317, 0]
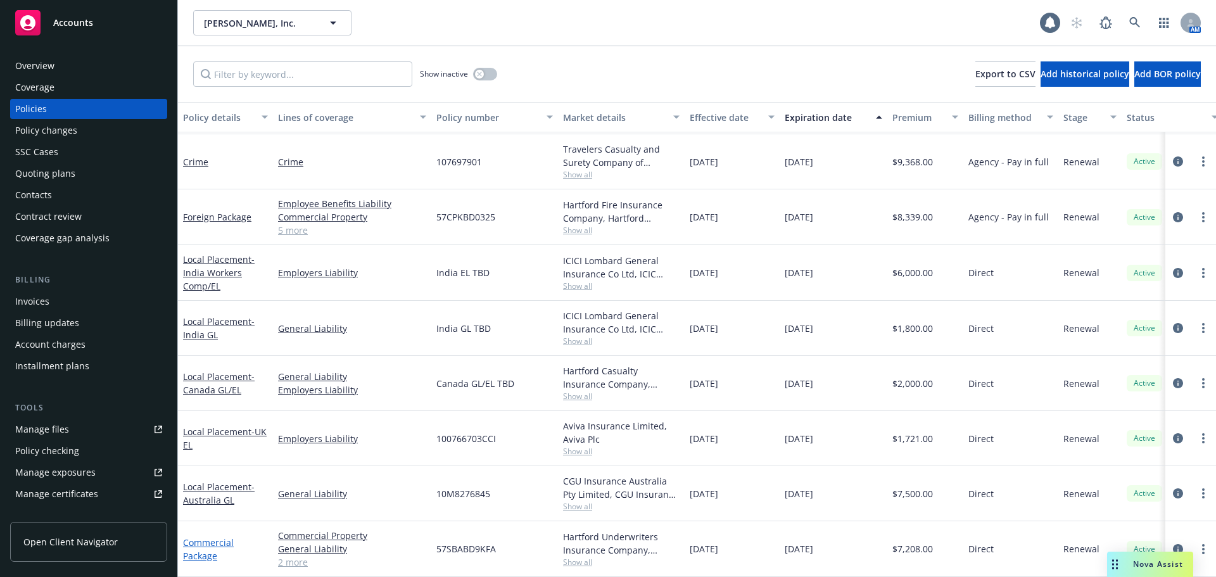
click at [203, 545] on link "Commercial Package" at bounding box center [208, 549] width 51 height 25
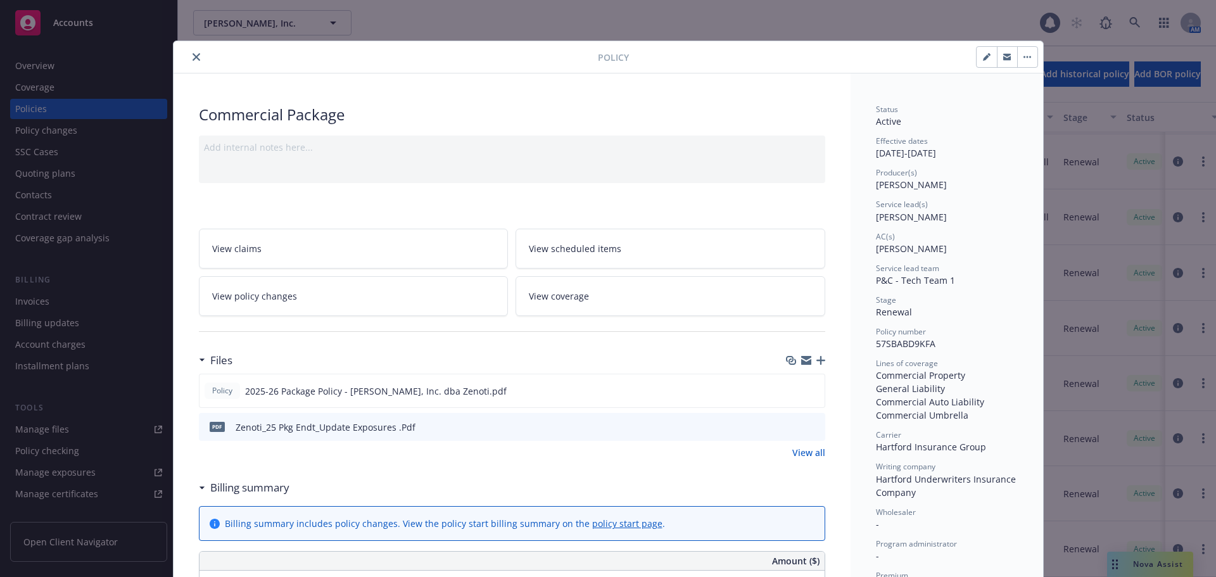
click at [193, 60] on icon "close" at bounding box center [197, 57] width 8 height 8
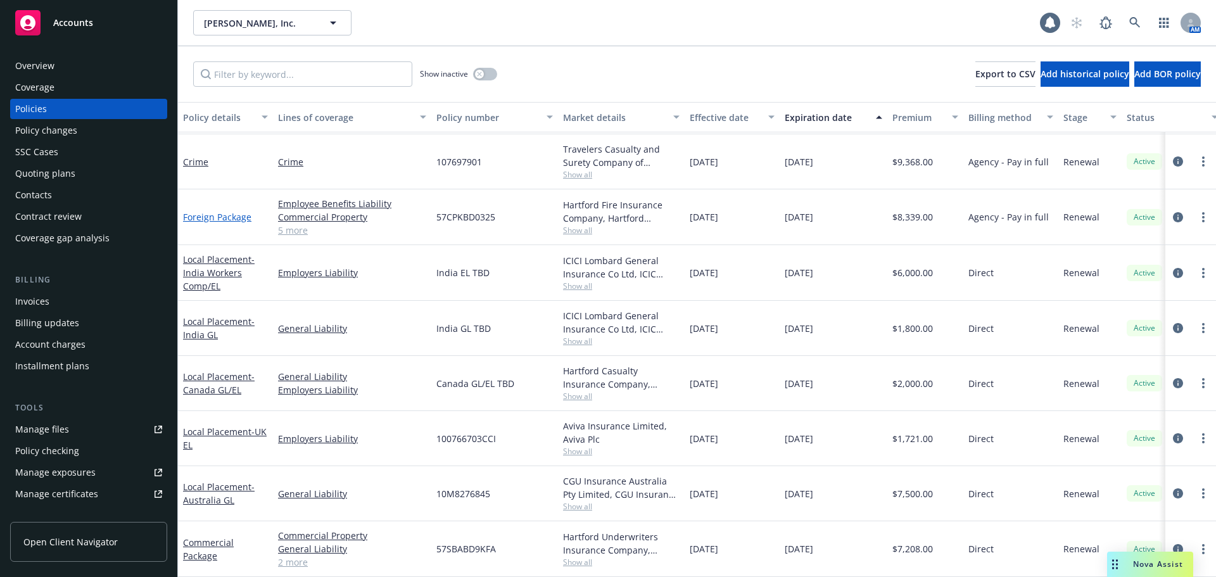
click at [231, 211] on link "Foreign Package" at bounding box center [217, 217] width 68 height 12
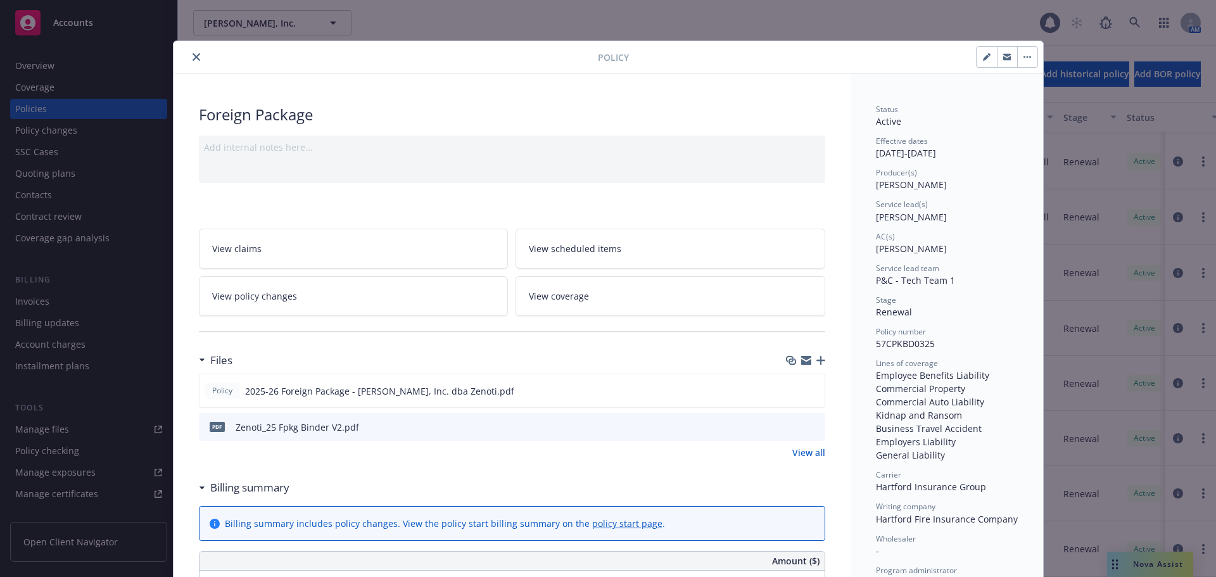
click at [193, 57] on icon "close" at bounding box center [197, 57] width 8 height 8
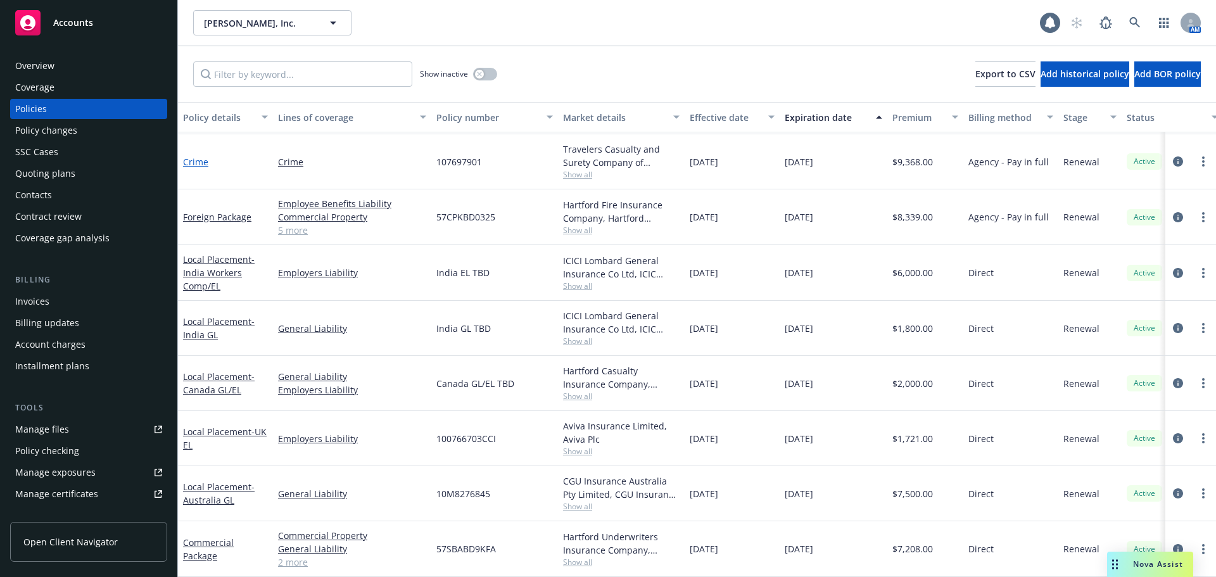
click at [196, 156] on link "Crime" at bounding box center [195, 162] width 25 height 12
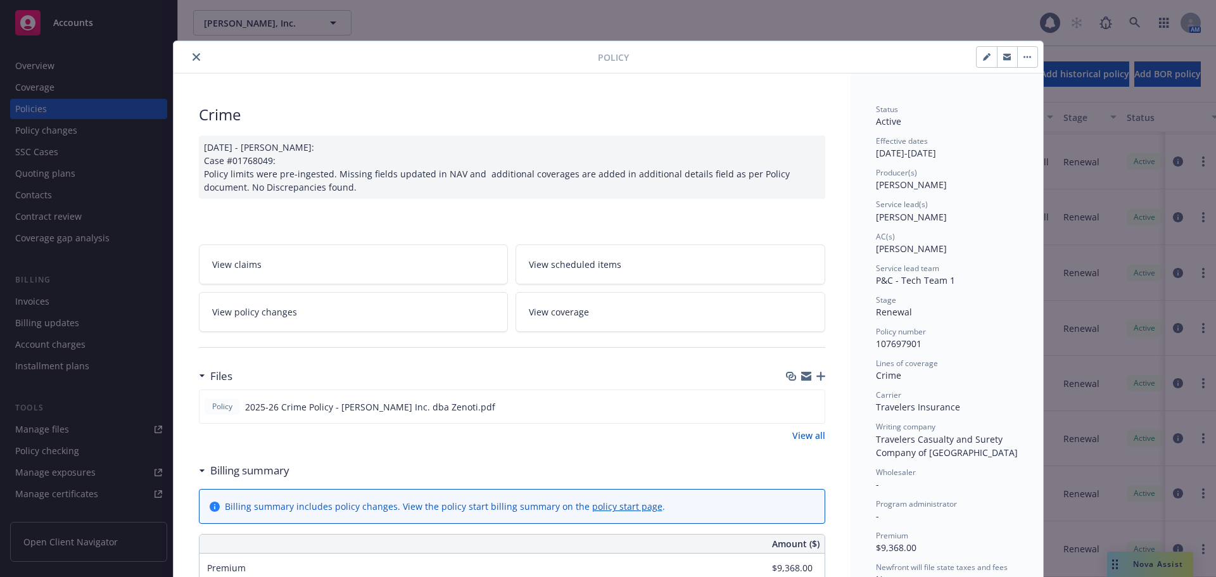
click at [189, 55] on button "close" at bounding box center [196, 56] width 15 height 15
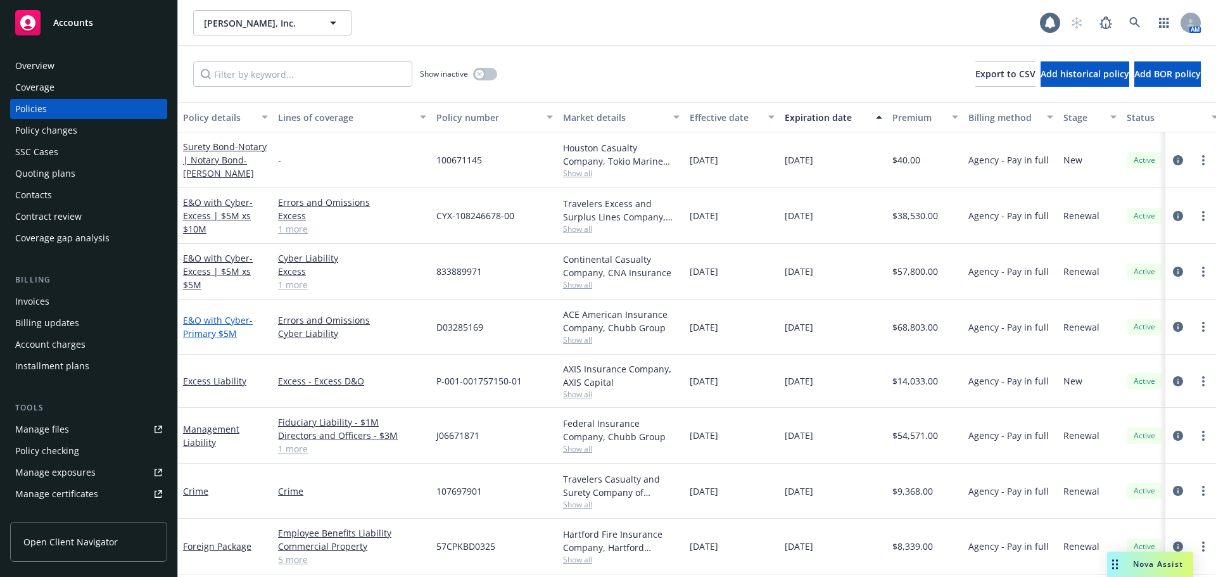
click at [229, 321] on link "E&O with Cyber - Primary $5M" at bounding box center [218, 326] width 70 height 25
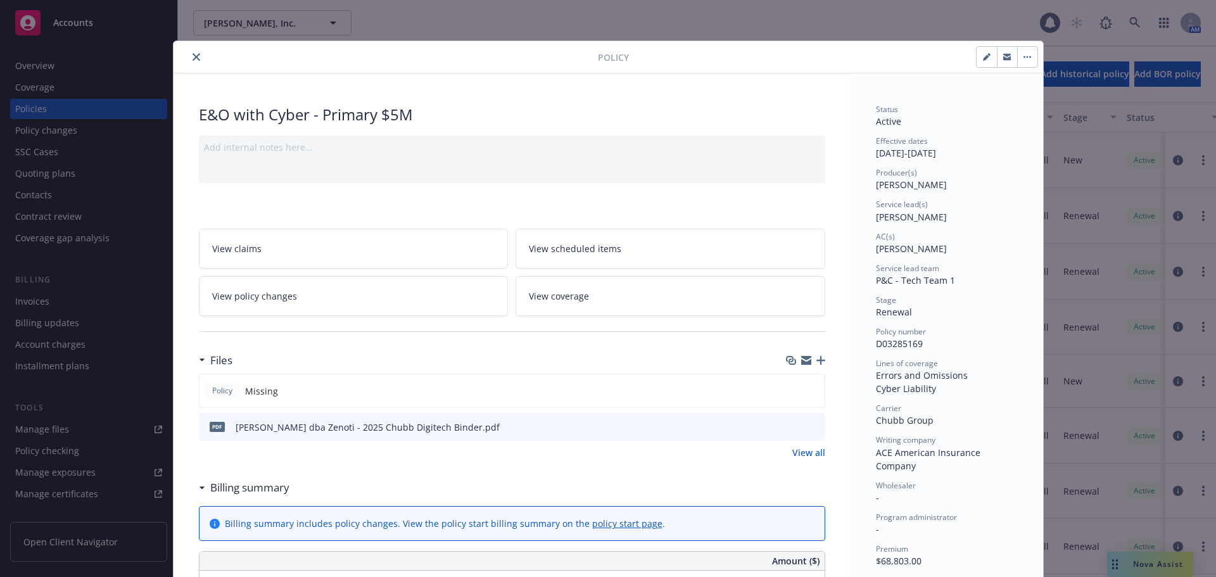
click at [193, 58] on icon "close" at bounding box center [197, 57] width 8 height 8
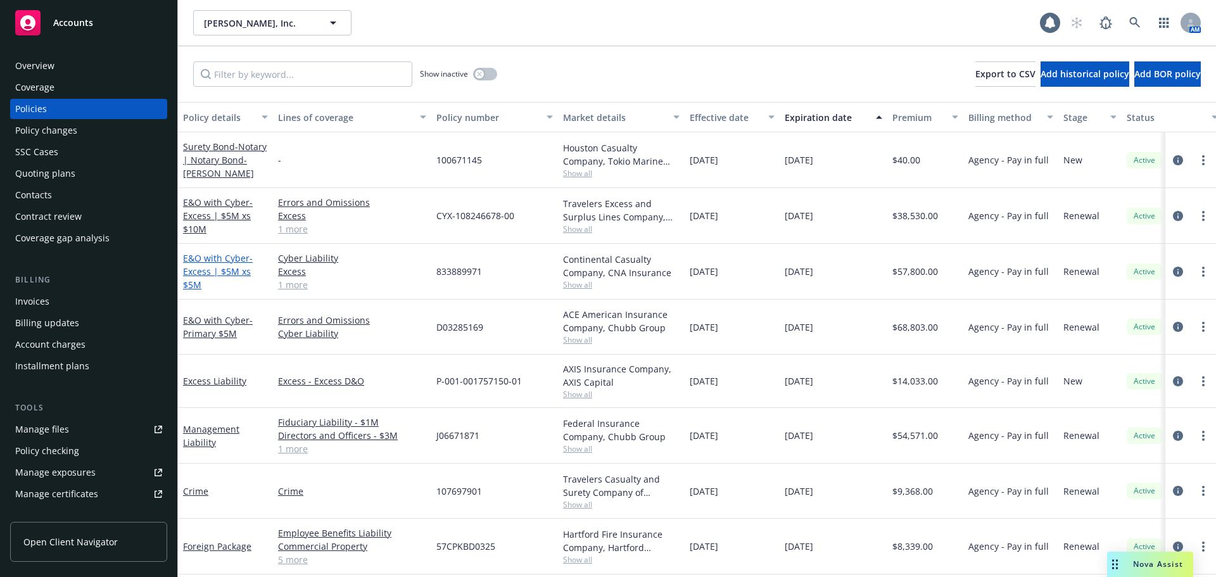
click at [217, 262] on link "E&O with Cyber - Excess | $5M xs $5M" at bounding box center [218, 271] width 70 height 39
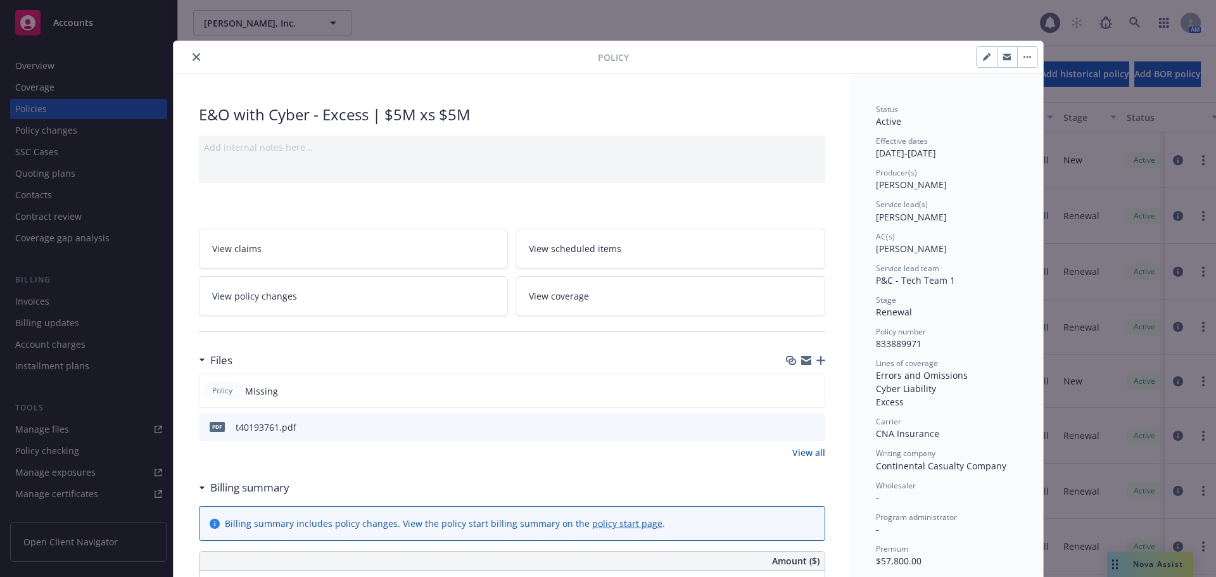
click at [195, 58] on icon "close" at bounding box center [197, 57] width 8 height 8
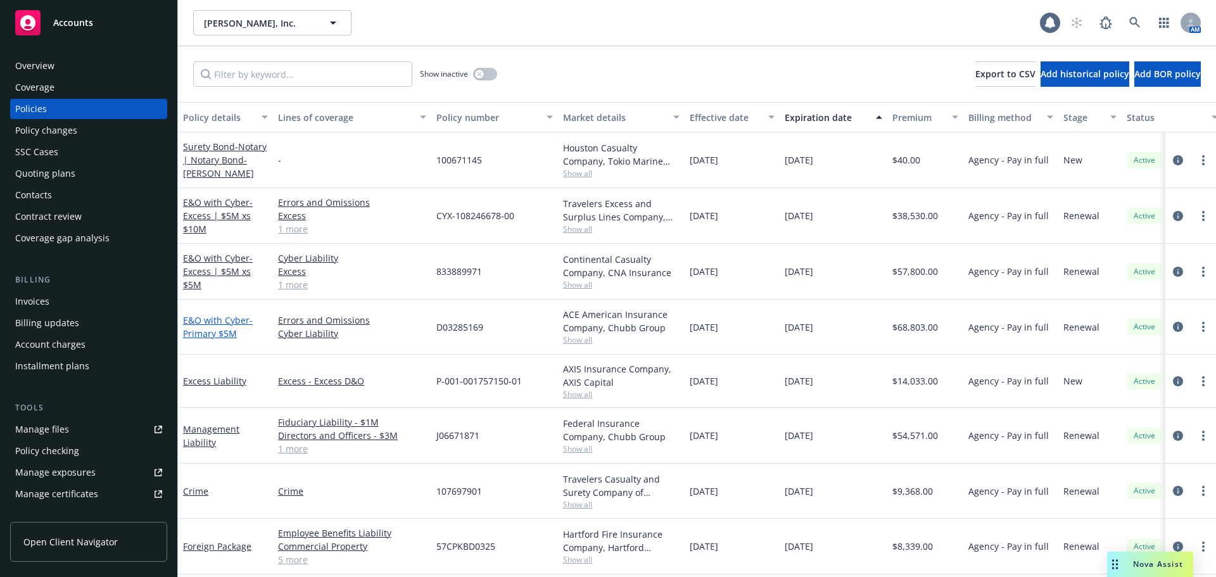
click at [215, 330] on span "- Primary $5M" at bounding box center [218, 326] width 70 height 25
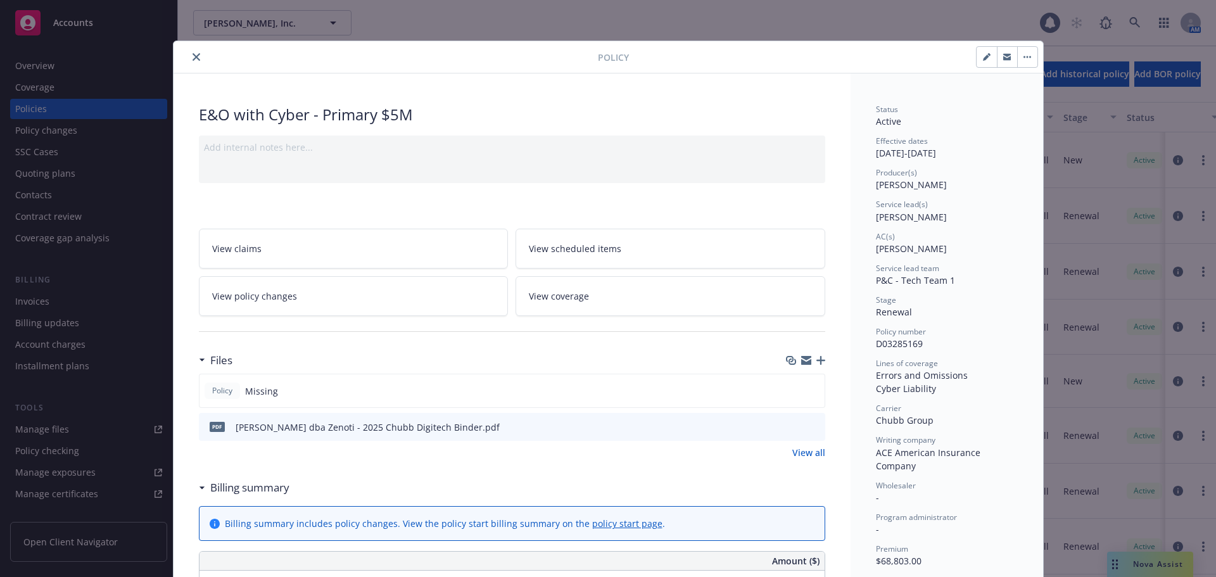
scroll to position [38, 0]
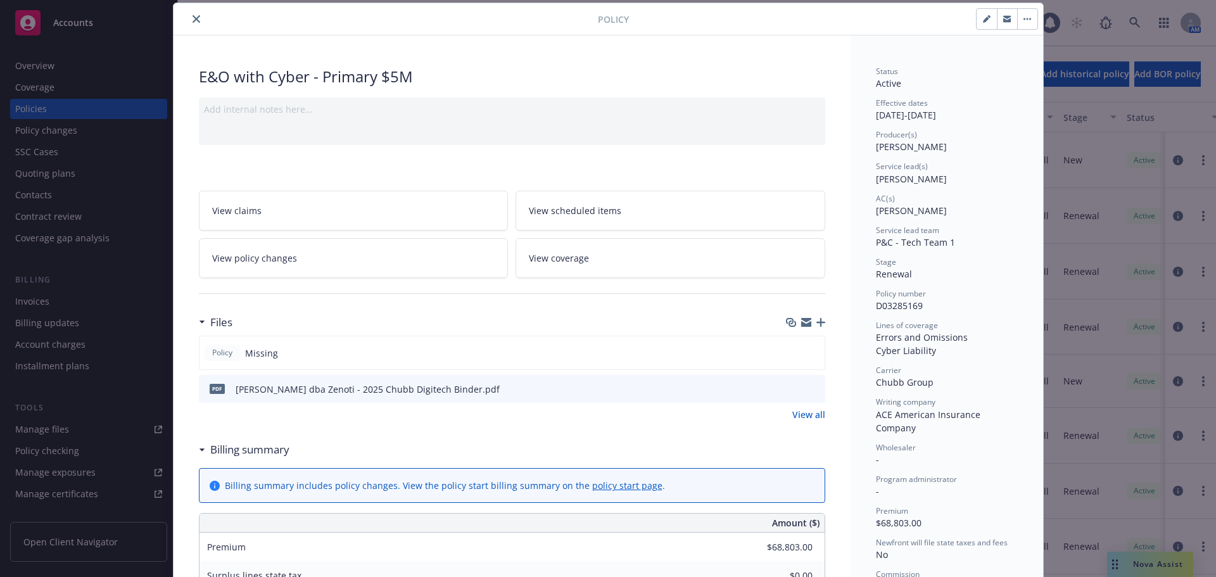
click at [195, 17] on icon "close" at bounding box center [197, 19] width 8 height 8
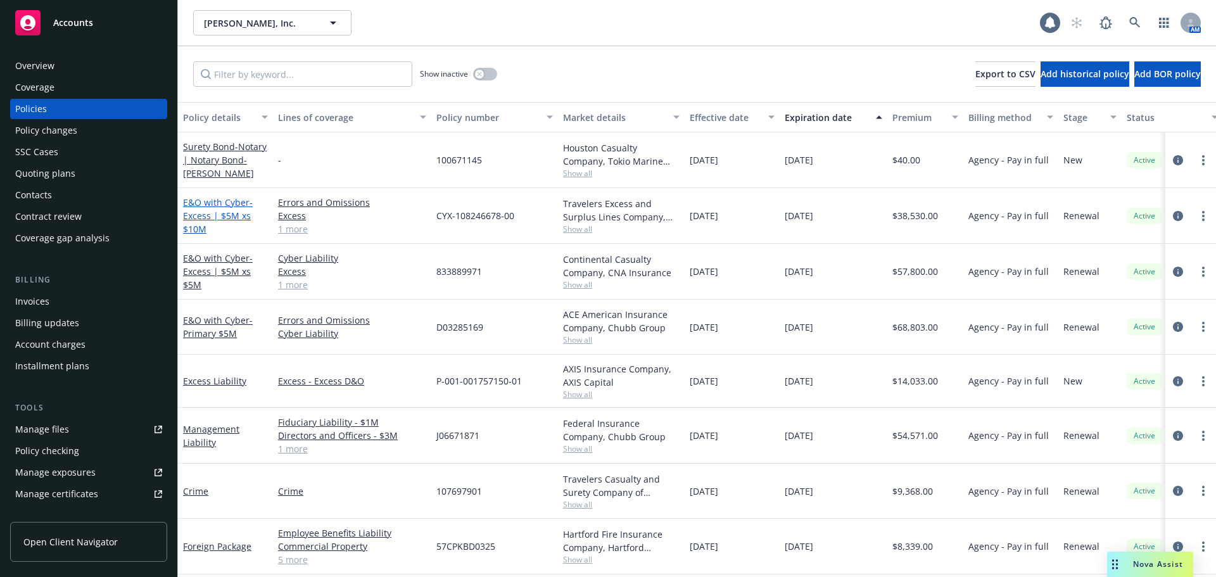
click at [208, 214] on span "- Excess | $5M xs $10M" at bounding box center [218, 215] width 70 height 39
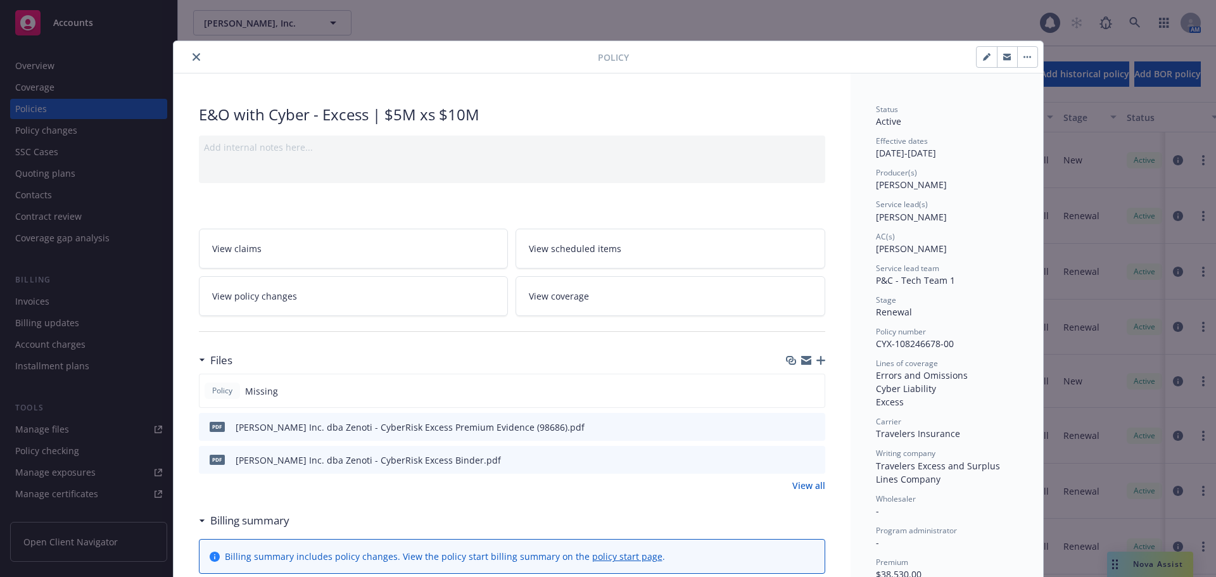
click at [195, 54] on icon "close" at bounding box center [197, 57] width 8 height 8
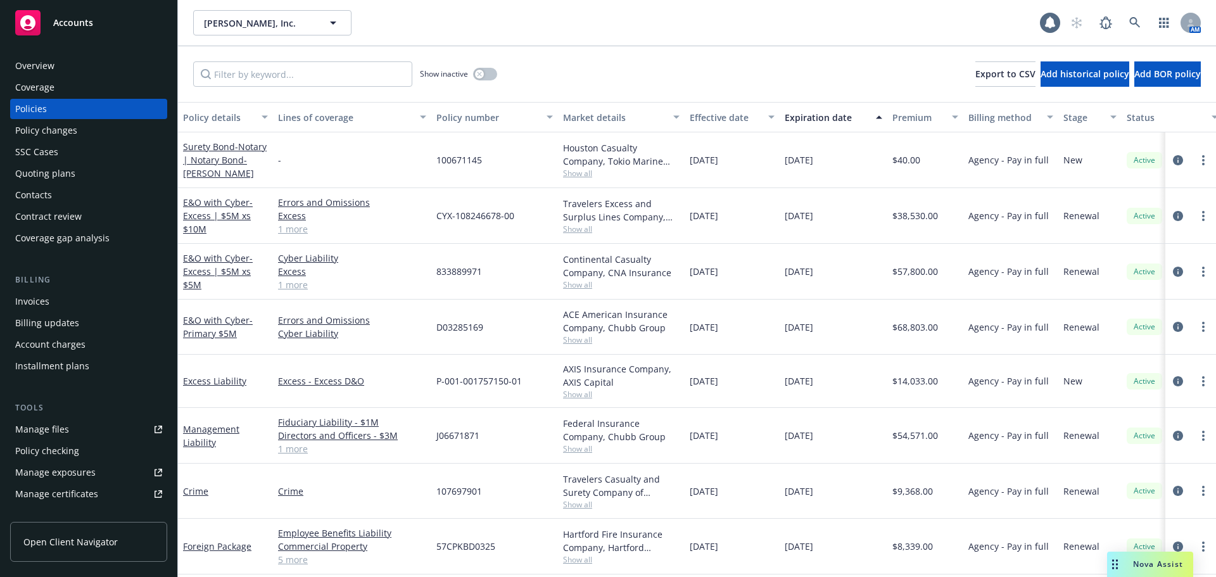
click at [120, 23] on div "Accounts" at bounding box center [88, 22] width 147 height 25
